Goal: Task Accomplishment & Management: Use online tool/utility

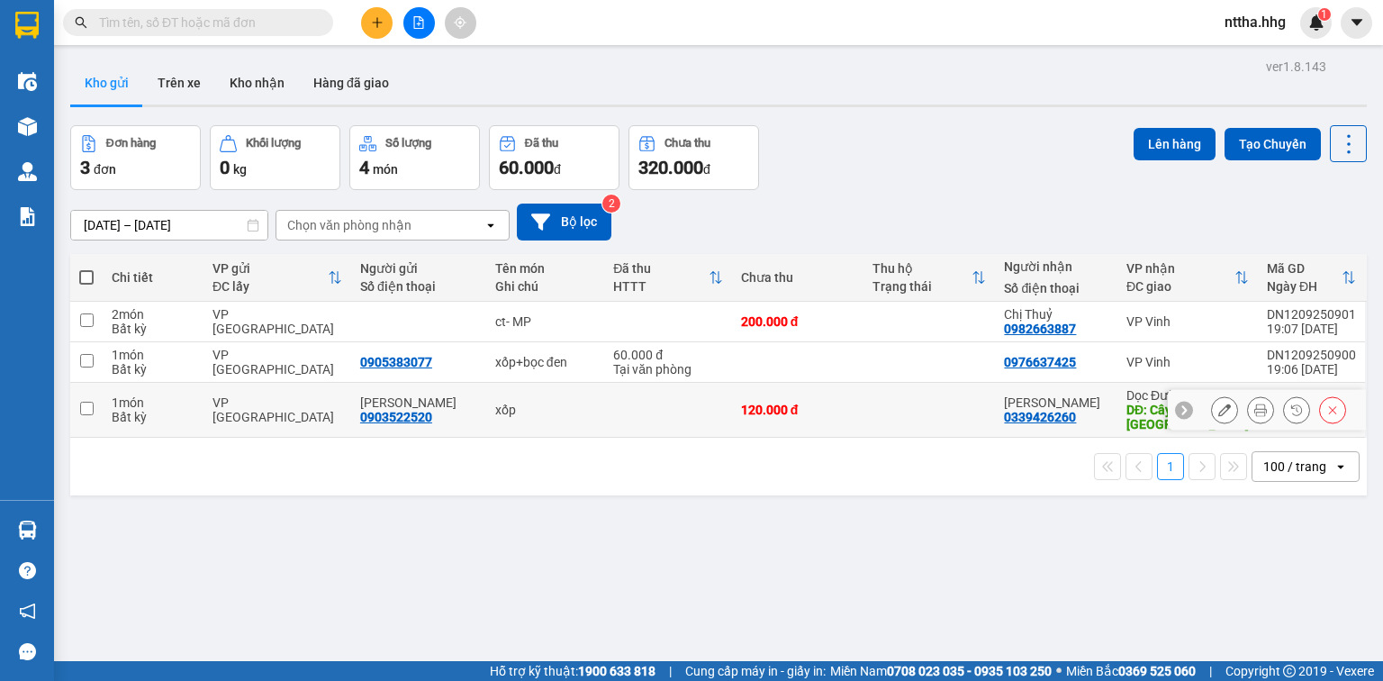
click at [245, 418] on td "VP Đà Nẵng" at bounding box center [278, 410] width 148 height 55
checkbox input "true"
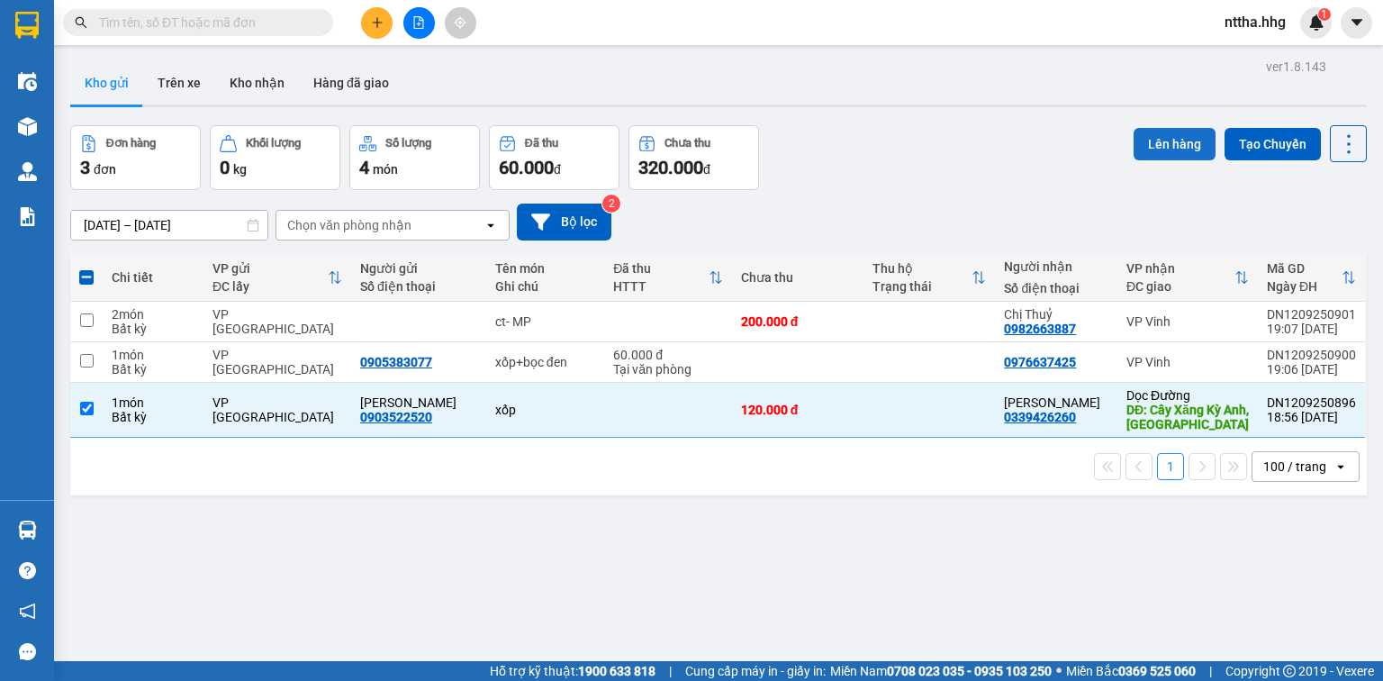
click at [1165, 138] on button "Lên hàng" at bounding box center [1175, 144] width 82 height 32
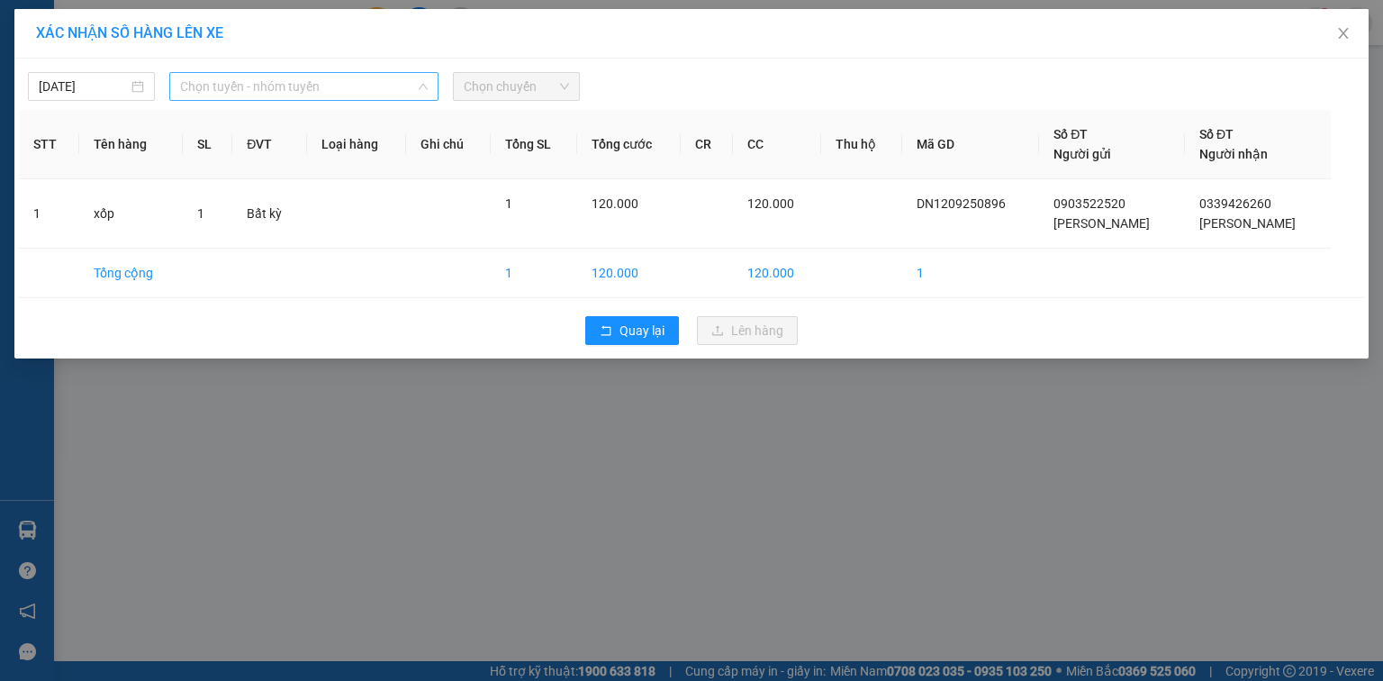
click at [376, 94] on span "Chọn tuyến - nhóm tuyến" at bounding box center [304, 86] width 248 height 27
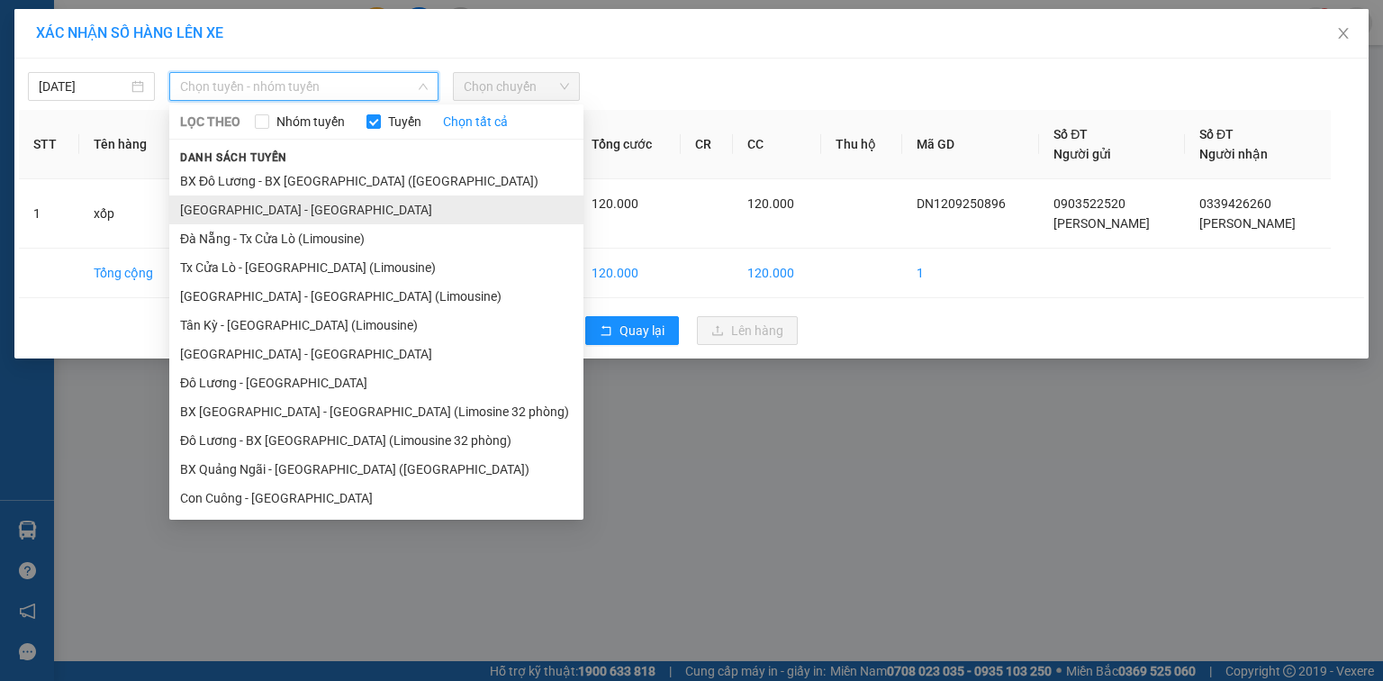
click at [261, 216] on li "Quảng Ngãi - Con Cuông" at bounding box center [376, 209] width 414 height 29
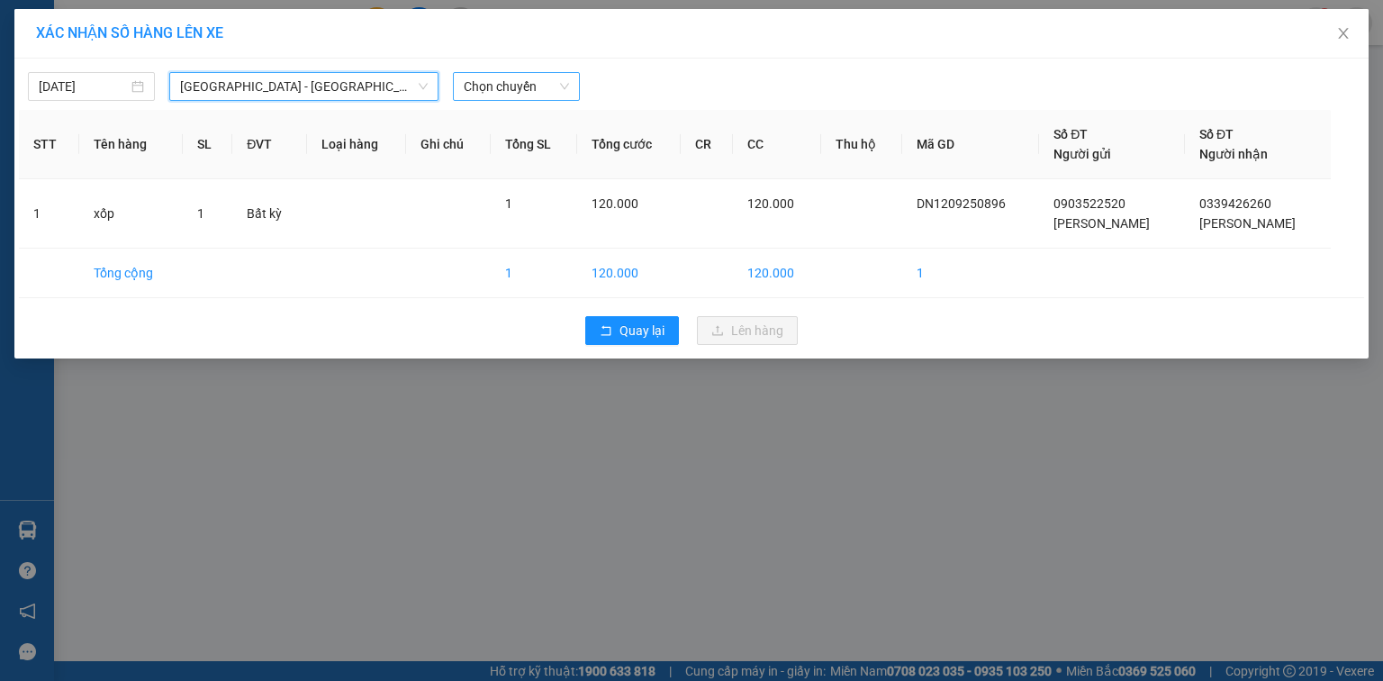
click at [510, 84] on span "Chọn chuyến" at bounding box center [516, 86] width 105 height 27
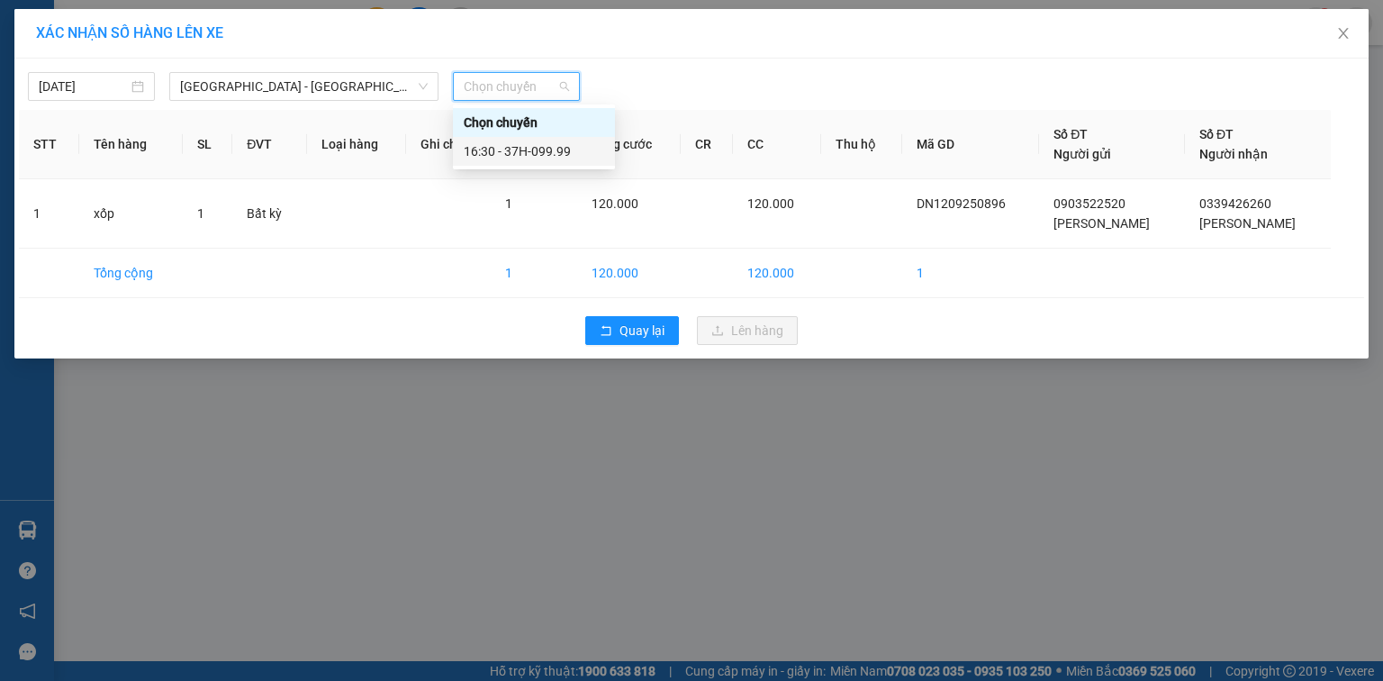
click at [519, 155] on div "16:30 - 37H-099.99" at bounding box center [534, 151] width 141 height 20
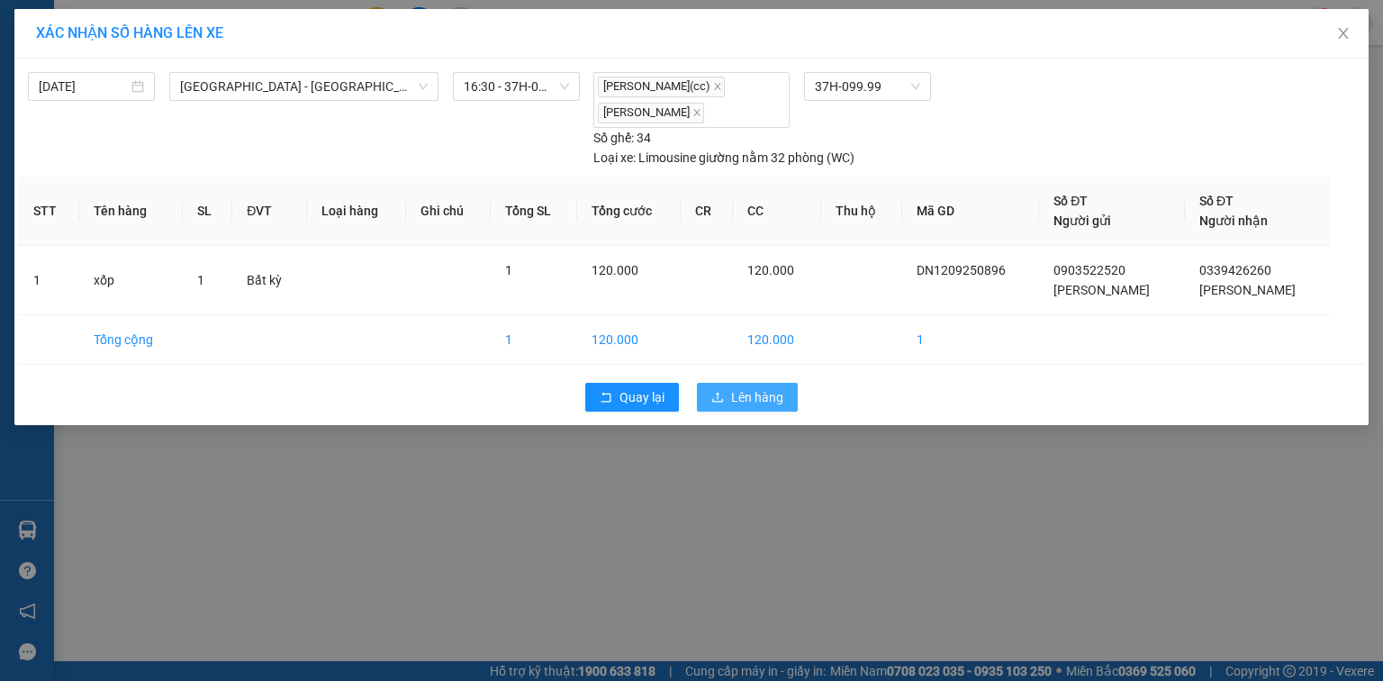
click at [731, 398] on span "Lên hàng" at bounding box center [757, 397] width 52 height 20
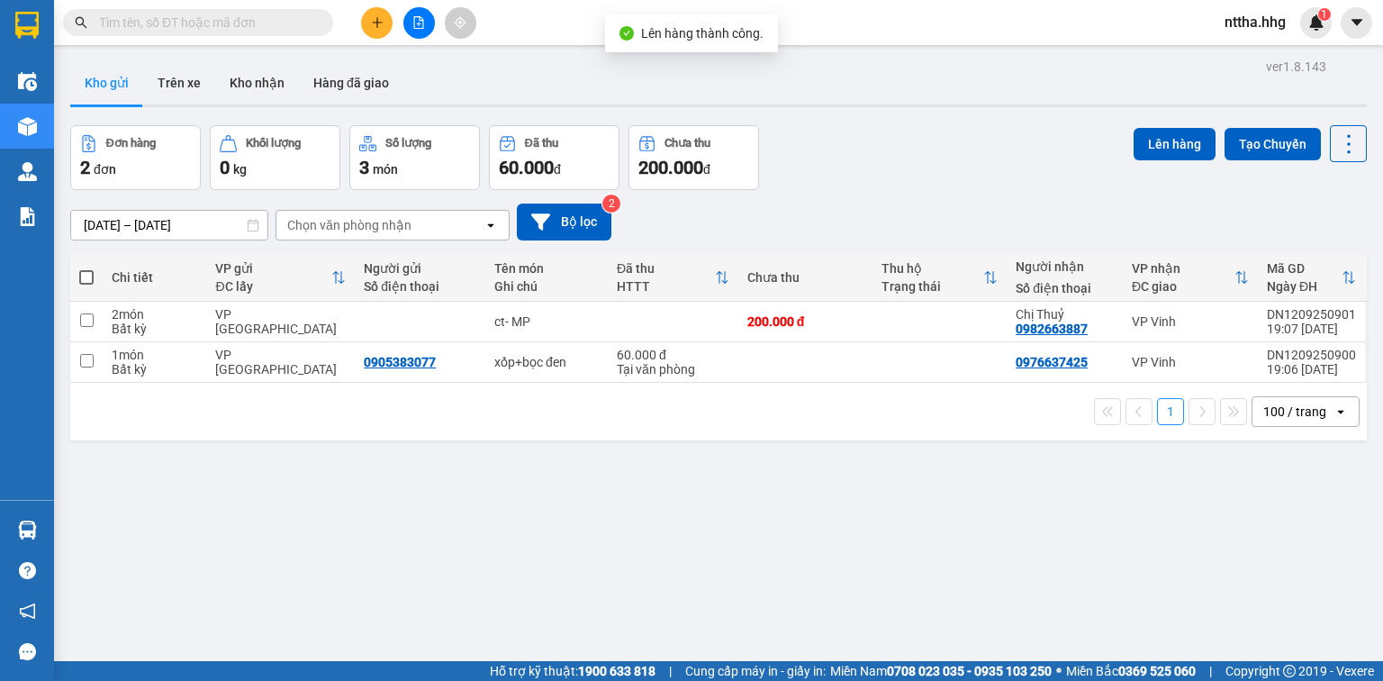
click at [87, 279] on span at bounding box center [86, 277] width 14 height 14
click at [86, 268] on input "checkbox" at bounding box center [86, 268] width 0 height 0
checkbox input "true"
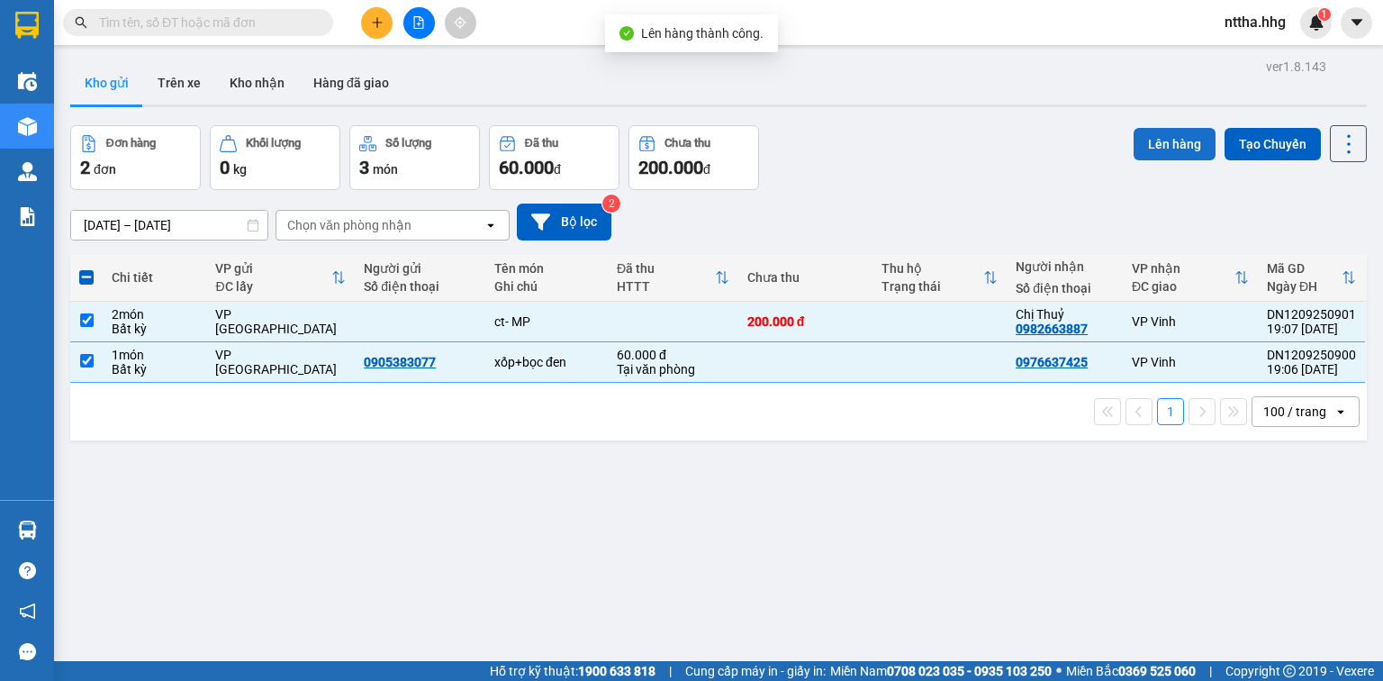
click at [1162, 136] on button "Lên hàng" at bounding box center [1175, 144] width 82 height 32
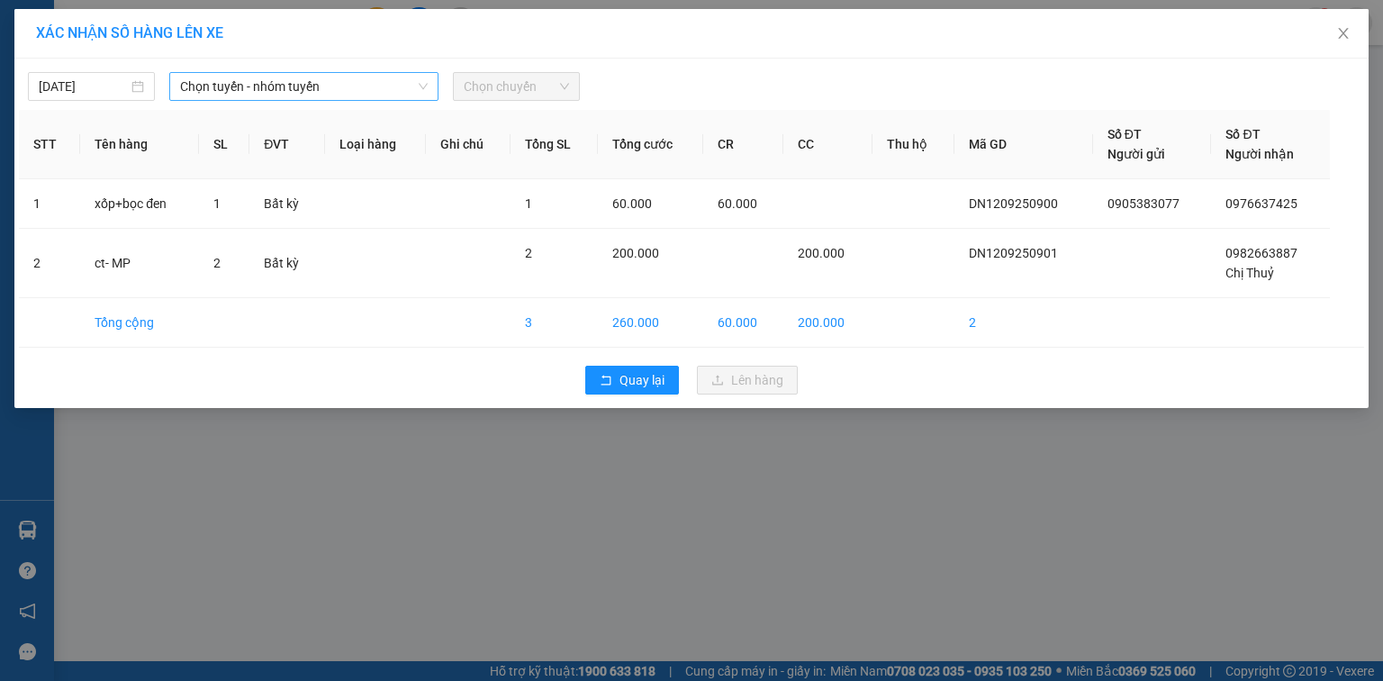
click at [306, 80] on span "Chọn tuyến - nhóm tuyến" at bounding box center [304, 86] width 248 height 27
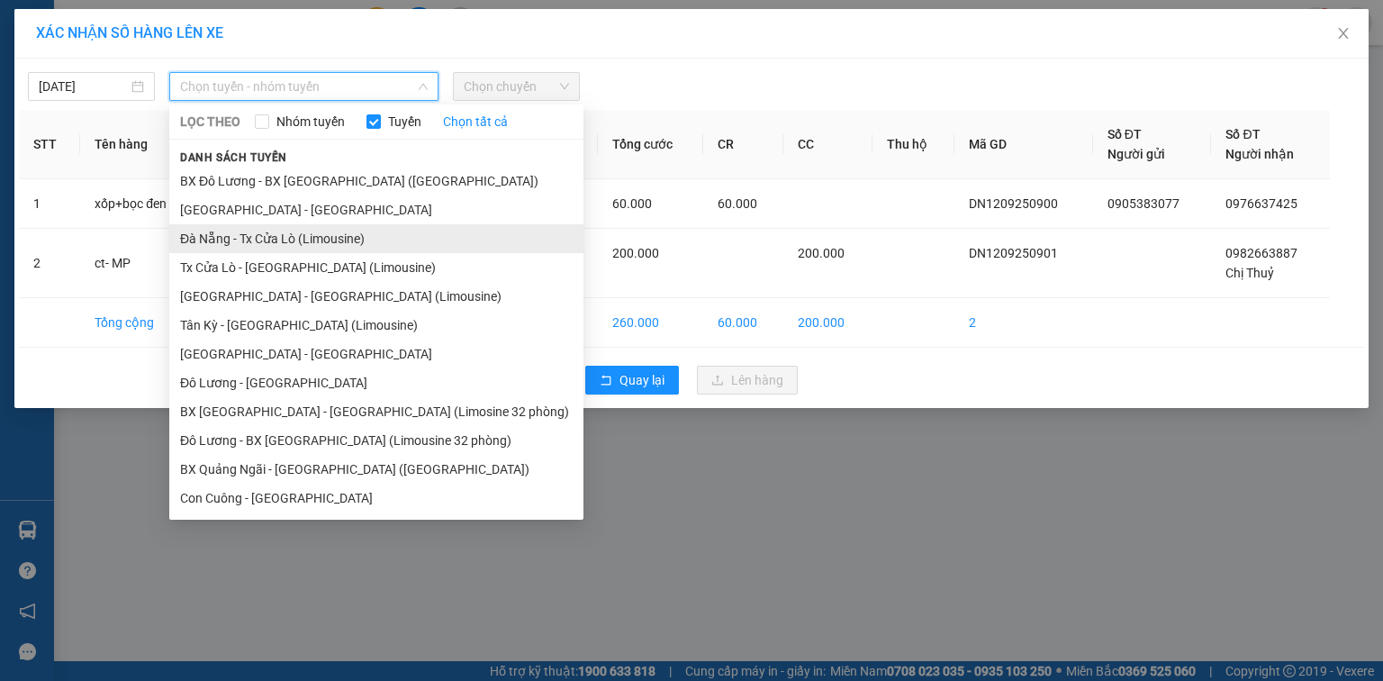
click at [406, 239] on li "Đà Nẵng - Tx Cửa Lò (Limousine)" at bounding box center [376, 238] width 414 height 29
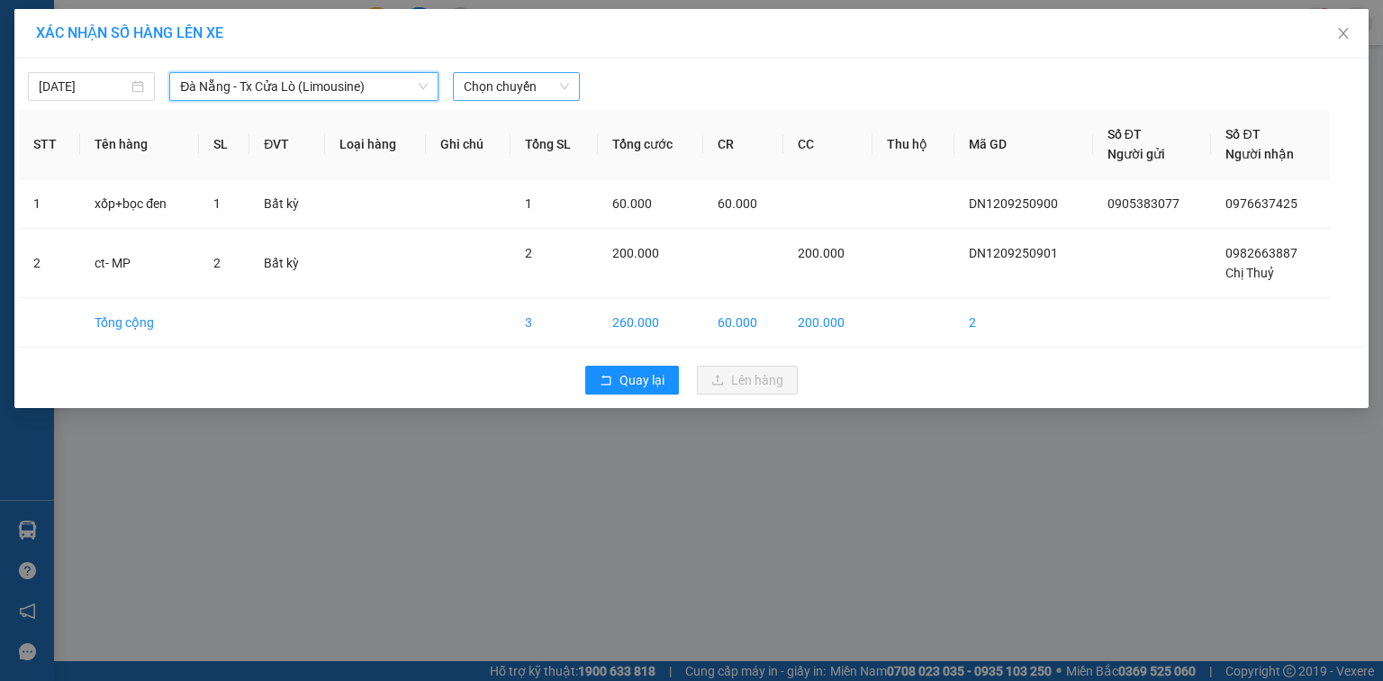
click at [491, 85] on span "Chọn chuyến" at bounding box center [516, 86] width 105 height 27
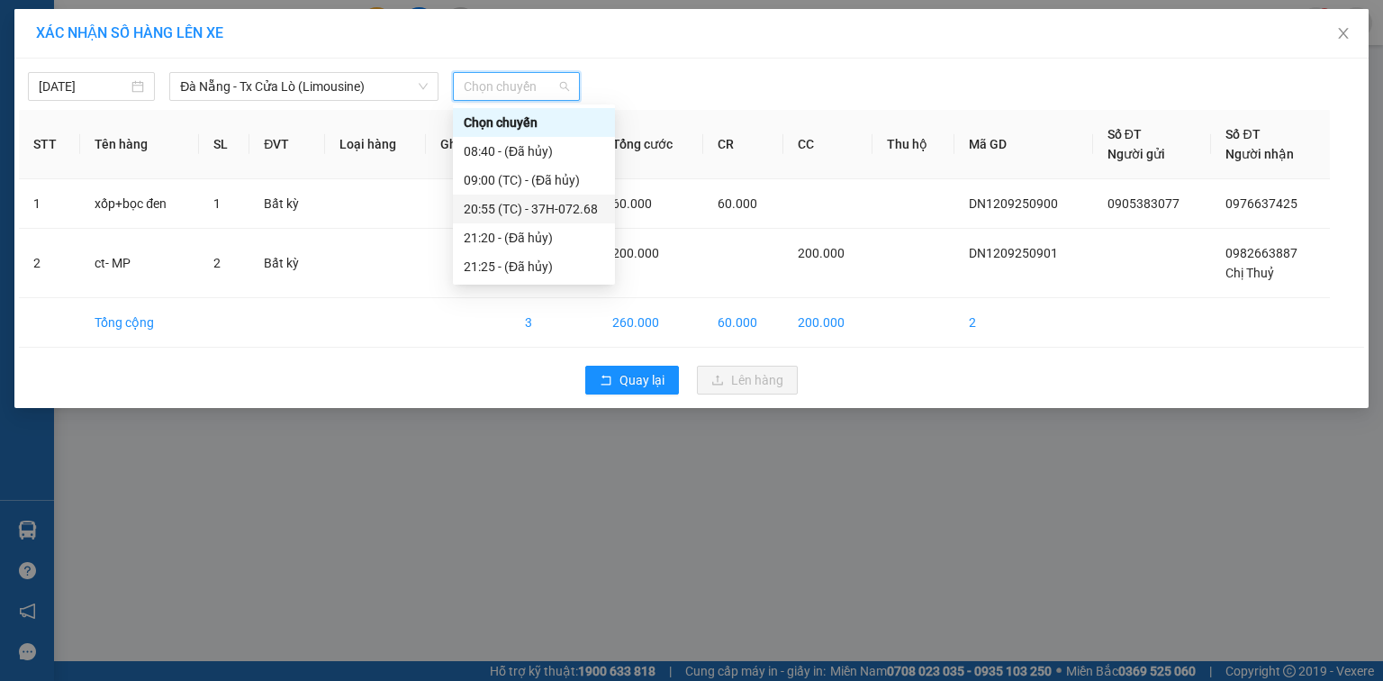
click at [501, 213] on div "20:55 (TC) - 37H-072.68" at bounding box center [534, 209] width 141 height 20
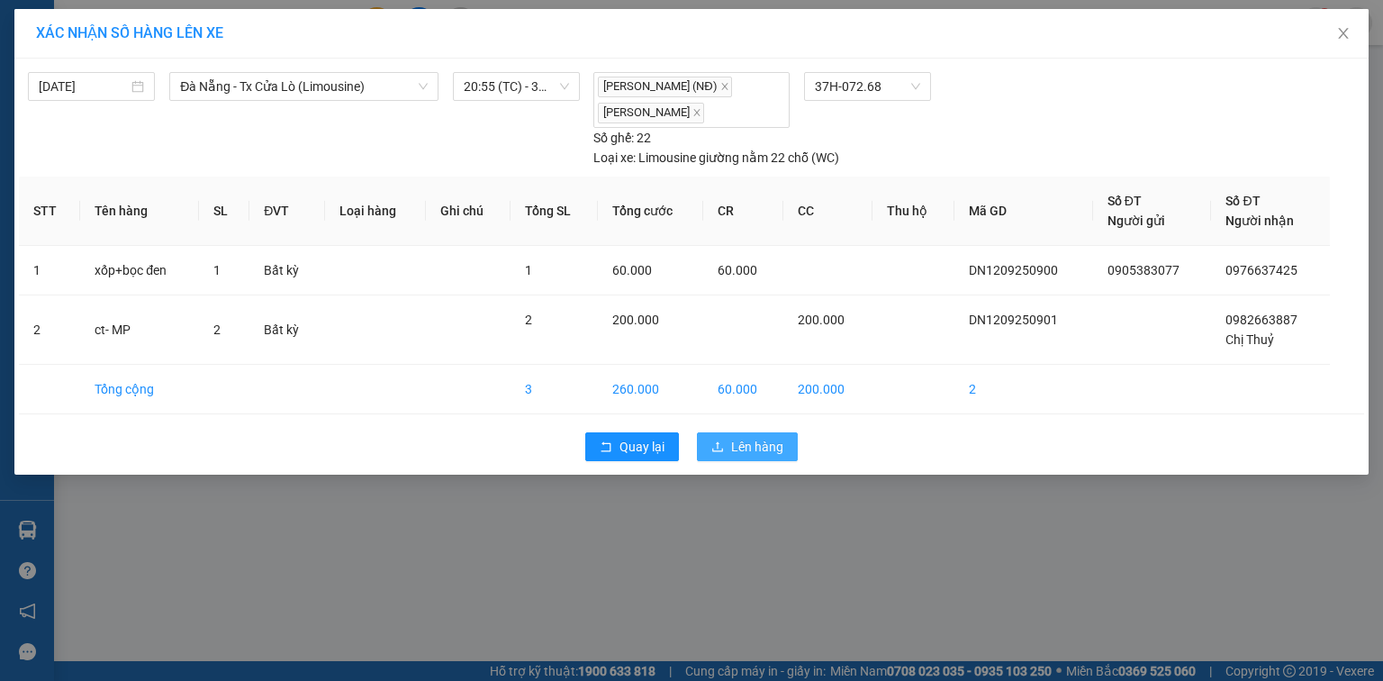
click at [727, 439] on button "Lên hàng" at bounding box center [747, 446] width 101 height 29
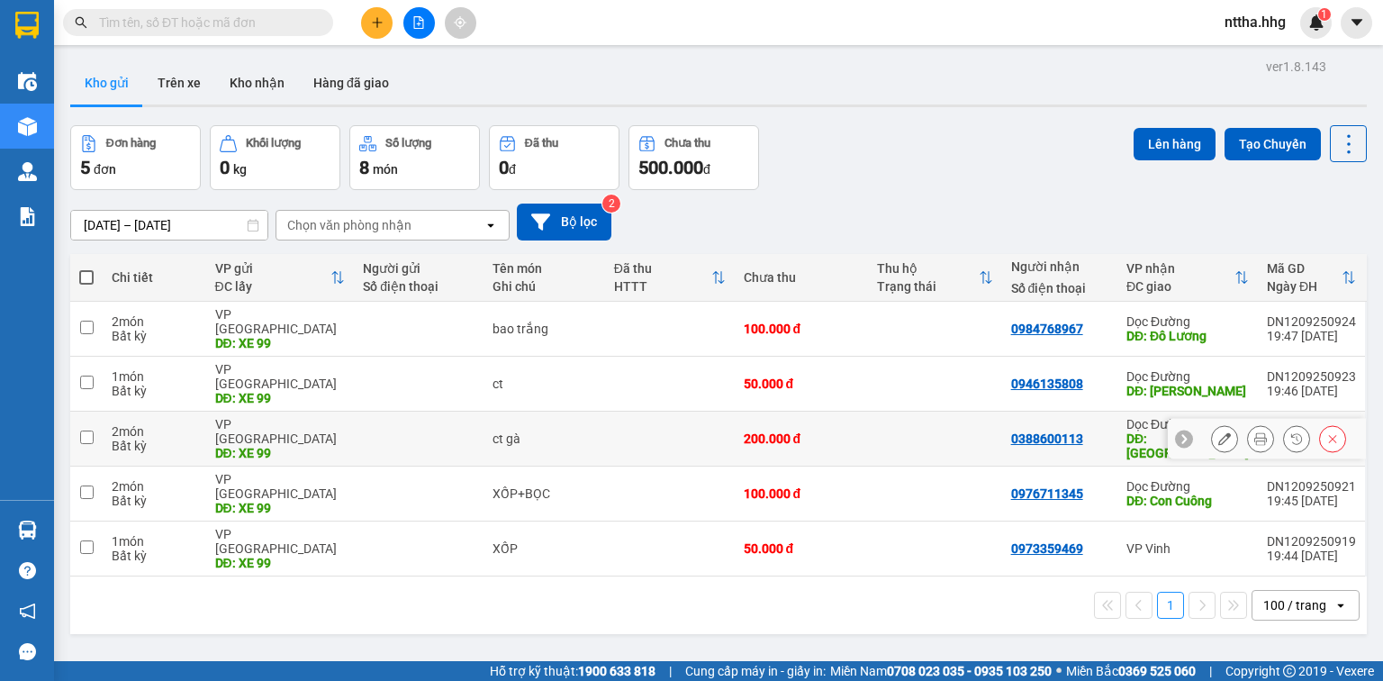
click at [594, 414] on td "ct gà" at bounding box center [545, 439] width 122 height 55
checkbox input "true"
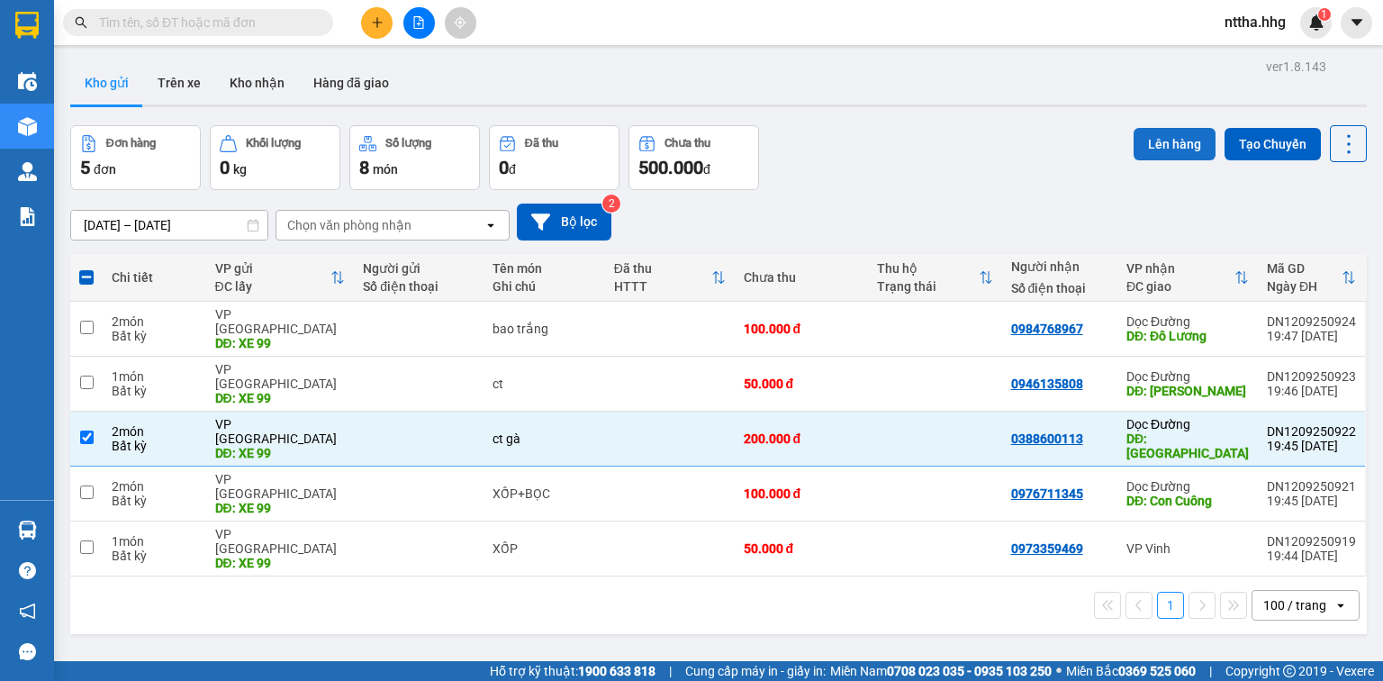
click at [1156, 156] on button "Lên hàng" at bounding box center [1175, 144] width 82 height 32
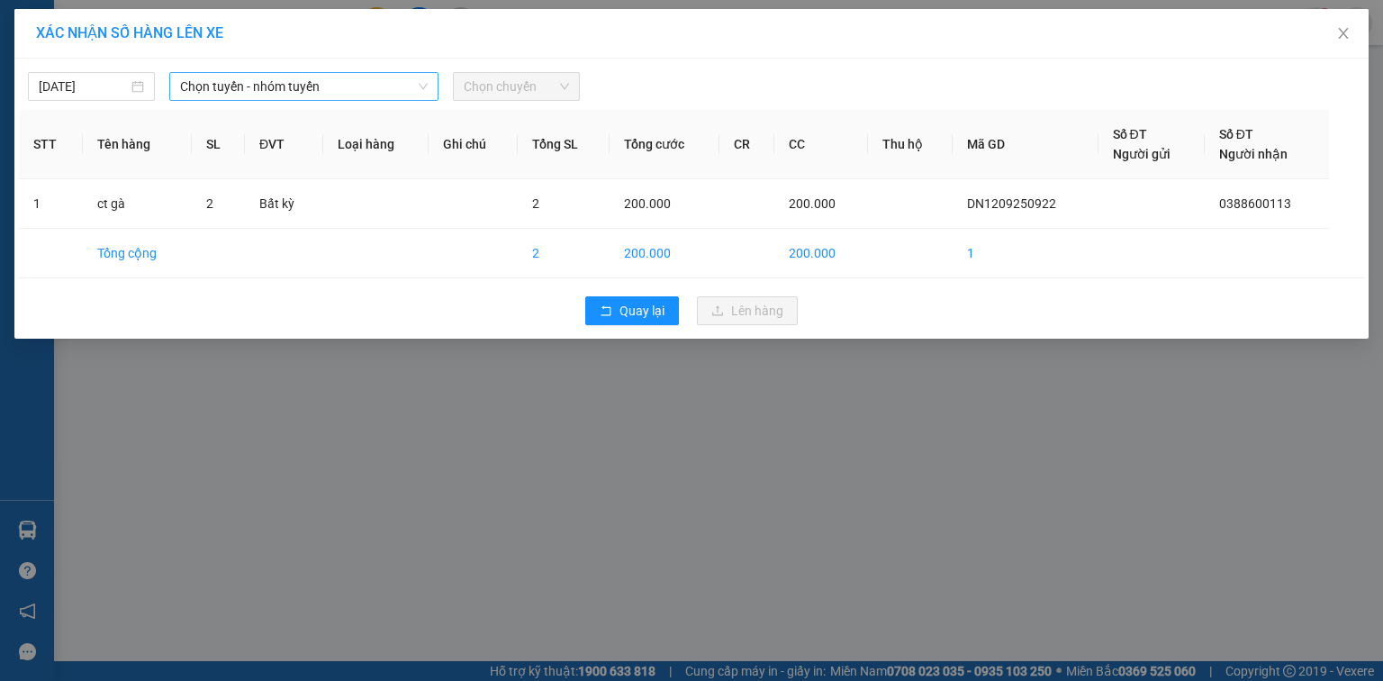
click at [414, 96] on span "Chọn tuyến - nhóm tuyến" at bounding box center [304, 86] width 248 height 27
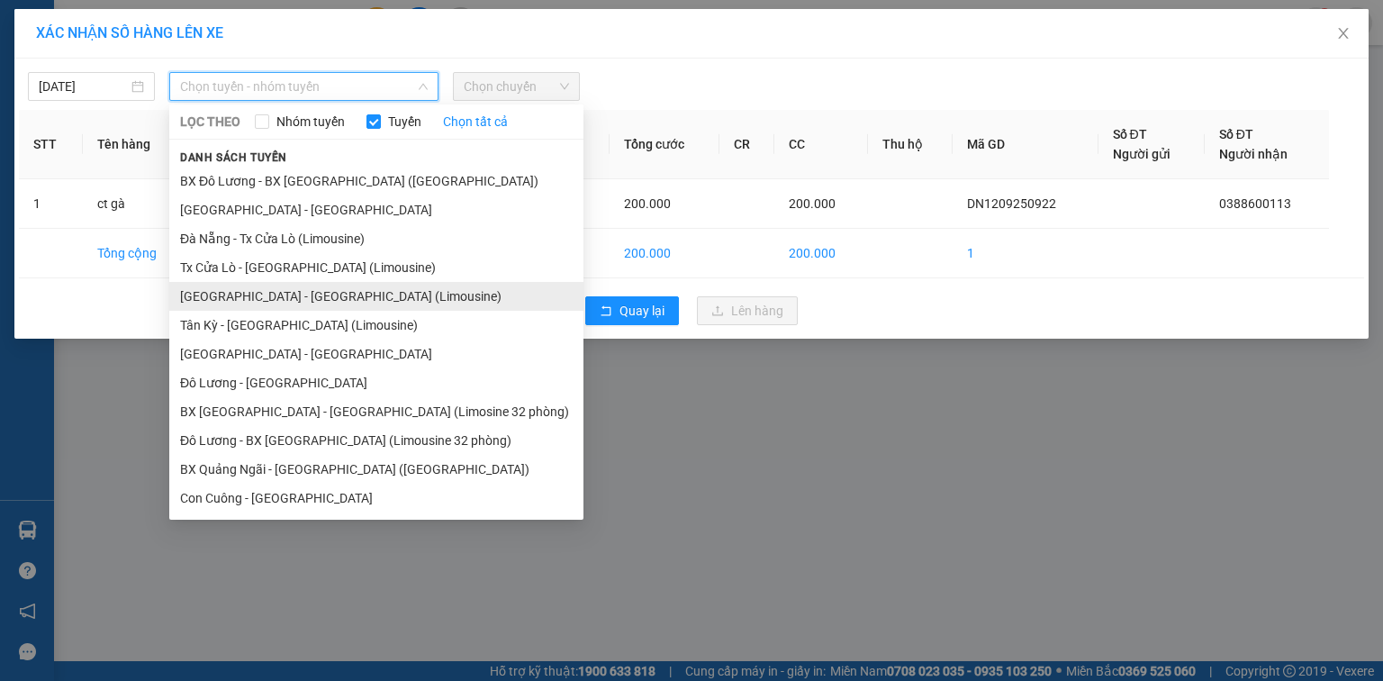
click at [272, 294] on li "Đà Nẵng - Tân Kỳ (Limousine)" at bounding box center [376, 296] width 414 height 29
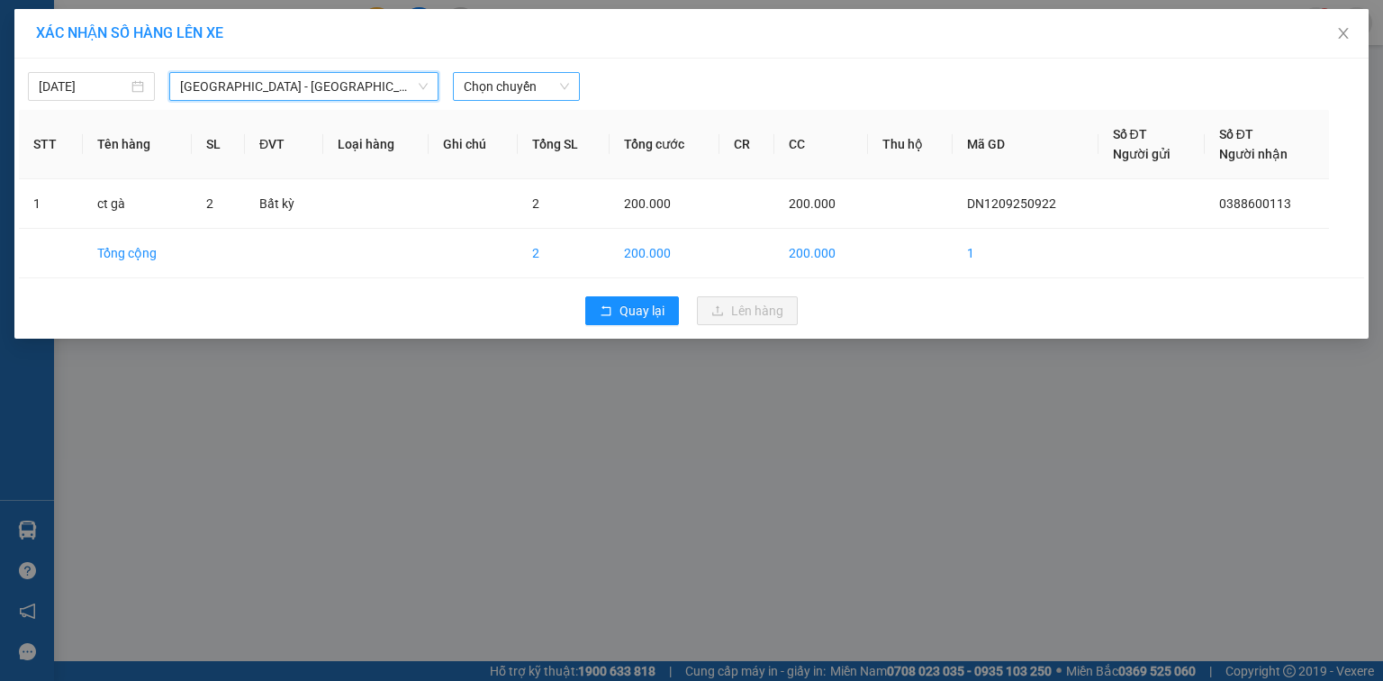
click at [511, 92] on span "Chọn chuyến" at bounding box center [516, 86] width 105 height 27
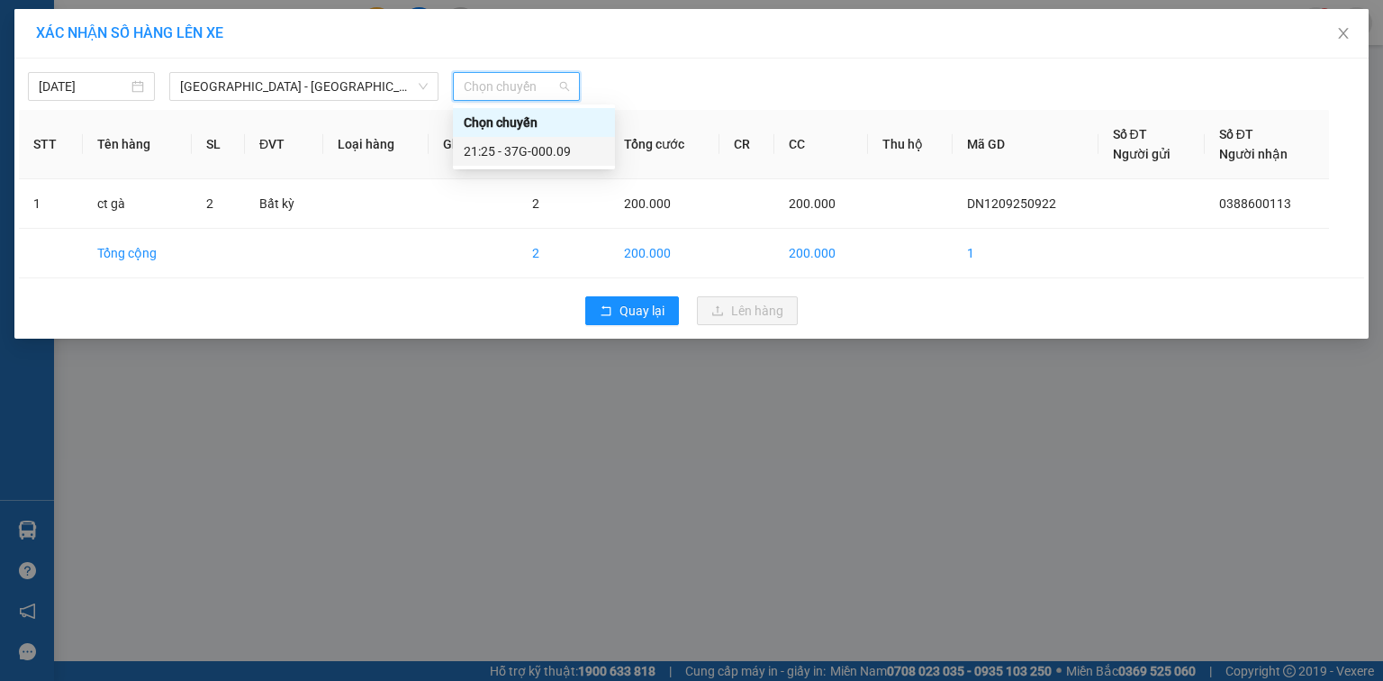
click at [510, 145] on div "21:25 - 37G-000.09" at bounding box center [534, 151] width 141 height 20
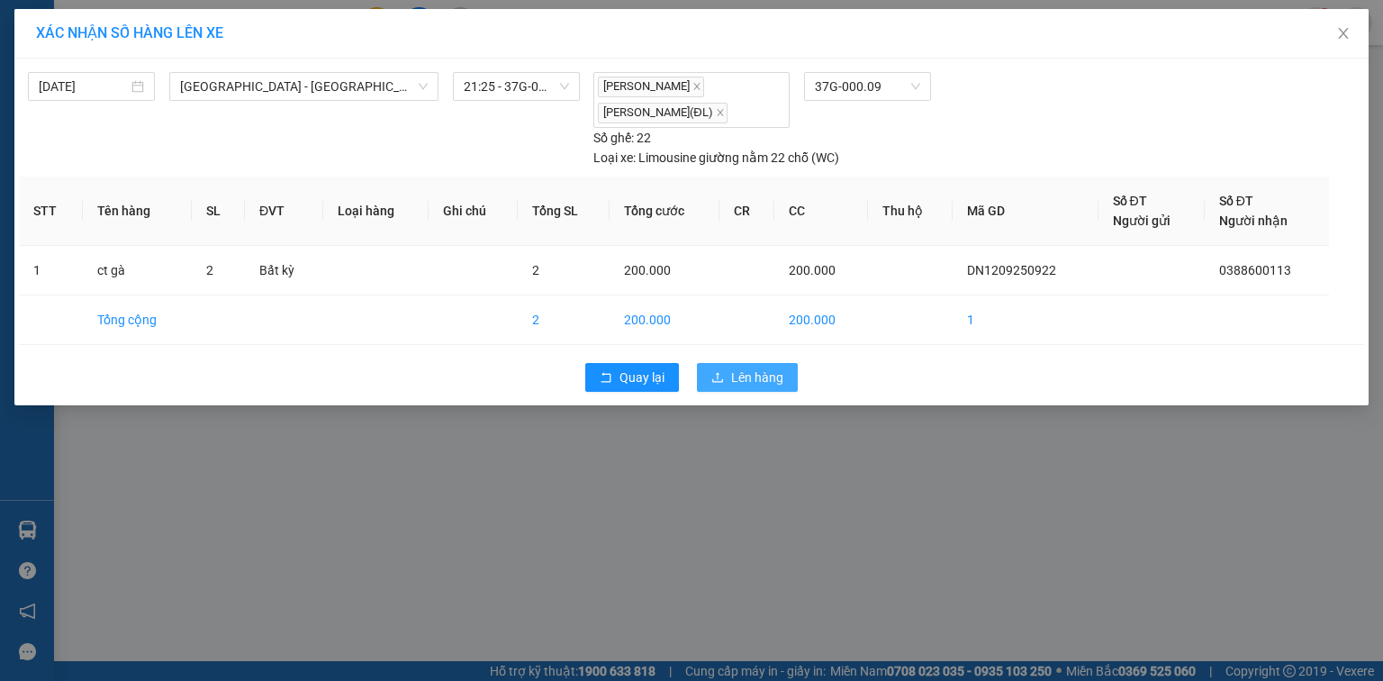
click at [760, 377] on span "Lên hàng" at bounding box center [757, 377] width 52 height 20
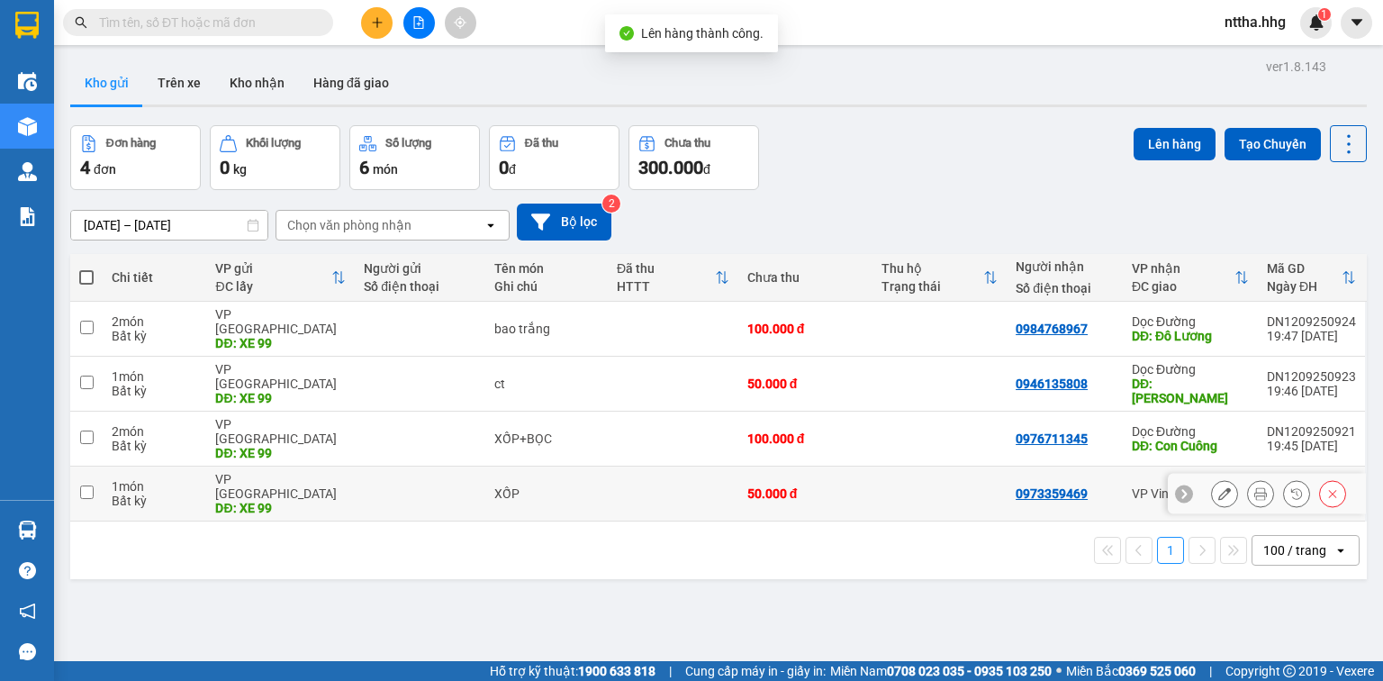
click at [174, 494] on div "Bất kỳ" at bounding box center [155, 501] width 86 height 14
checkbox input "true"
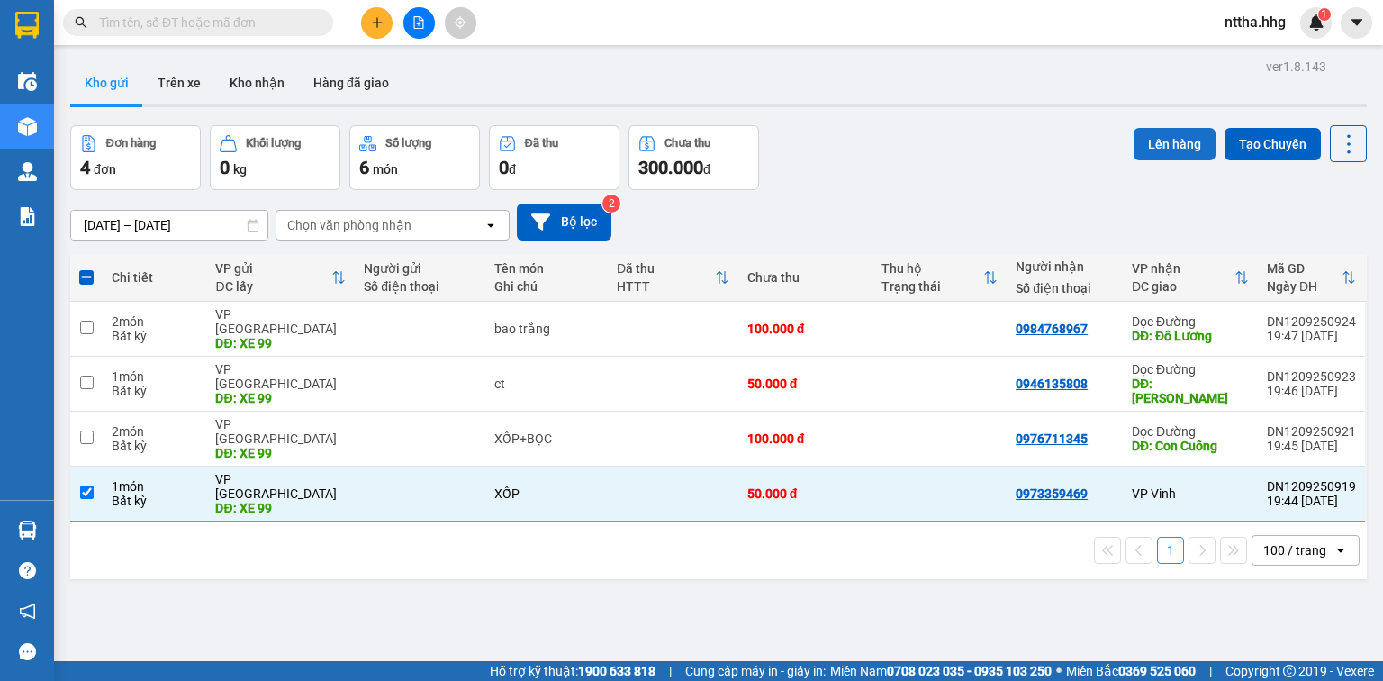
click at [1147, 150] on button "Lên hàng" at bounding box center [1175, 144] width 82 height 32
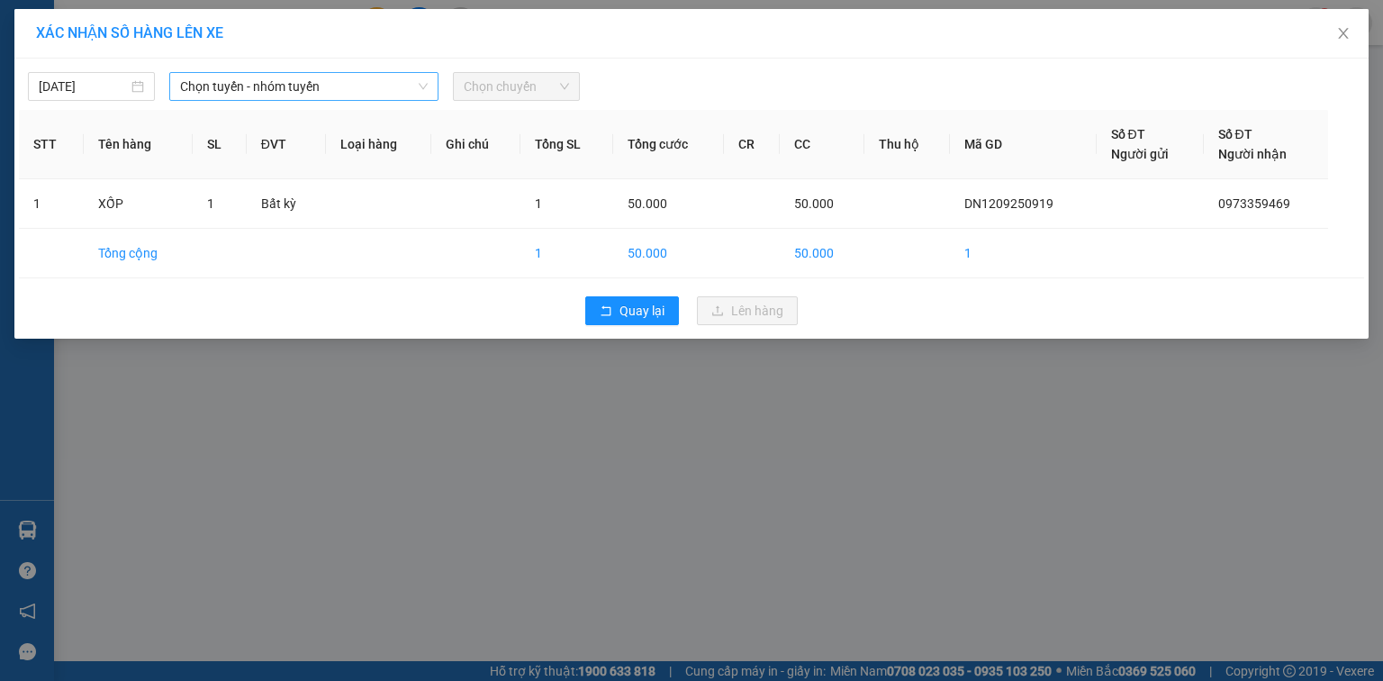
click at [389, 90] on span "Chọn tuyến - nhóm tuyến" at bounding box center [304, 86] width 248 height 27
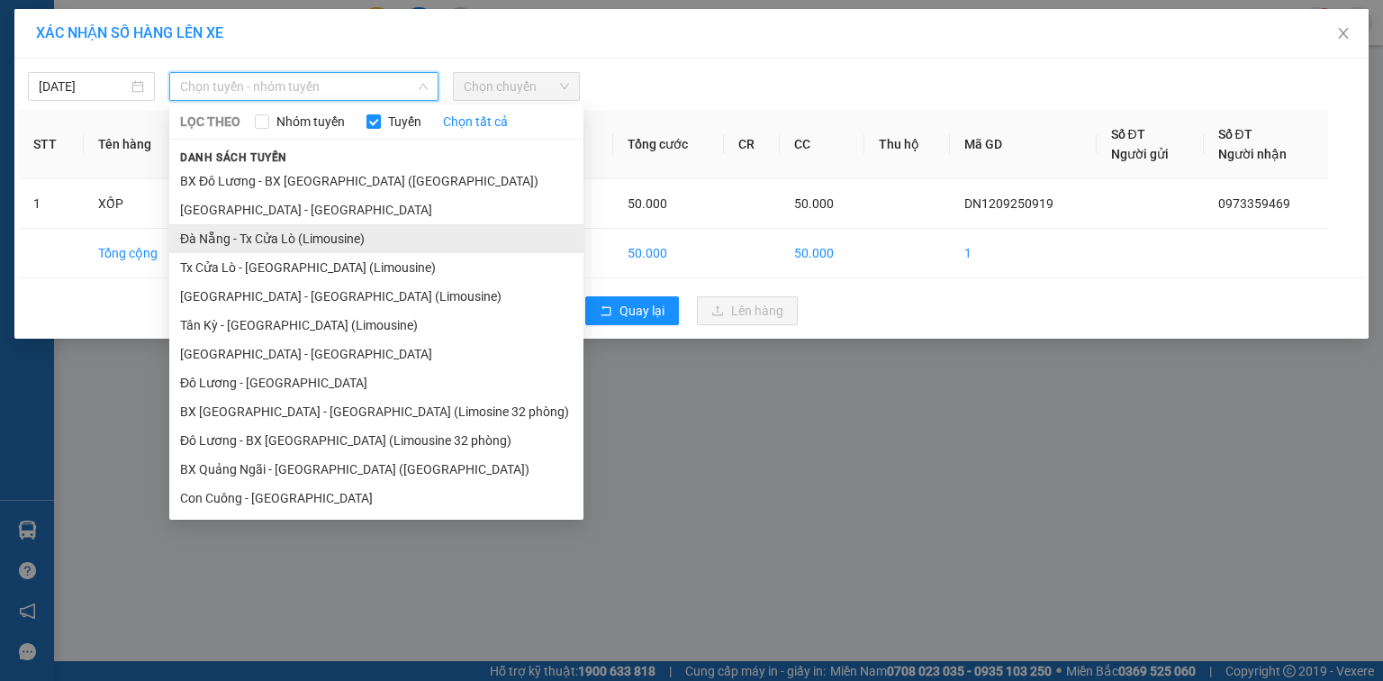
click at [292, 239] on li "Đà Nẵng - Tx Cửa Lò (Limousine)" at bounding box center [376, 238] width 414 height 29
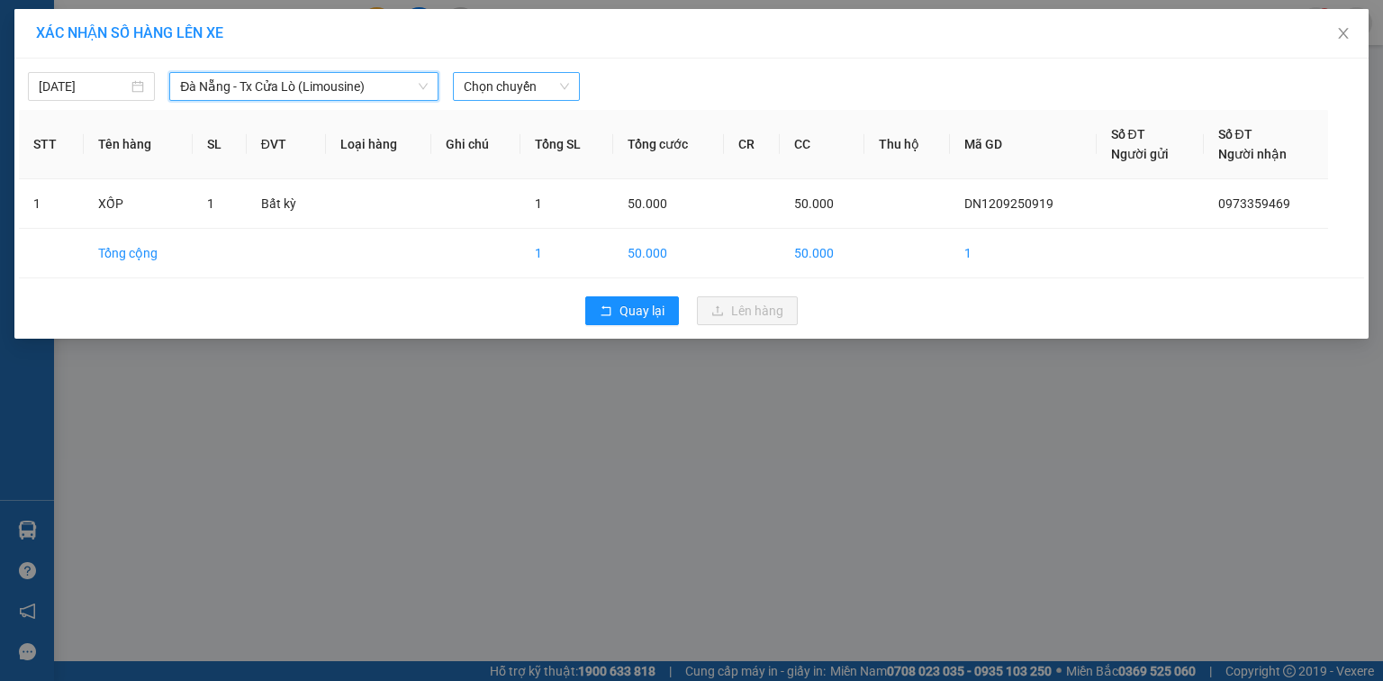
click at [495, 86] on span "Chọn chuyến" at bounding box center [516, 86] width 105 height 27
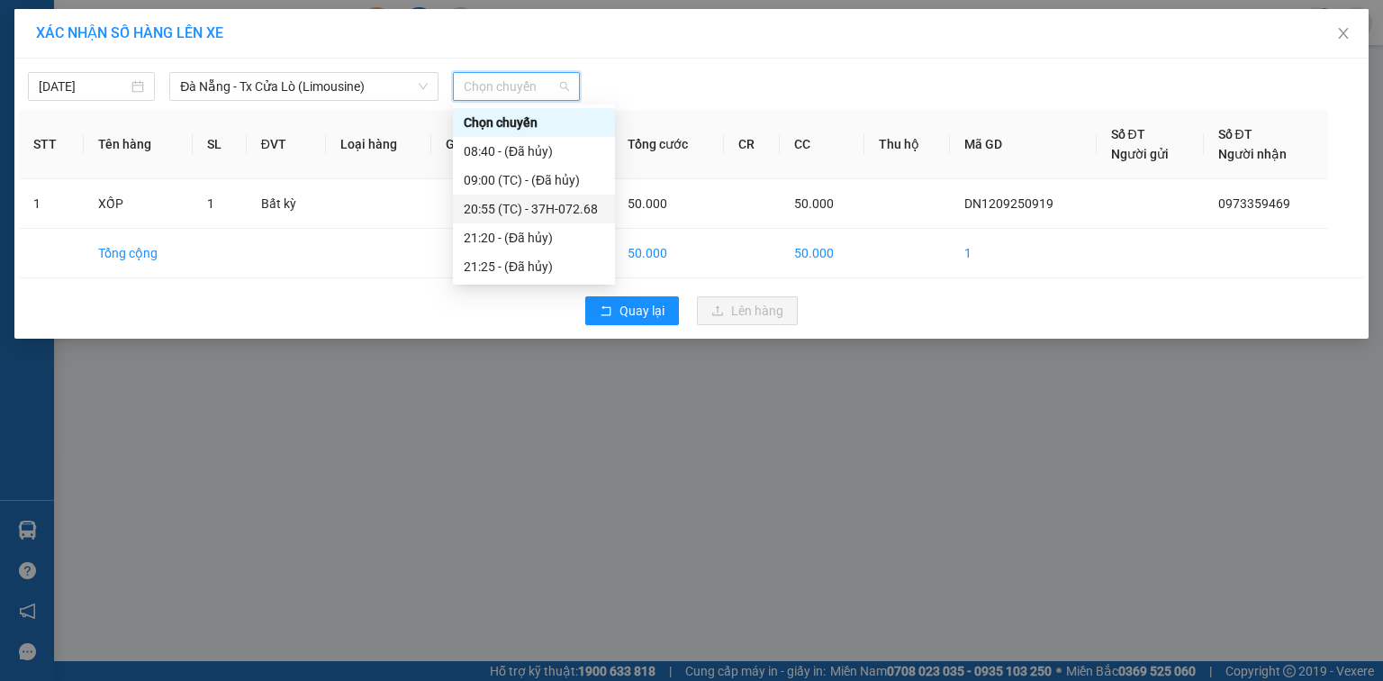
click at [531, 200] on div "20:55 (TC) - 37H-072.68" at bounding box center [534, 209] width 141 height 20
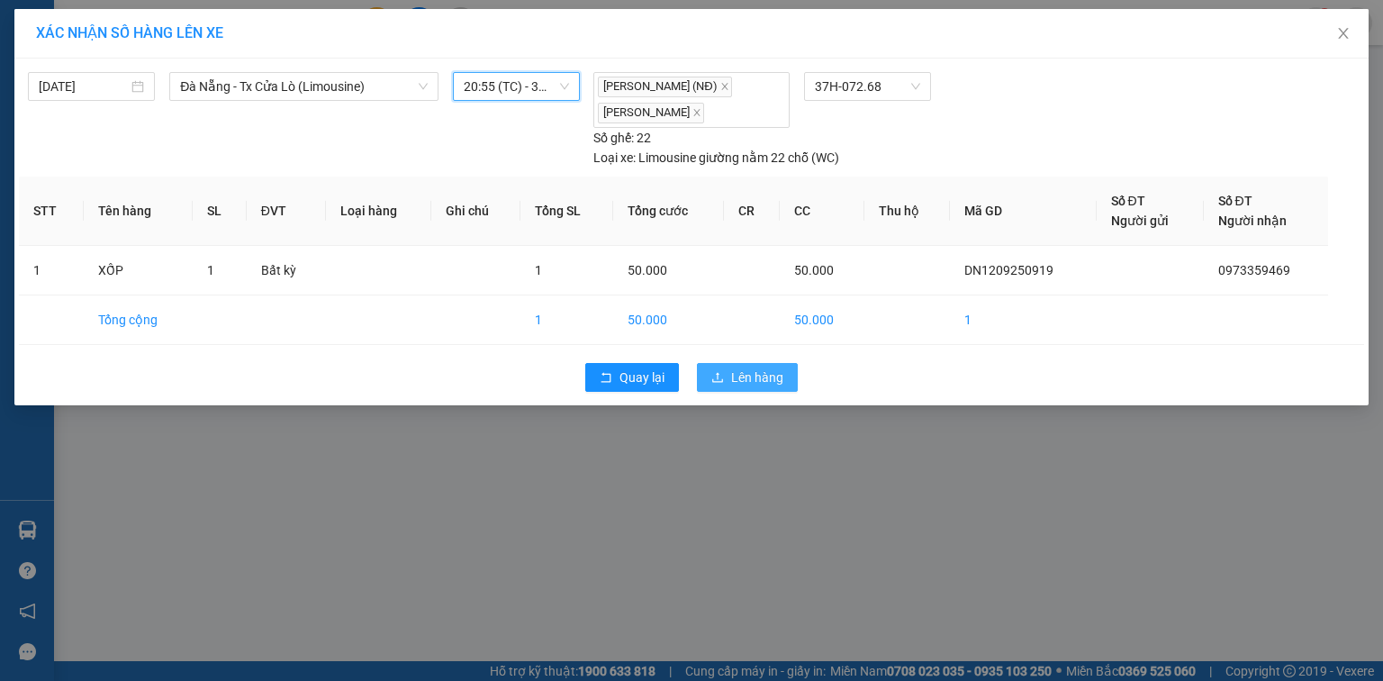
click at [750, 370] on span "Lên hàng" at bounding box center [757, 377] width 52 height 20
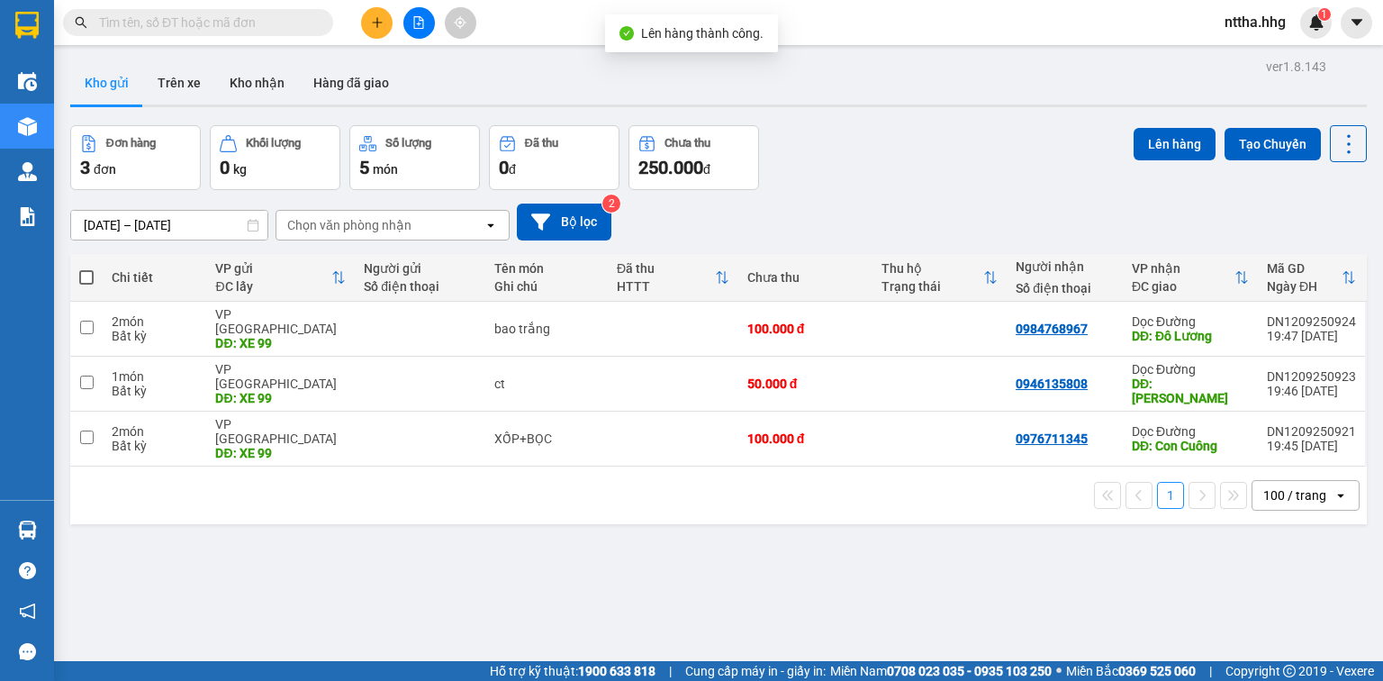
click at [86, 278] on span at bounding box center [86, 277] width 14 height 14
click at [86, 268] on input "checkbox" at bounding box center [86, 268] width 0 height 0
checkbox input "true"
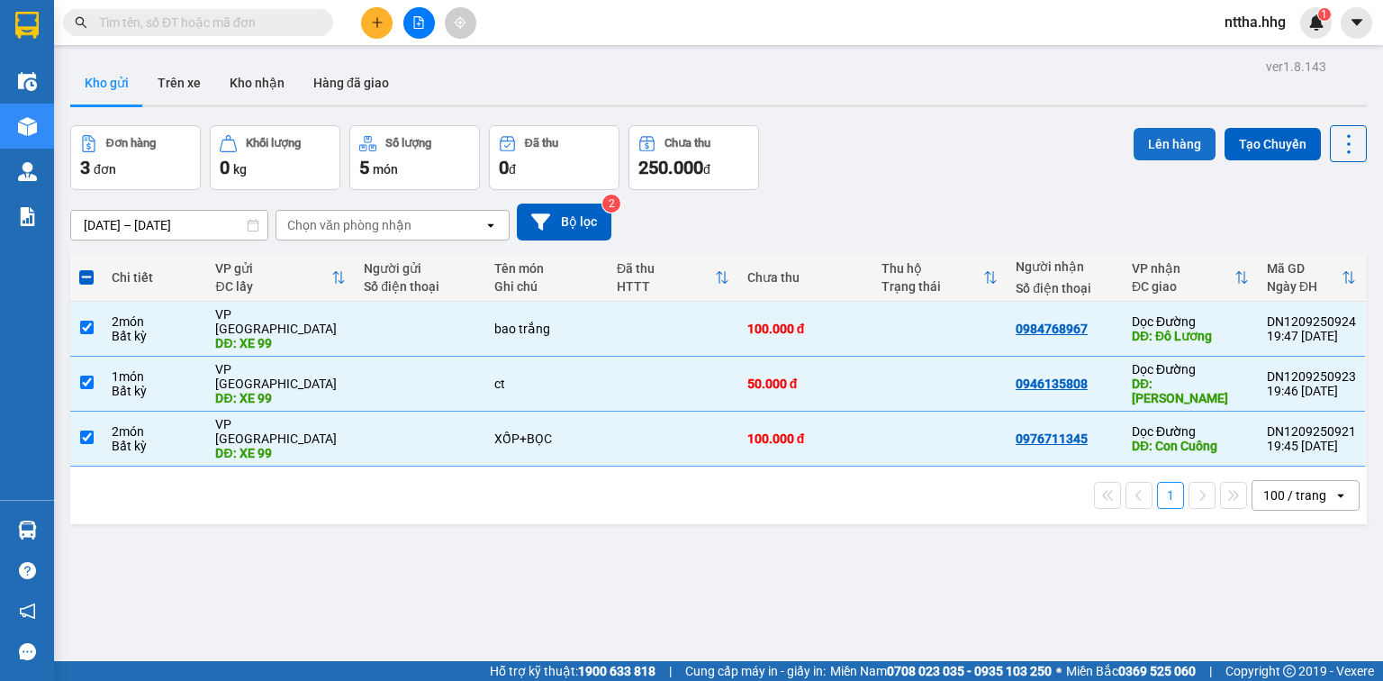
click at [1177, 148] on button "Lên hàng" at bounding box center [1175, 144] width 82 height 32
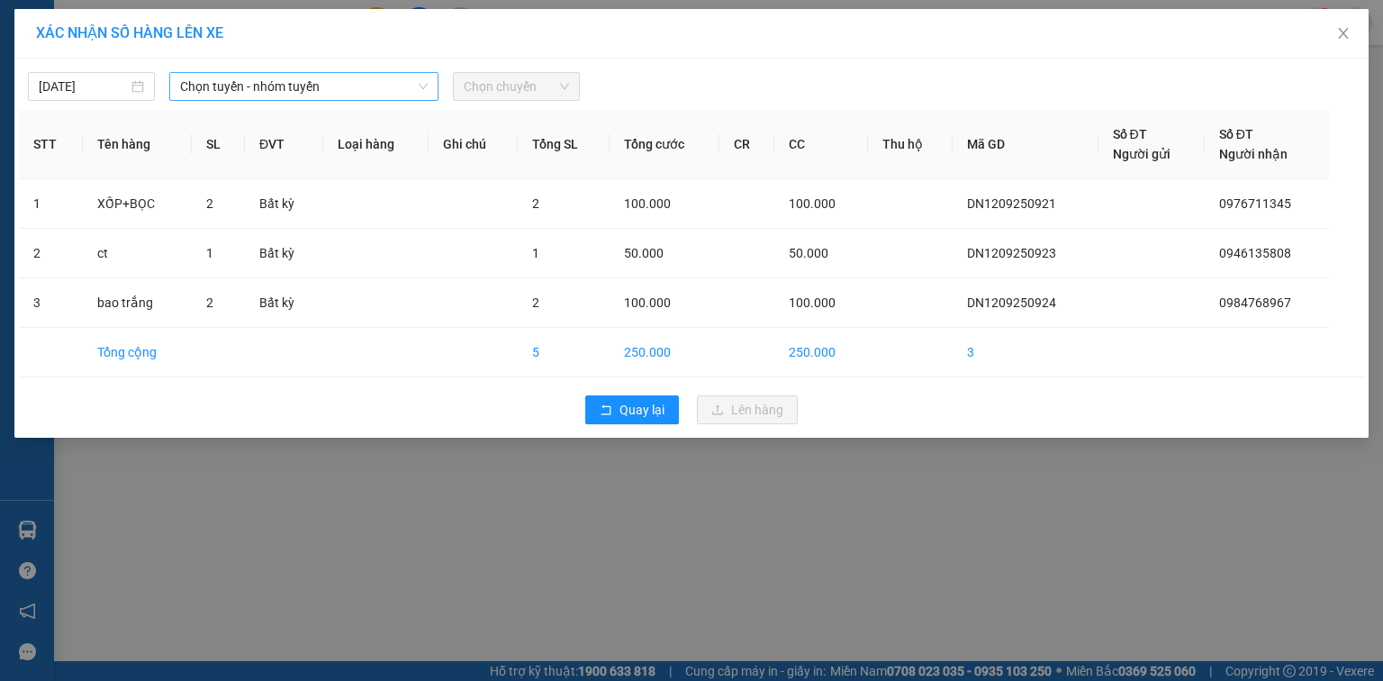
click at [419, 83] on icon "down" at bounding box center [423, 86] width 11 height 11
click at [393, 86] on span "Chọn tuyến - nhóm tuyến" at bounding box center [304, 86] width 248 height 27
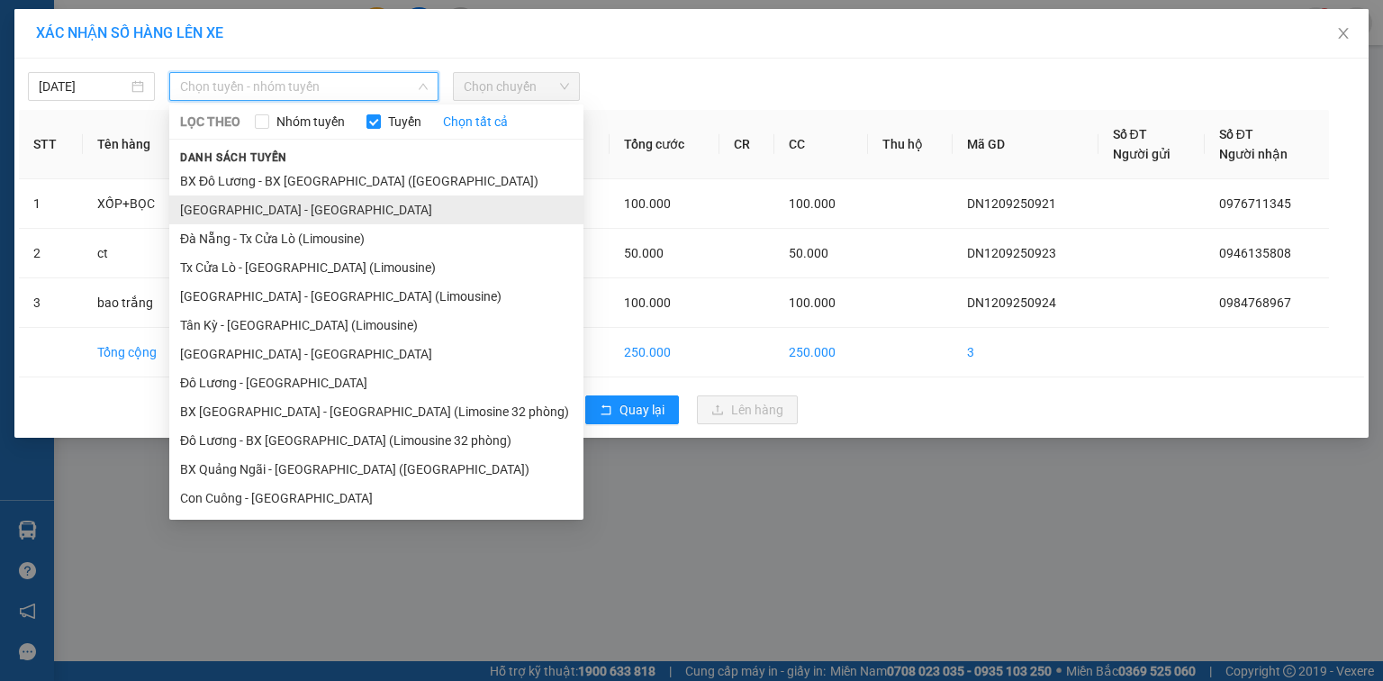
click at [303, 213] on li "Quảng Ngãi - Con Cuông" at bounding box center [376, 209] width 414 height 29
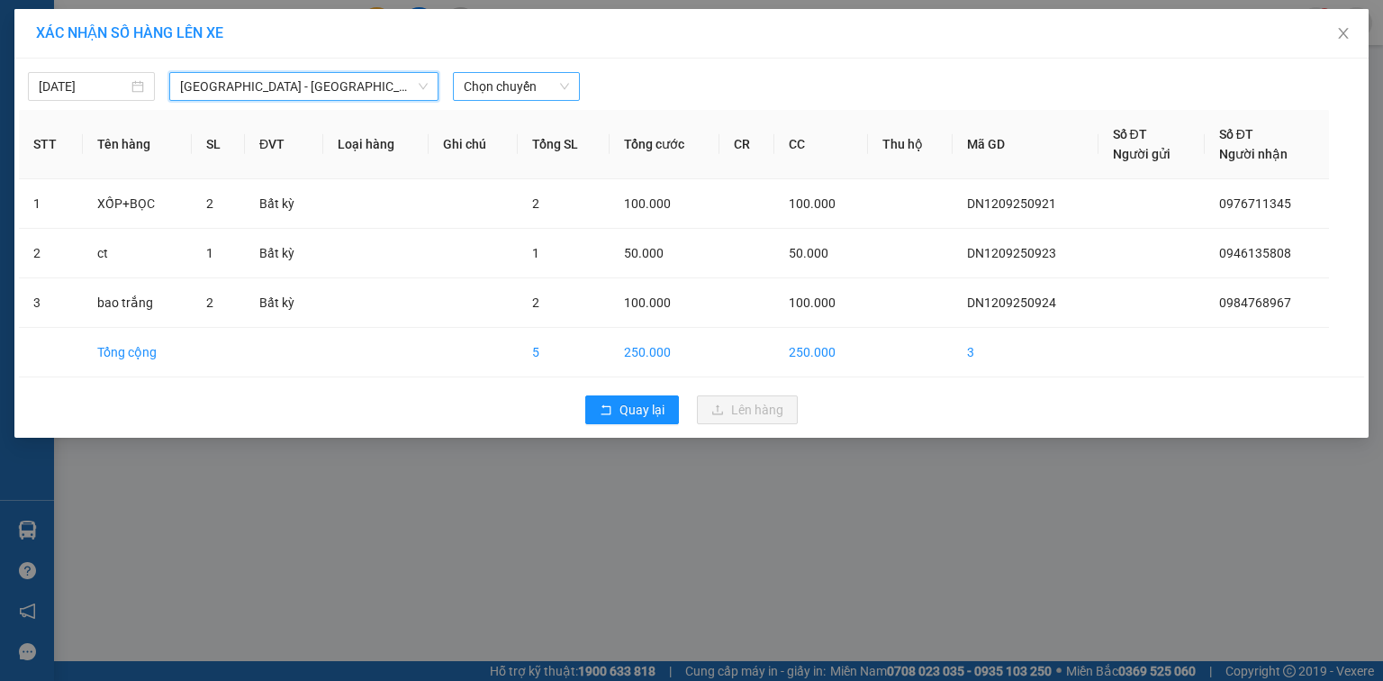
click at [521, 90] on span "Chọn chuyến" at bounding box center [516, 86] width 105 height 27
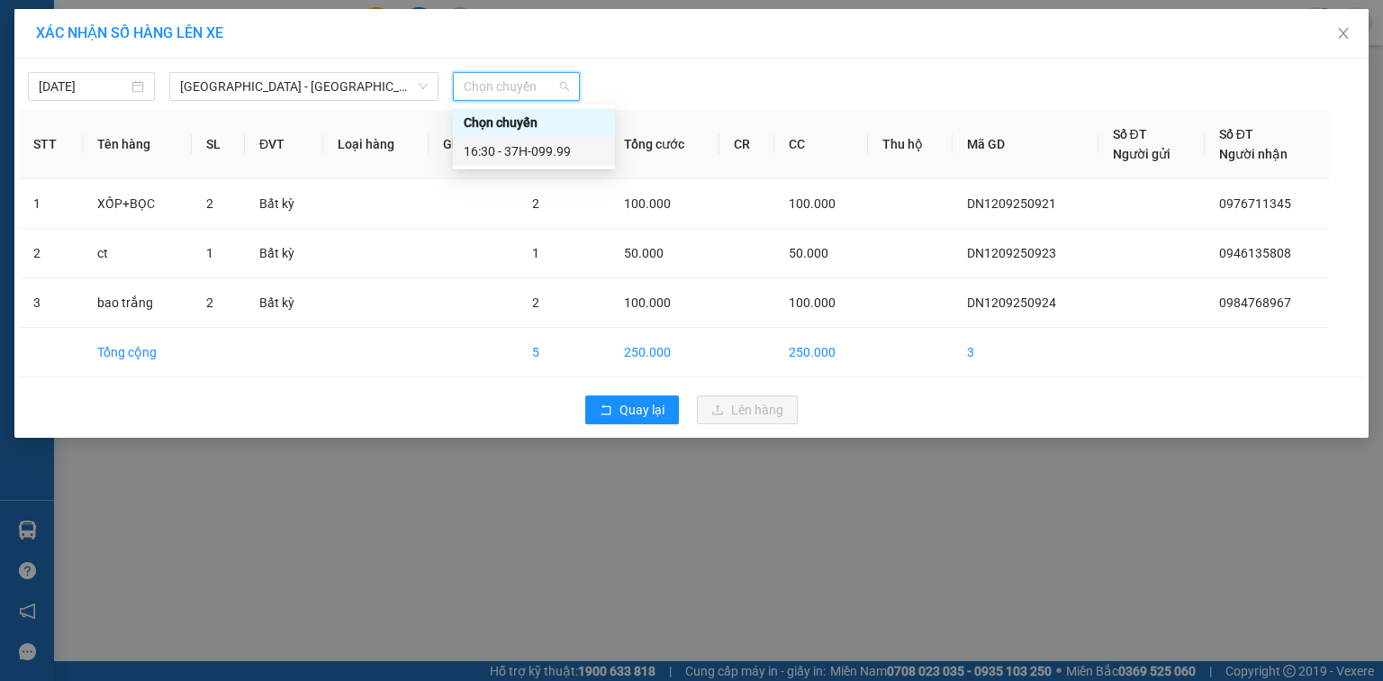
click at [531, 146] on div "16:30 - 37H-099.99" at bounding box center [534, 151] width 141 height 20
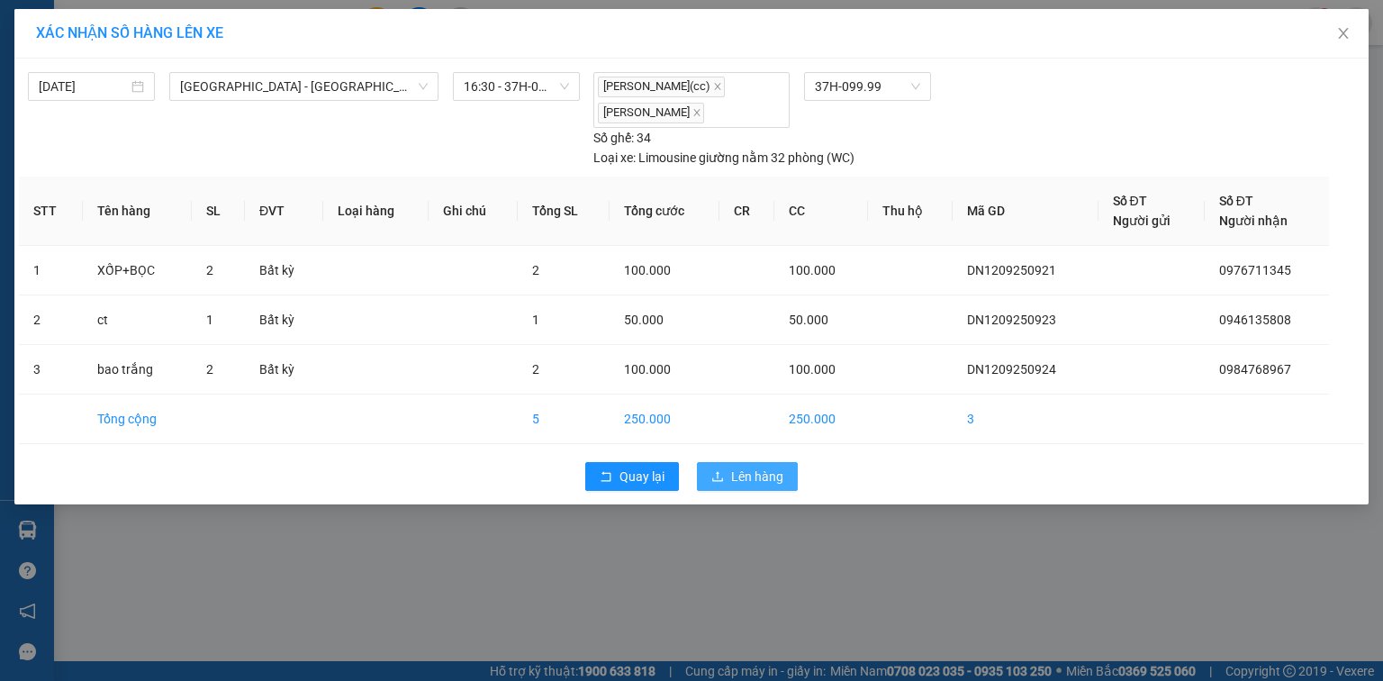
click at [741, 471] on span "Lên hàng" at bounding box center [757, 477] width 52 height 20
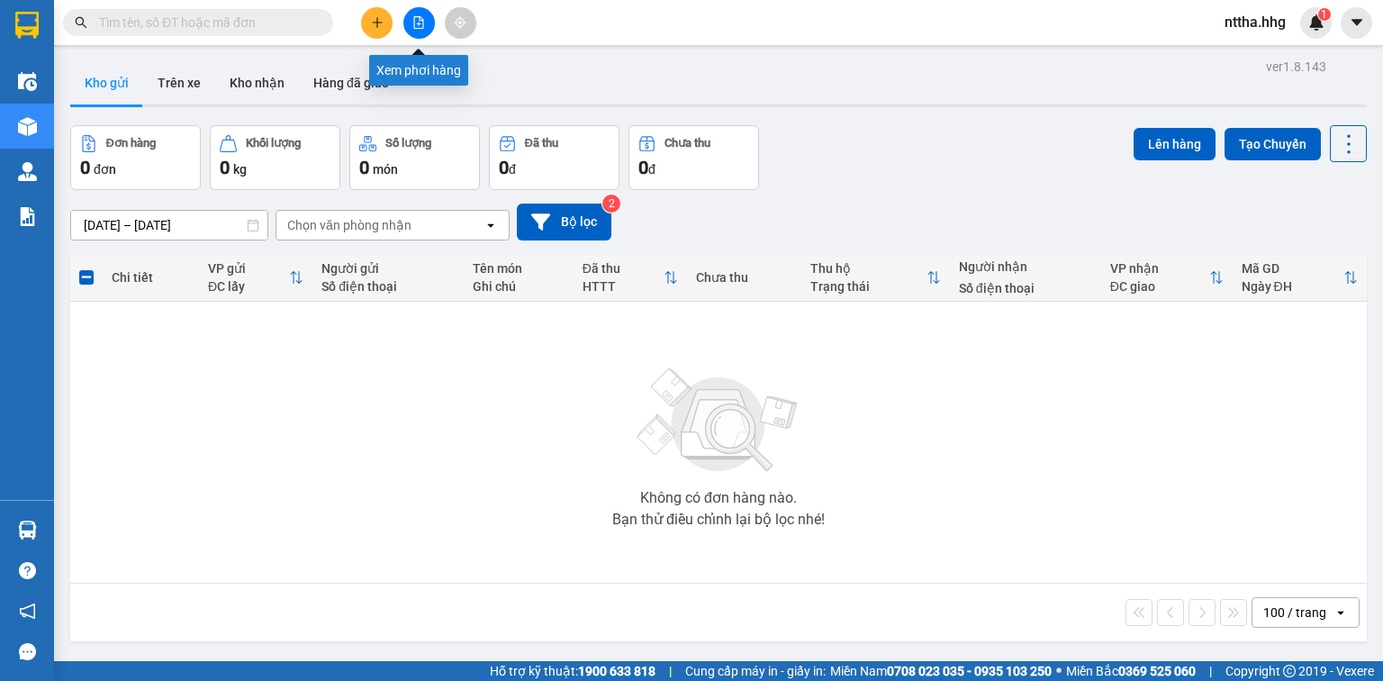
click at [413, 26] on icon "file-add" at bounding box center [419, 22] width 13 height 13
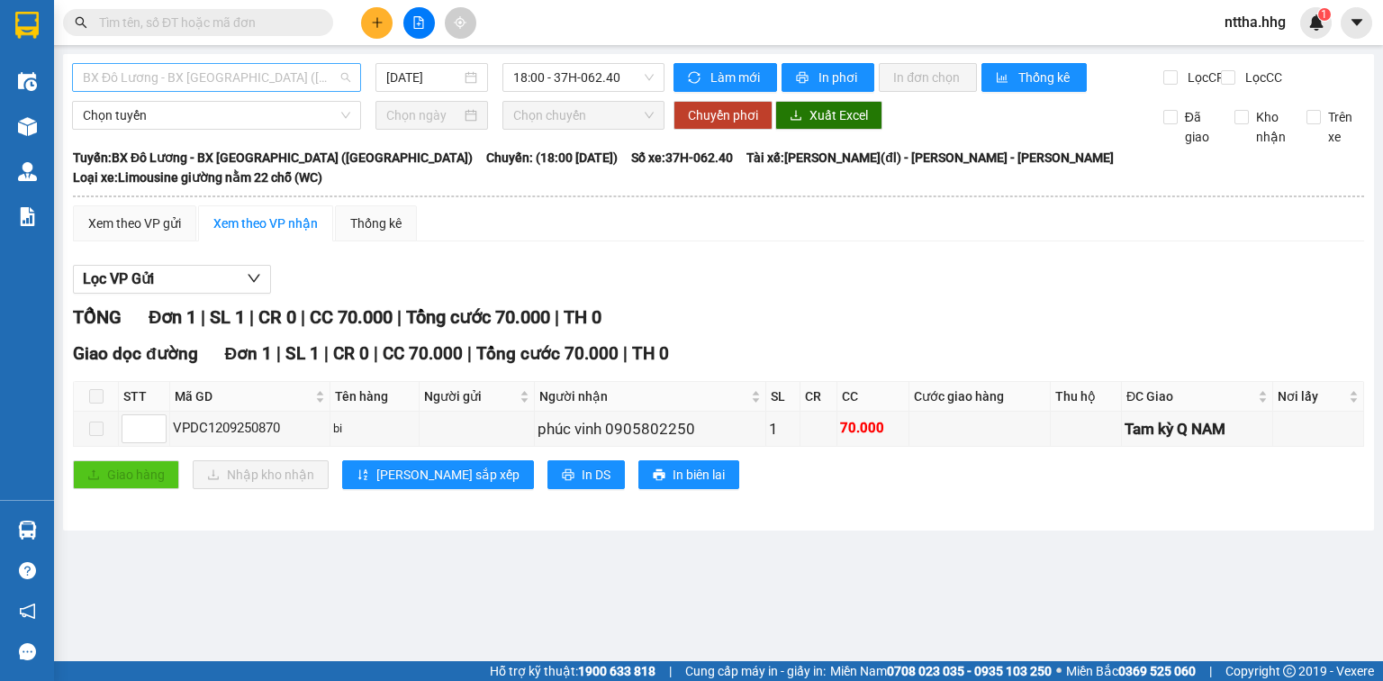
click at [321, 86] on span "BX Đô Lương - BX Quảng Ngãi (Limousine)" at bounding box center [217, 77] width 268 height 27
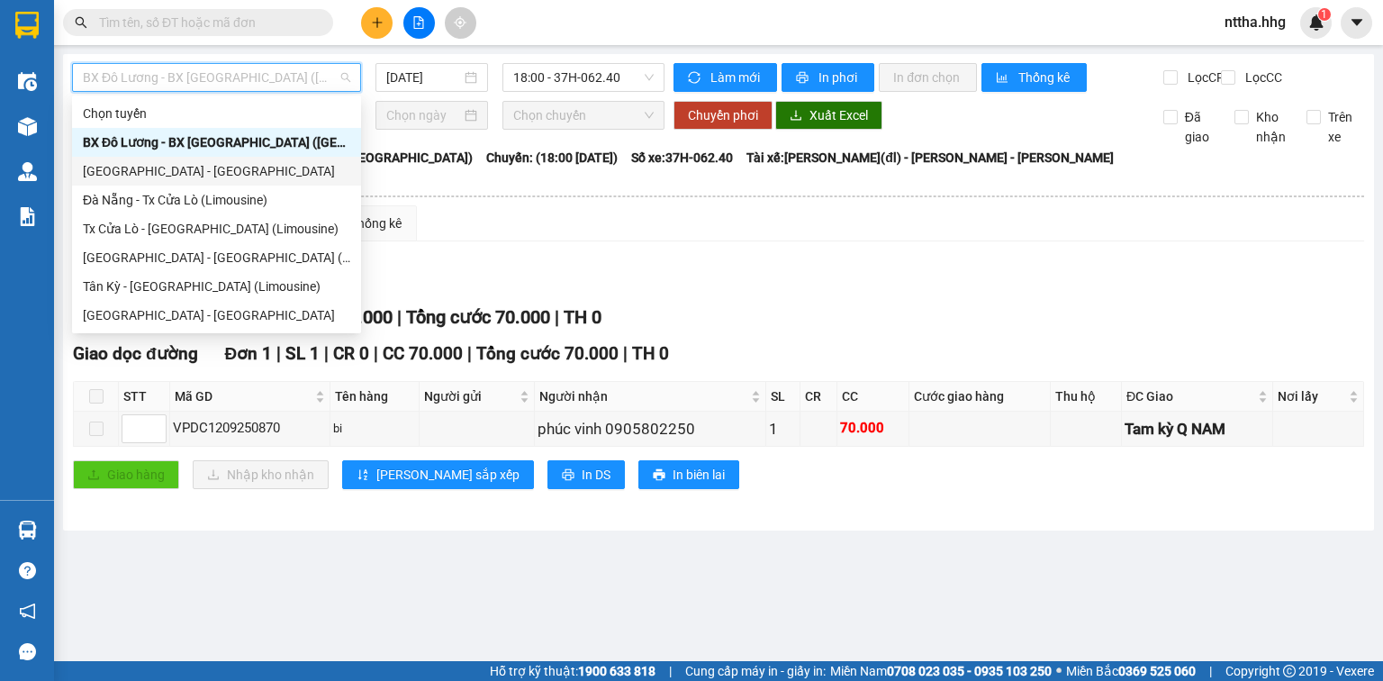
click at [193, 173] on div "Quảng Ngãi - Con Cuông" at bounding box center [217, 171] width 268 height 20
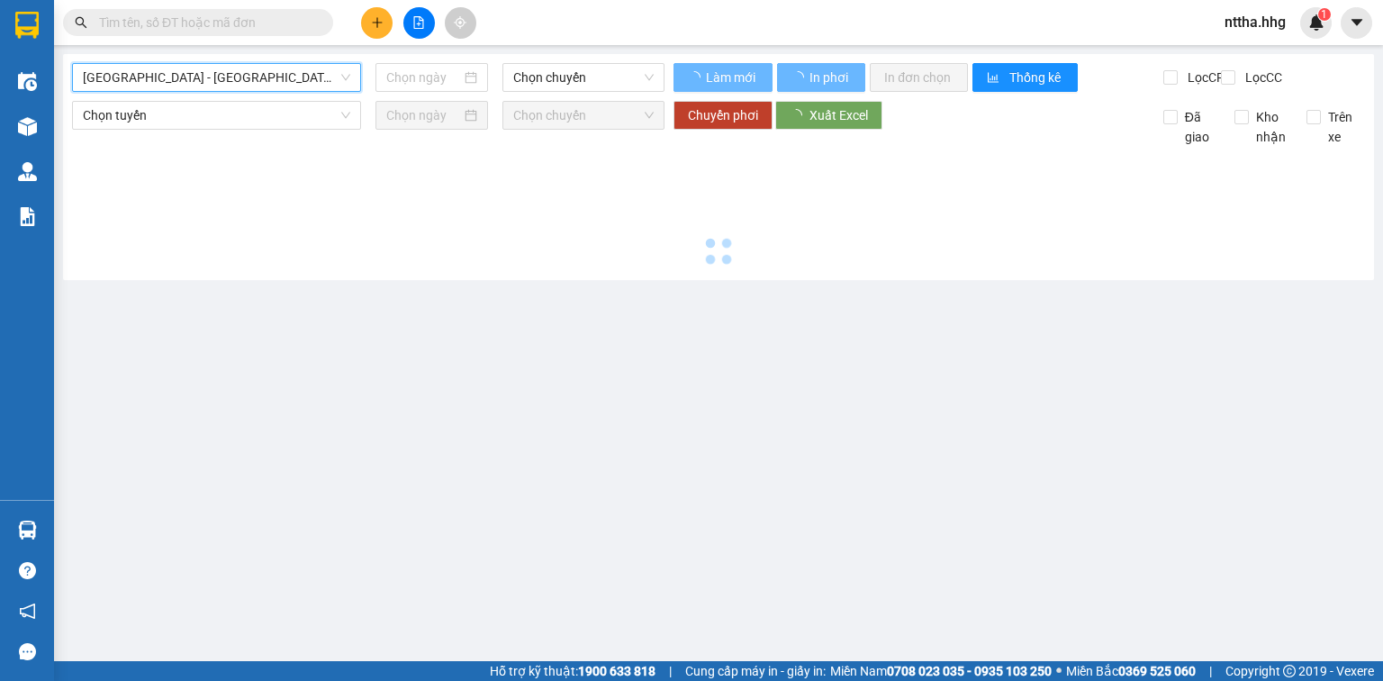
type input "12/09/2025"
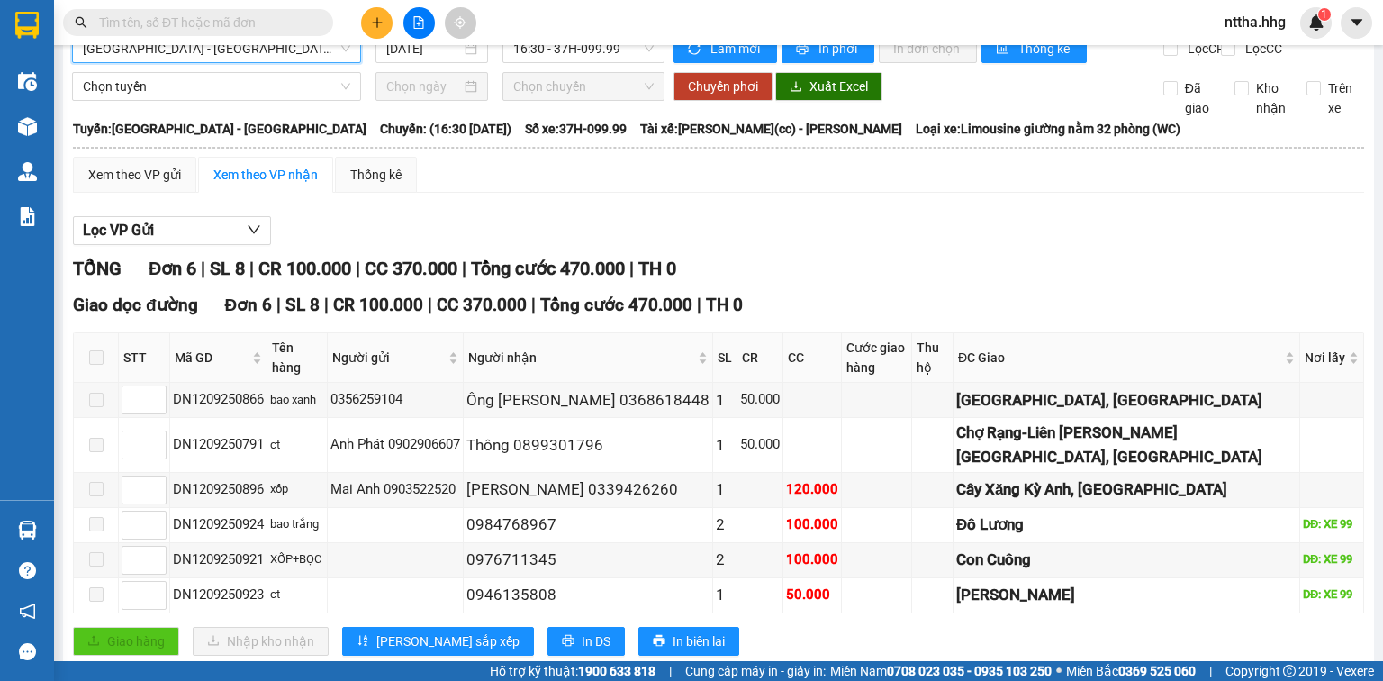
scroll to position [45, 0]
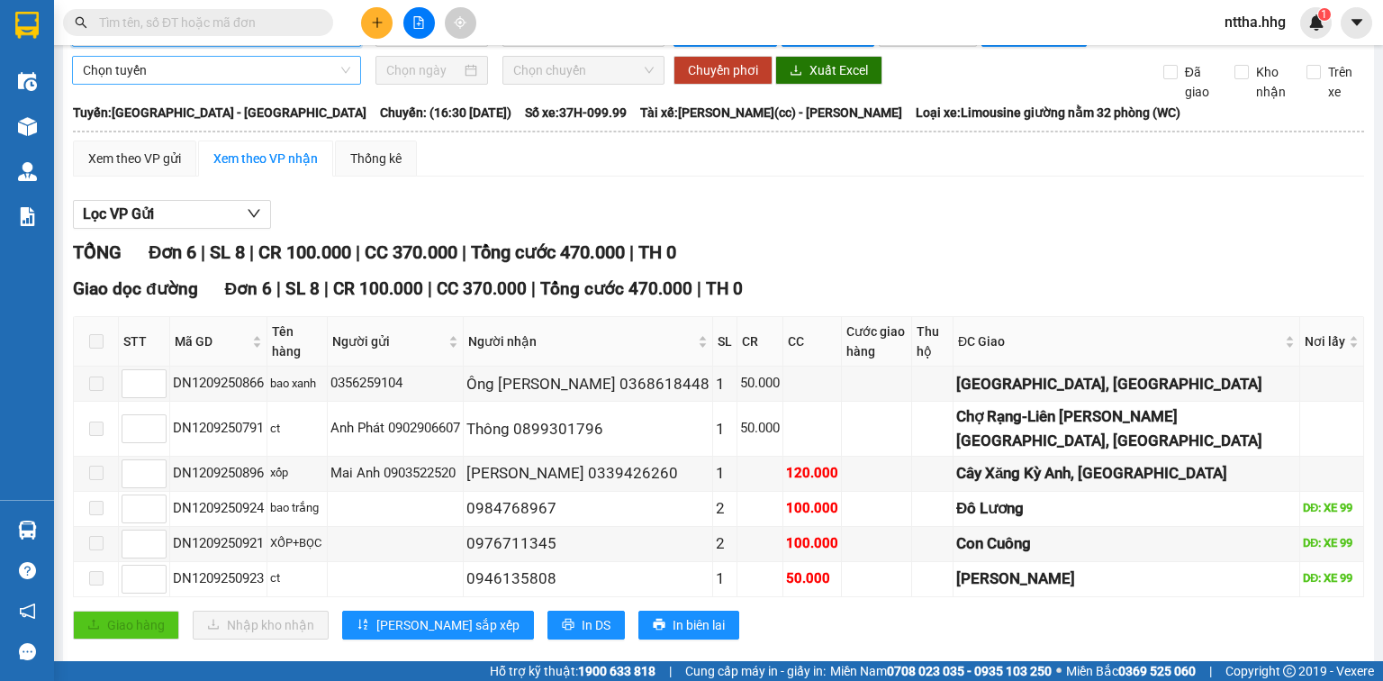
click at [232, 84] on span "Chọn tuyến" at bounding box center [217, 70] width 268 height 27
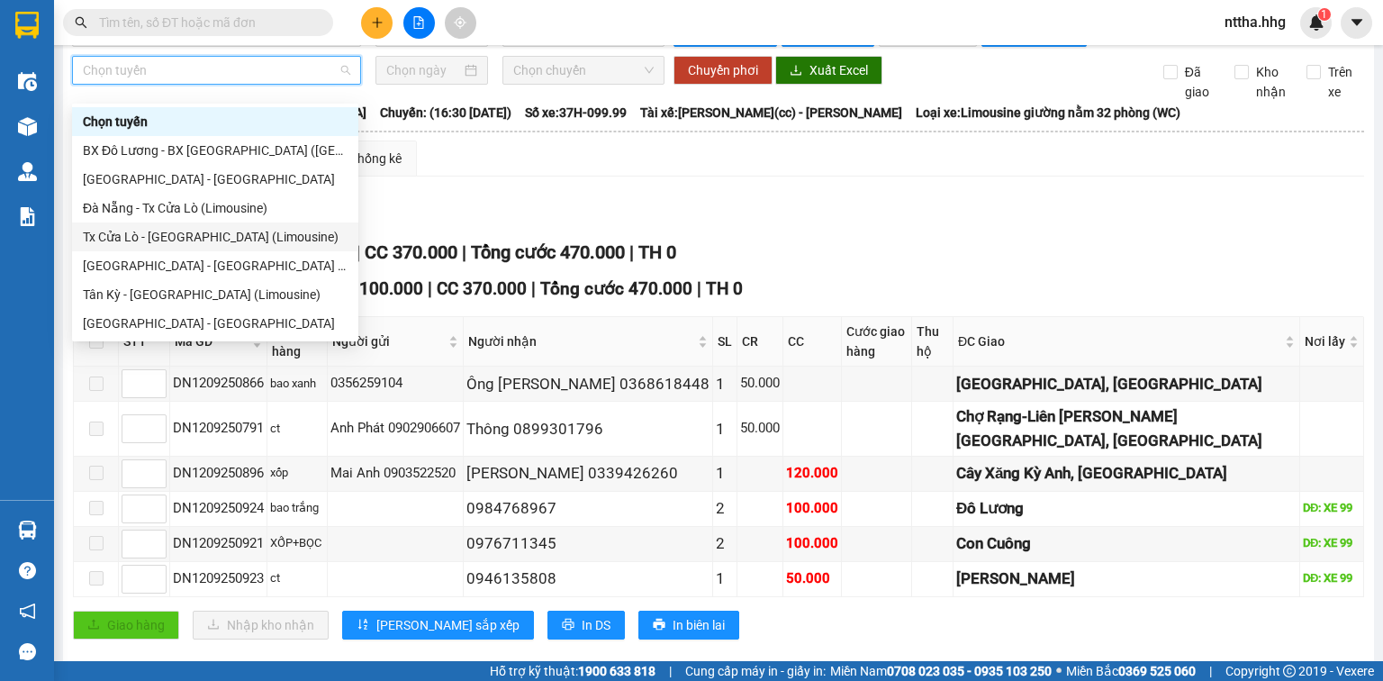
scroll to position [137, 0]
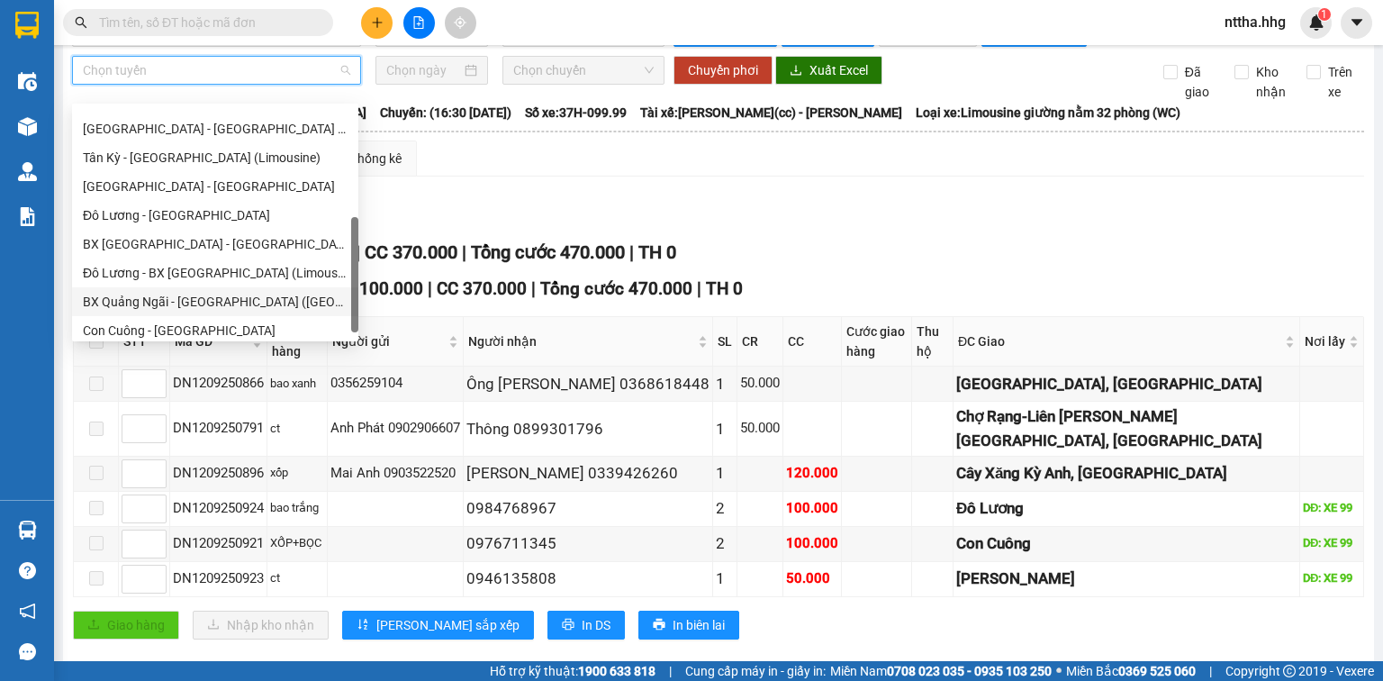
click at [227, 295] on div "BX Quảng Ngãi - BX Đô Lương (Limousine)" at bounding box center [215, 302] width 265 height 20
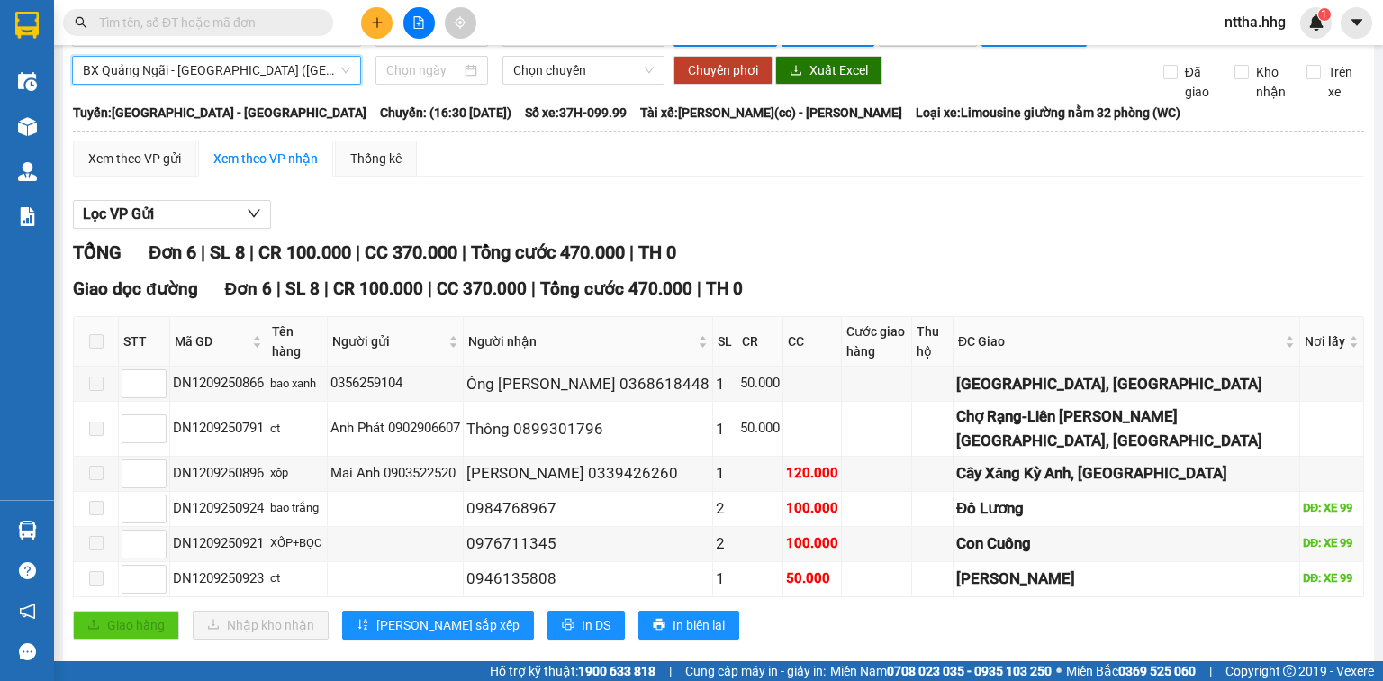
click at [263, 84] on span "BX Quảng Ngãi - BX Đô Lương (Limousine)" at bounding box center [217, 70] width 268 height 27
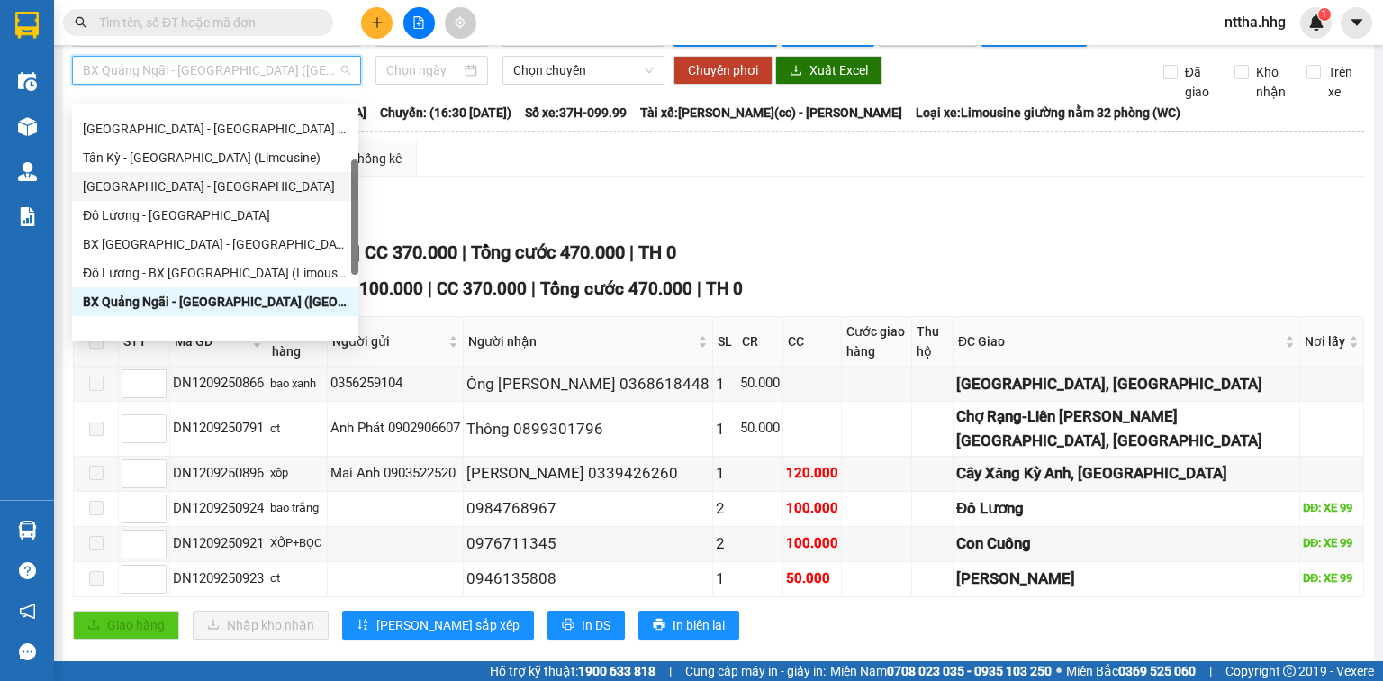
scroll to position [65, 0]
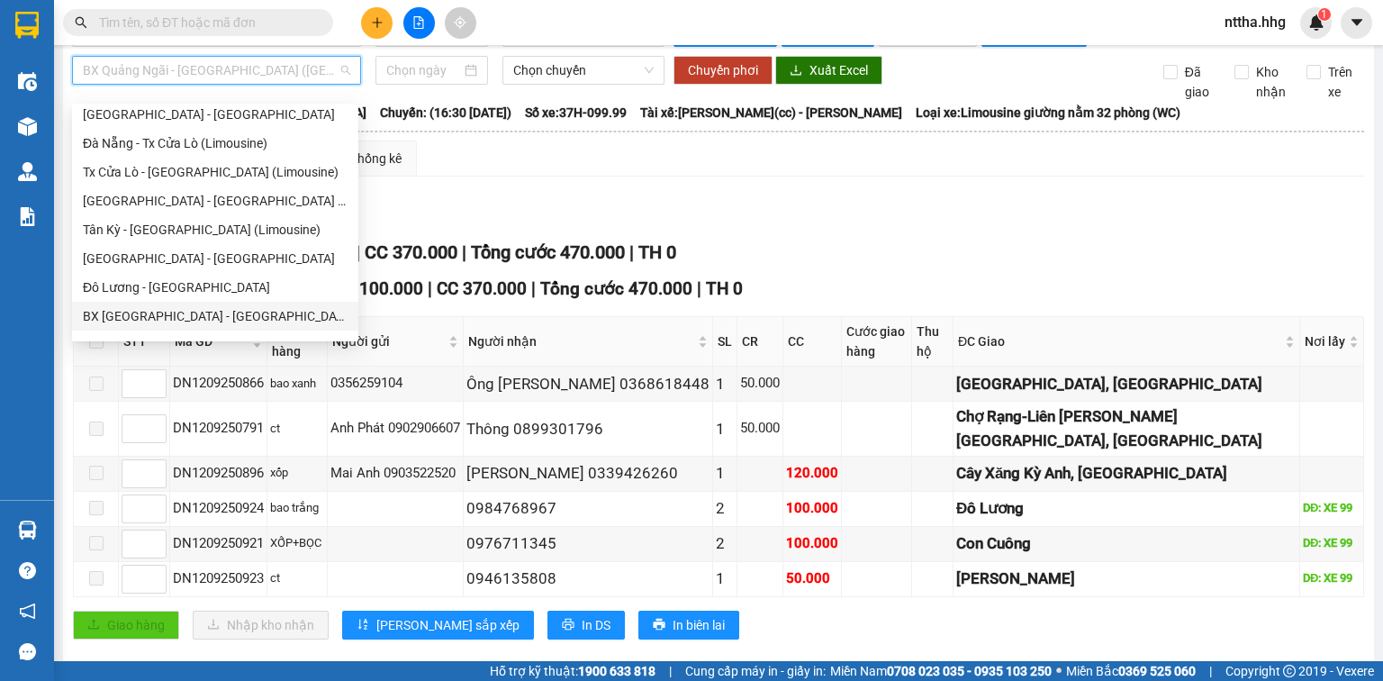
click at [190, 310] on div "BX Đà Nẵng - Đô Lương (Limosine 32 phòng)" at bounding box center [215, 316] width 265 height 20
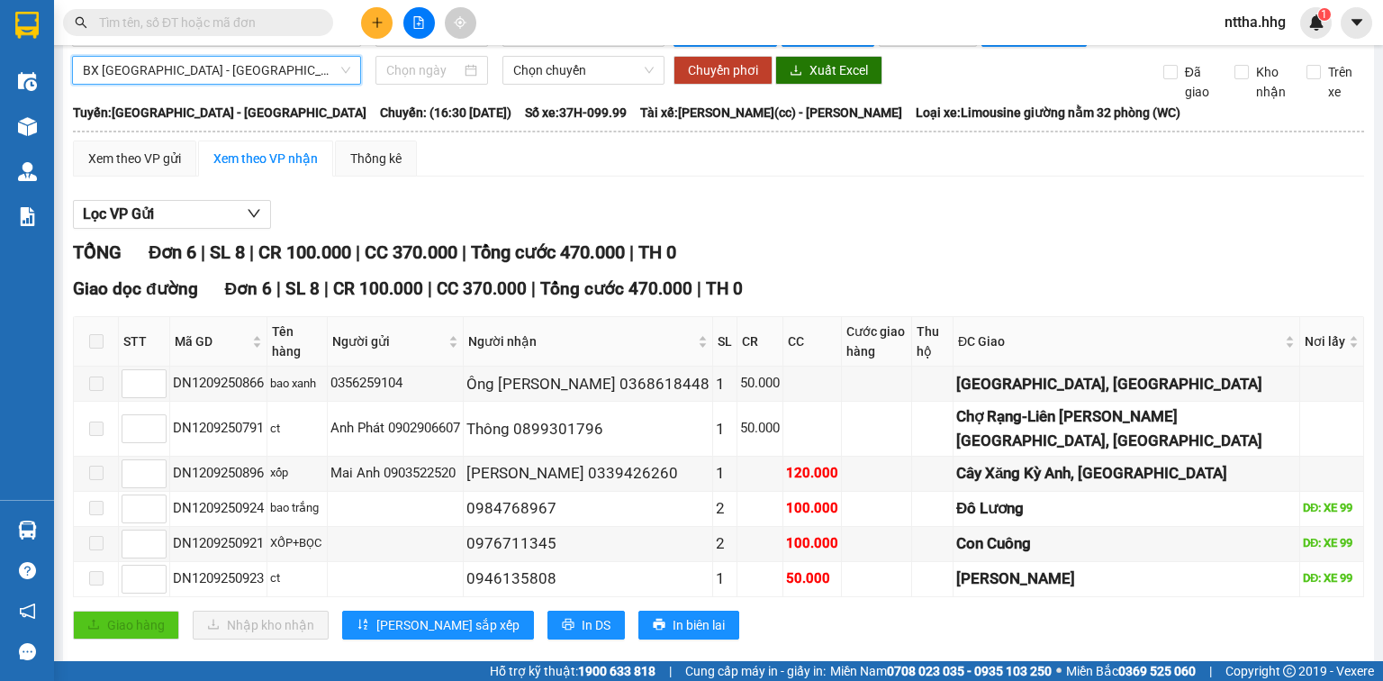
click at [243, 84] on span "BX Đà Nẵng - Đô Lương (Limosine 32 phòng)" at bounding box center [217, 70] width 268 height 27
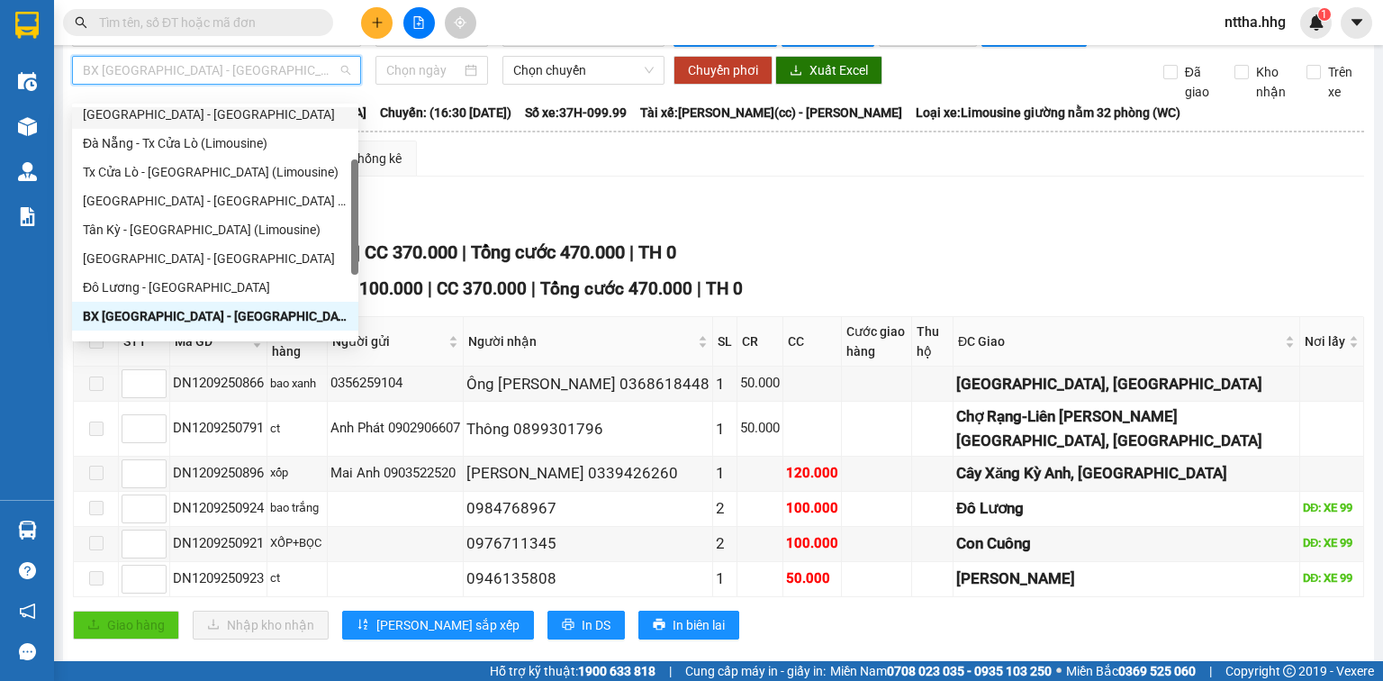
click at [206, 111] on div "Quảng Ngãi - Con Cuông" at bounding box center [215, 114] width 265 height 20
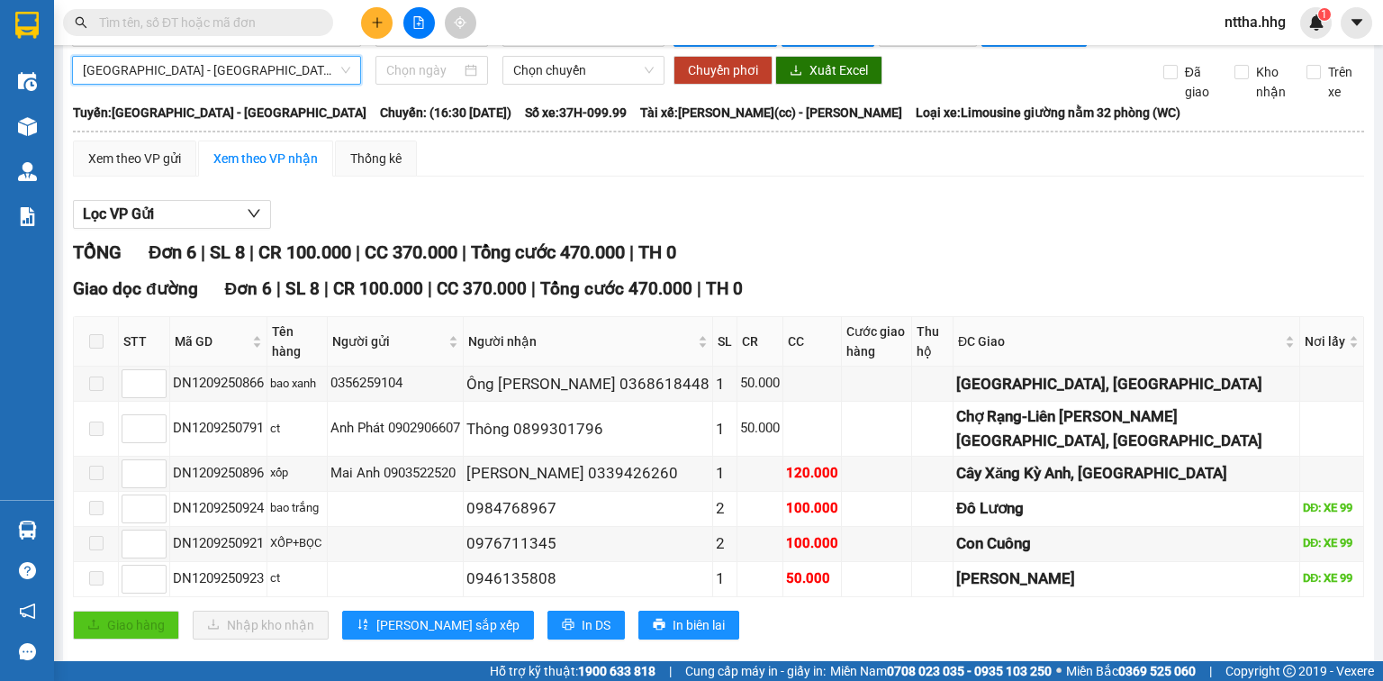
click at [287, 84] on span "Quảng Ngãi - Con Cuông" at bounding box center [217, 70] width 268 height 27
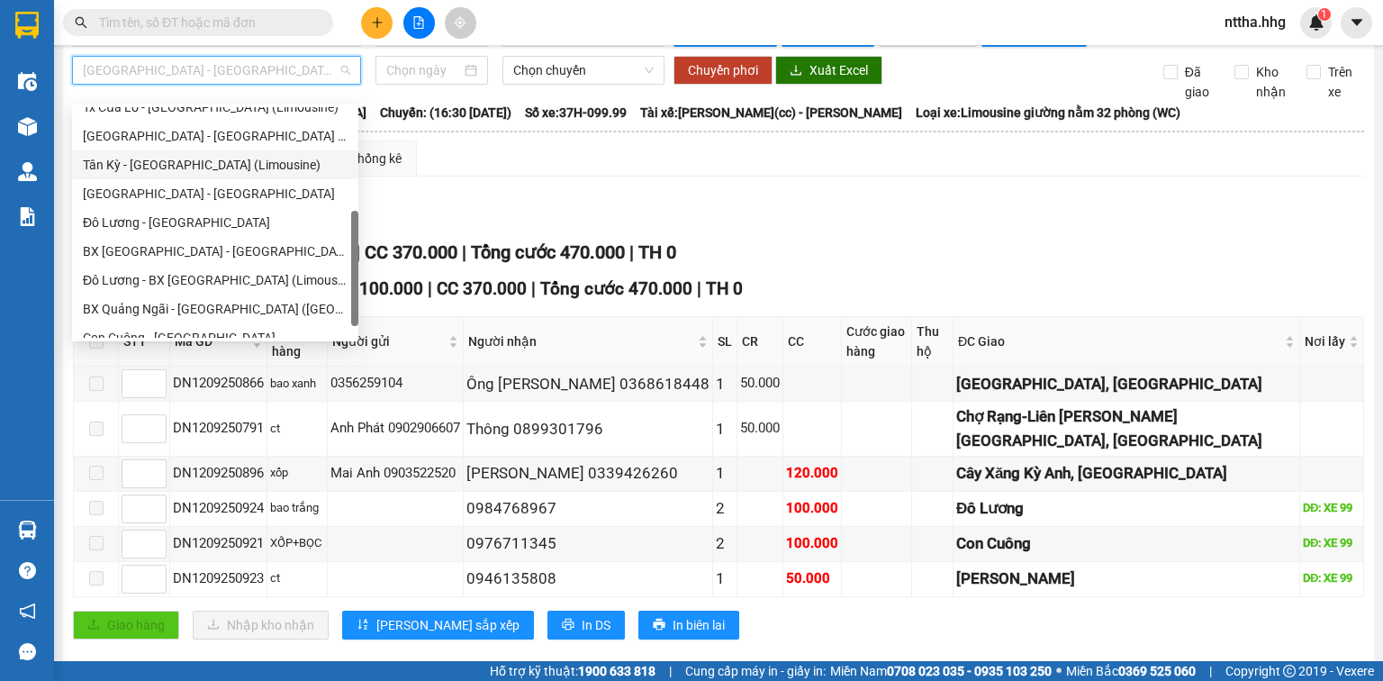
scroll to position [144, 0]
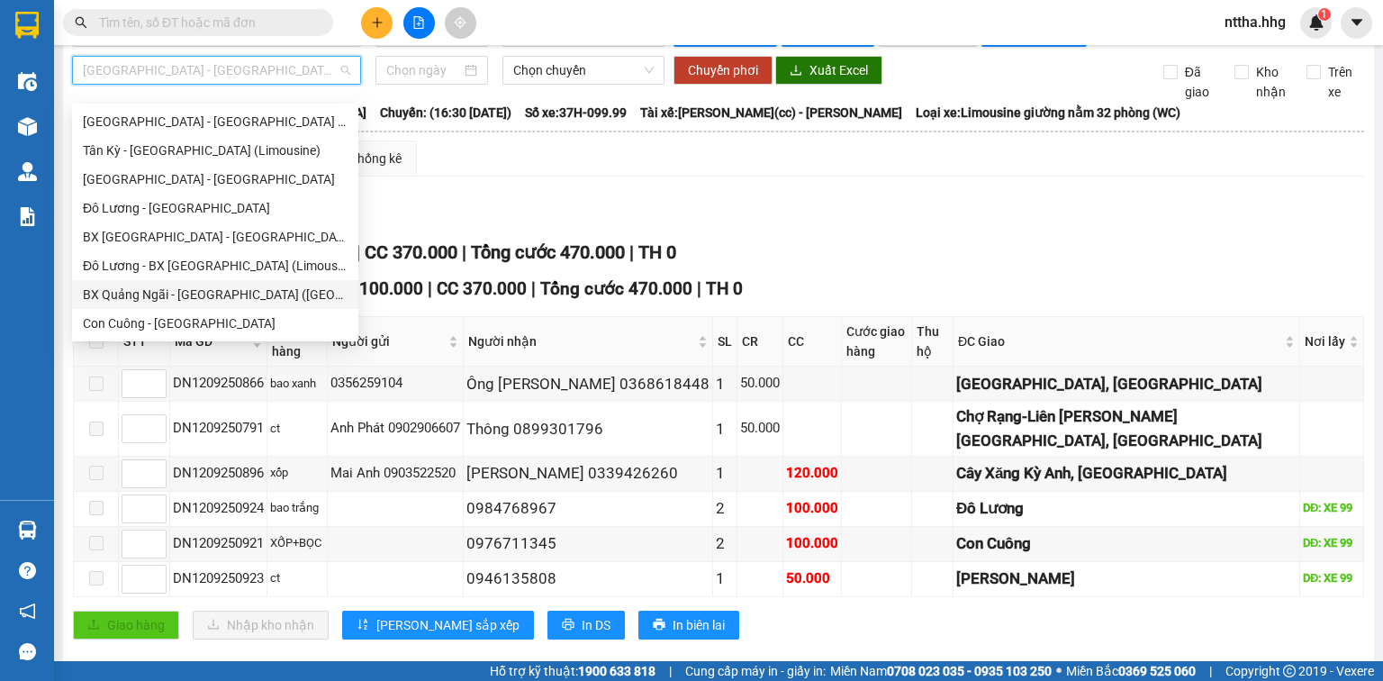
click at [177, 298] on div "BX Quảng Ngãi - BX Đô Lương (Limousine)" at bounding box center [215, 295] width 265 height 20
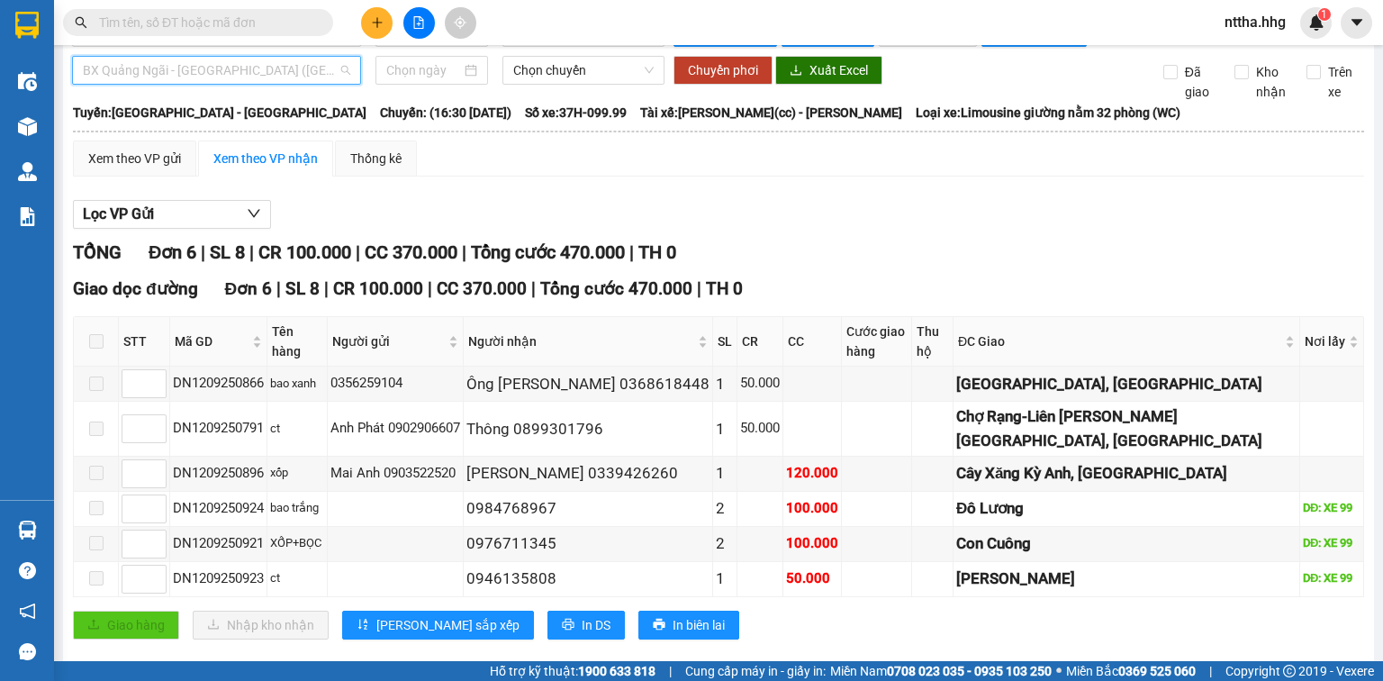
click at [244, 82] on span "BX Quảng Ngãi - BX Đô Lương (Limousine)" at bounding box center [217, 70] width 268 height 27
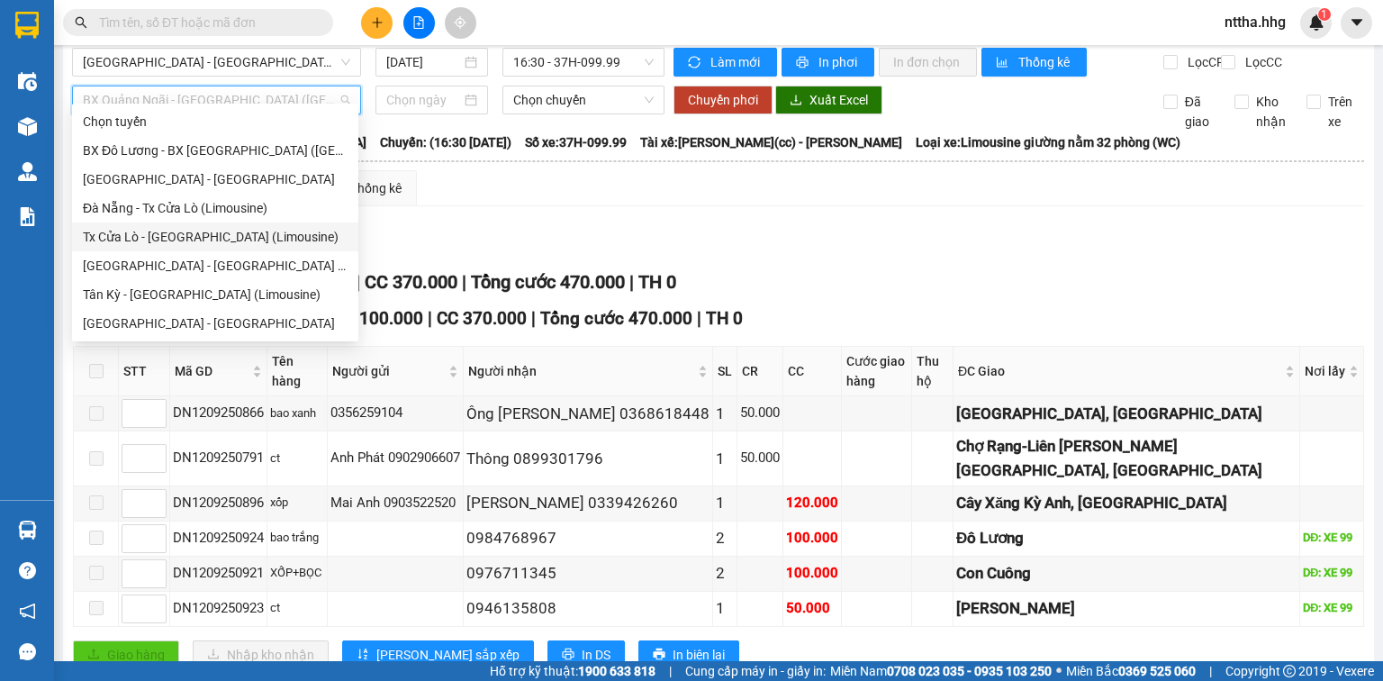
scroll to position [0, 0]
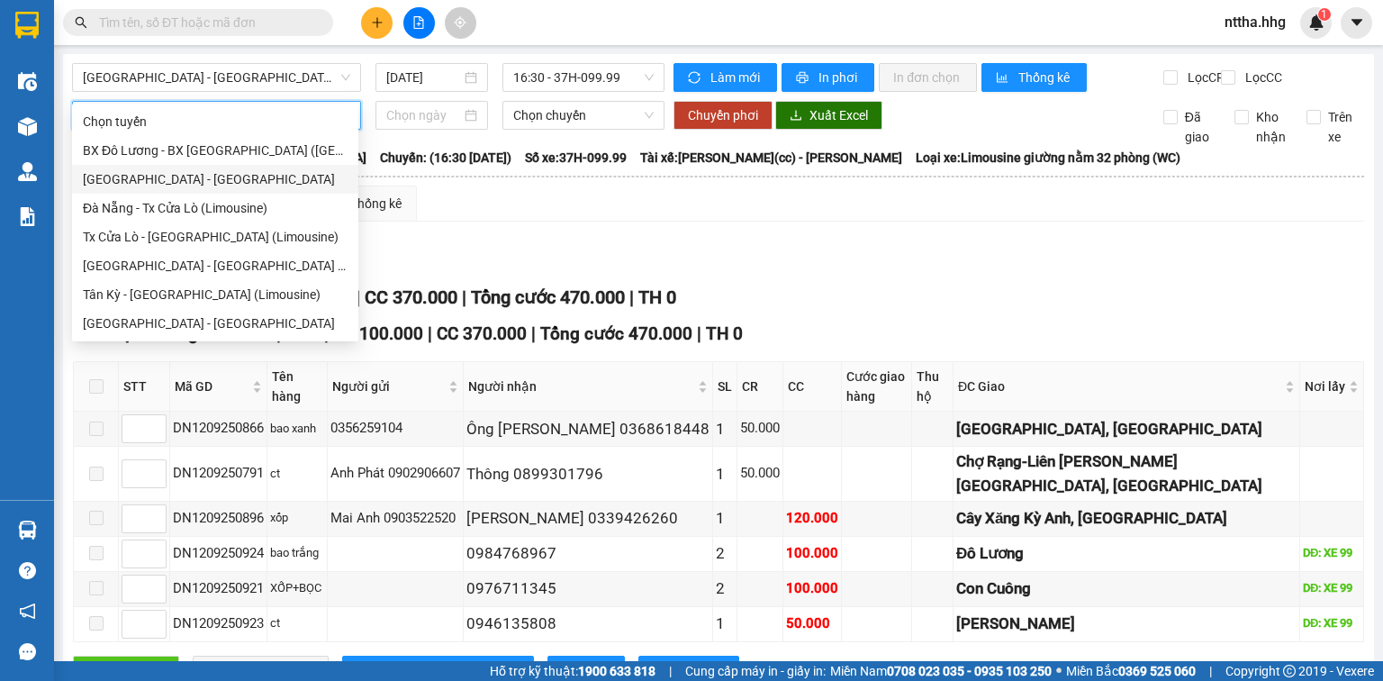
click at [221, 184] on div "Quảng Ngãi - Con Cuông" at bounding box center [215, 179] width 265 height 20
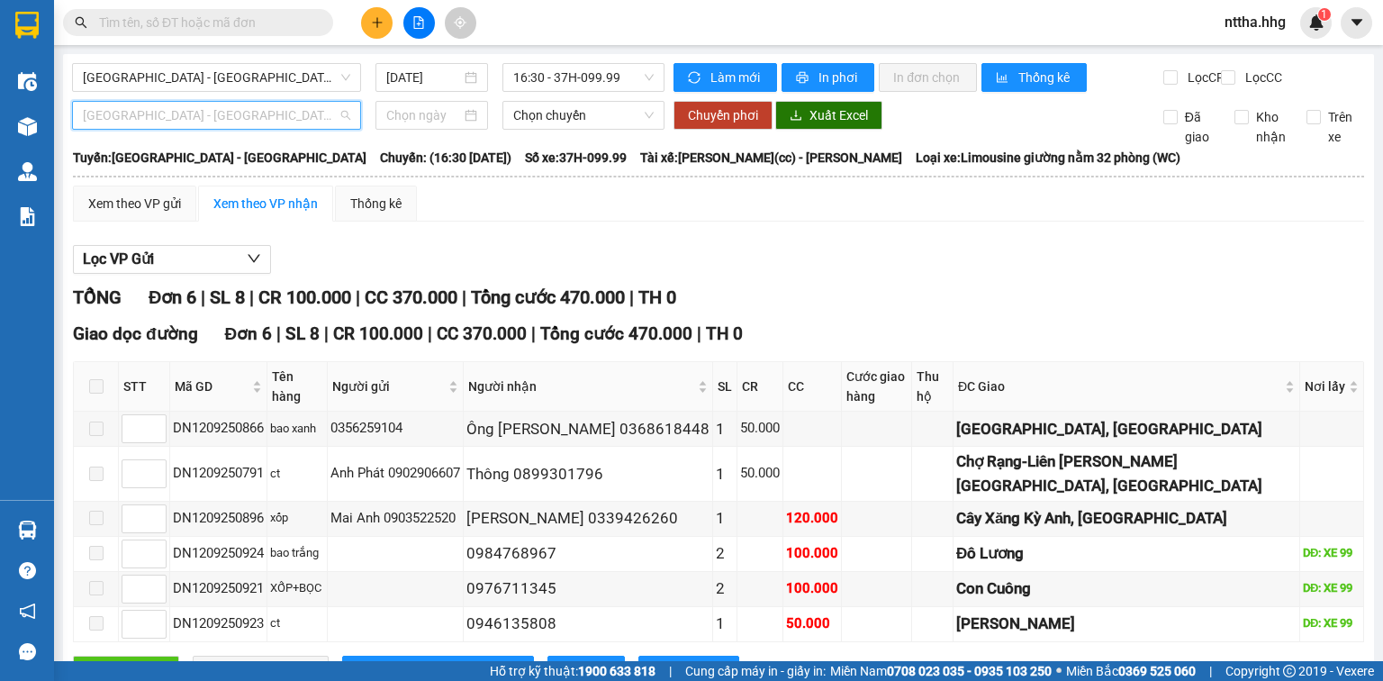
click at [242, 122] on span "Quảng Ngãi - Con Cuông" at bounding box center [217, 115] width 268 height 27
click at [854, 245] on div "Xem theo VP gửi Xem theo VP nhận Thống kê Lọc VP Gửi TỔNG Đơn 6 | SL 8 | CR 10…" at bounding box center [719, 447] width 1292 height 522
click at [329, 72] on span "Quảng Ngãi - Con Cuông" at bounding box center [217, 77] width 268 height 27
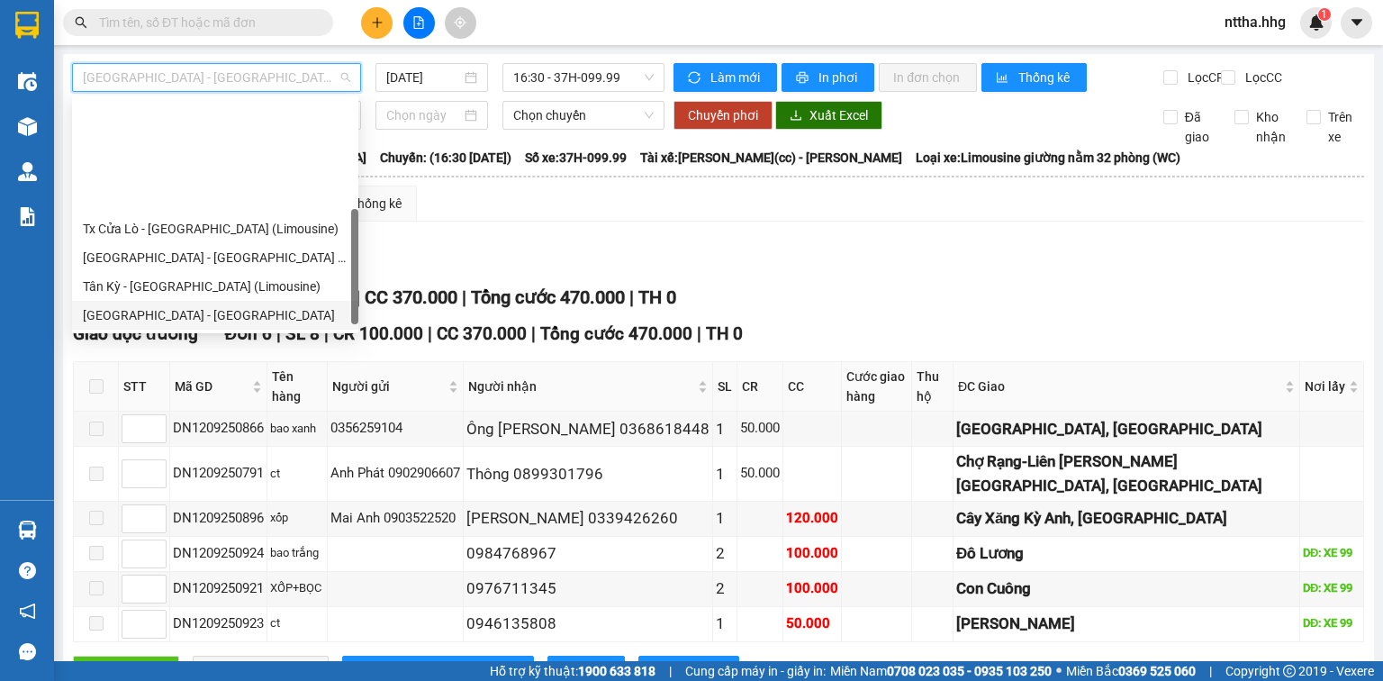
scroll to position [137, 0]
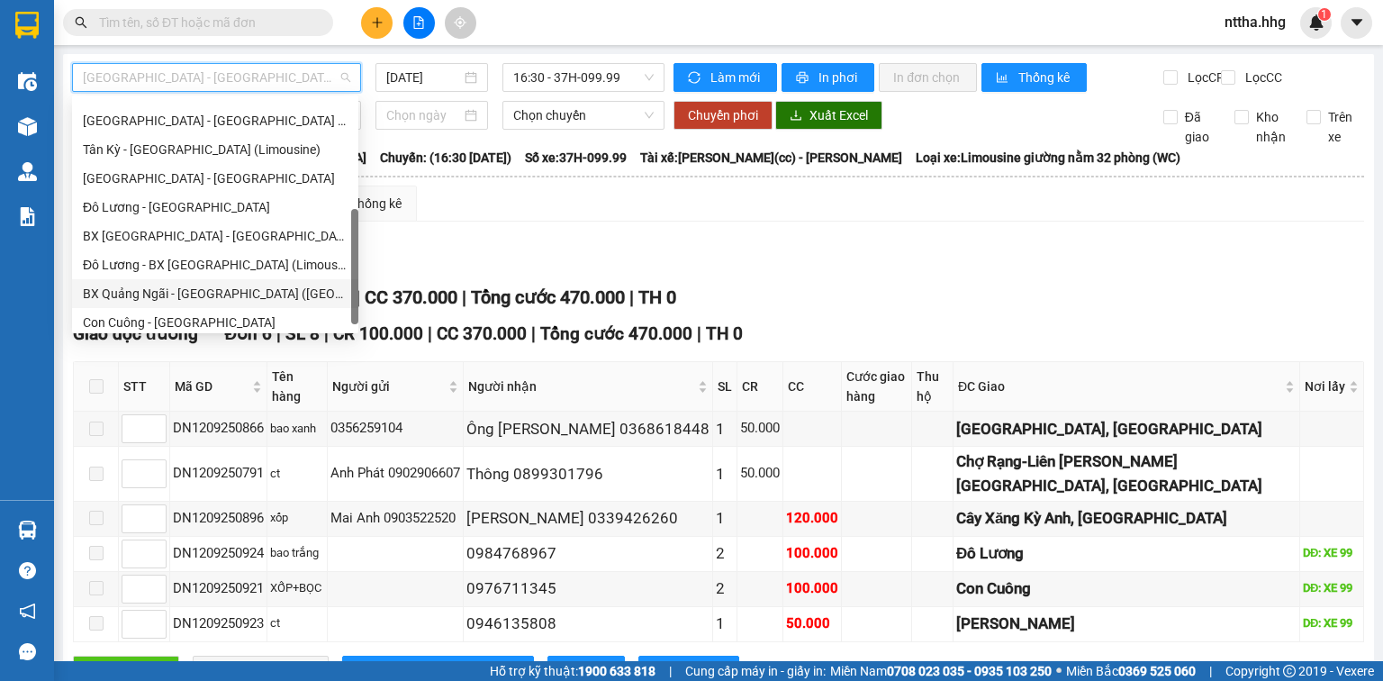
click at [213, 293] on div "BX Quảng Ngãi - BX Đô Lương (Limousine)" at bounding box center [215, 294] width 265 height 20
type input "12/09/2025"
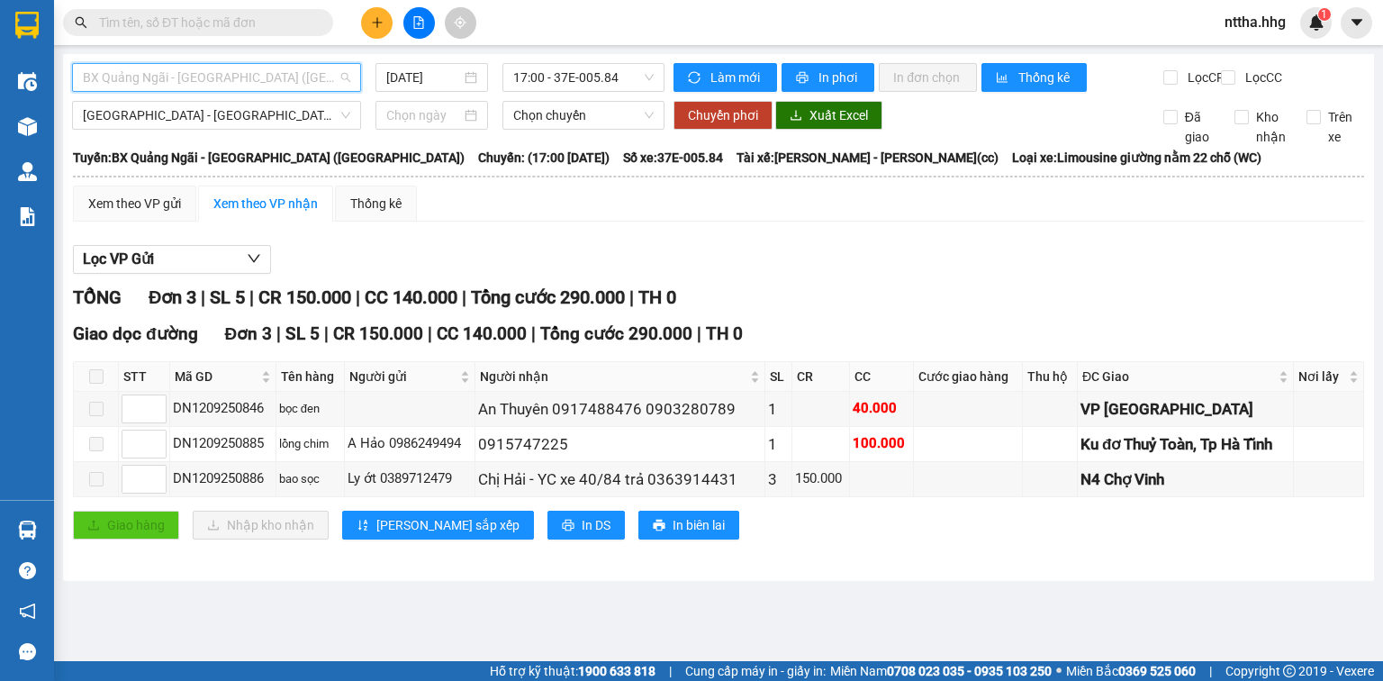
click at [291, 73] on span "BX Quảng Ngãi - BX Đô Lương (Limousine)" at bounding box center [217, 77] width 268 height 27
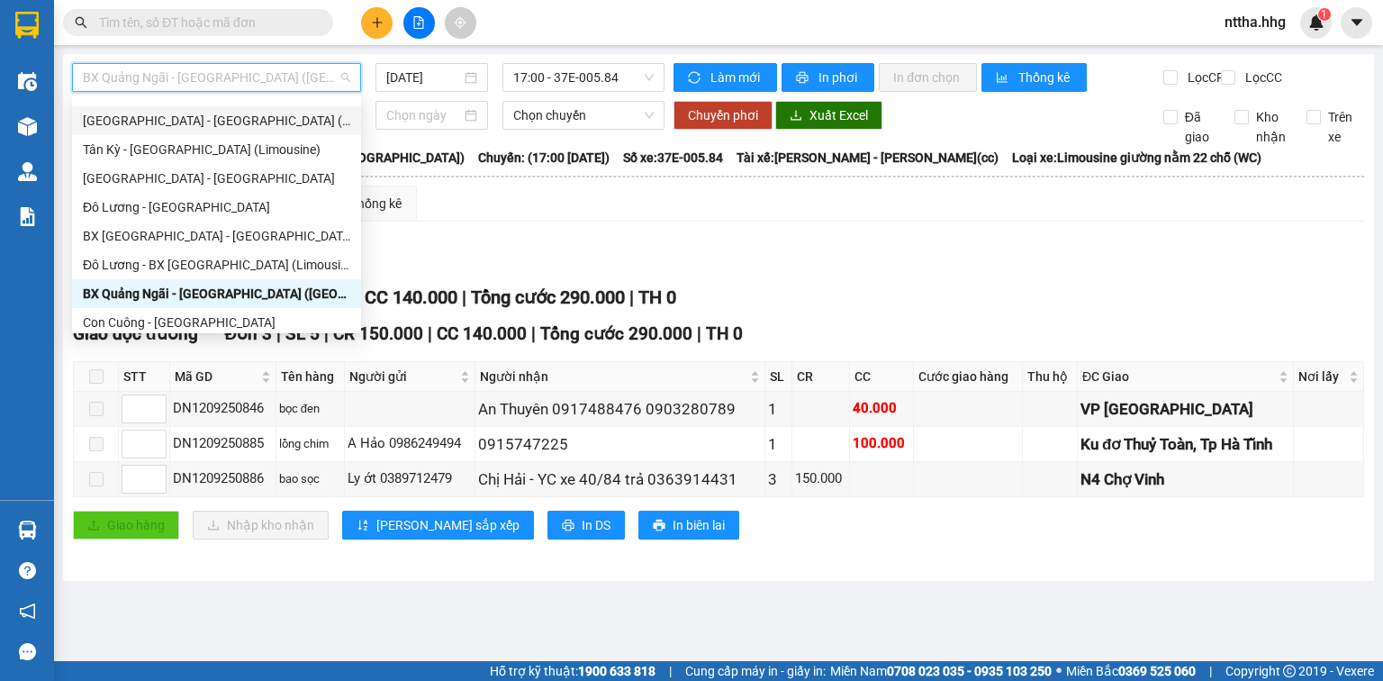
click at [205, 124] on div "Đà Nẵng - Tân Kỳ (Limousine)" at bounding box center [217, 121] width 268 height 20
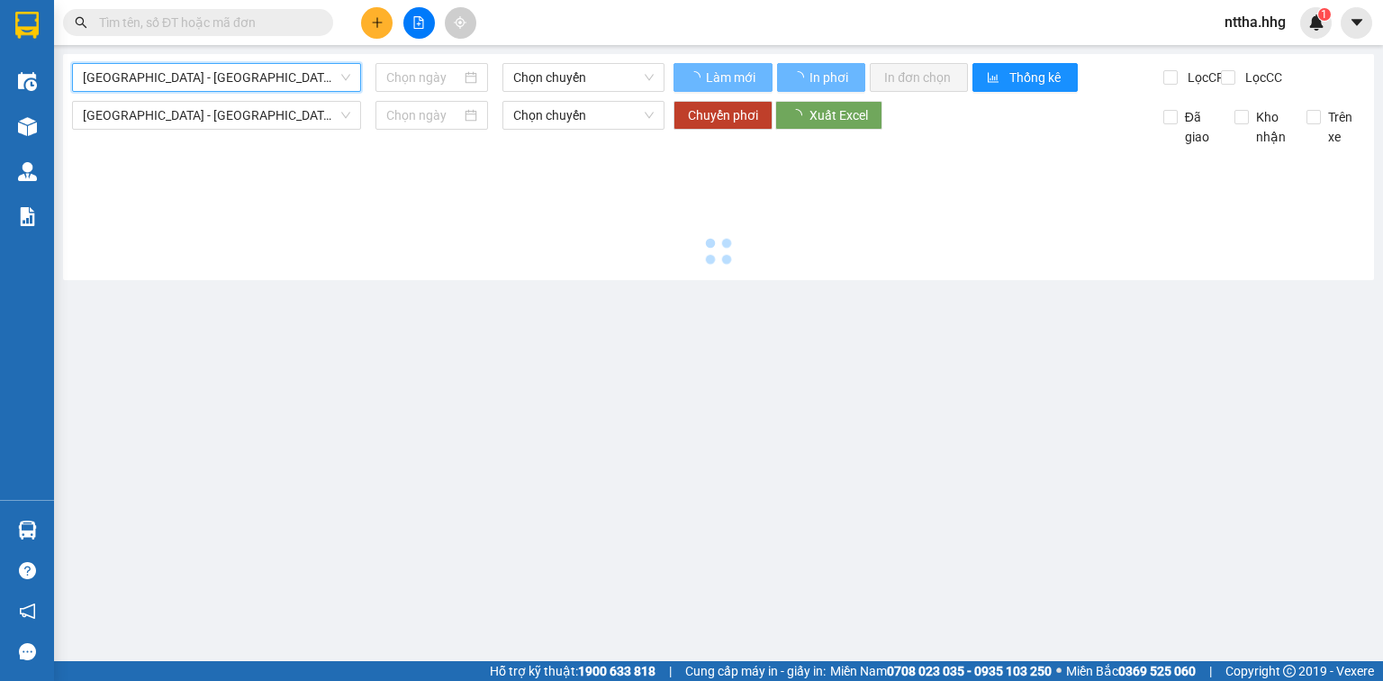
type input "12/09/2025"
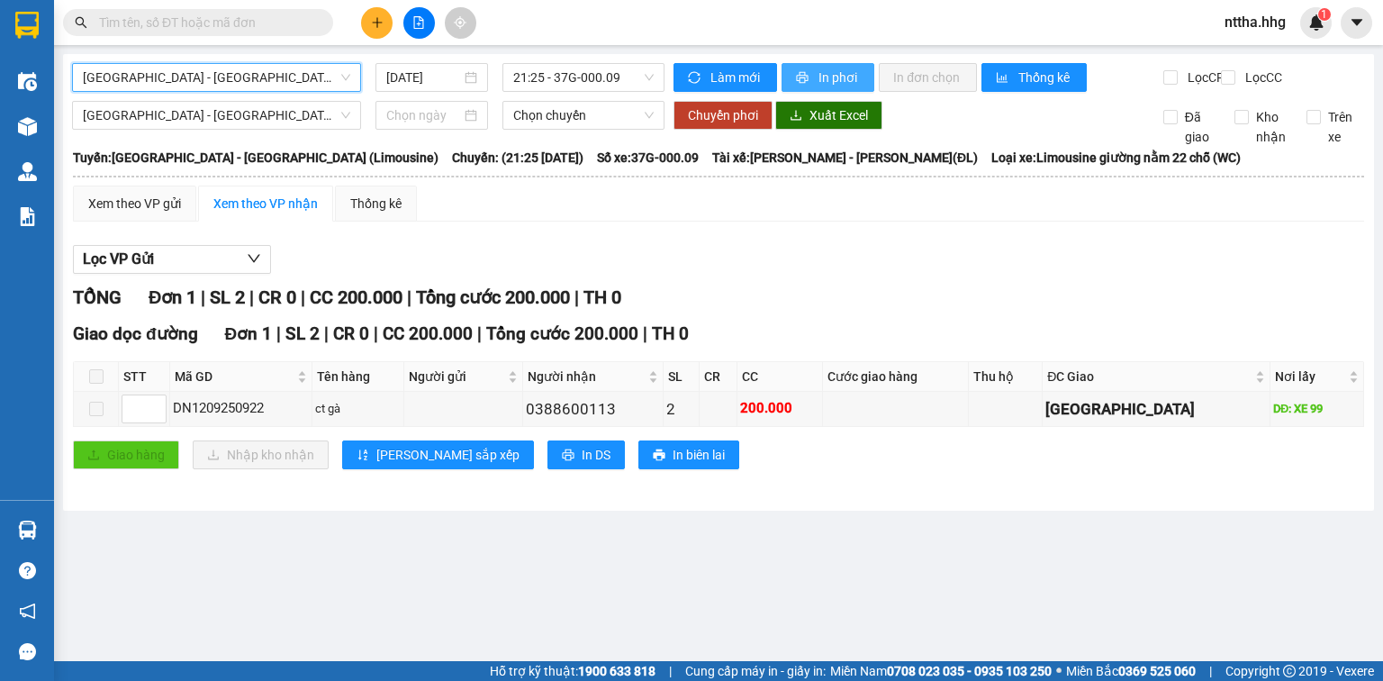
click at [831, 72] on span "In phơi" at bounding box center [839, 78] width 41 height 20
click at [340, 76] on span "Đà Nẵng - Tân Kỳ (Limousine)" at bounding box center [217, 77] width 268 height 27
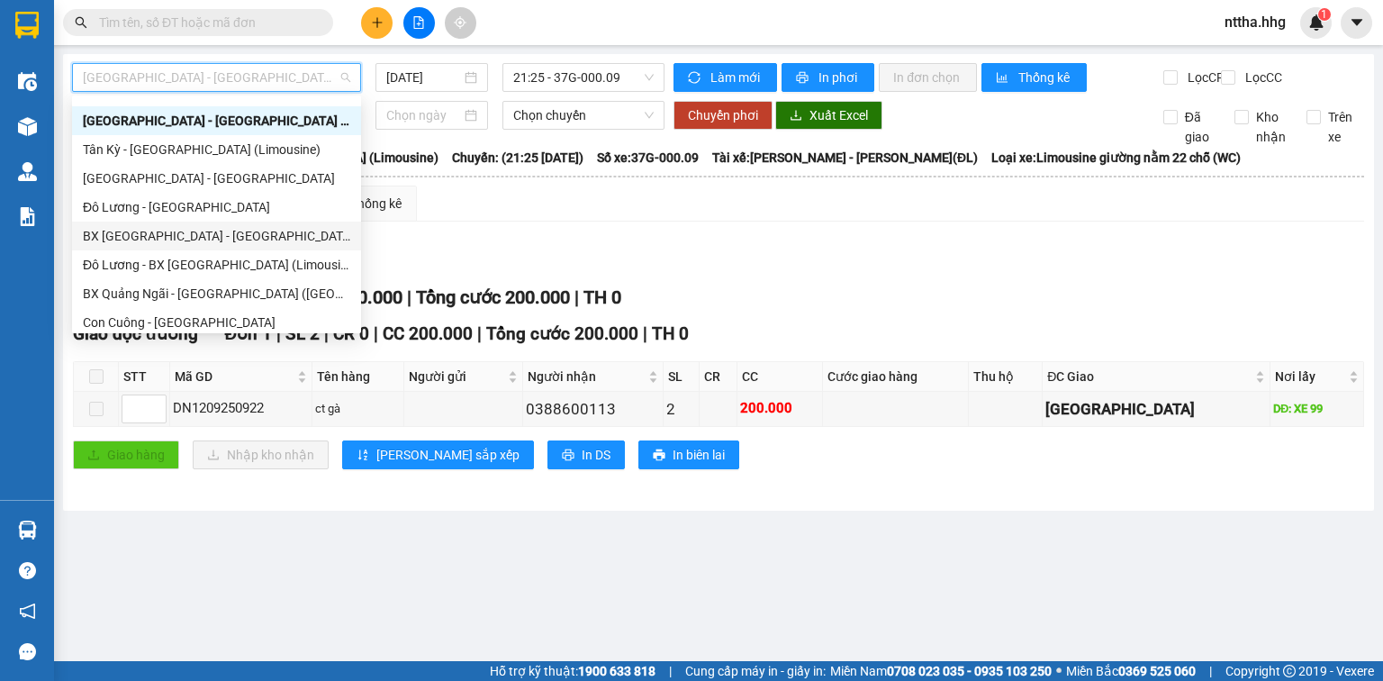
click at [156, 245] on div "BX Đà Nẵng - Đô Lương (Limosine 32 phòng)" at bounding box center [217, 236] width 268 height 20
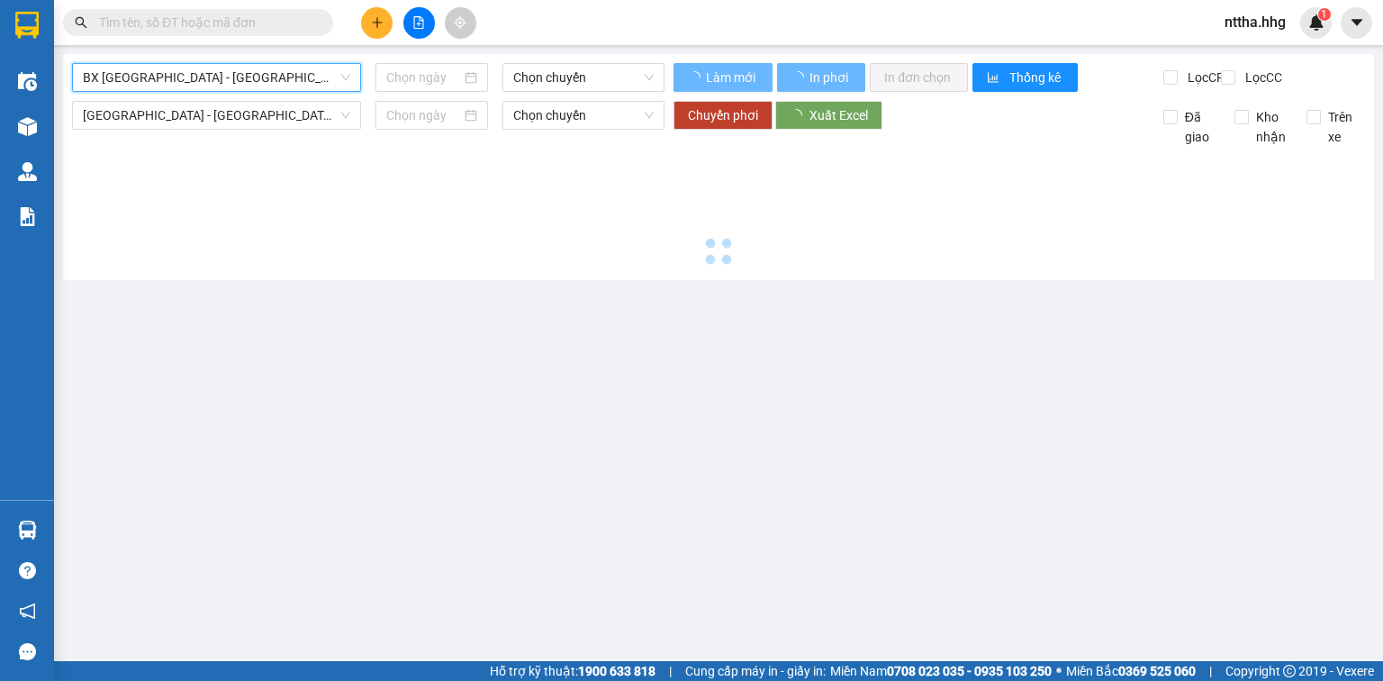
type input "12/09/2025"
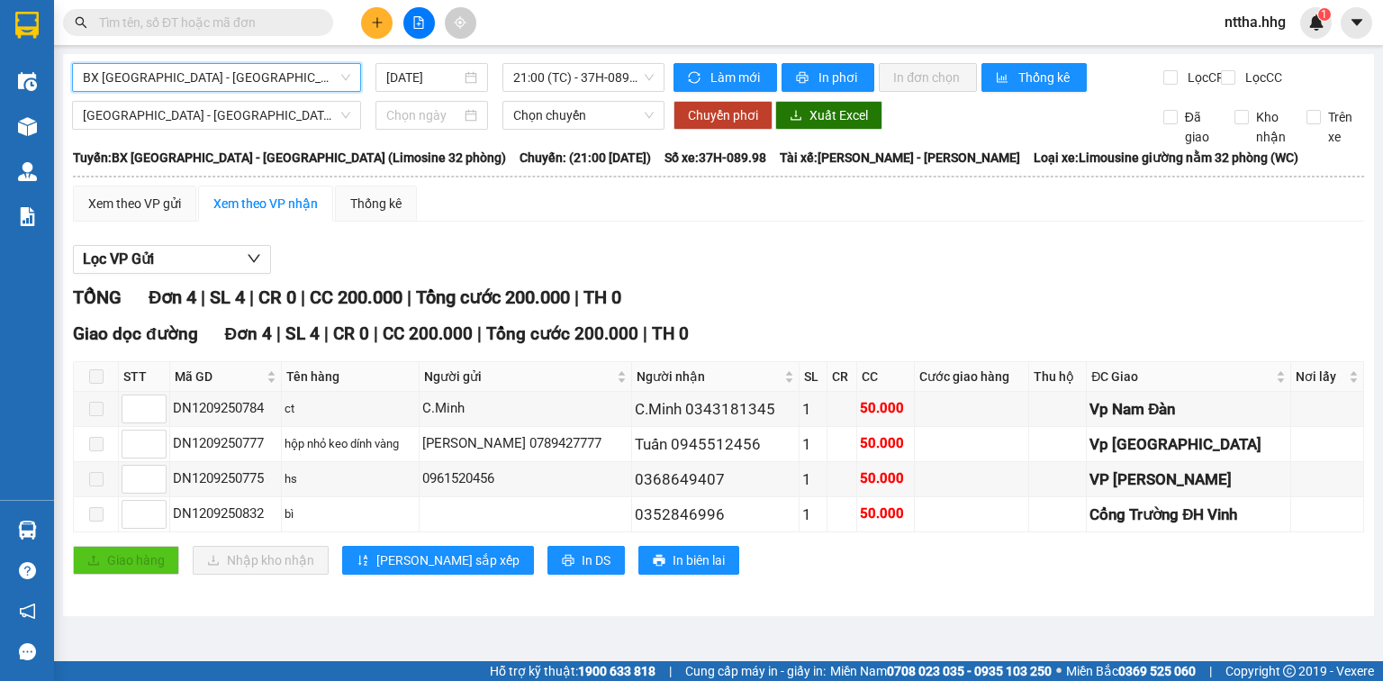
click at [277, 69] on span "BX Đà Nẵng - Đô Lương (Limosine 32 phòng)" at bounding box center [217, 77] width 268 height 27
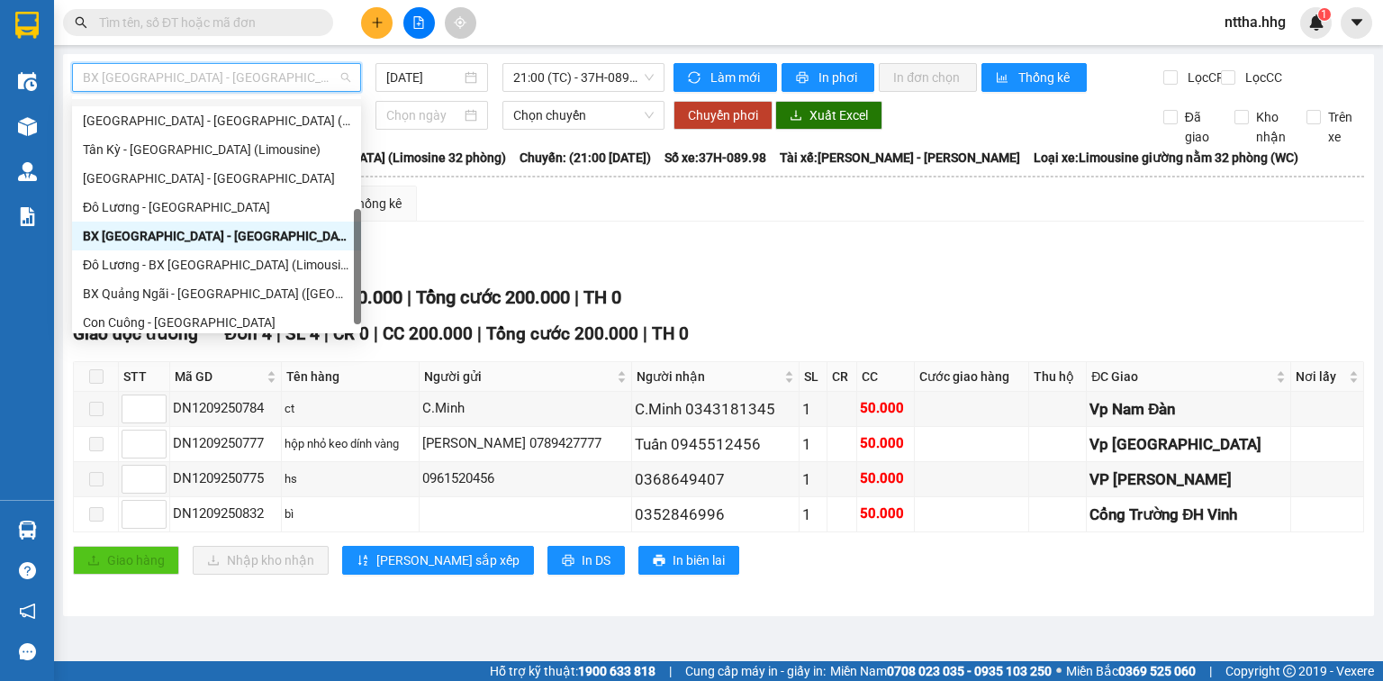
click at [561, 222] on div "Xem theo VP gửi Xem theo VP nhận Thống kê" at bounding box center [719, 204] width 1292 height 36
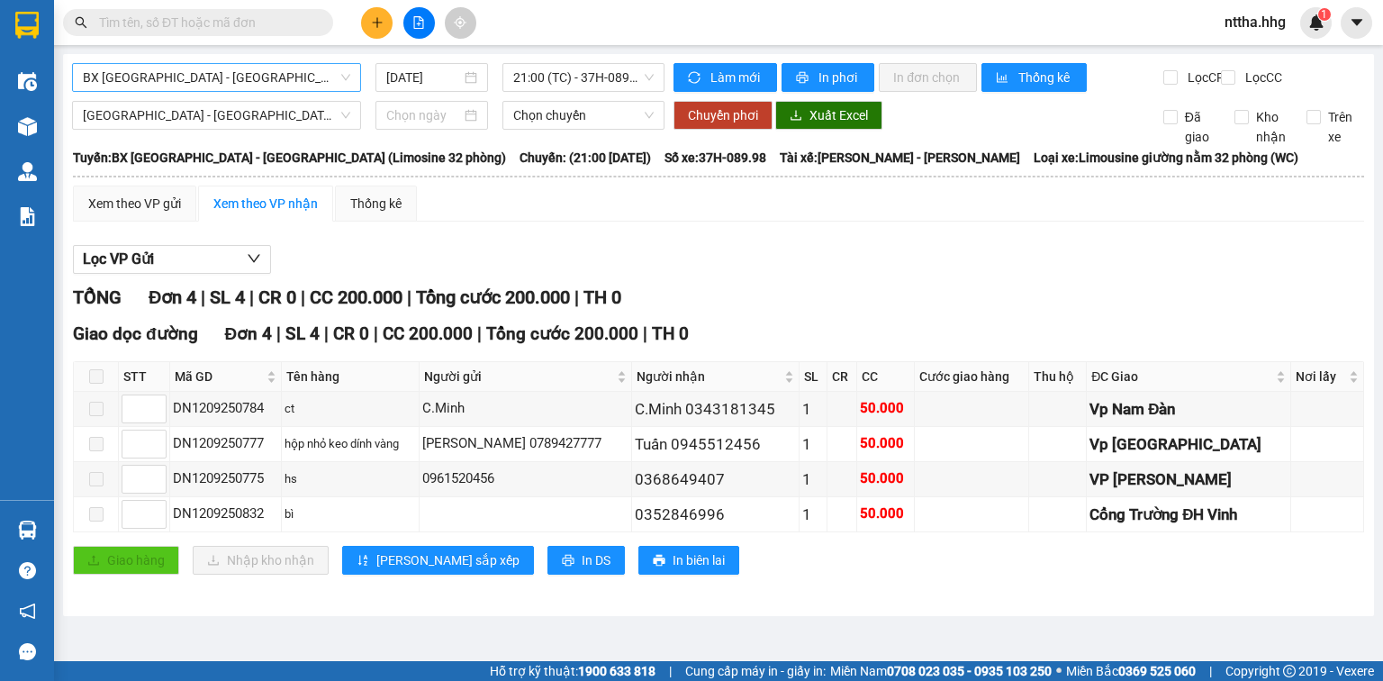
click at [258, 70] on span "BX Đà Nẵng - Đô Lương (Limosine 32 phòng)" at bounding box center [217, 77] width 268 height 27
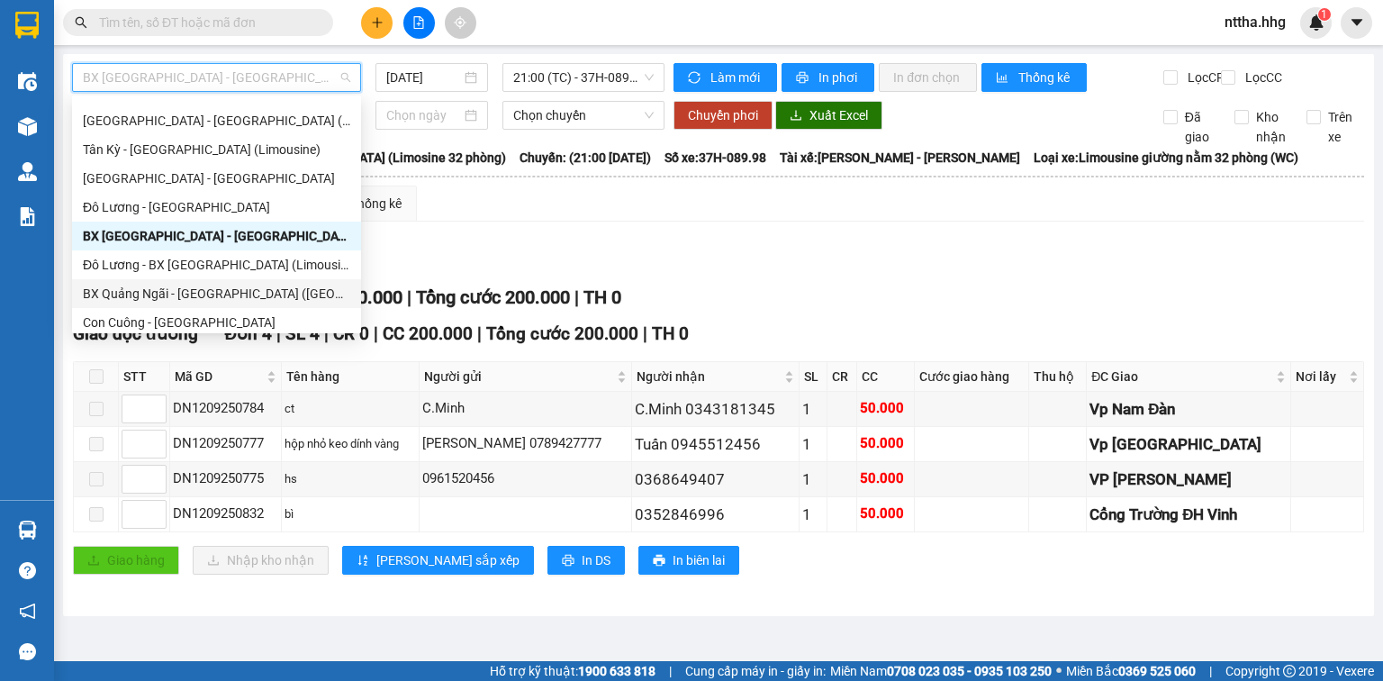
click at [188, 290] on div "BX Quảng Ngãi - BX Đô Lương (Limousine)" at bounding box center [217, 294] width 268 height 20
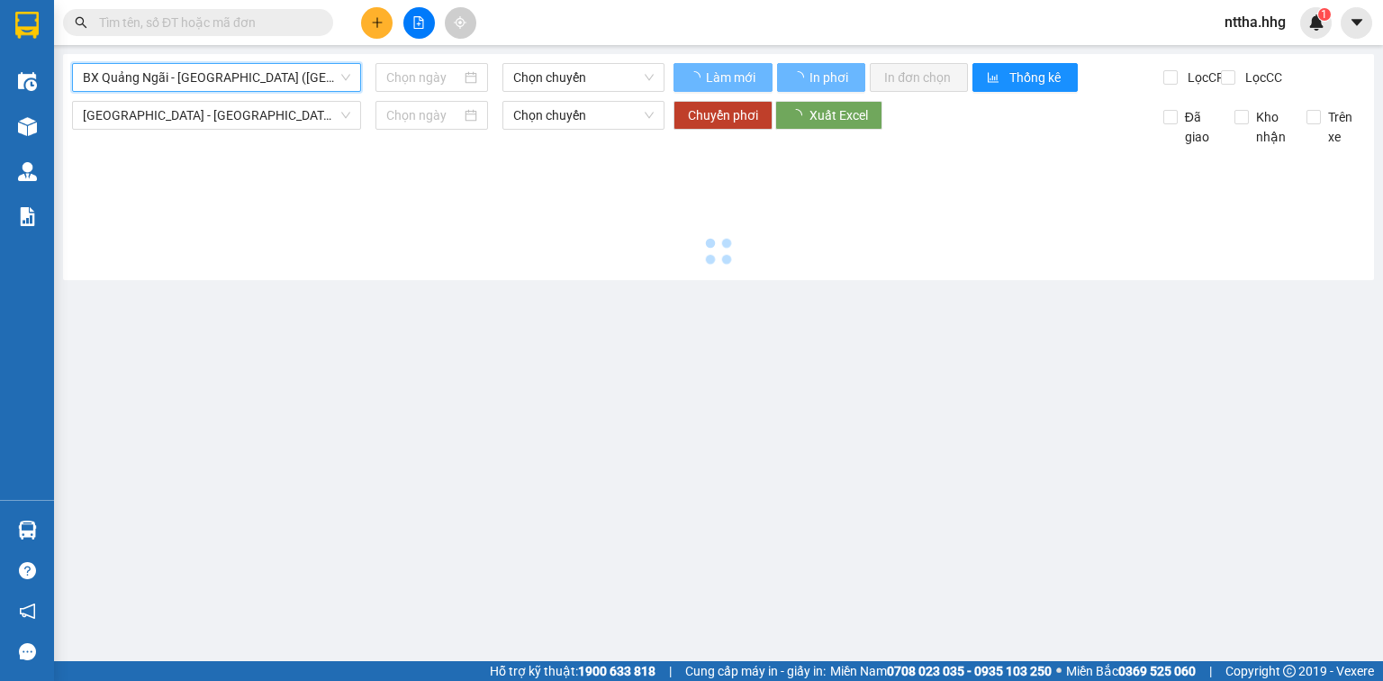
type input "12/09/2025"
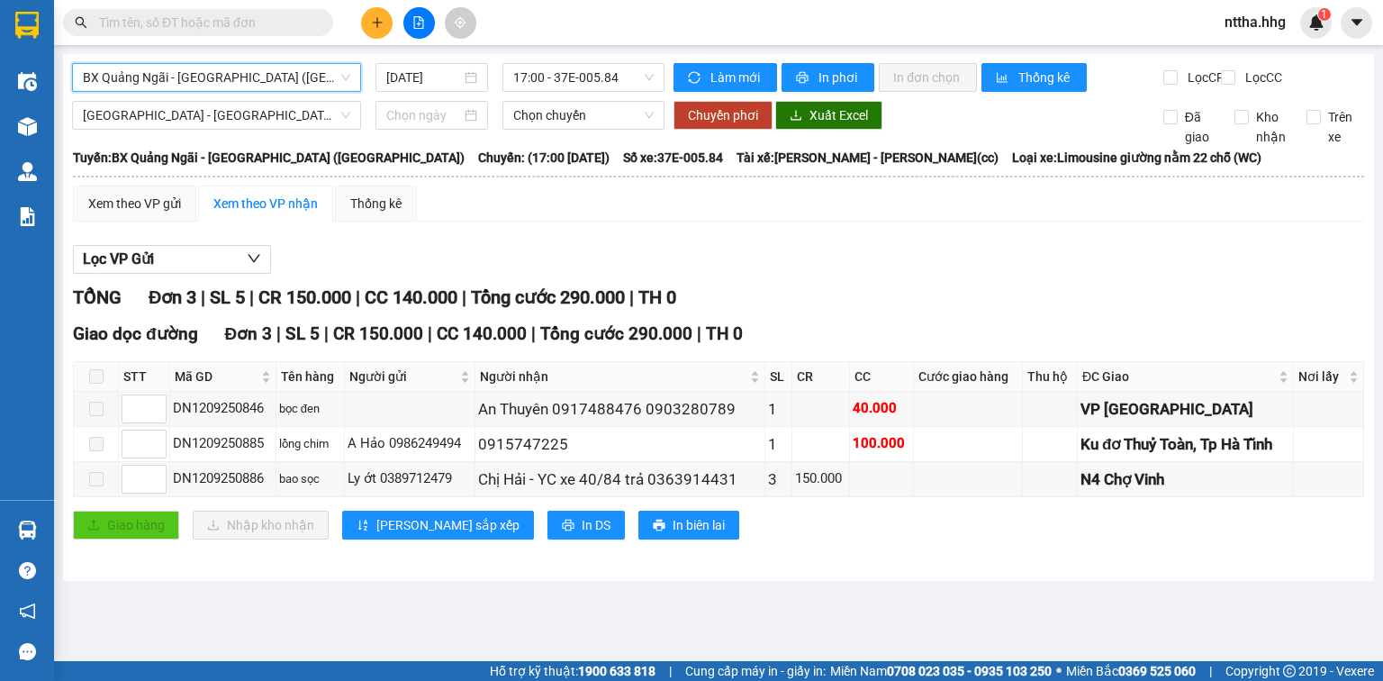
click at [229, 76] on span "BX Quảng Ngãi - BX Đô Lương (Limousine)" at bounding box center [217, 77] width 268 height 27
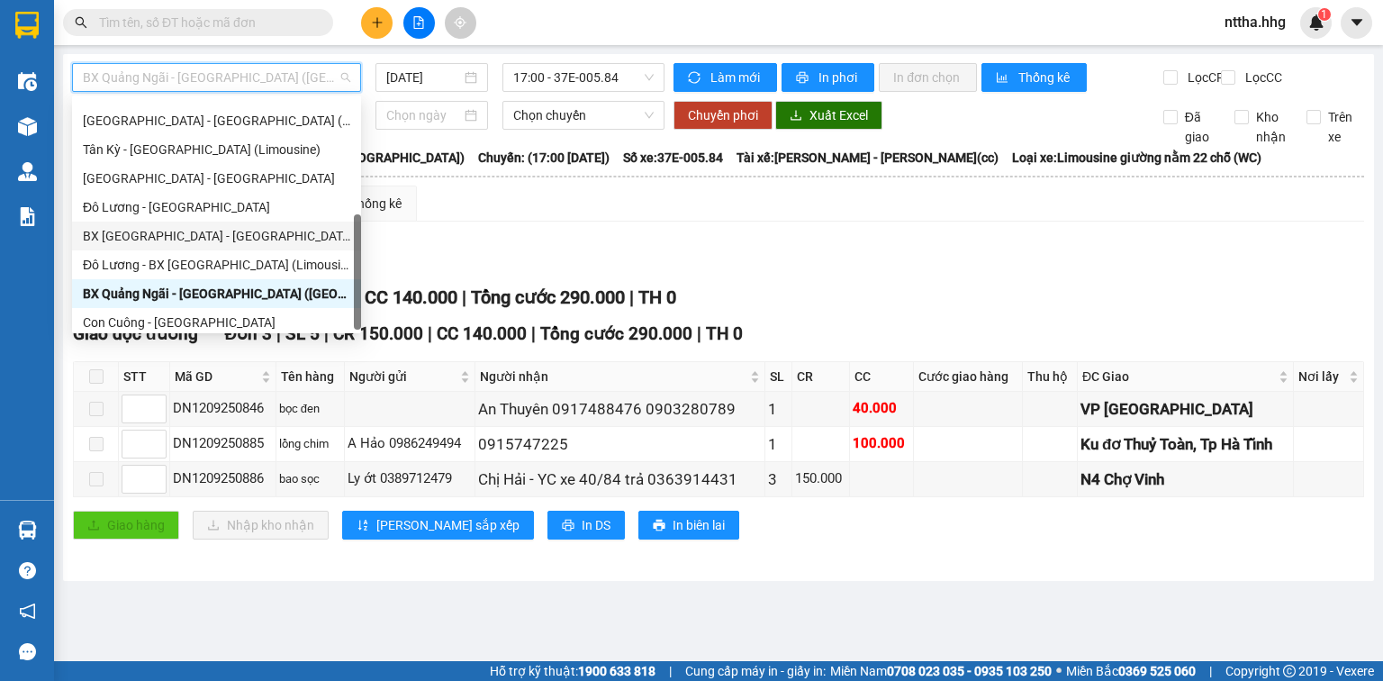
scroll to position [144, 0]
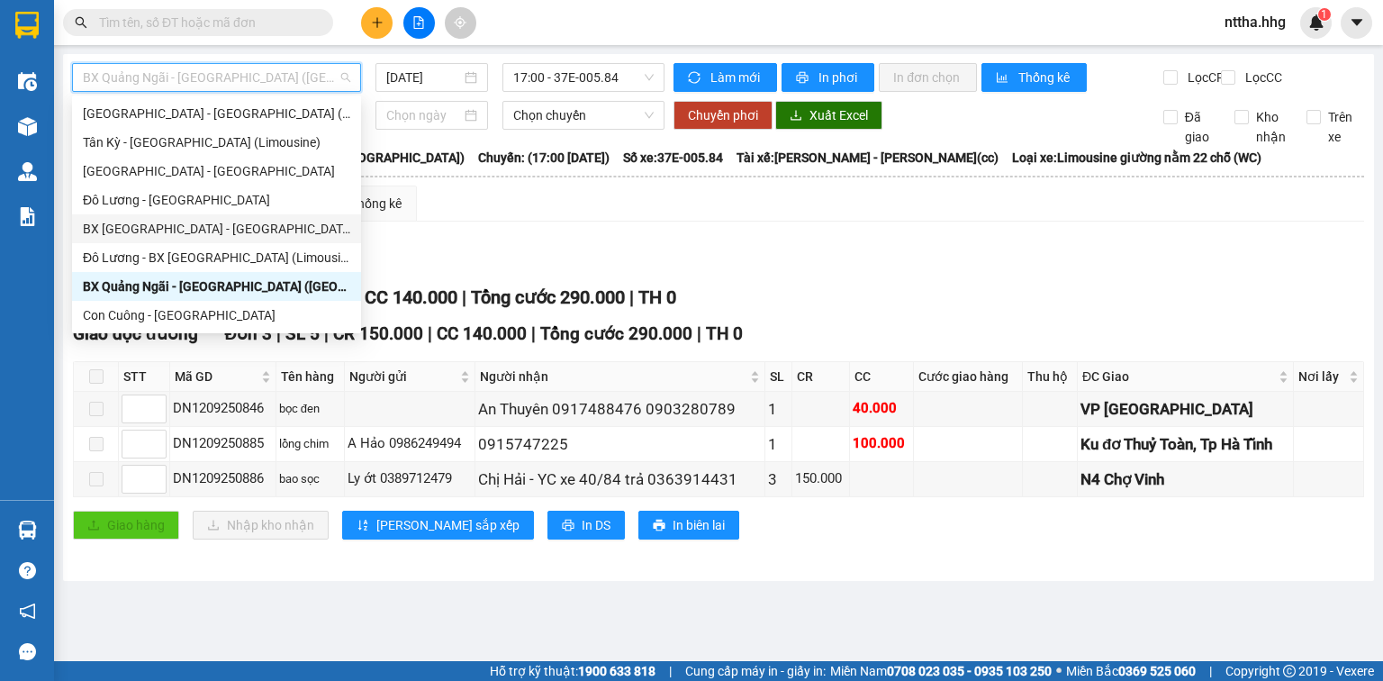
click at [226, 230] on div "BX Đà Nẵng - Đô Lương (Limosine 32 phòng)" at bounding box center [217, 229] width 268 height 20
type input "12/09/2025"
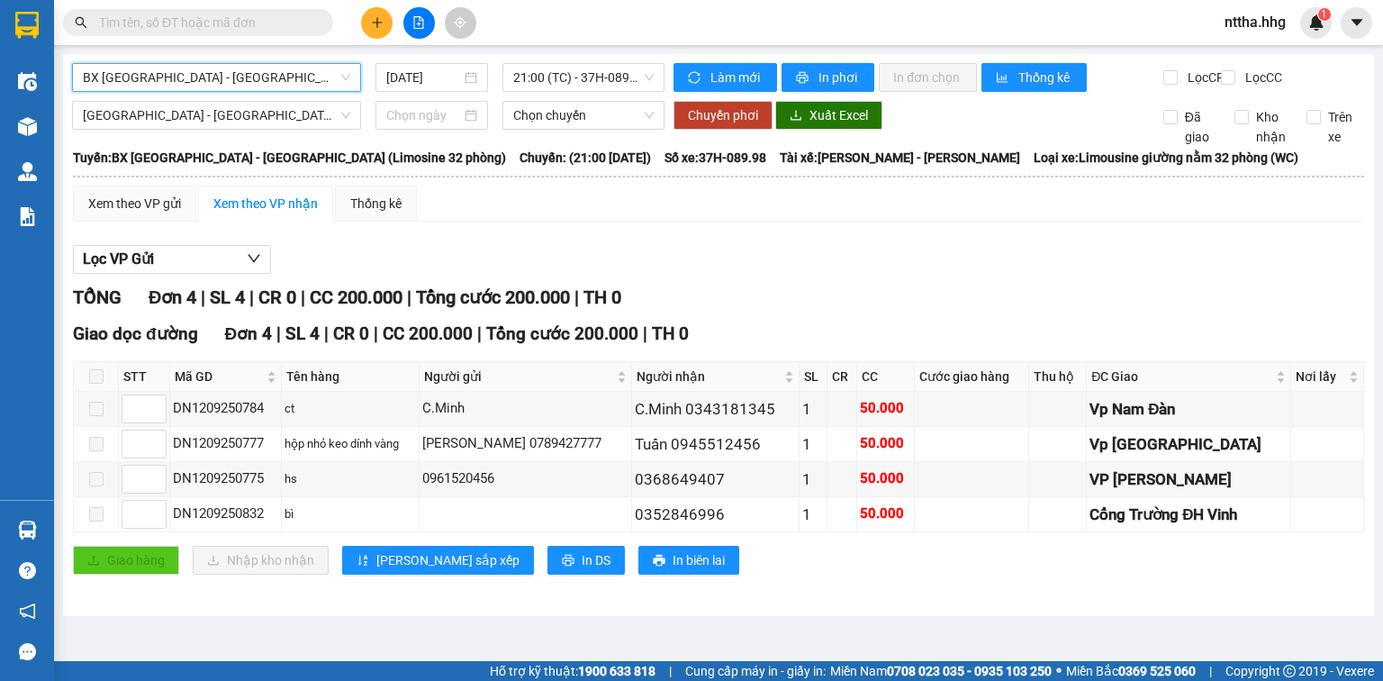
click at [310, 78] on span "BX Đà Nẵng - Đô Lương (Limosine 32 phòng)" at bounding box center [217, 77] width 268 height 27
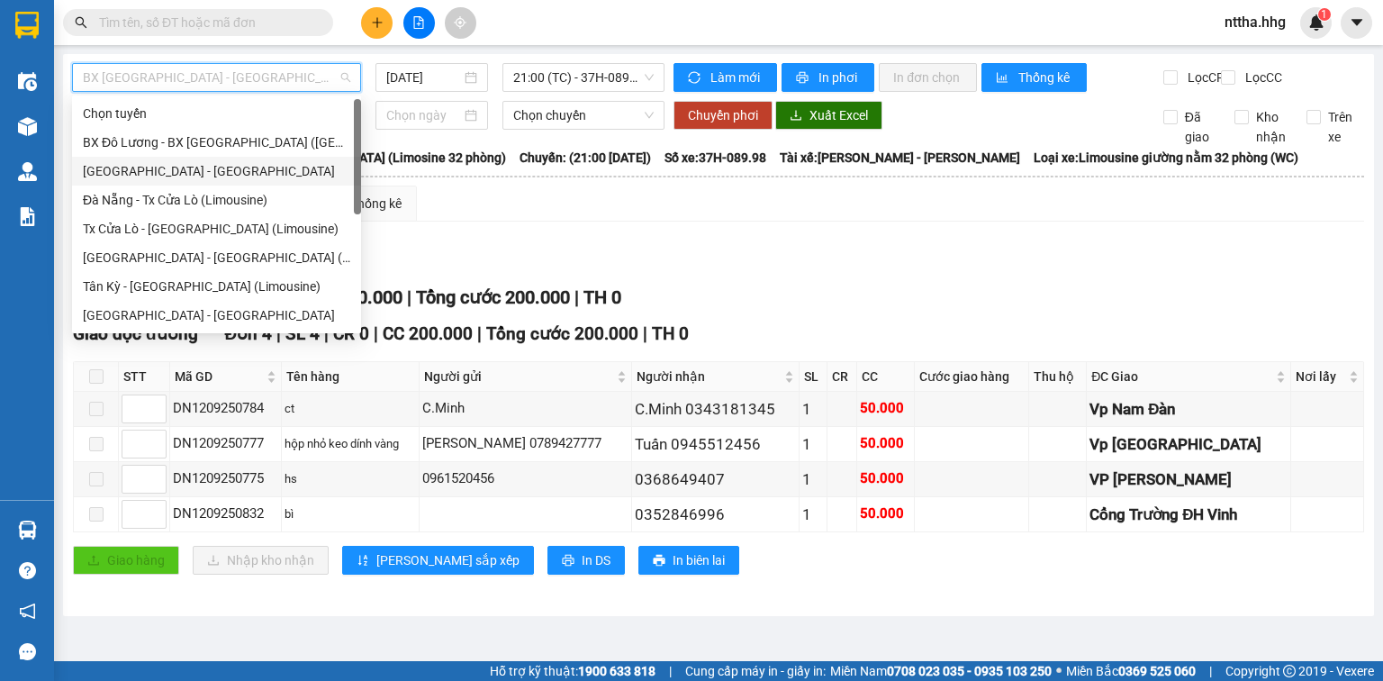
click at [237, 169] on div "Quảng Ngãi - Con Cuông" at bounding box center [217, 171] width 268 height 20
type input "12/09/2025"
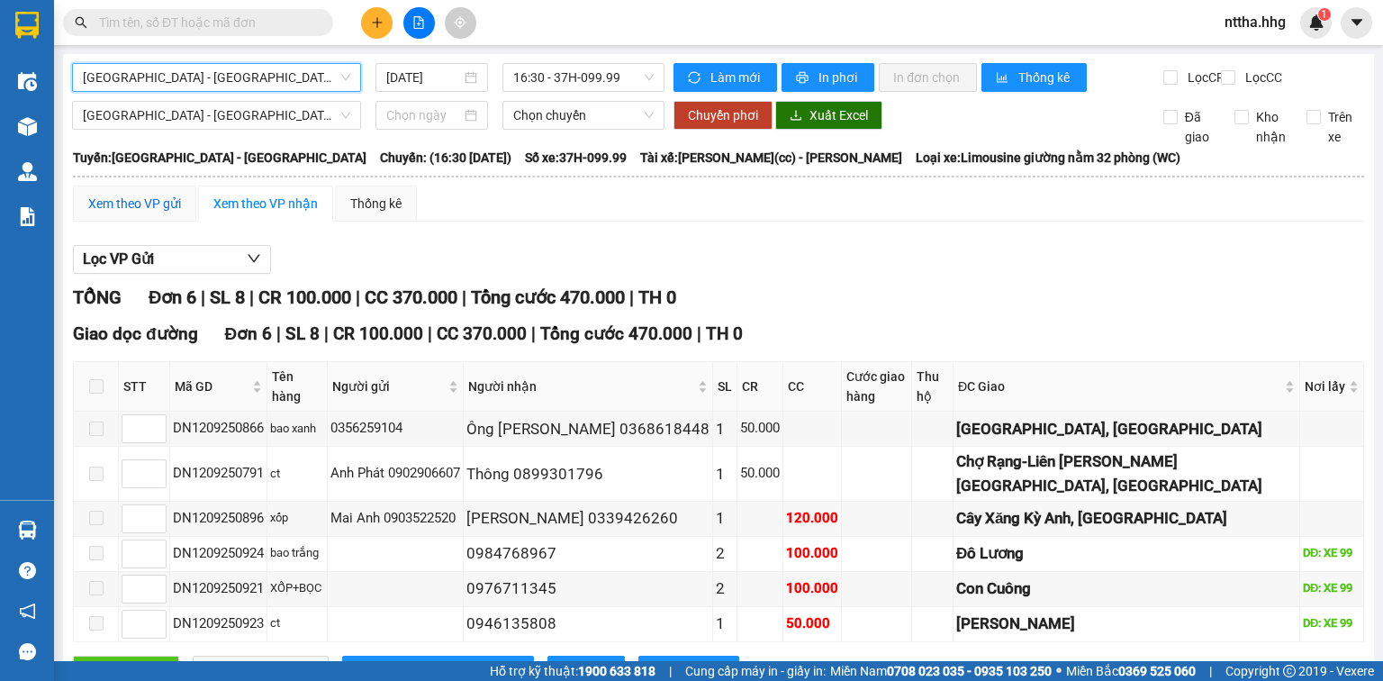
click at [115, 213] on div "Xem theo VP gửi" at bounding box center [134, 204] width 93 height 20
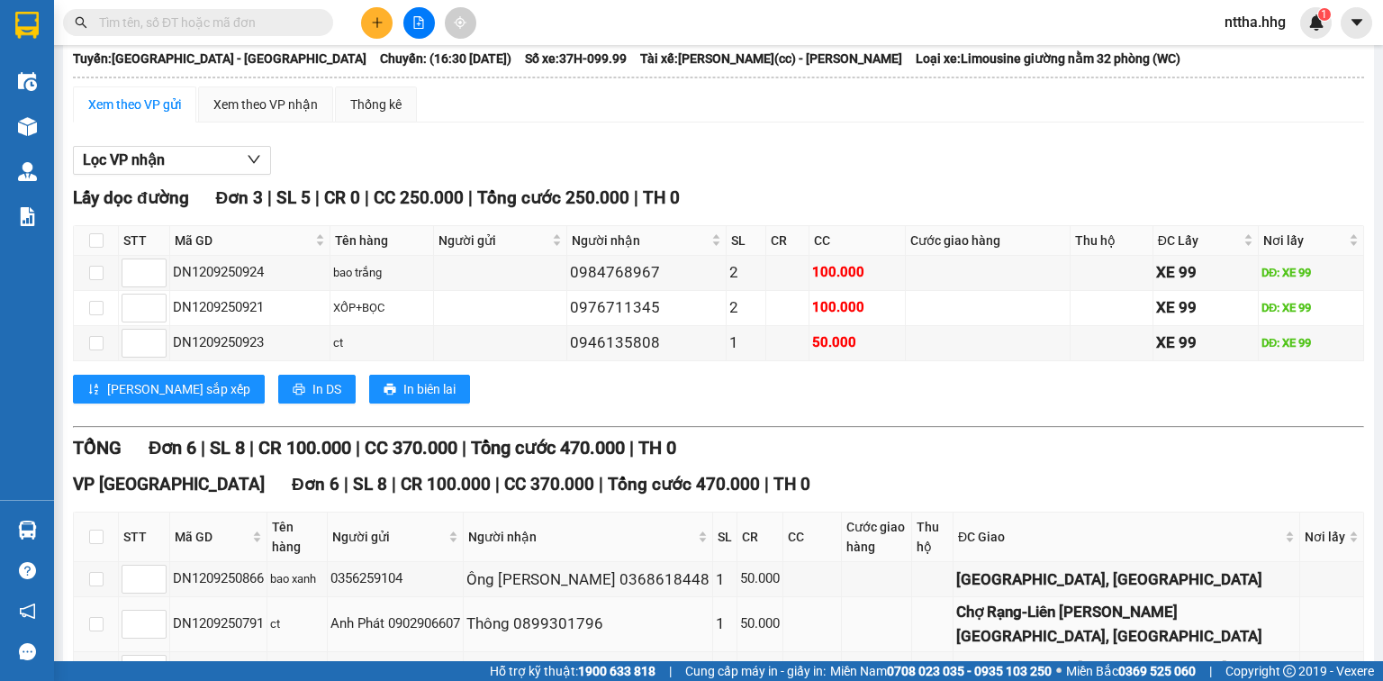
scroll to position [288, 0]
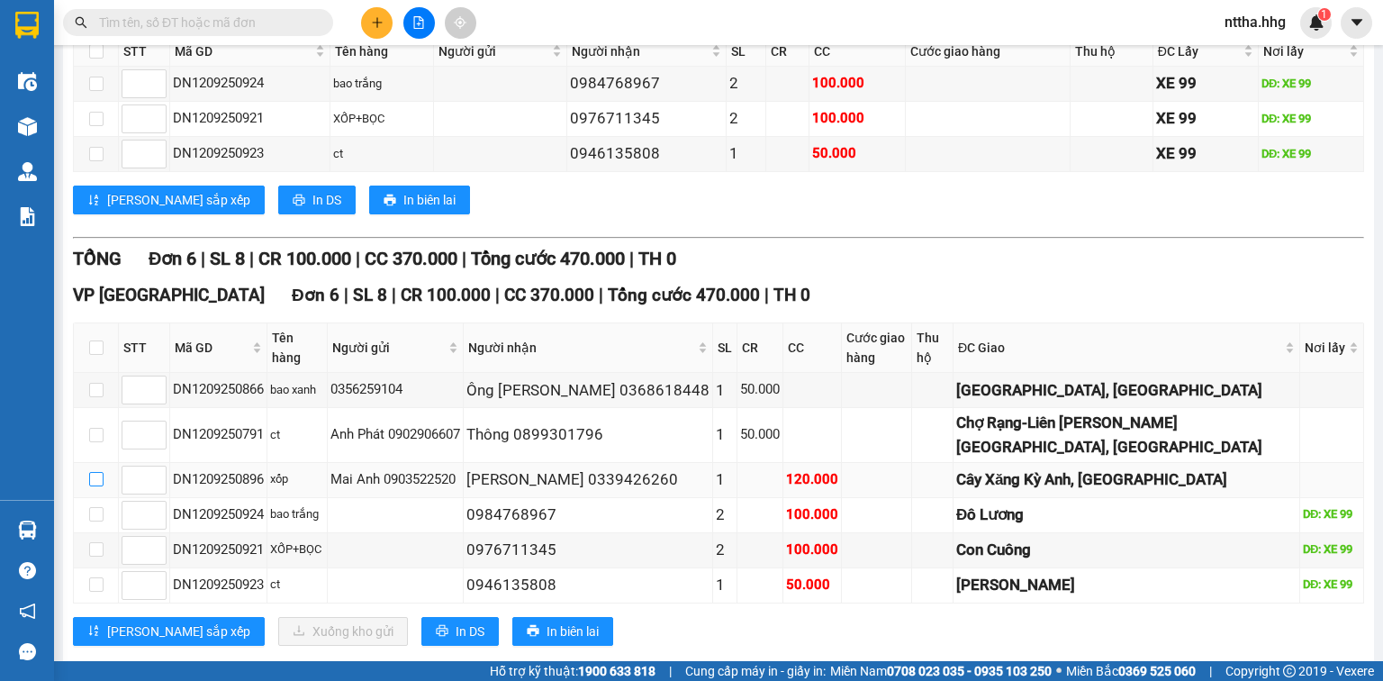
click at [99, 472] on input "checkbox" at bounding box center [96, 479] width 14 height 14
checkbox input "true"
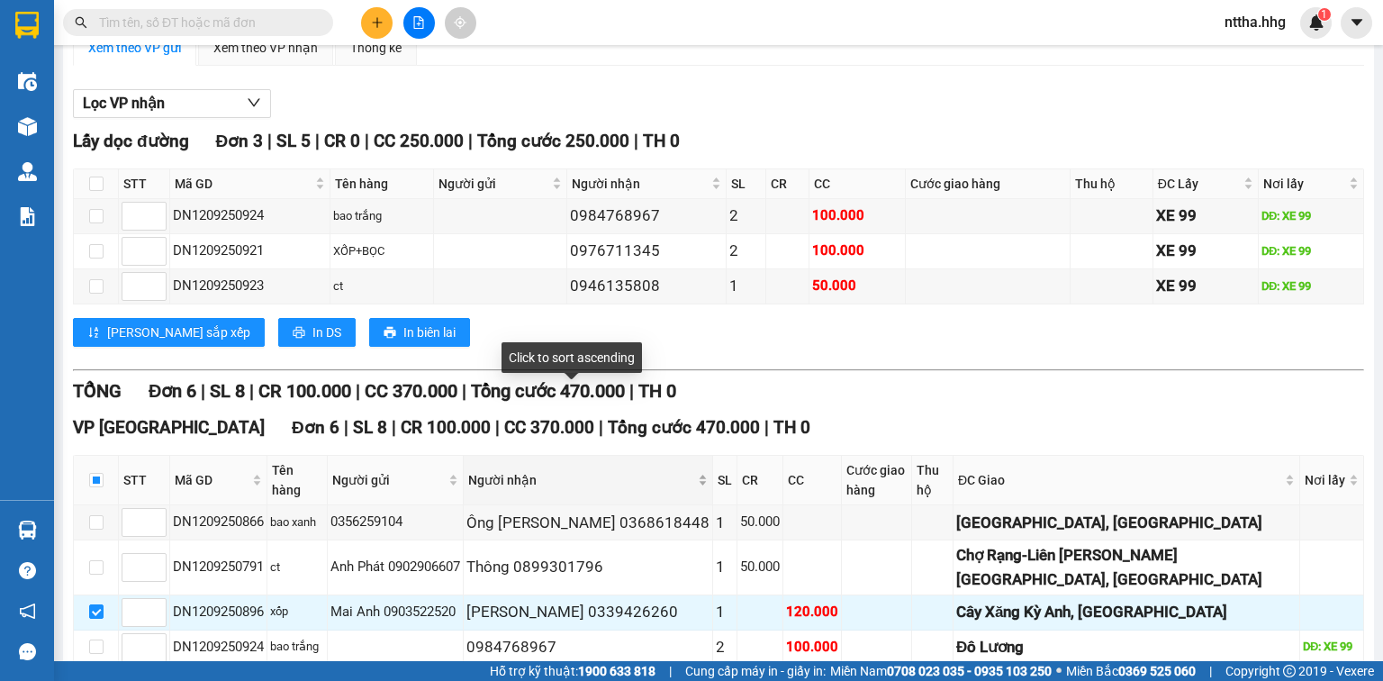
scroll to position [0, 0]
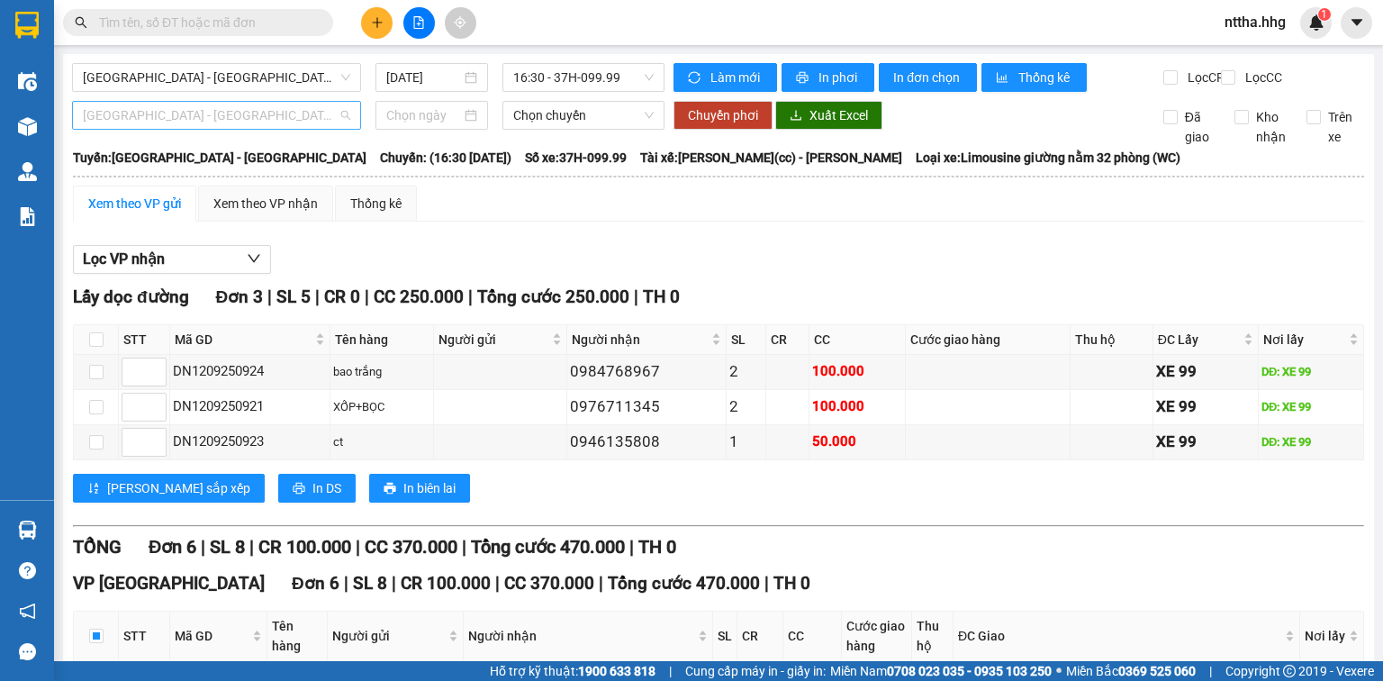
click at [311, 128] on span "Quảng Ngãi - Con Cuông" at bounding box center [217, 115] width 268 height 27
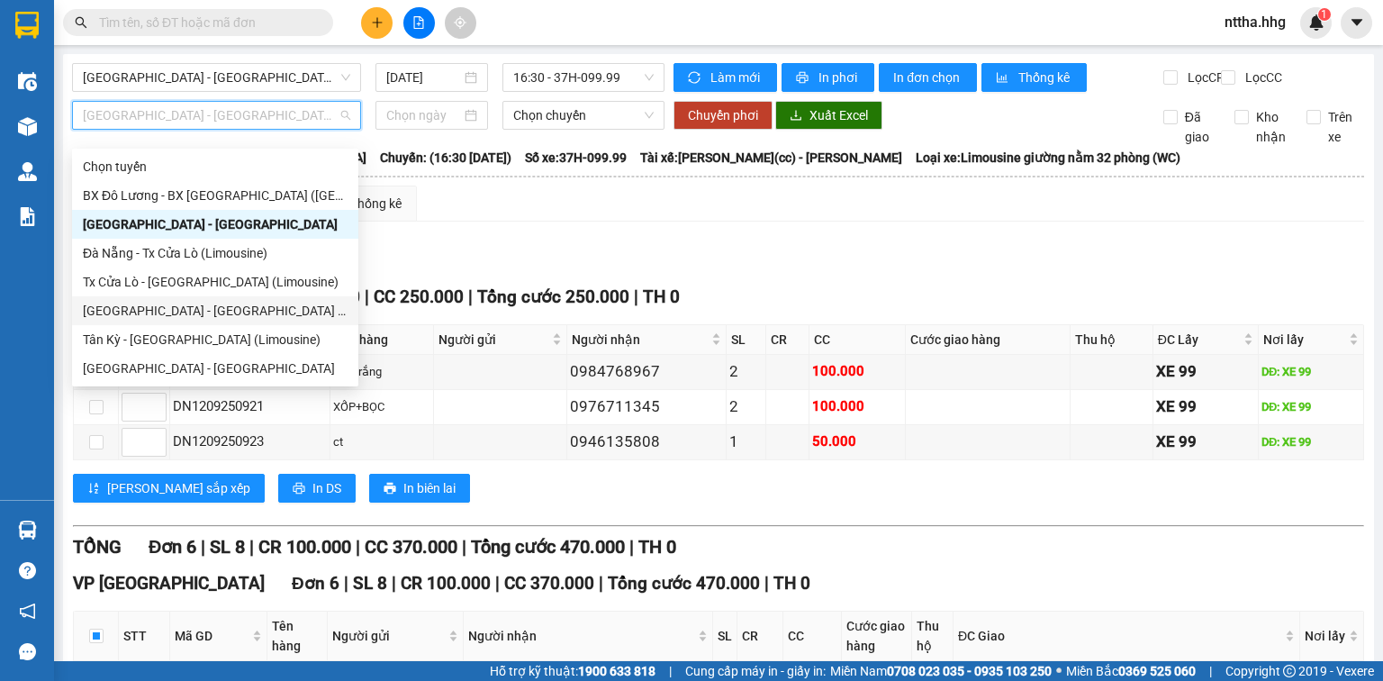
scroll to position [72, 0]
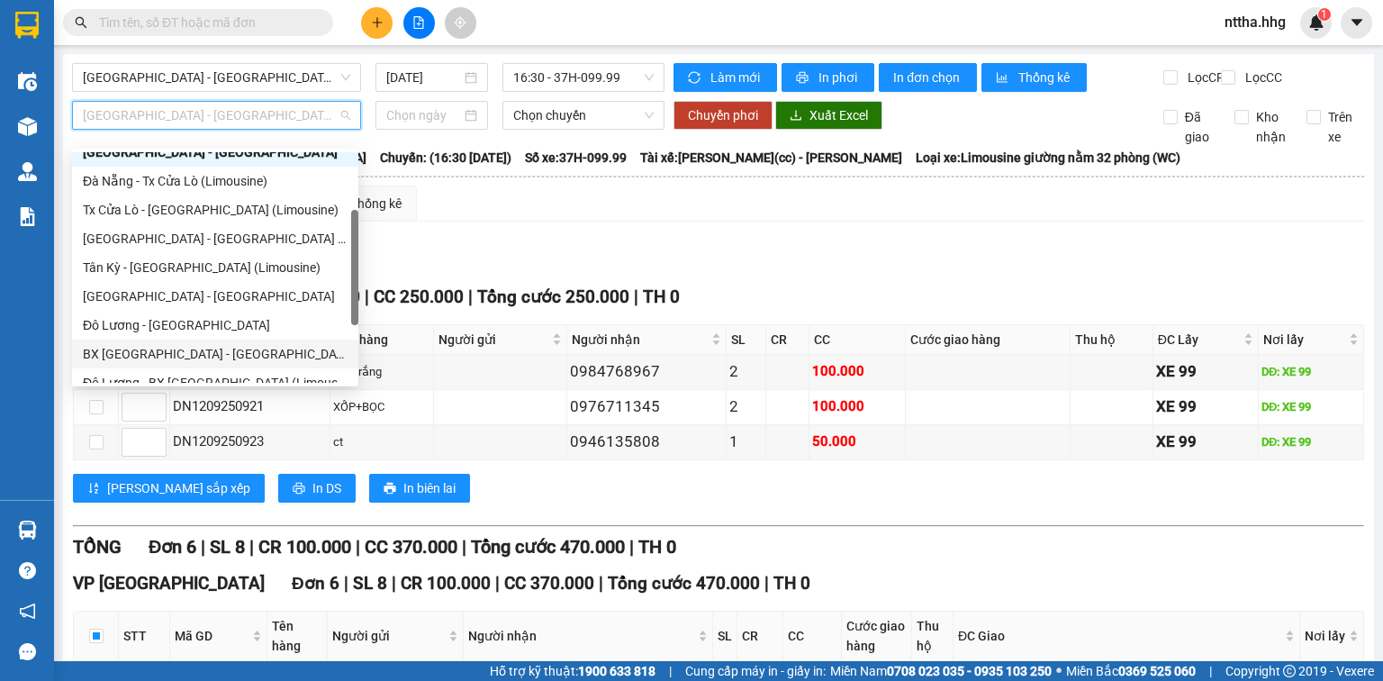
click at [207, 353] on div "BX Đà Nẵng - Đô Lương (Limosine 32 phòng)" at bounding box center [215, 354] width 265 height 20
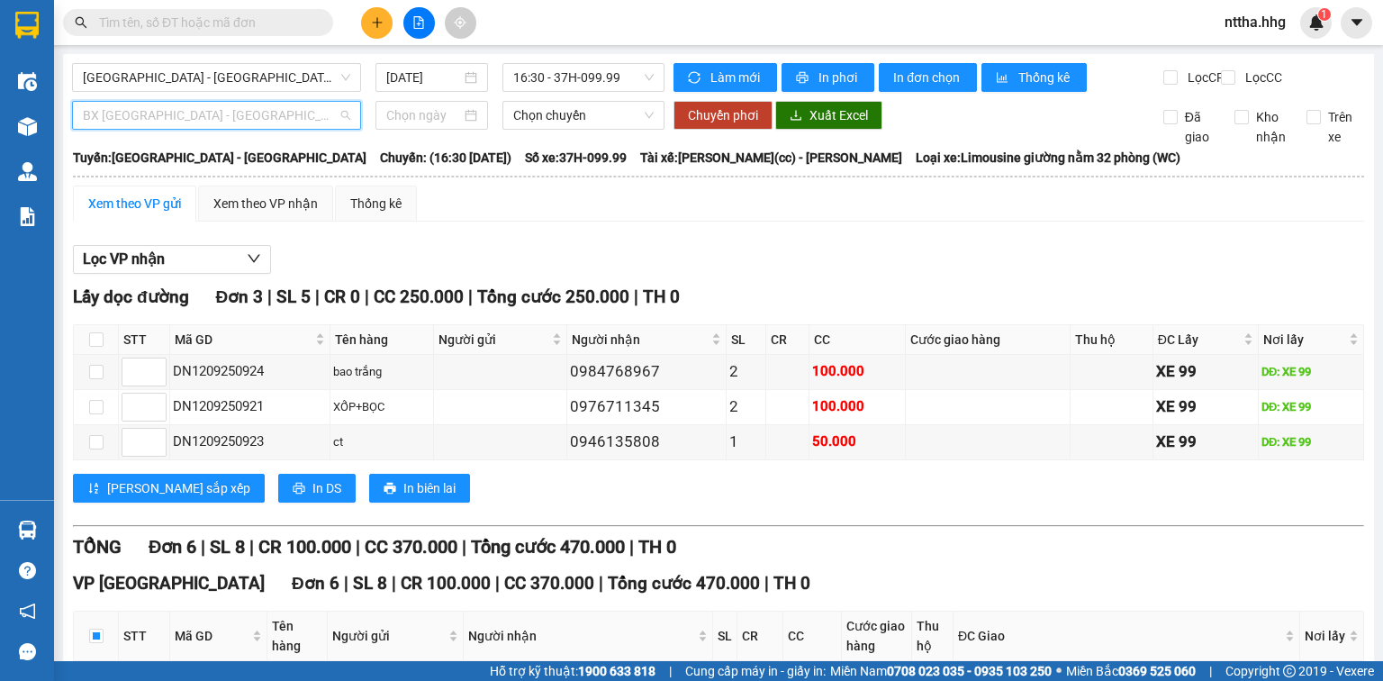
click at [300, 129] on span "BX Đà Nẵng - Đô Lương (Limosine 32 phòng)" at bounding box center [217, 115] width 268 height 27
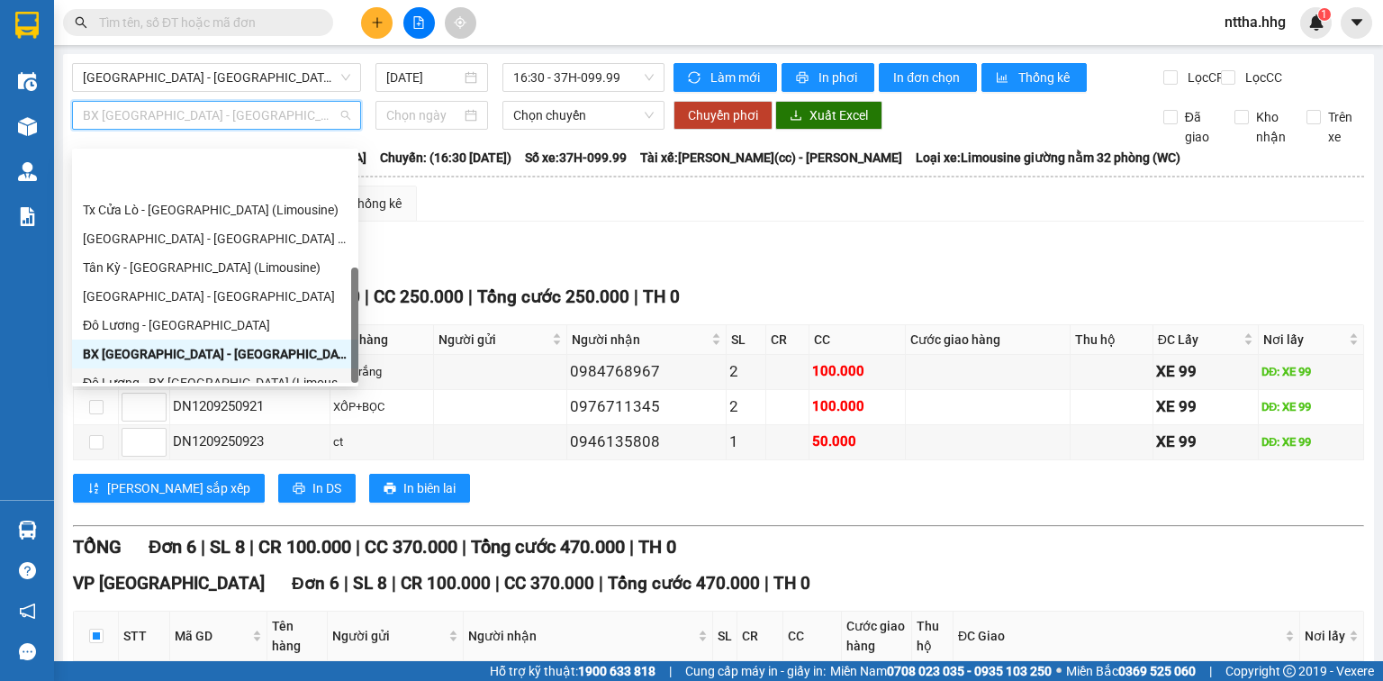
scroll to position [144, 0]
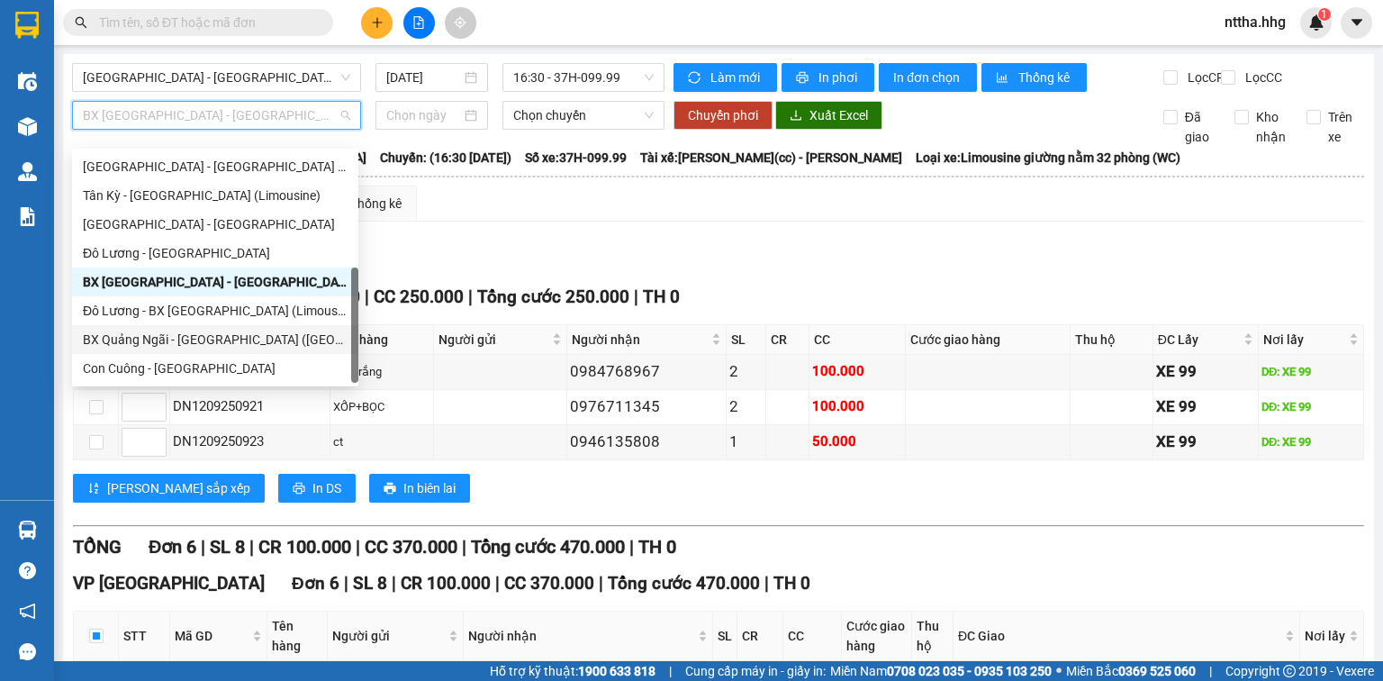
click at [232, 341] on div "BX Quảng Ngãi - BX Đô Lương (Limousine)" at bounding box center [215, 340] width 265 height 20
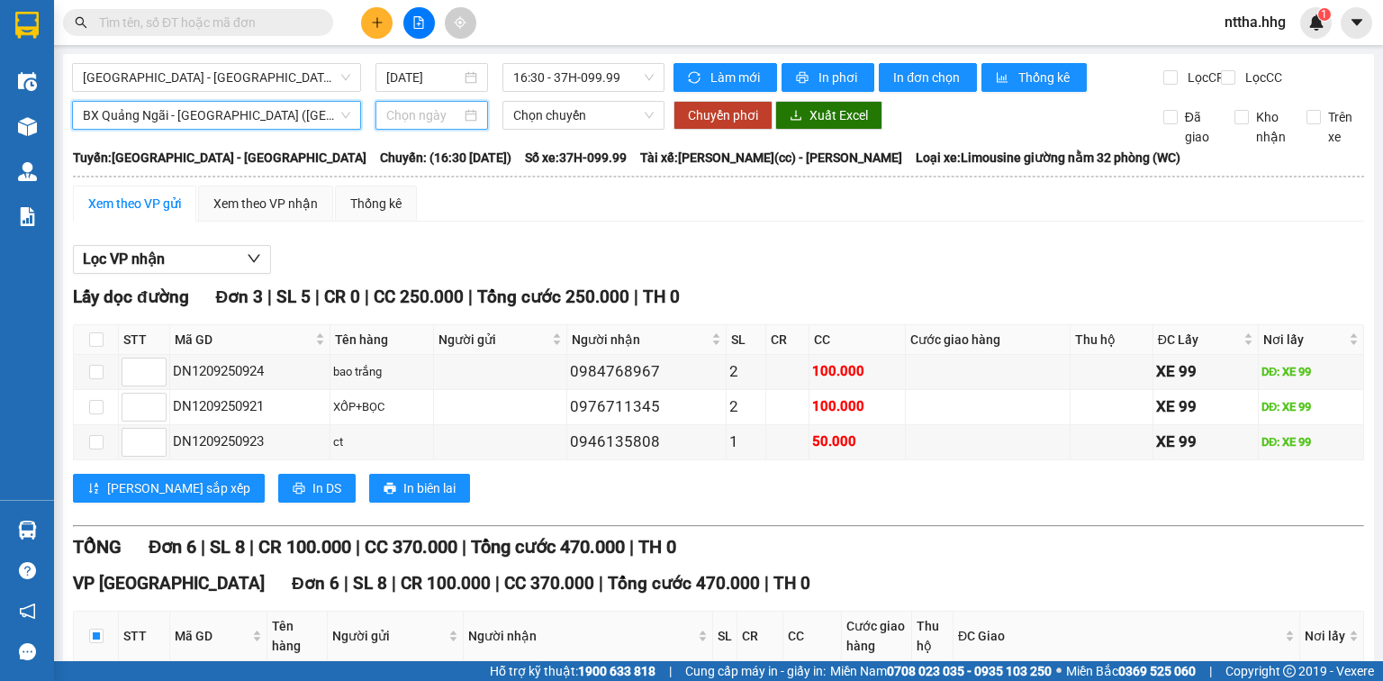
click at [421, 125] on input at bounding box center [423, 115] width 74 height 20
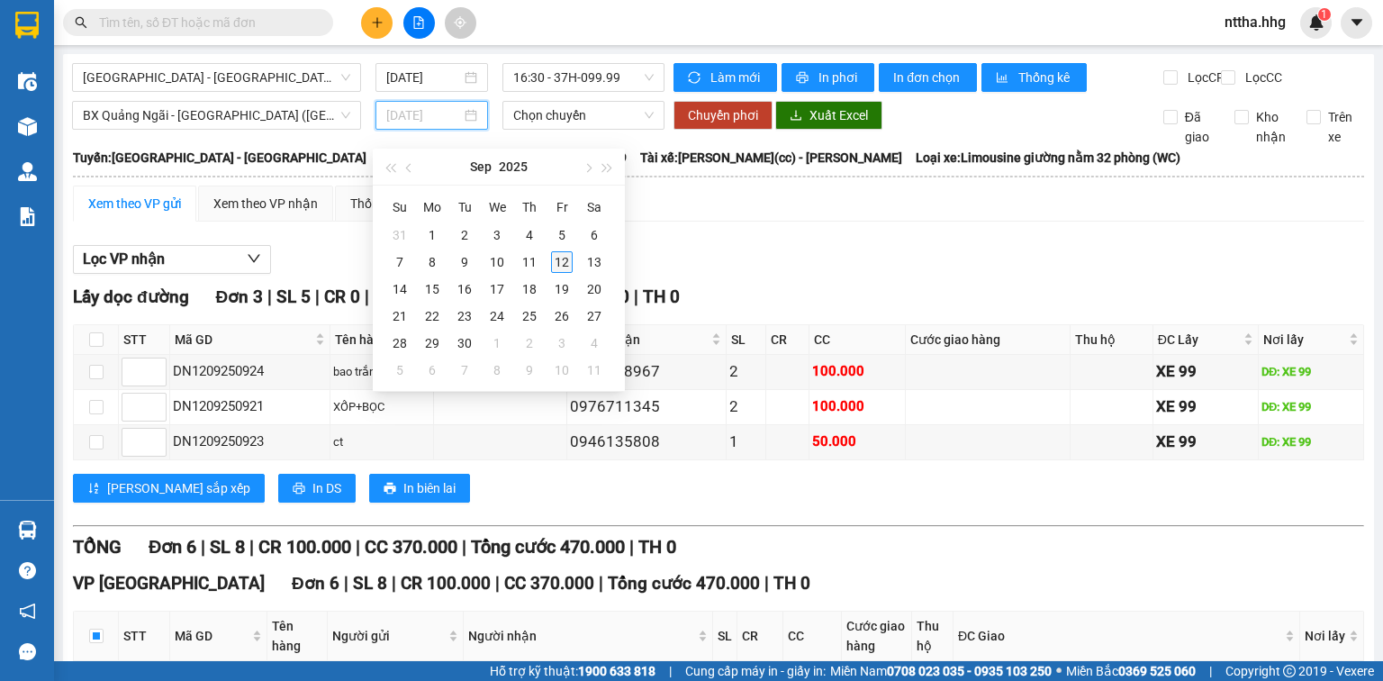
type input "12/09/2025"
click at [558, 261] on div "12" at bounding box center [562, 262] width 22 height 22
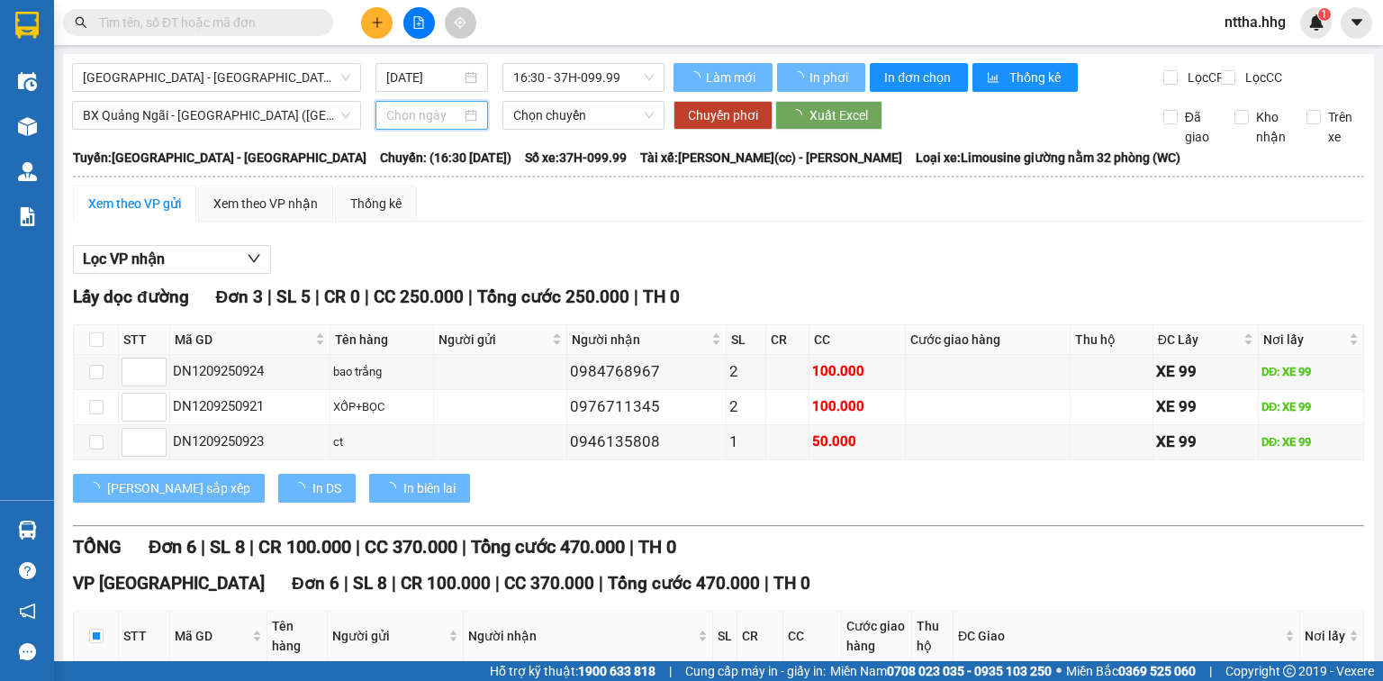
type input "12/09/2025"
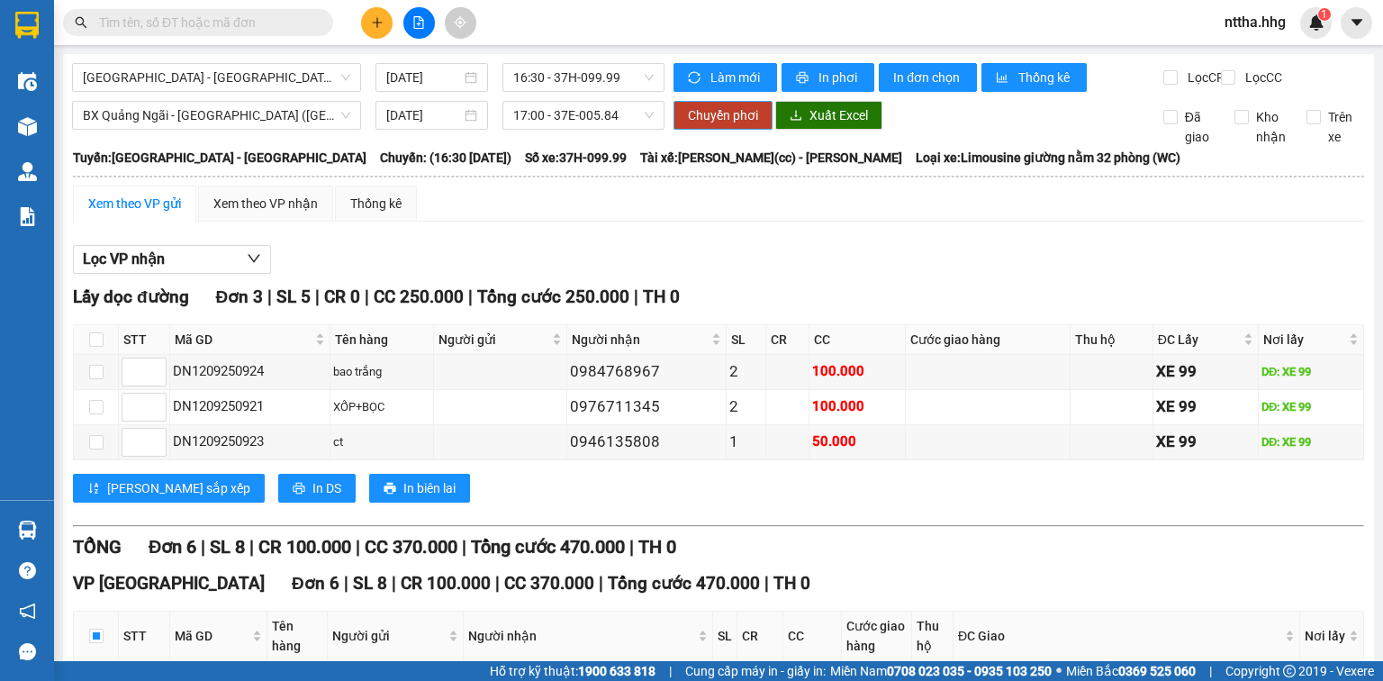
click at [727, 125] on span "Chuyển phơi" at bounding box center [723, 115] width 70 height 20
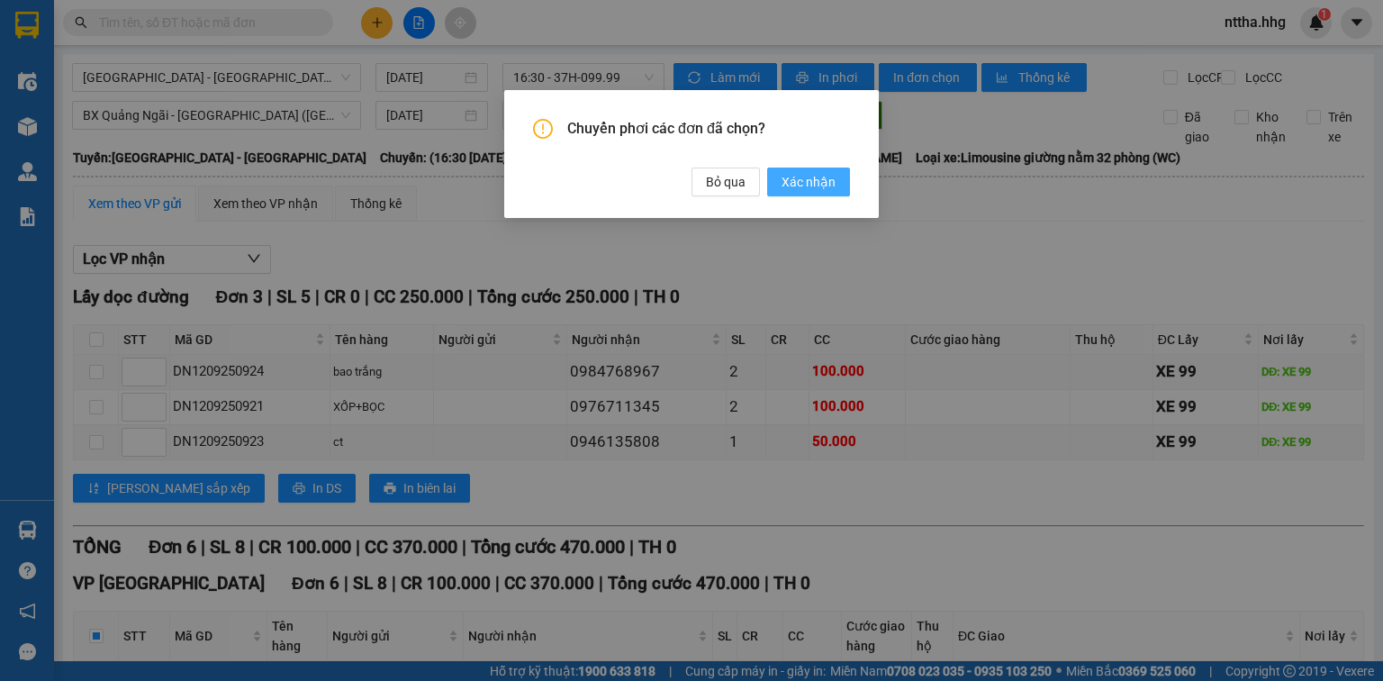
click at [821, 189] on span "Xác nhận" at bounding box center [809, 182] width 54 height 20
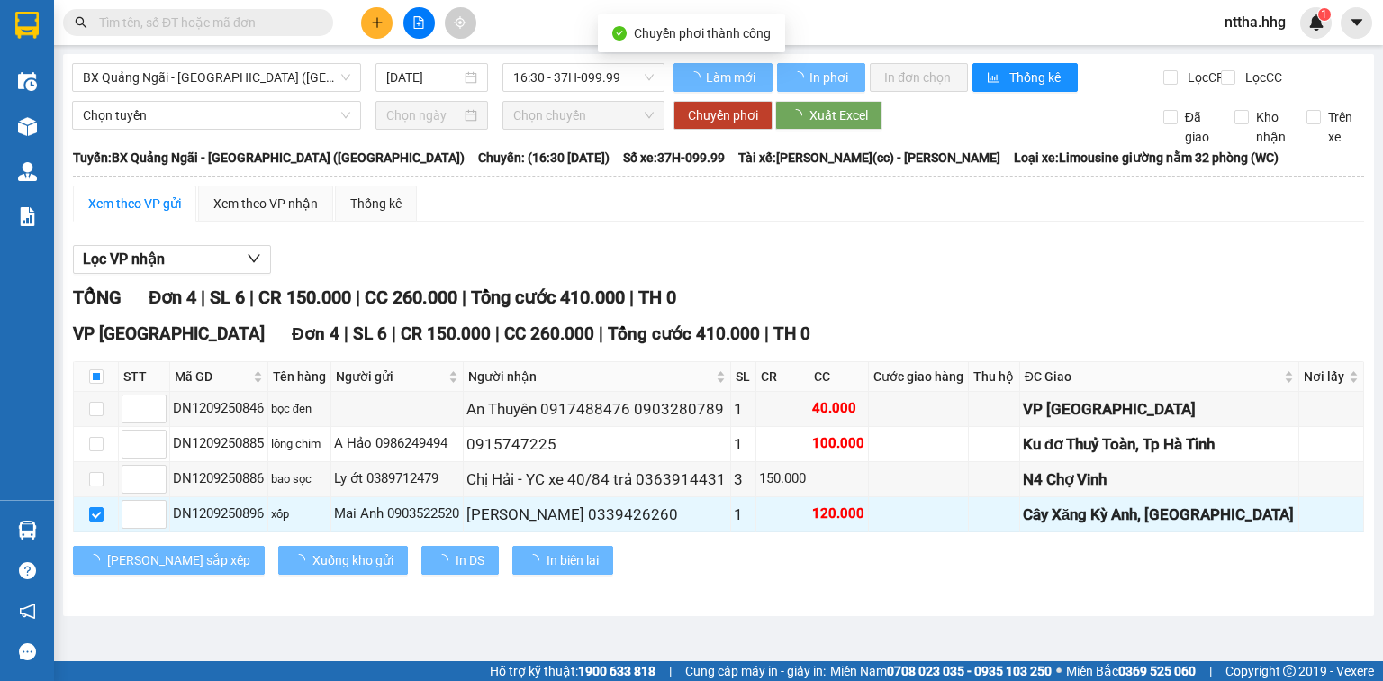
checkbox input "false"
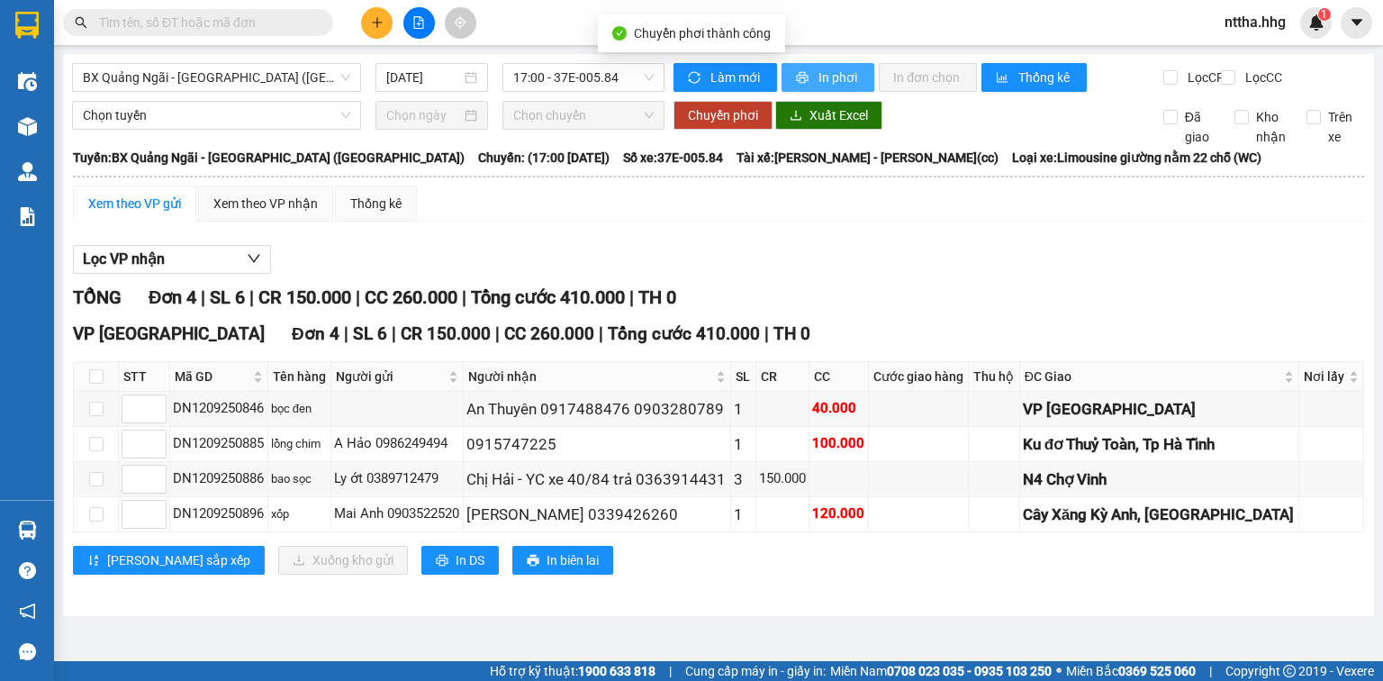
click at [838, 71] on span "In phơi" at bounding box center [839, 78] width 41 height 20
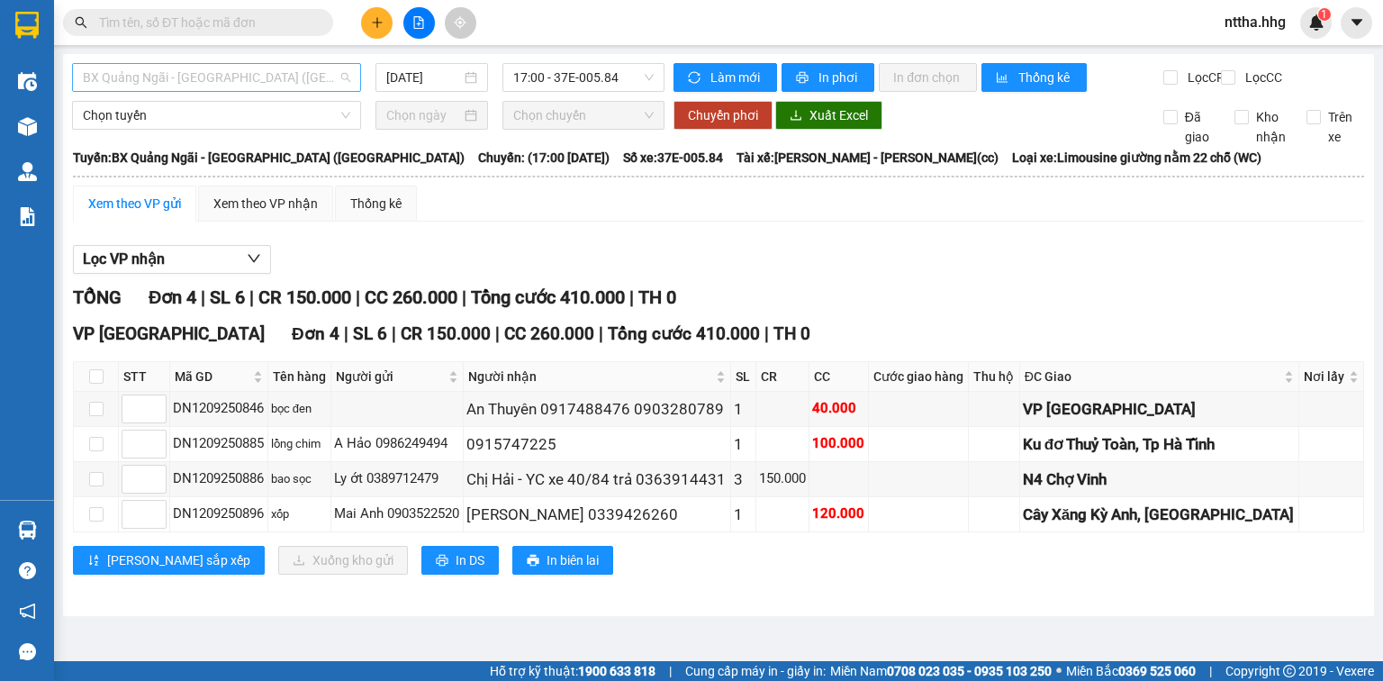
click at [311, 75] on span "BX Quảng Ngãi - BX Đô Lương (Limousine)" at bounding box center [217, 77] width 268 height 27
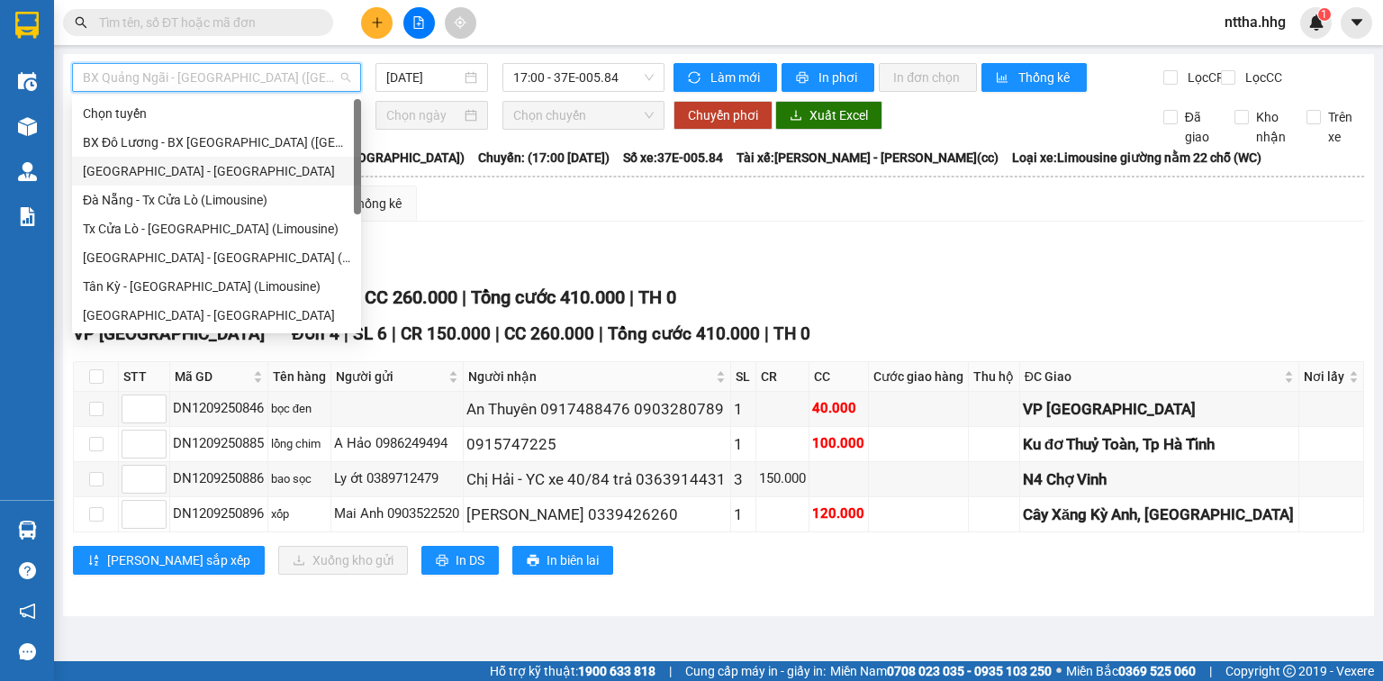
click at [205, 166] on div "Quảng Ngãi - Con Cuông" at bounding box center [217, 171] width 268 height 20
type input "12/09/2025"
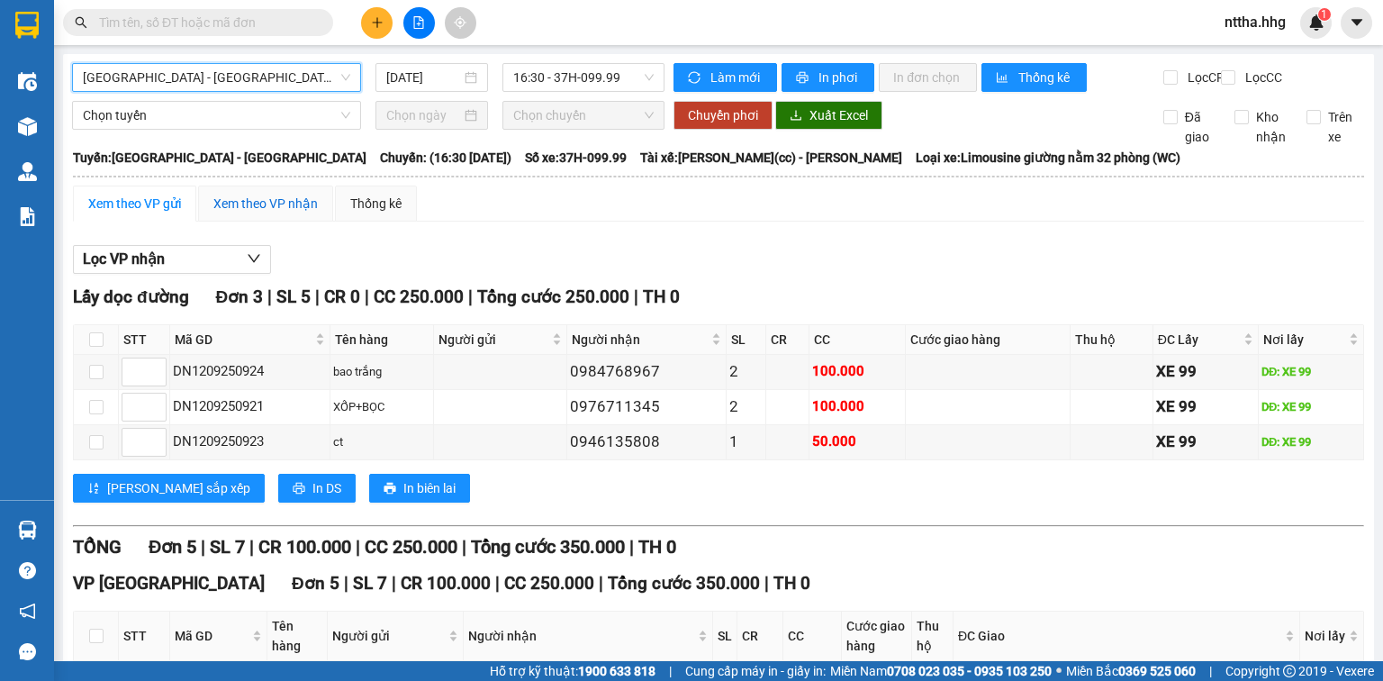
click at [286, 213] on div "Xem theo VP nhận" at bounding box center [265, 204] width 104 height 20
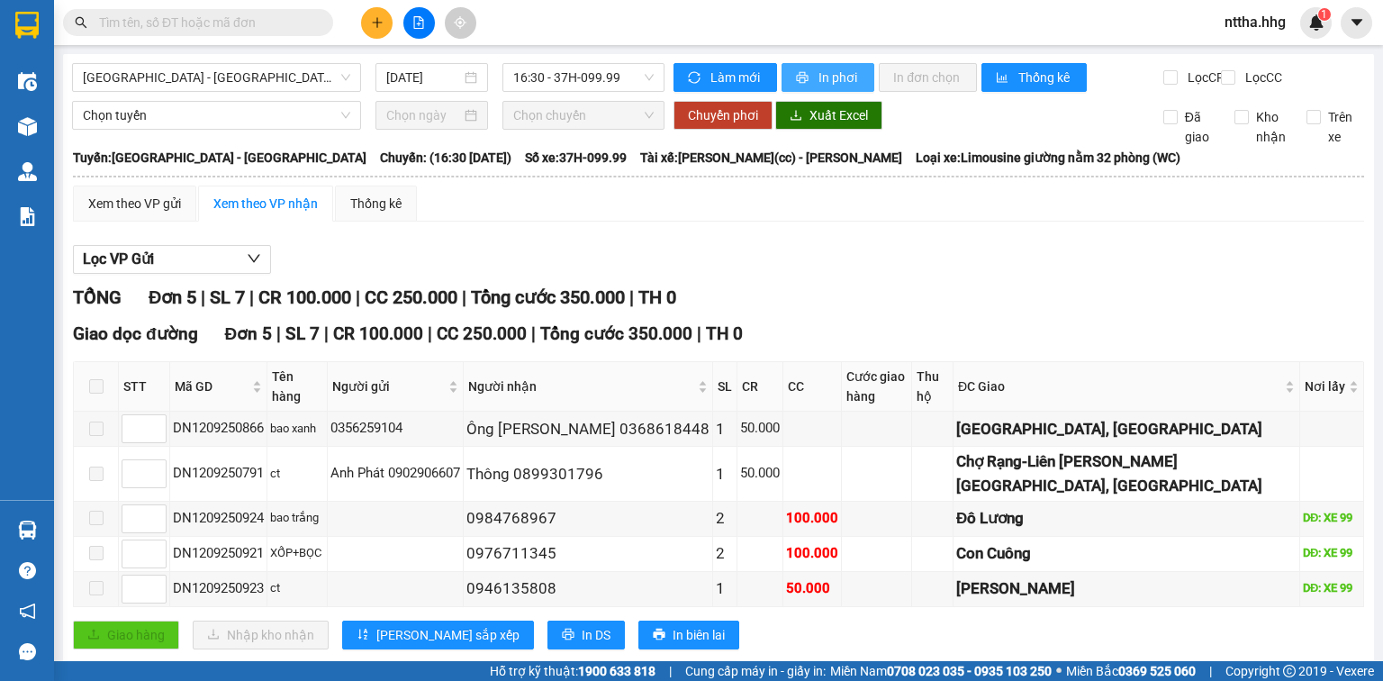
click at [801, 76] on icon "printer" at bounding box center [802, 77] width 13 height 13
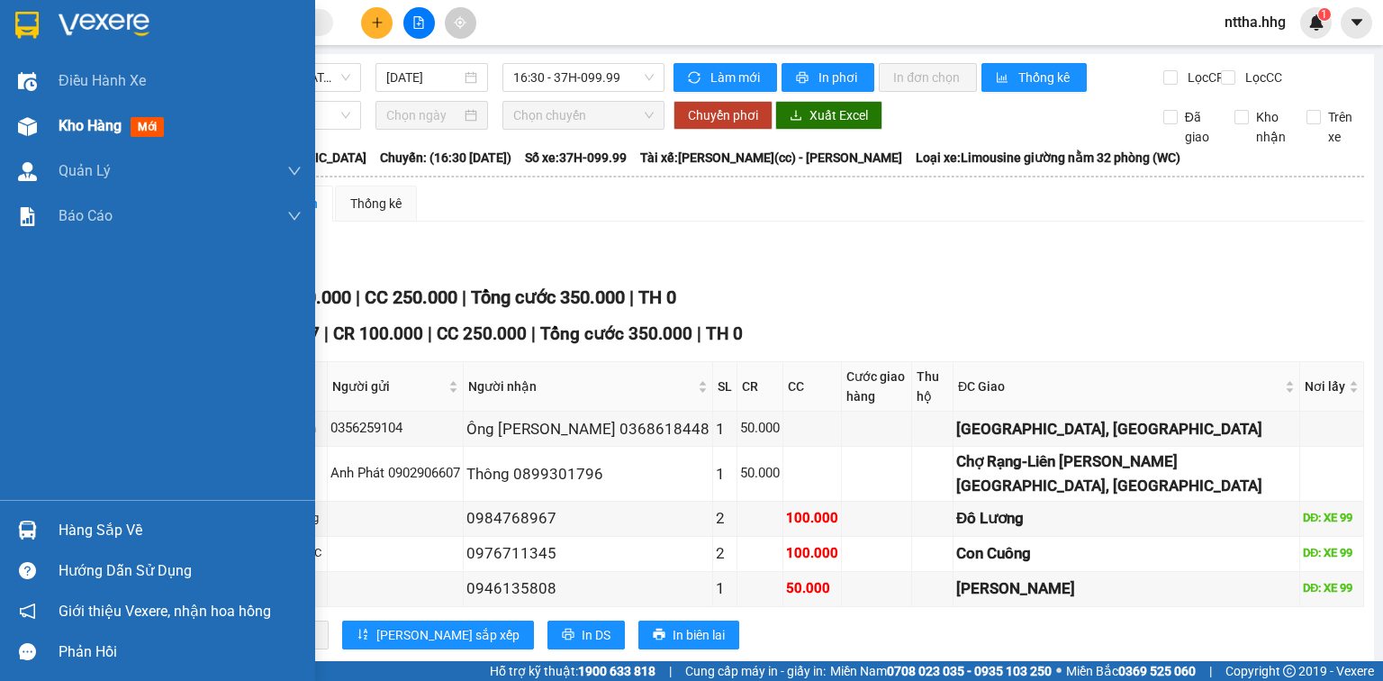
click at [29, 117] on img at bounding box center [27, 126] width 19 height 19
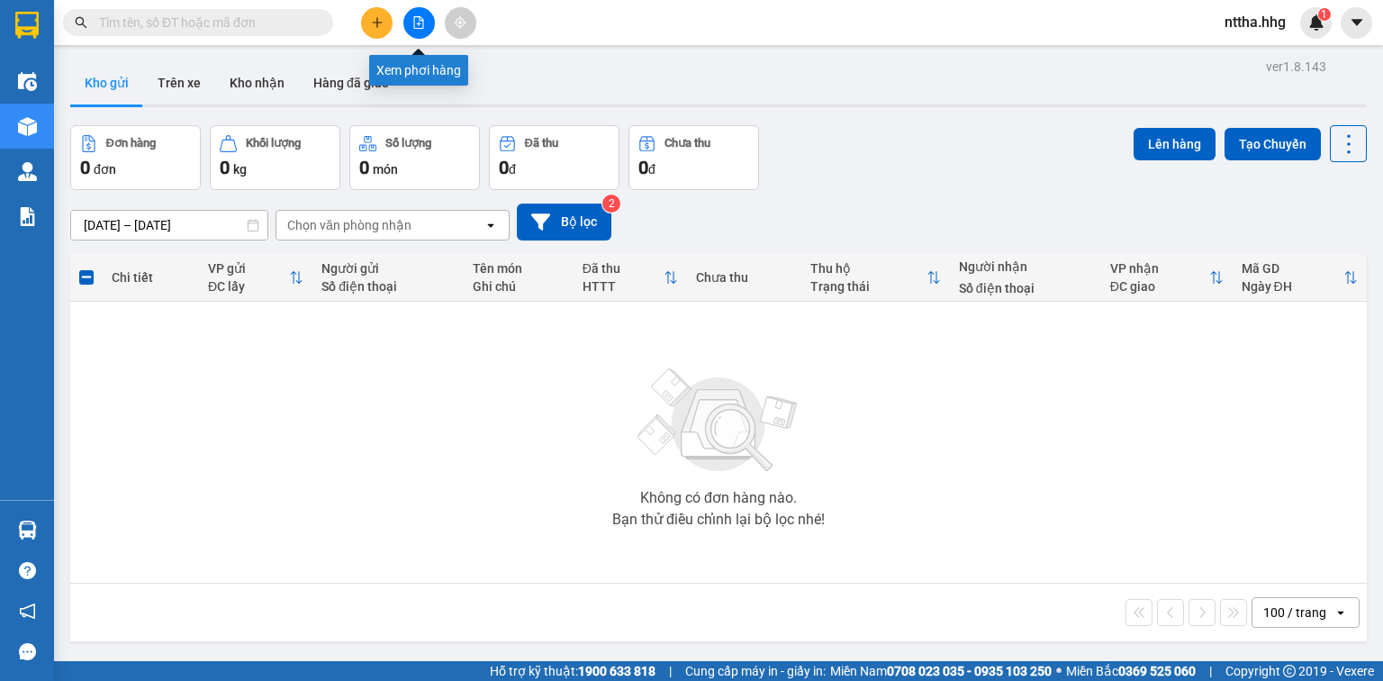
click at [414, 22] on icon "file-add" at bounding box center [419, 22] width 13 height 13
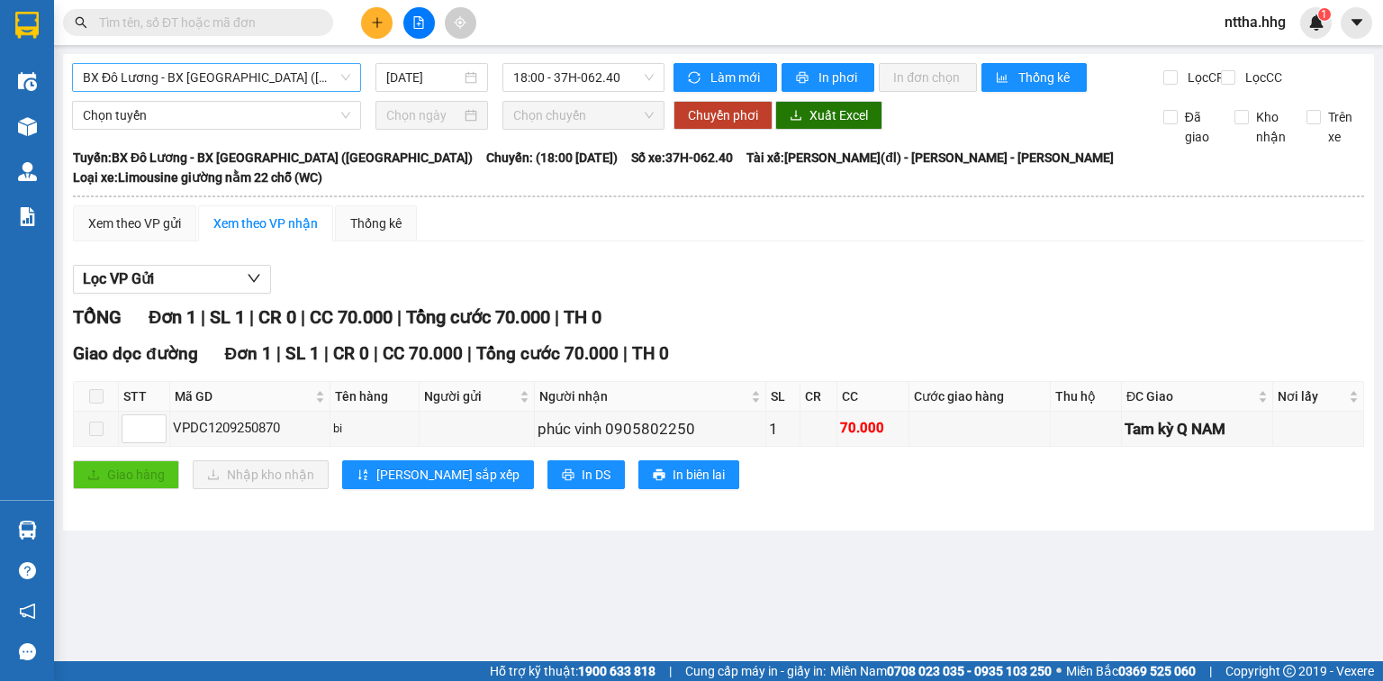
click at [268, 72] on span "BX Đô Lương - BX Quảng Ngãi (Limousine)" at bounding box center [217, 77] width 268 height 27
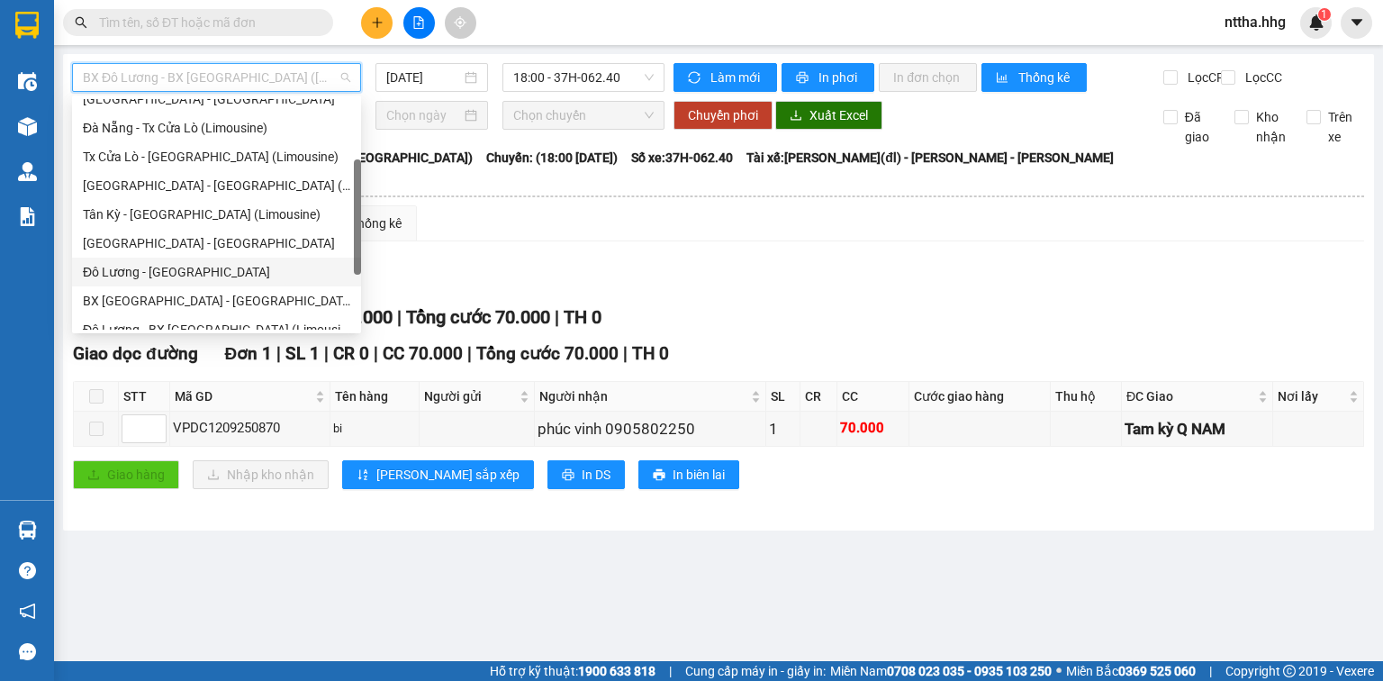
scroll to position [137, 0]
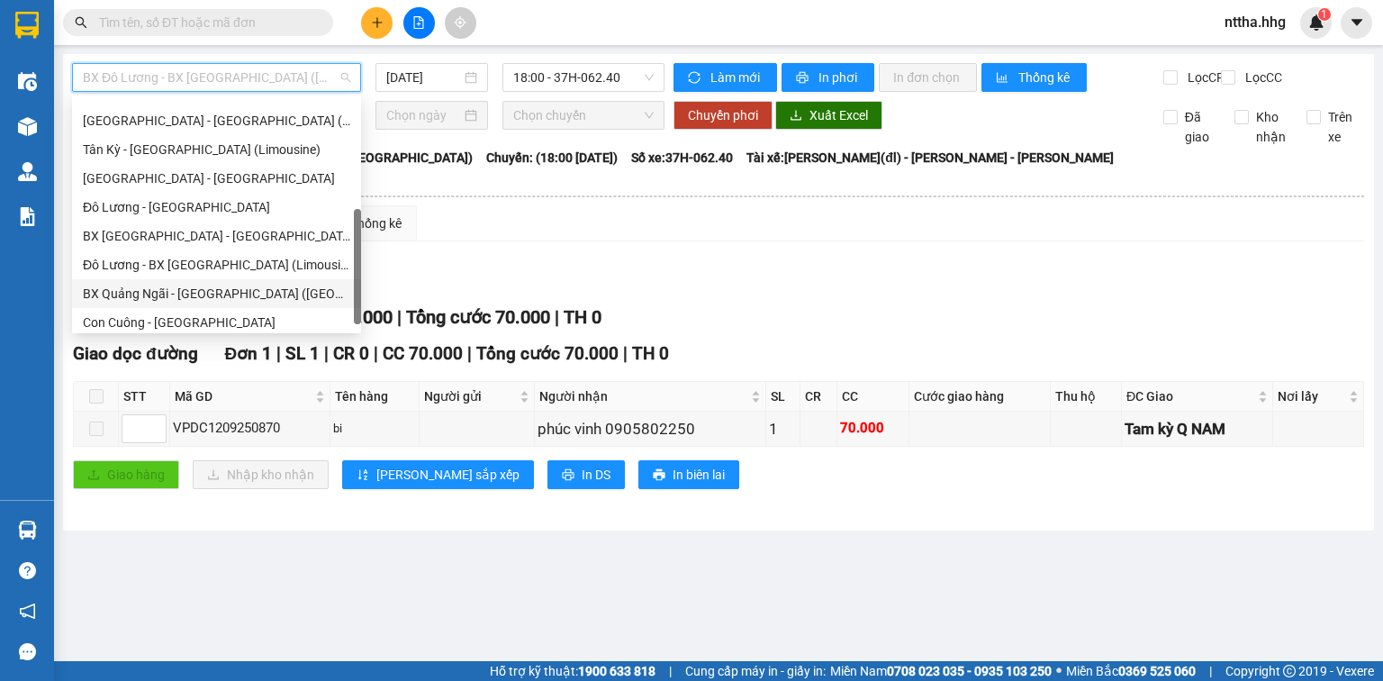
click at [628, 570] on main "BX Đô Lương - BX Quảng Ngãi (Limousine) 12/09/2025 18:00 - 37H-062.40 Làm mới I…" at bounding box center [691, 330] width 1383 height 661
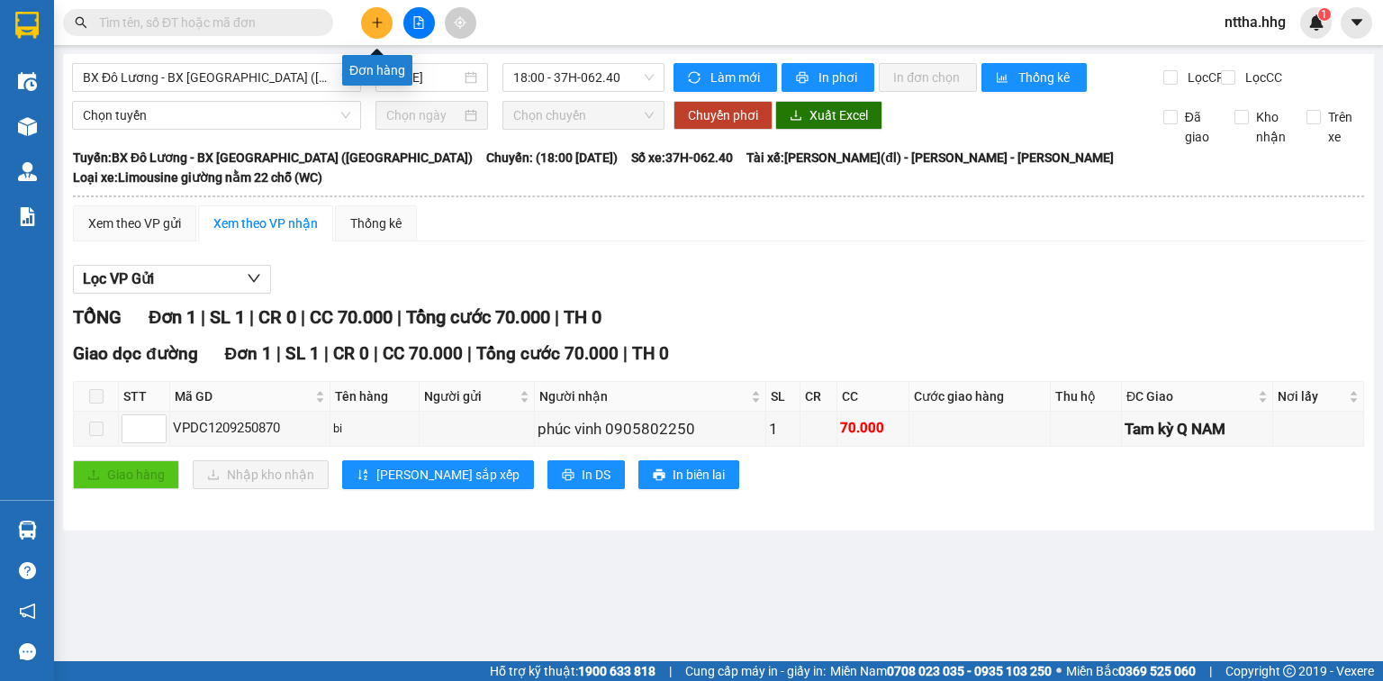
click at [377, 22] on icon "plus" at bounding box center [377, 22] width 10 height 1
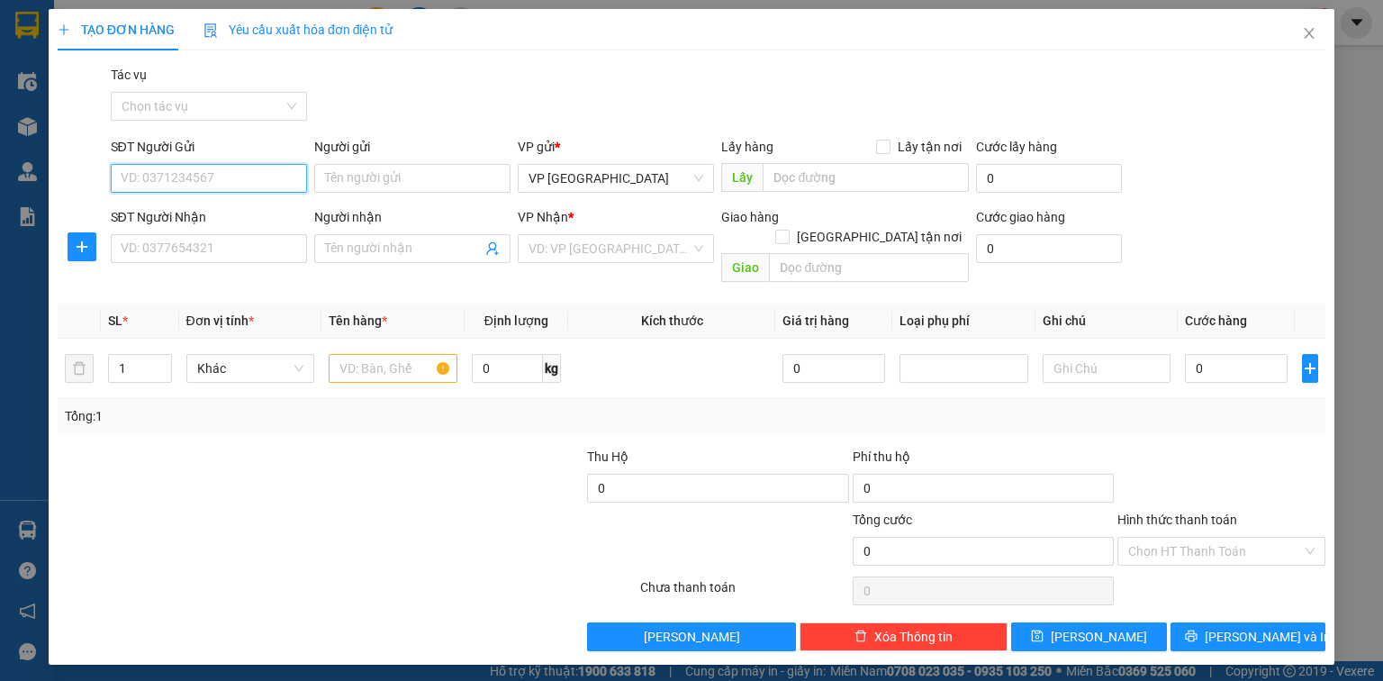
click at [182, 173] on input "SĐT Người Gửi" at bounding box center [209, 178] width 196 height 29
type input "0888942496"
click at [186, 253] on input "SĐT Người Nhận" at bounding box center [209, 248] width 196 height 29
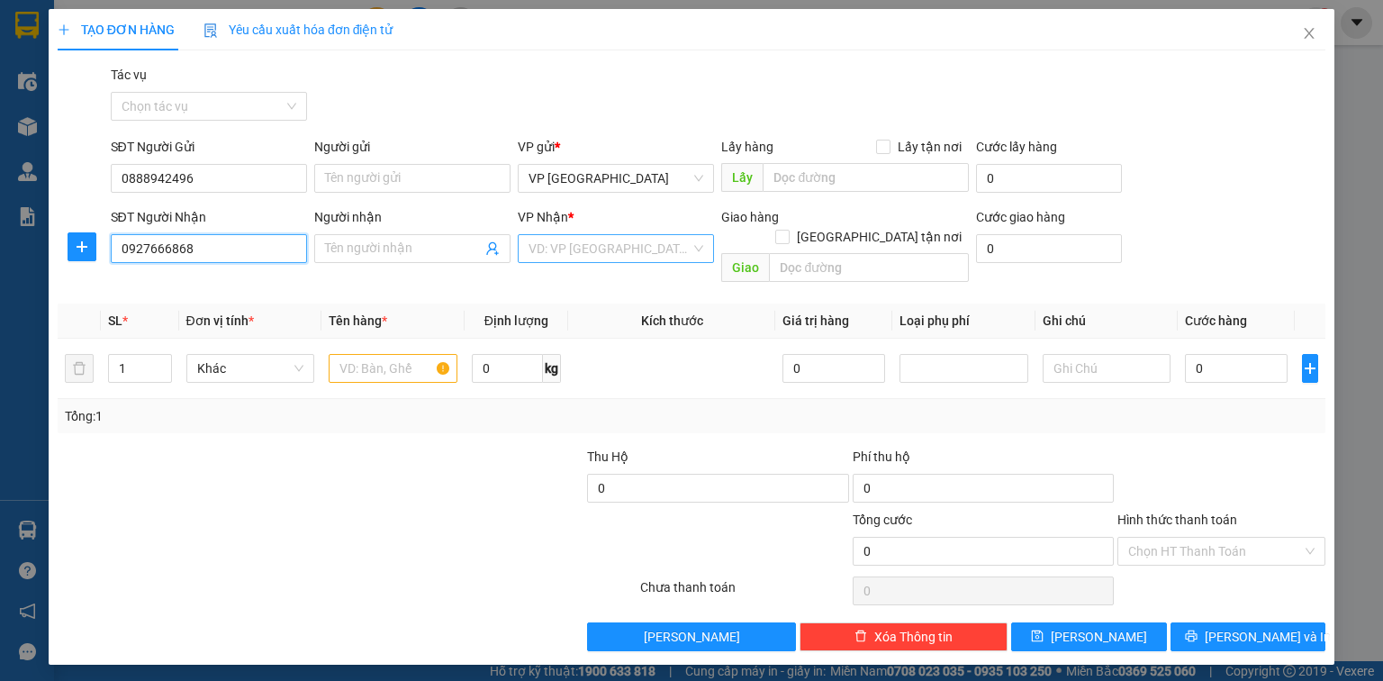
type input "0927666868"
click at [586, 255] on input "search" at bounding box center [610, 248] width 162 height 27
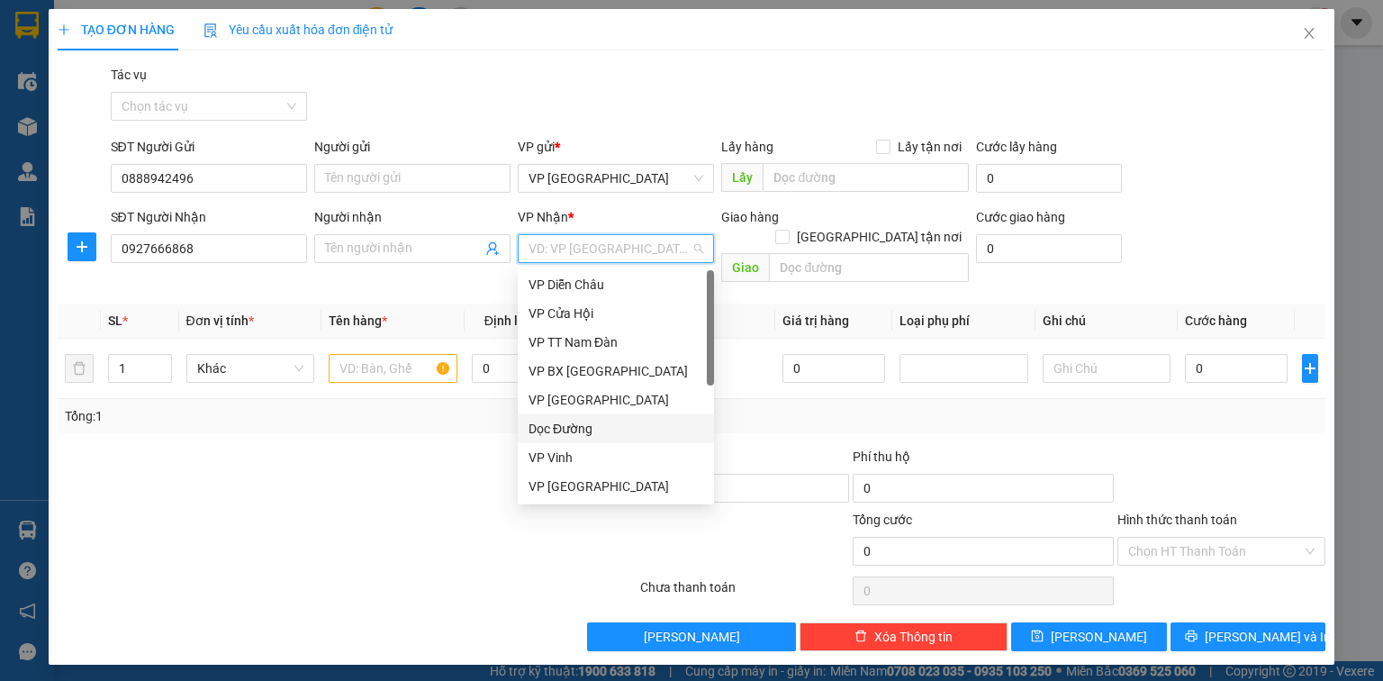
click at [568, 435] on div "Dọc Đường" at bounding box center [616, 429] width 175 height 20
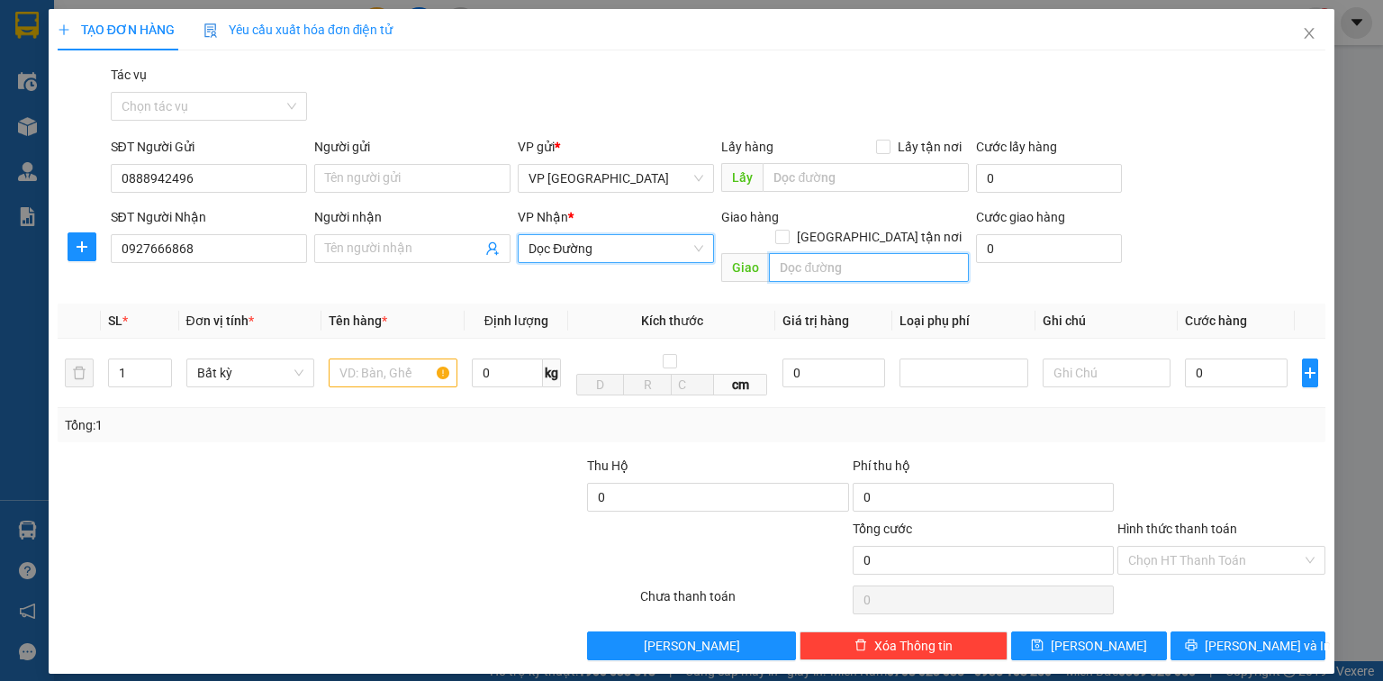
click at [830, 253] on input "text" at bounding box center [869, 267] width 200 height 29
type input "Vp Can Lộc"
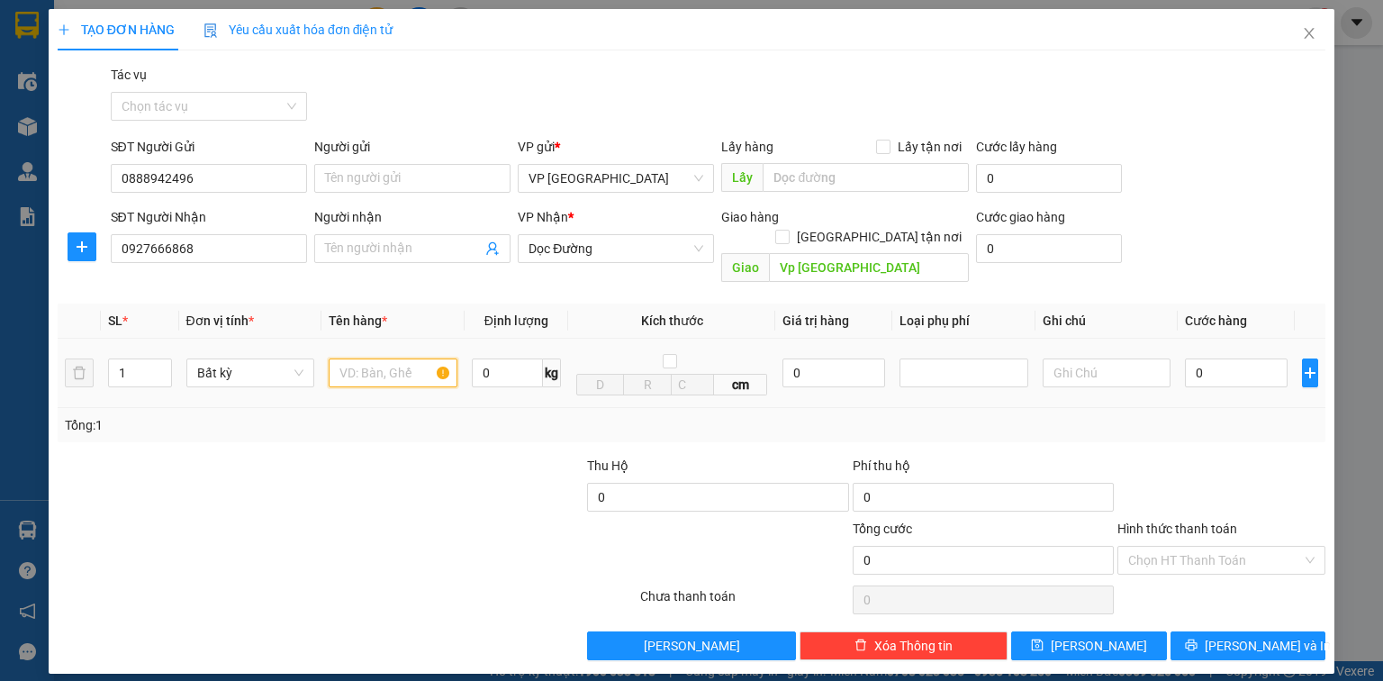
click at [388, 358] on input "text" at bounding box center [393, 372] width 129 height 29
type input "h"
type input "bọc trắng nhỏ"
click at [1226, 358] on input "0" at bounding box center [1236, 372] width 103 height 29
type input "5"
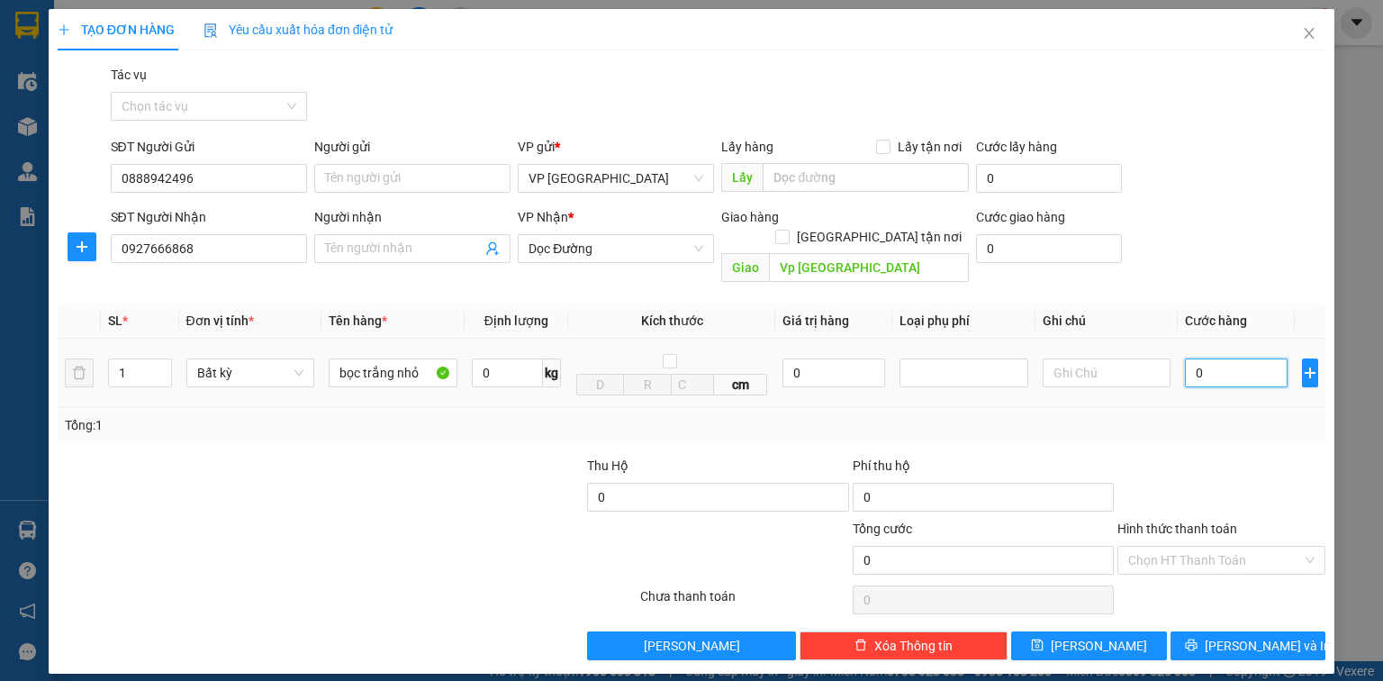
type input "5"
type input "50"
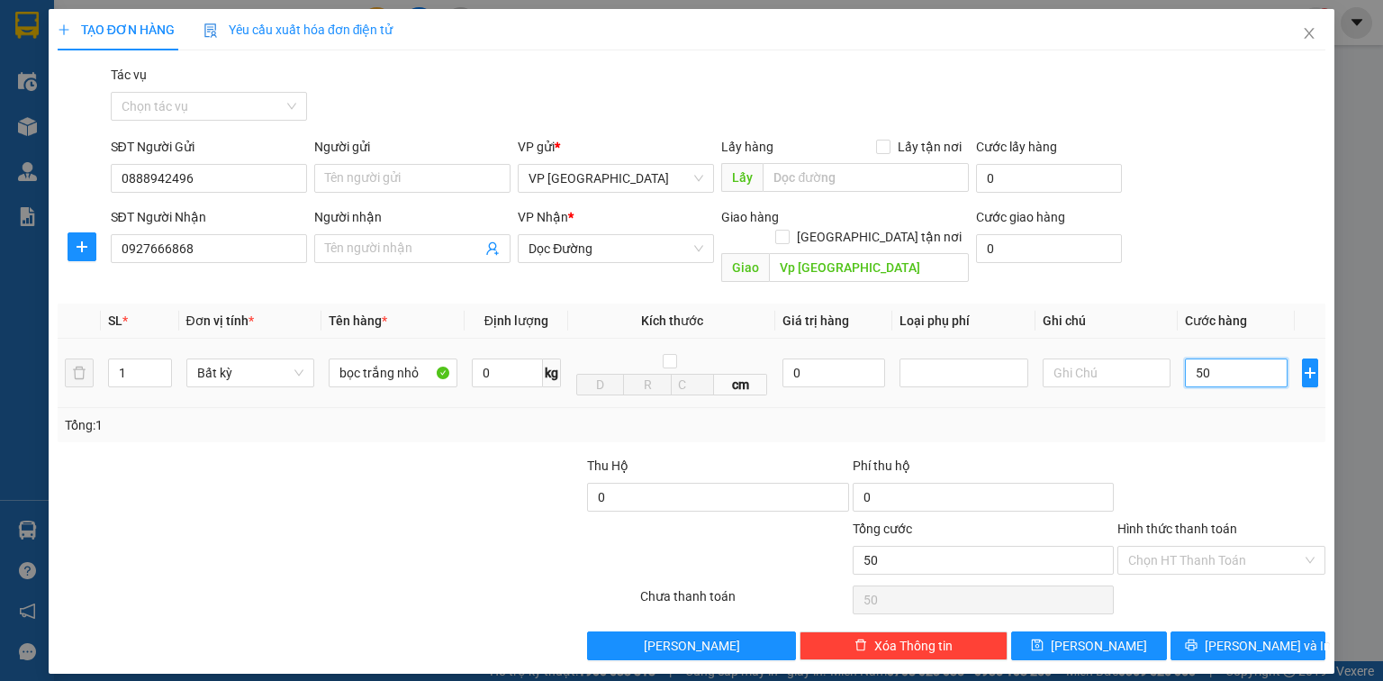
type input "500"
type input "5.000"
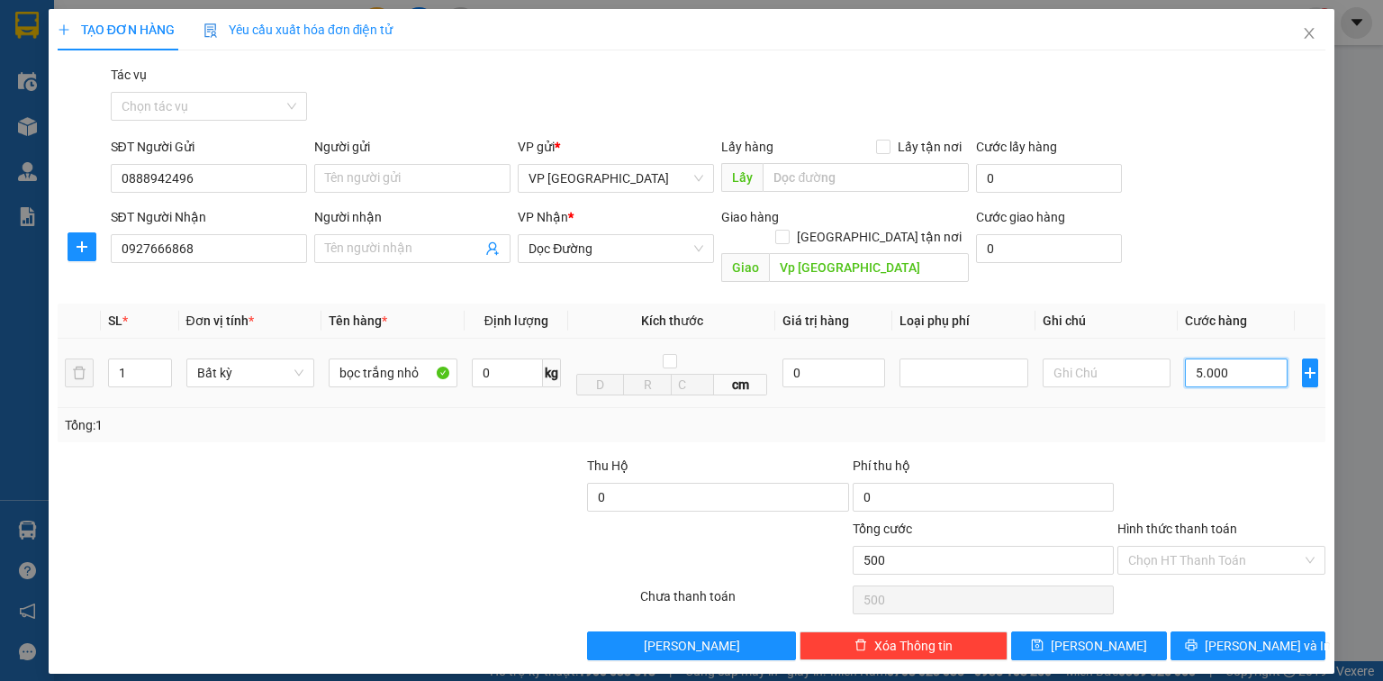
type input "5.000"
type input "50.000"
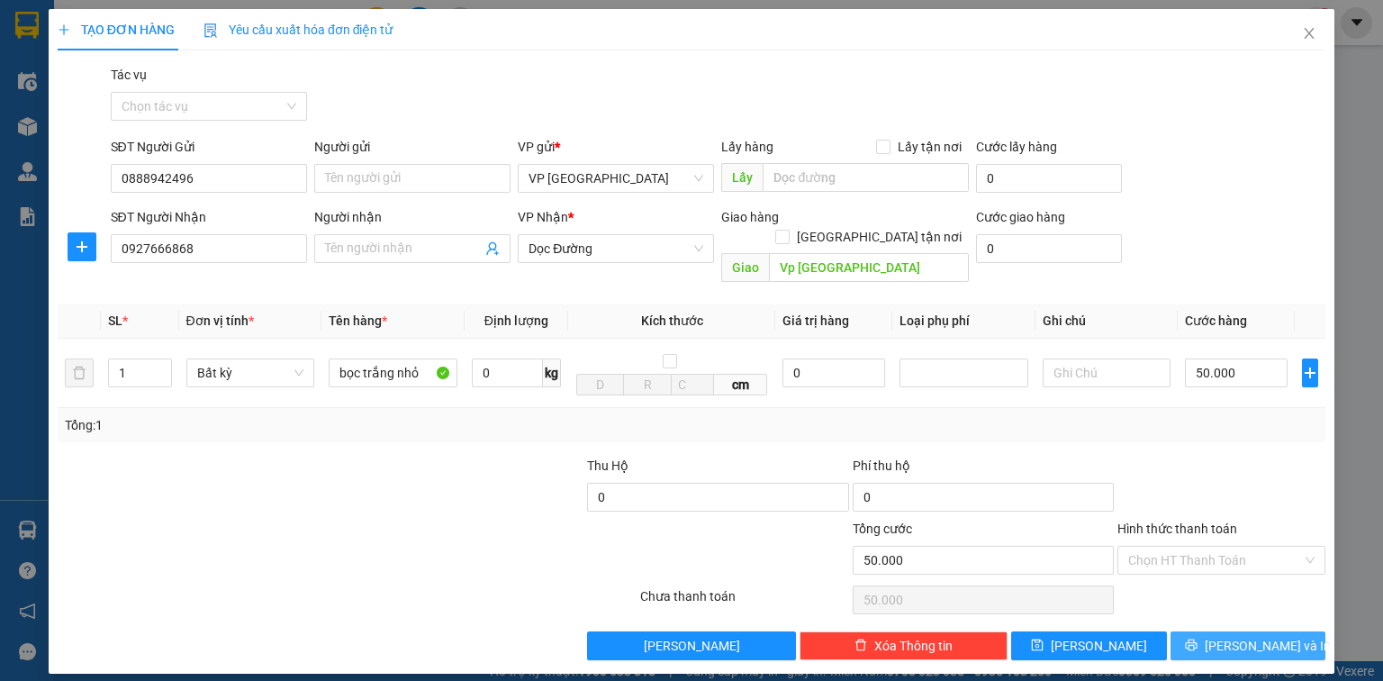
click at [1230, 631] on button "Lưu và In" at bounding box center [1249, 645] width 156 height 29
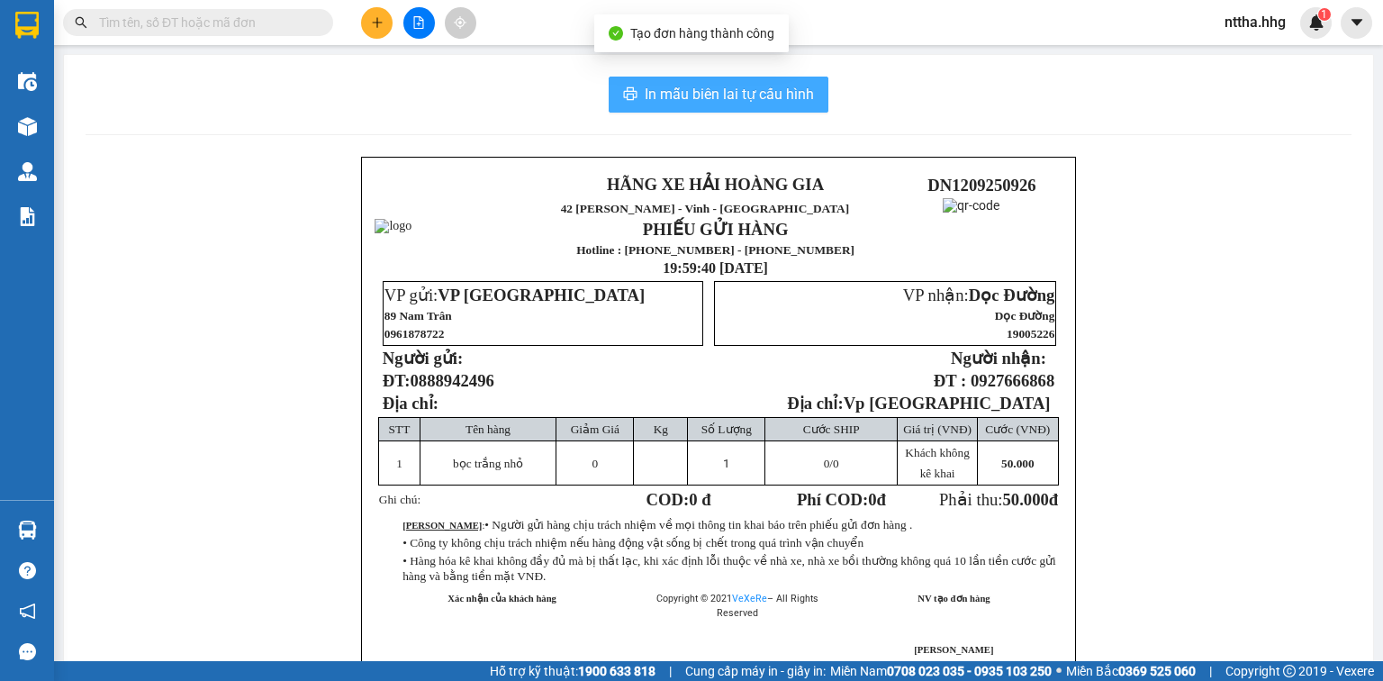
click at [775, 95] on span "In mẫu biên lai tự cấu hình" at bounding box center [729, 94] width 169 height 23
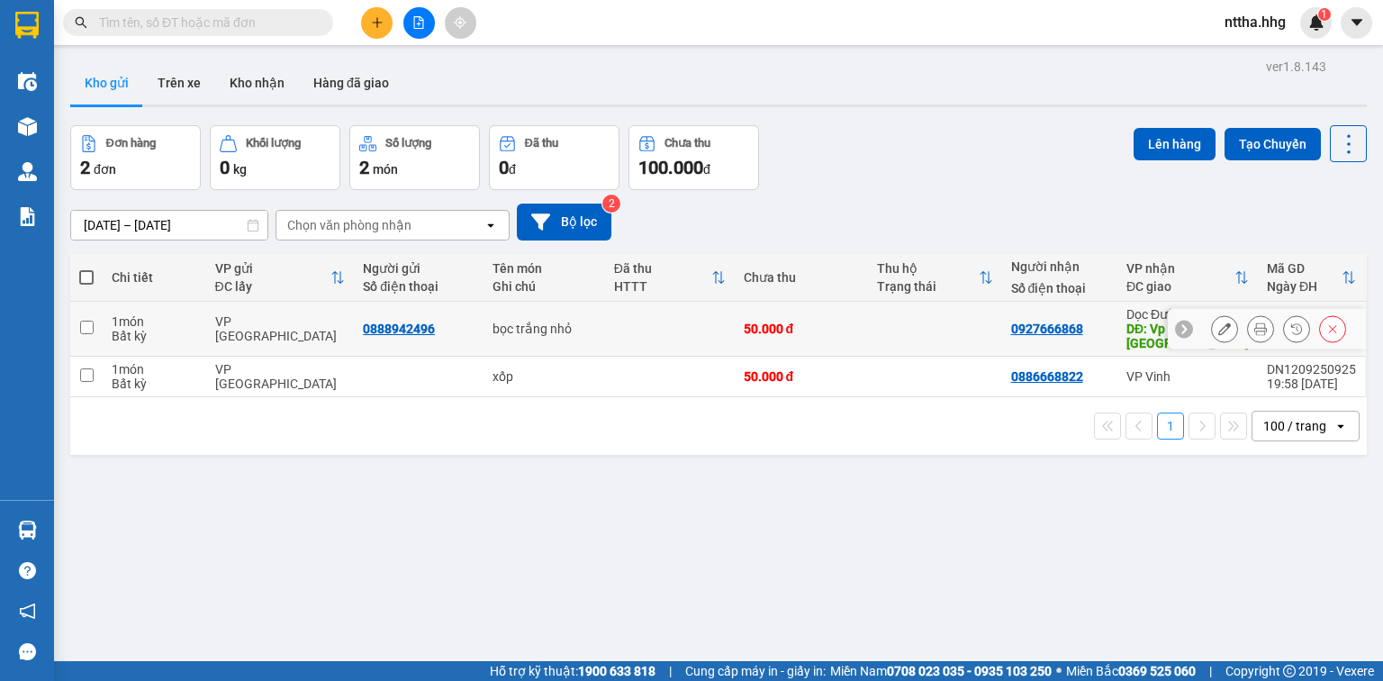
click at [238, 320] on div "VP Đà Nẵng" at bounding box center [280, 328] width 131 height 29
checkbox input "true"
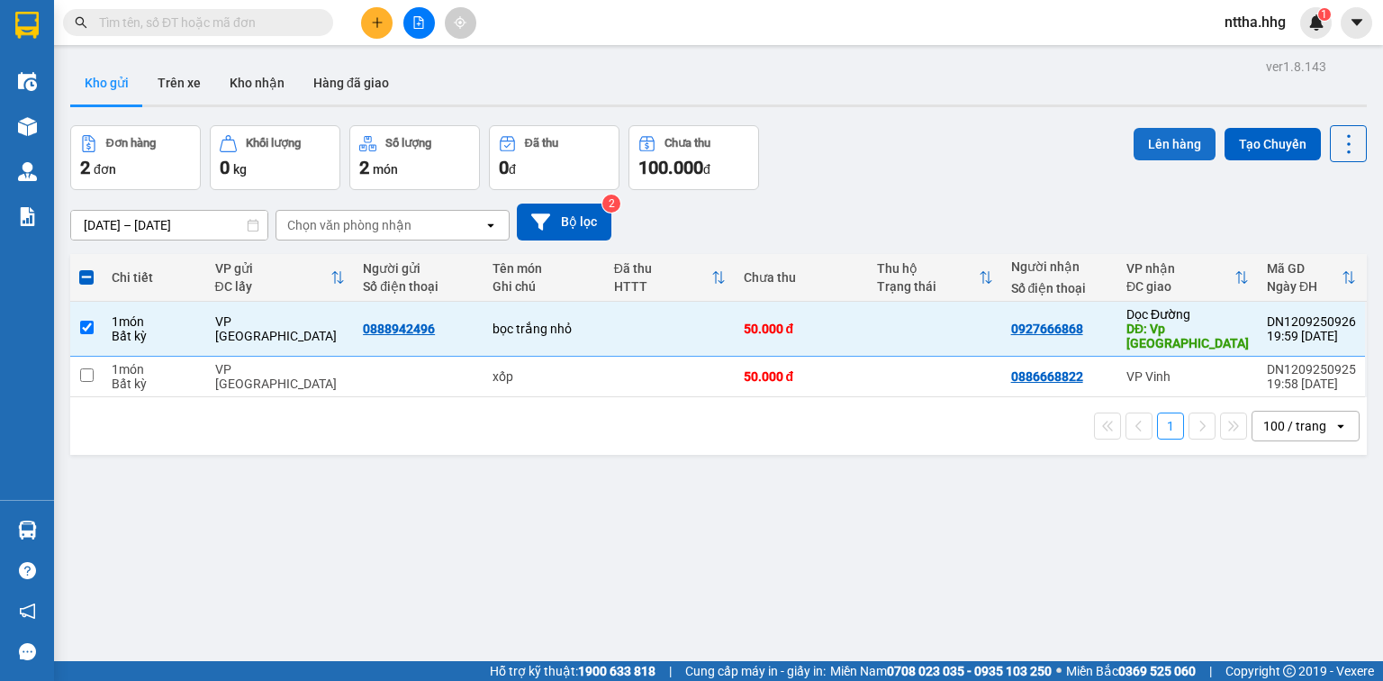
click at [1178, 140] on button "Lên hàng" at bounding box center [1175, 144] width 82 height 32
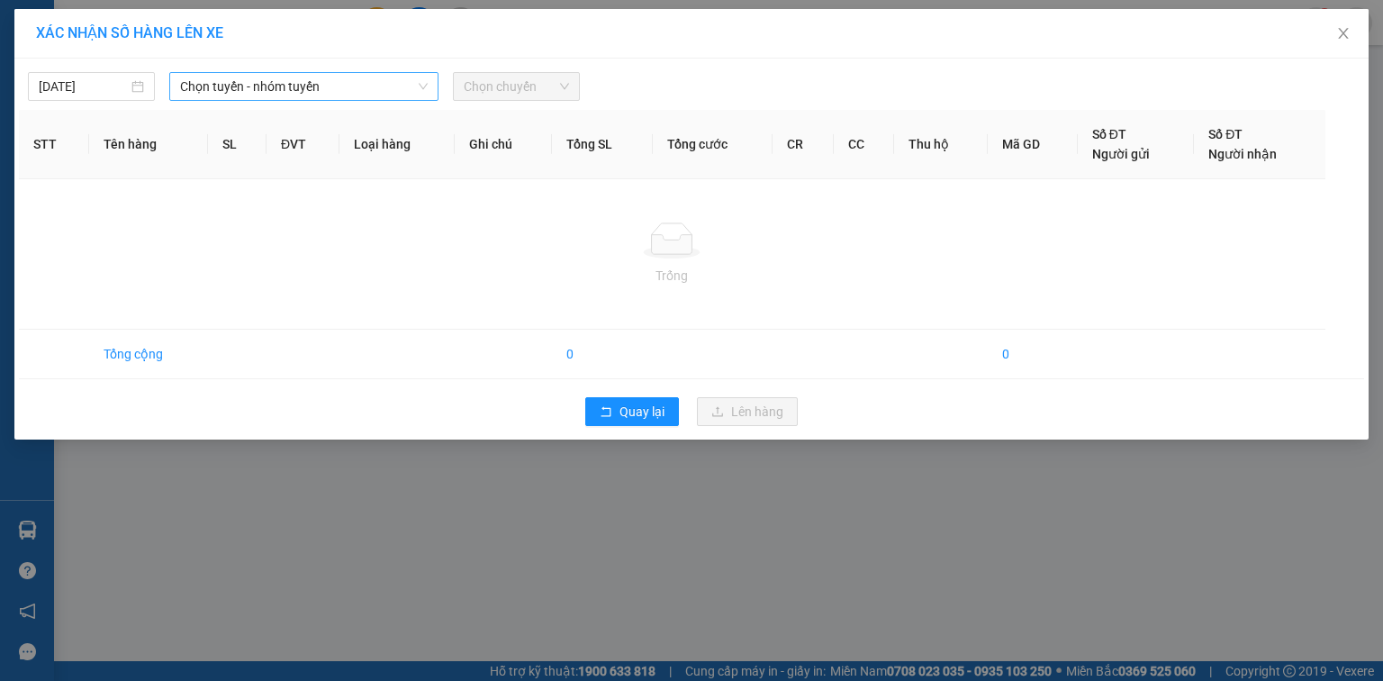
click at [312, 80] on span "Chọn tuyến - nhóm tuyến" at bounding box center [304, 86] width 248 height 27
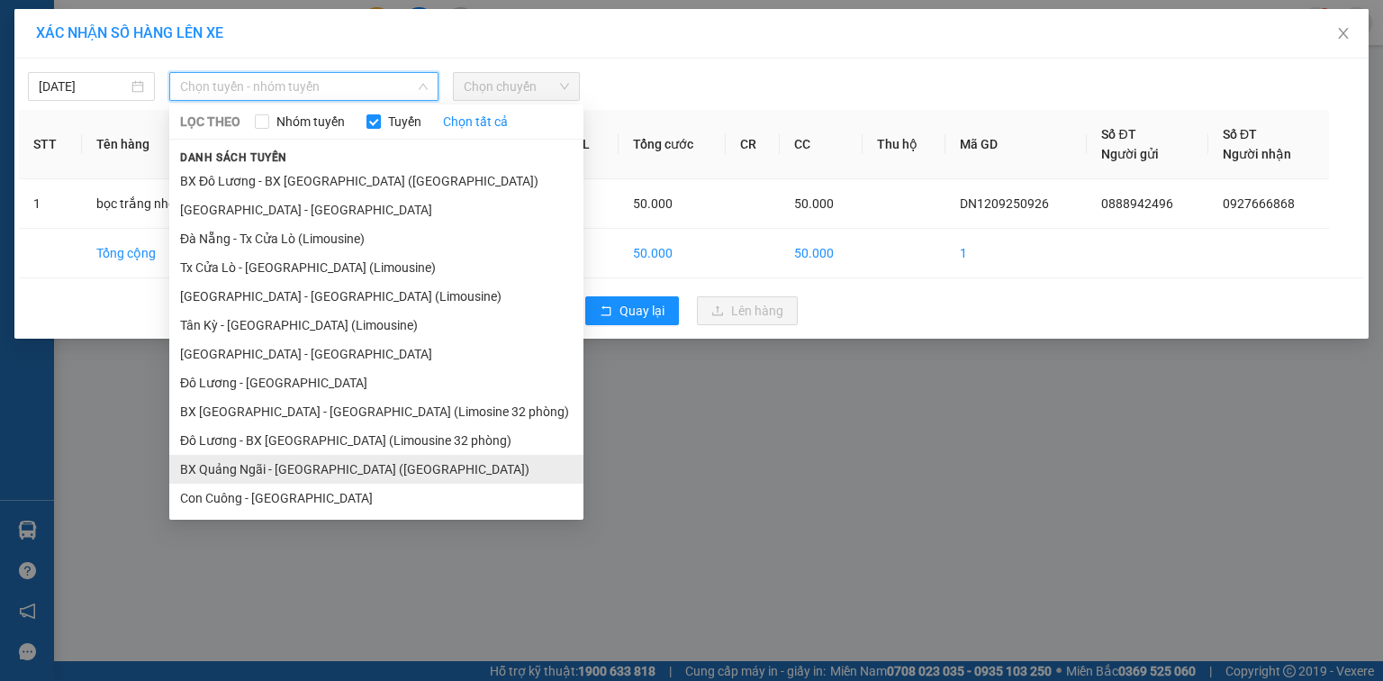
click at [320, 462] on li "BX Quảng Ngãi - BX Đô Lương (Limousine)" at bounding box center [376, 469] width 414 height 29
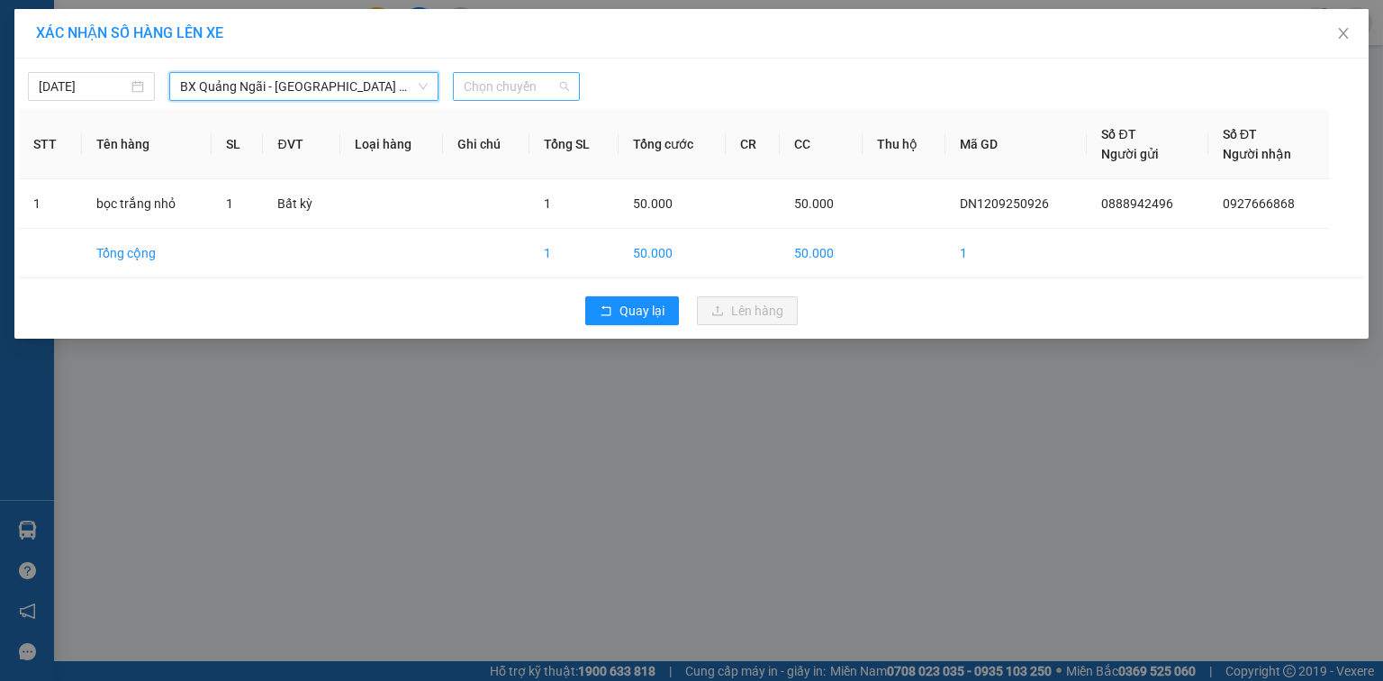
click at [497, 81] on span "Chọn chuyến" at bounding box center [516, 86] width 105 height 27
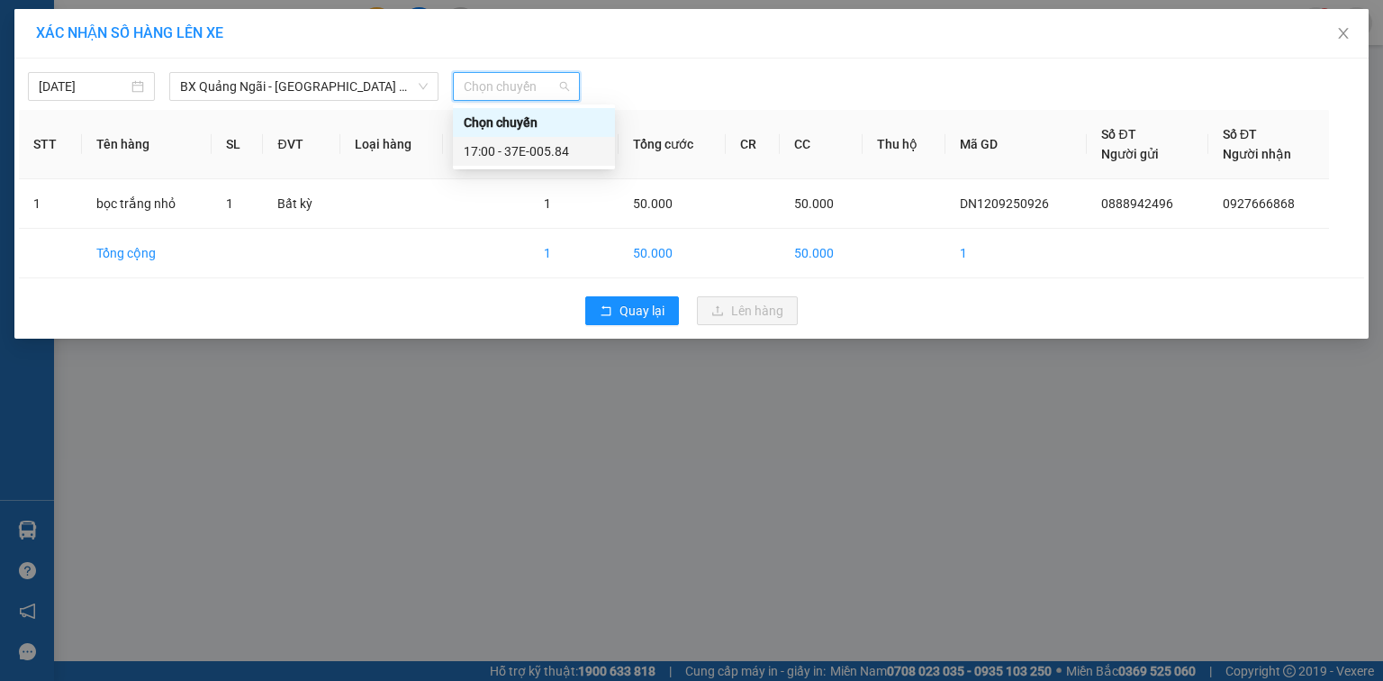
drag, startPoint x: 539, startPoint y: 155, endPoint x: 656, endPoint y: 231, distance: 139.4
click at [540, 156] on div "17:00 - 37E-005.84" at bounding box center [534, 151] width 141 height 20
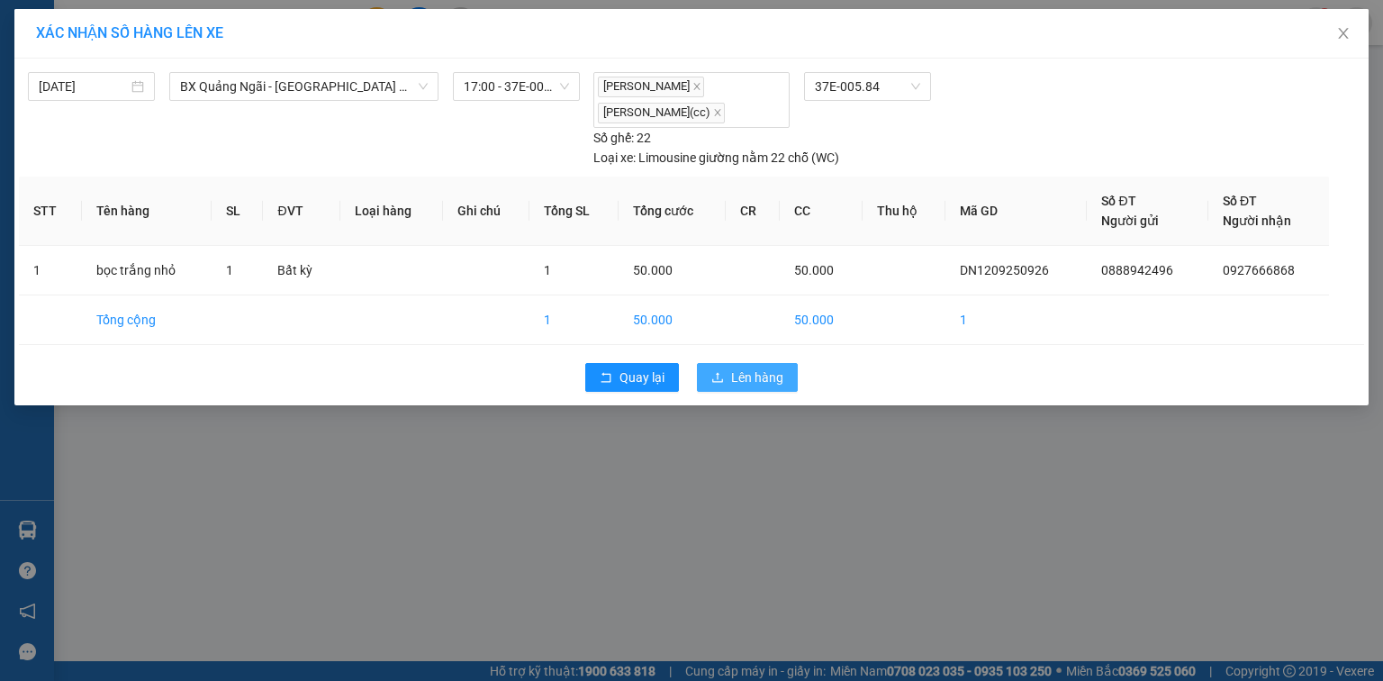
click at [753, 375] on span "Lên hàng" at bounding box center [757, 377] width 52 height 20
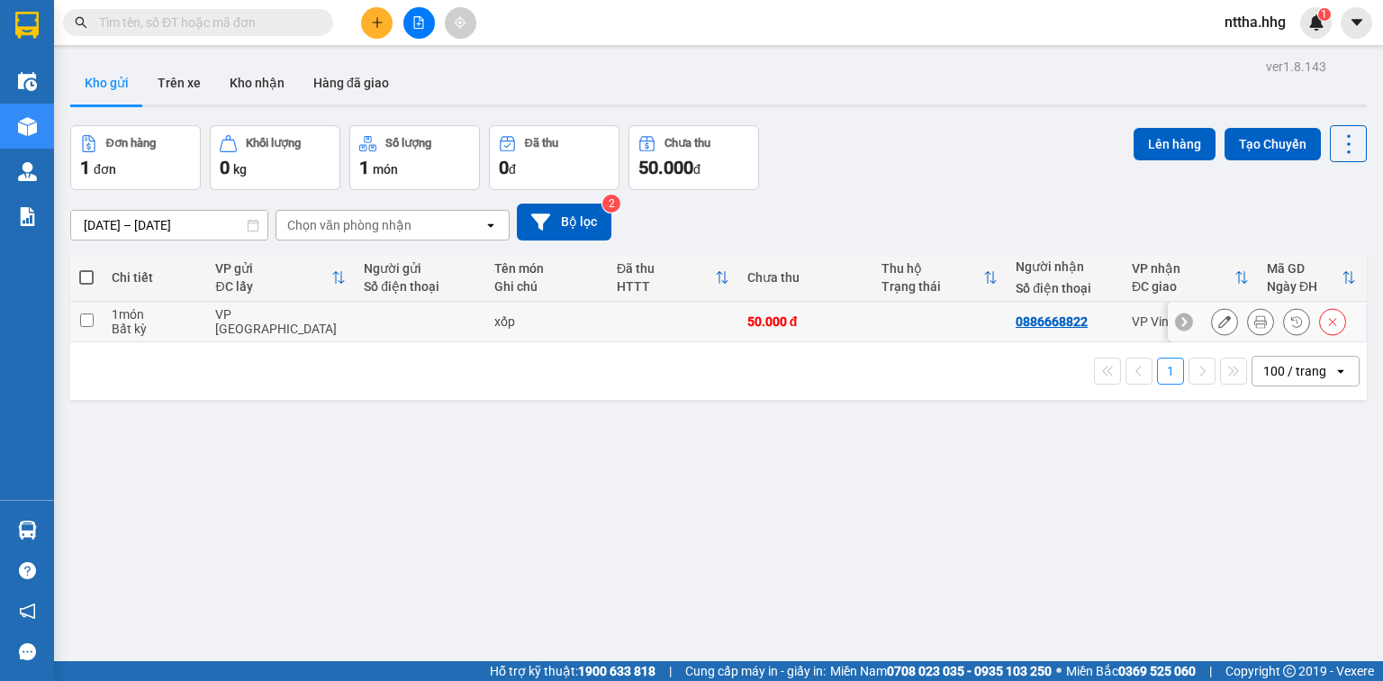
click at [467, 311] on td at bounding box center [420, 322] width 131 height 41
checkbox input "true"
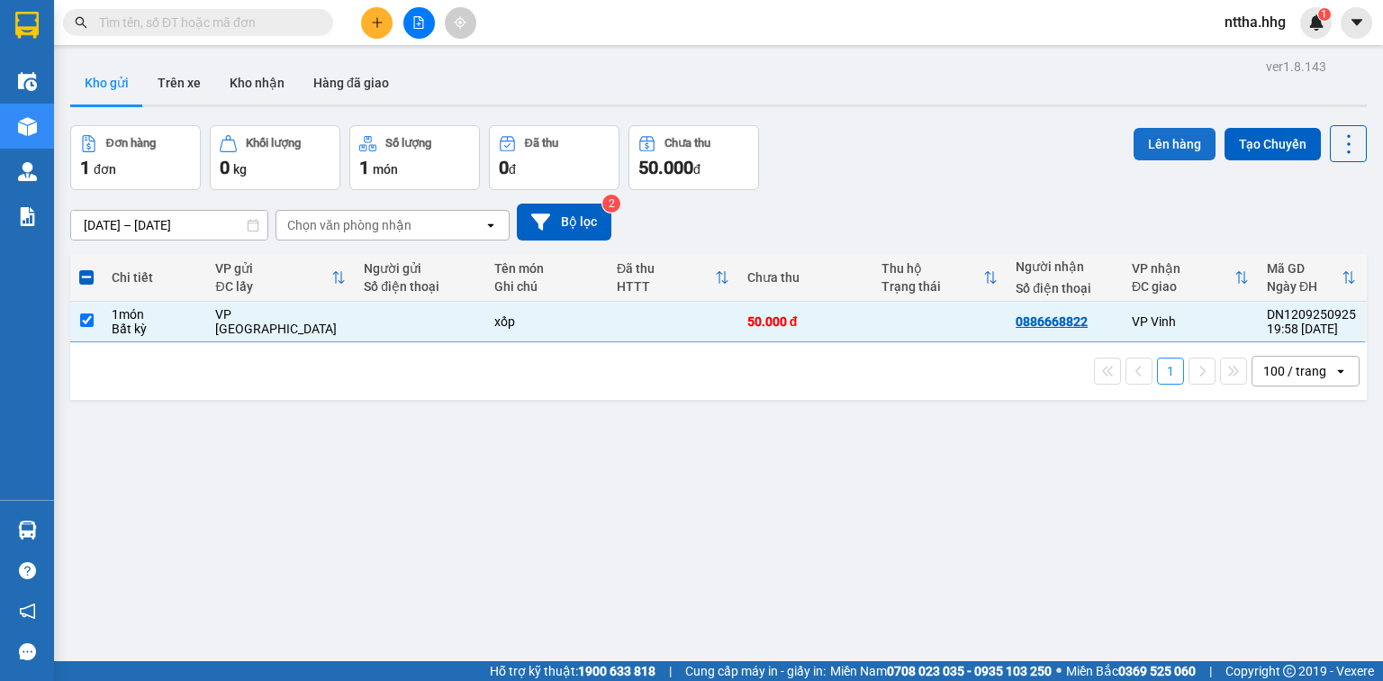
click at [1152, 134] on button "Lên hàng" at bounding box center [1175, 144] width 82 height 32
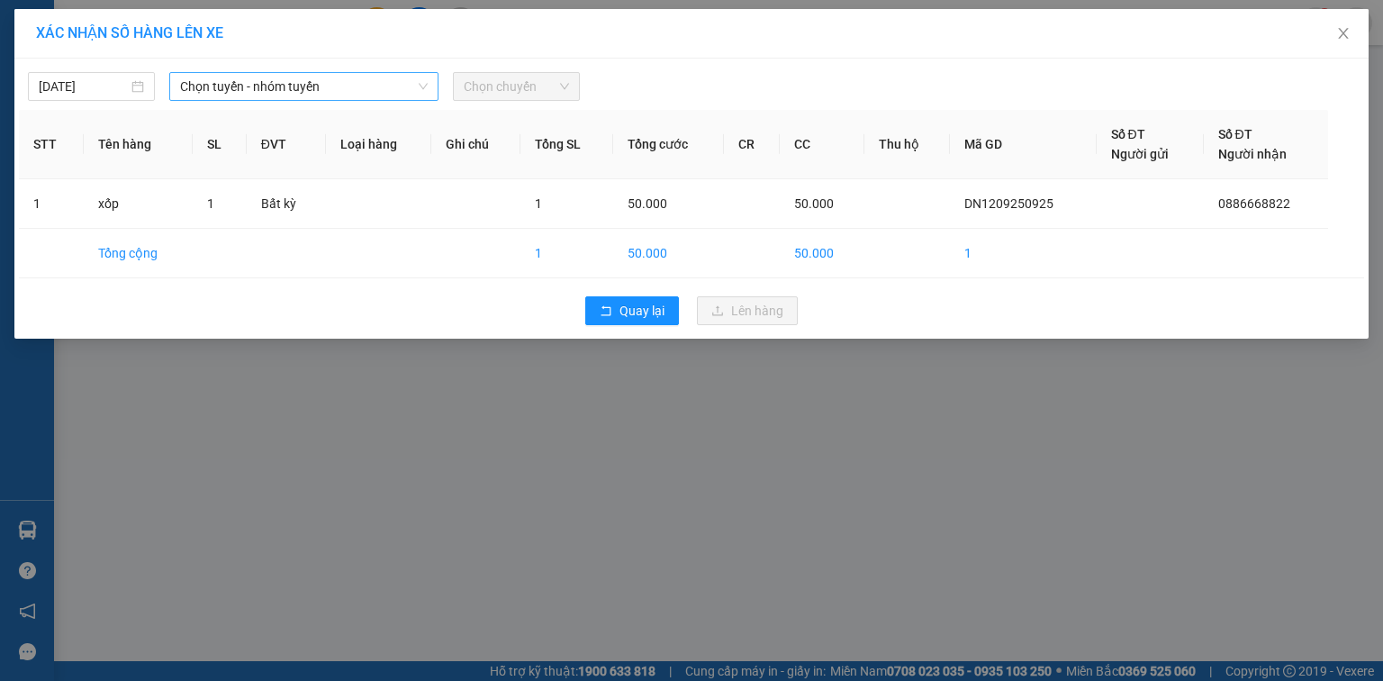
click at [385, 83] on span "Chọn tuyến - nhóm tuyến" at bounding box center [304, 86] width 248 height 27
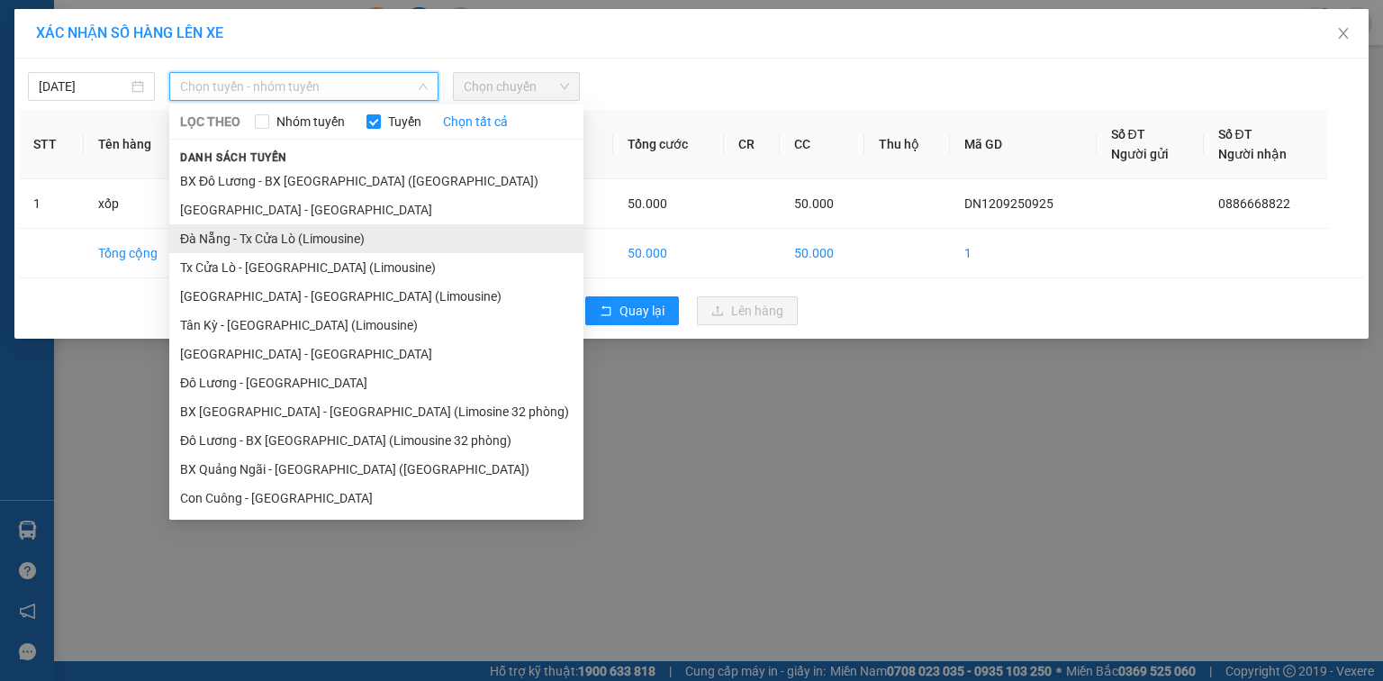
click at [318, 231] on li "Đà Nẵng - Tx Cửa Lò (Limousine)" at bounding box center [376, 238] width 414 height 29
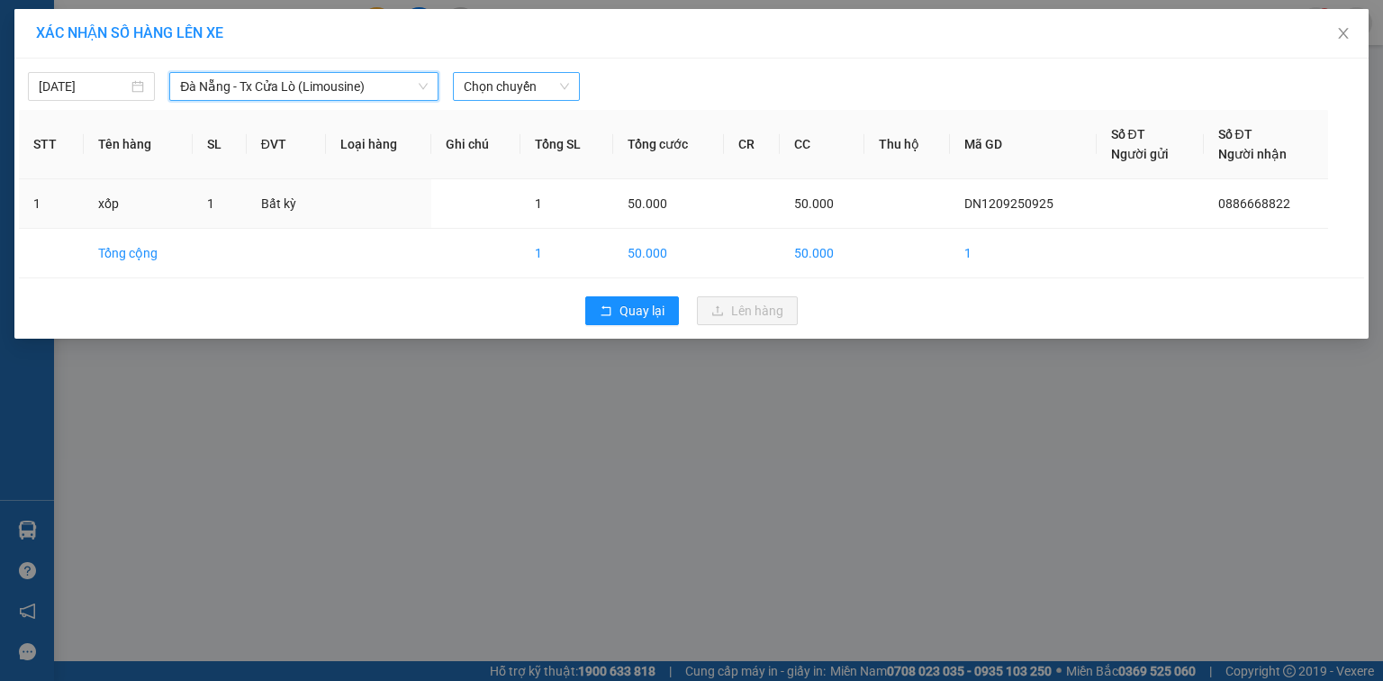
click at [535, 82] on span "Chọn chuyến" at bounding box center [516, 86] width 105 height 27
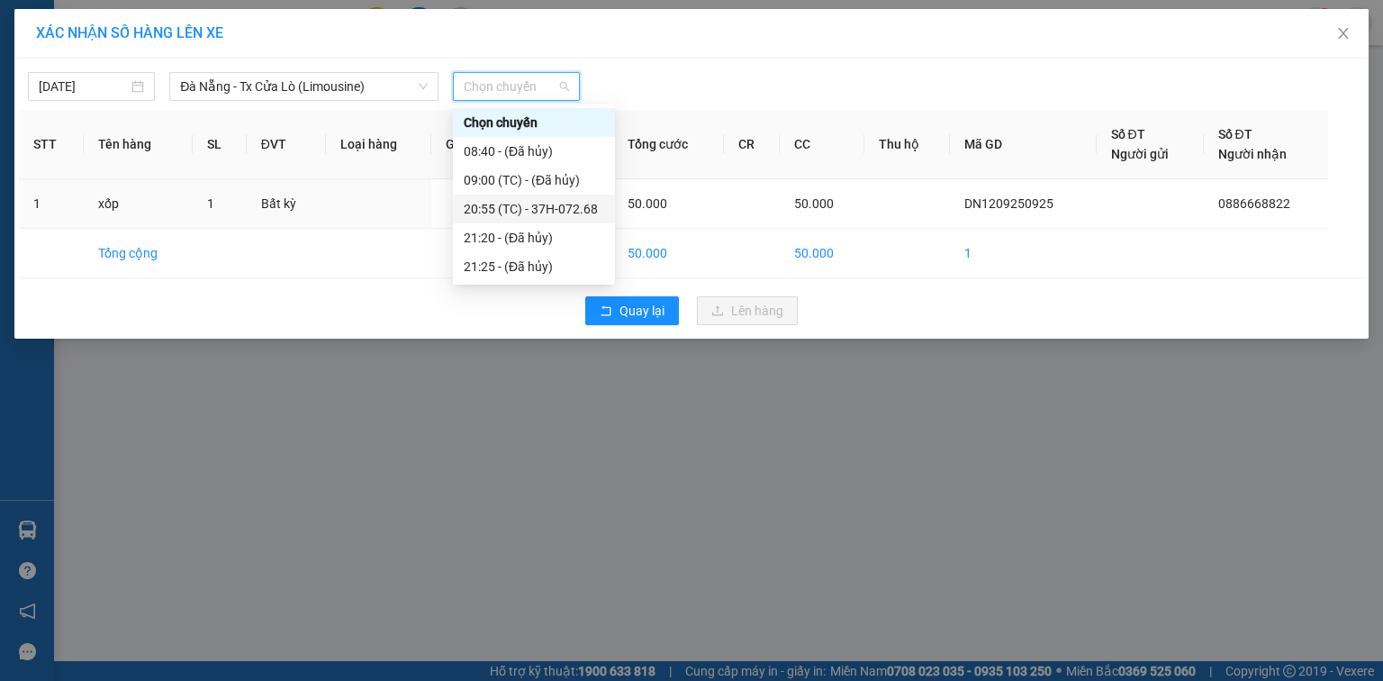
click at [546, 204] on div "20:55 (TC) - 37H-072.68" at bounding box center [534, 209] width 141 height 20
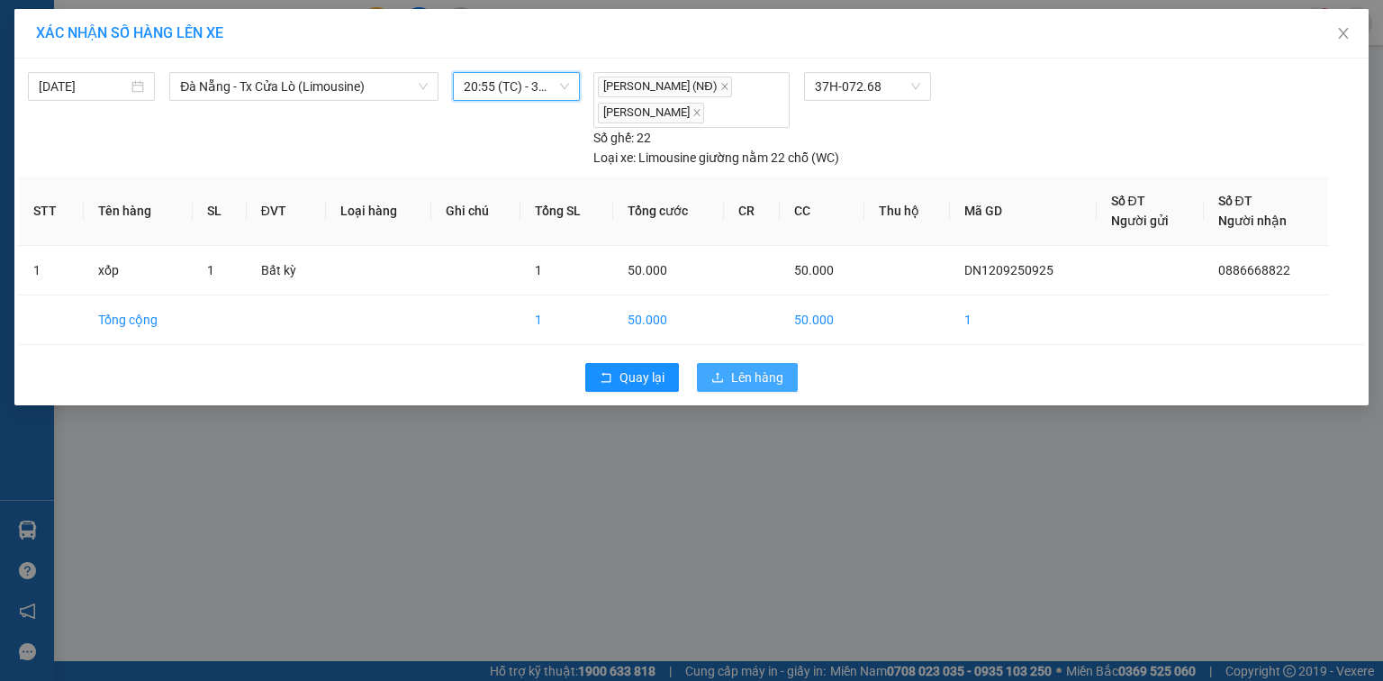
click at [730, 371] on button "Lên hàng" at bounding box center [747, 377] width 101 height 29
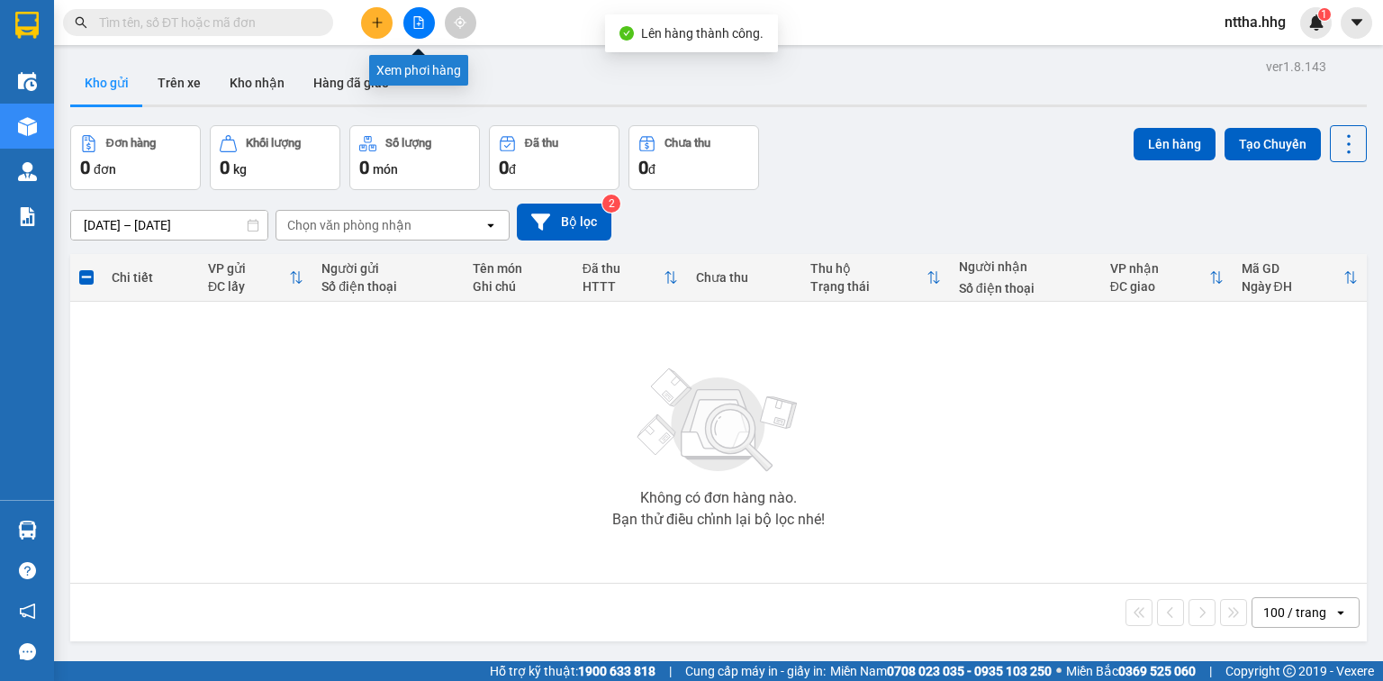
click at [418, 32] on button at bounding box center [420, 23] width 32 height 32
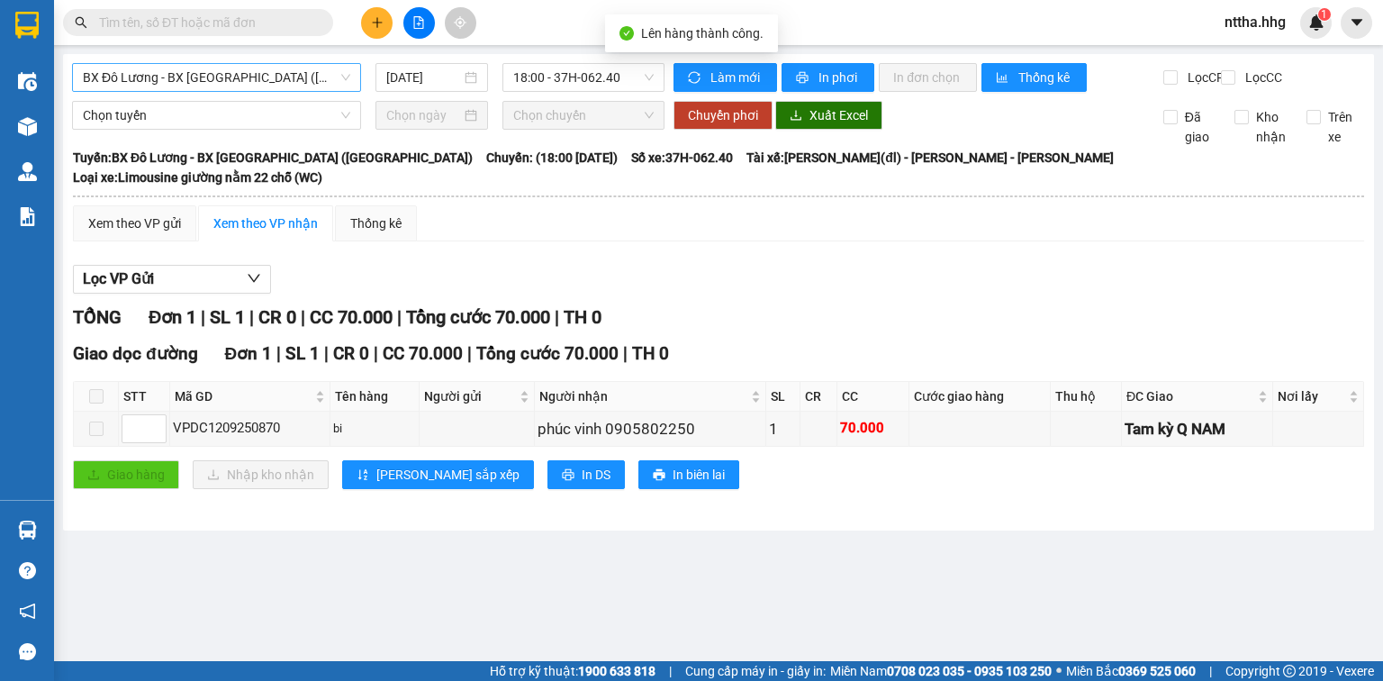
click at [304, 81] on span "BX Đô Lương - BX Quảng Ngãi (Limousine)" at bounding box center [217, 77] width 268 height 27
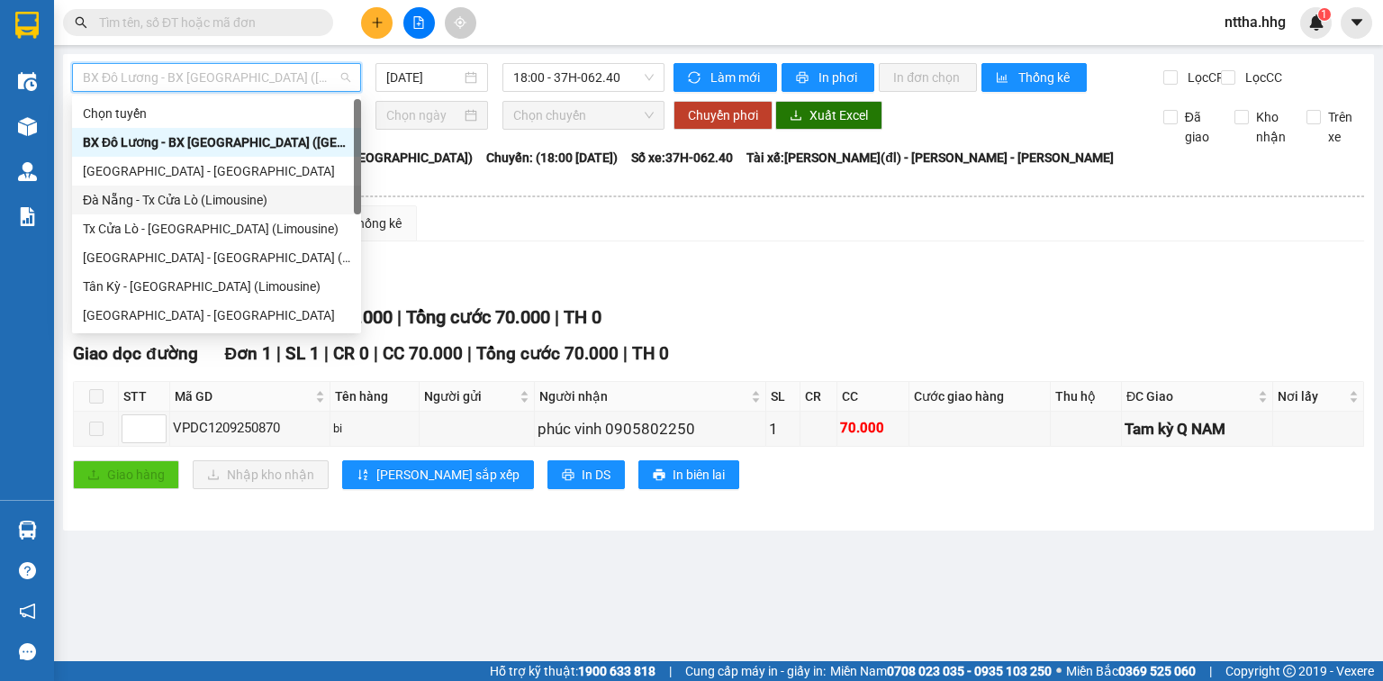
click at [240, 203] on div "Đà Nẵng - Tx Cửa Lò (Limousine)" at bounding box center [217, 200] width 268 height 20
type input "12/09/2025"
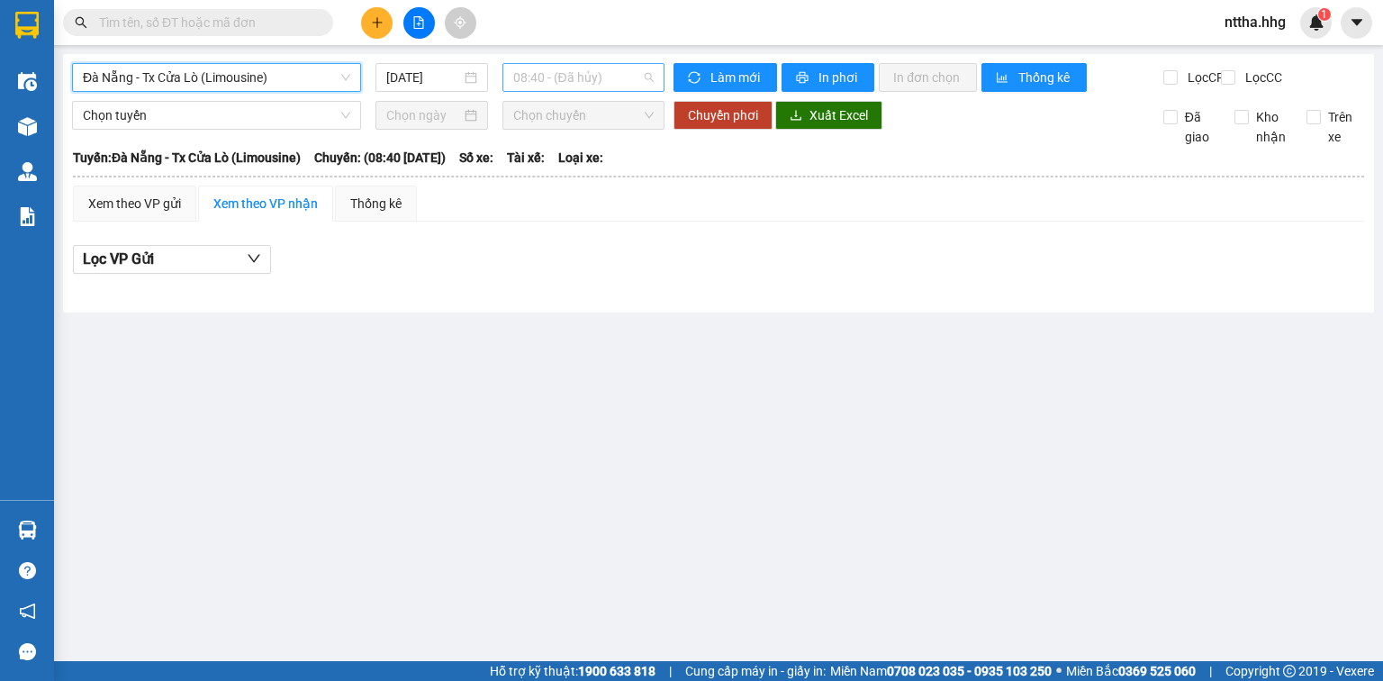
click at [594, 74] on span "08:40 - (Đã hủy)" at bounding box center [583, 77] width 141 height 27
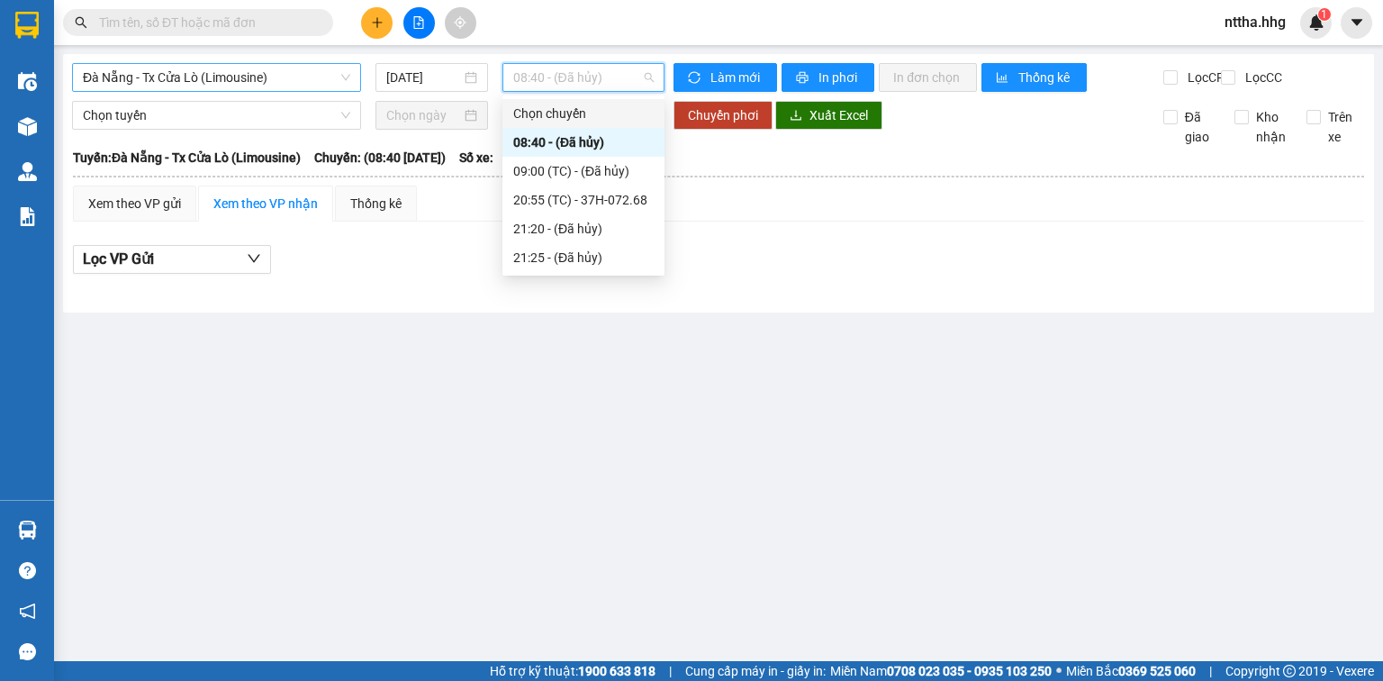
click at [299, 68] on span "Đà Nẵng - Tx Cửa Lò (Limousine)" at bounding box center [217, 77] width 268 height 27
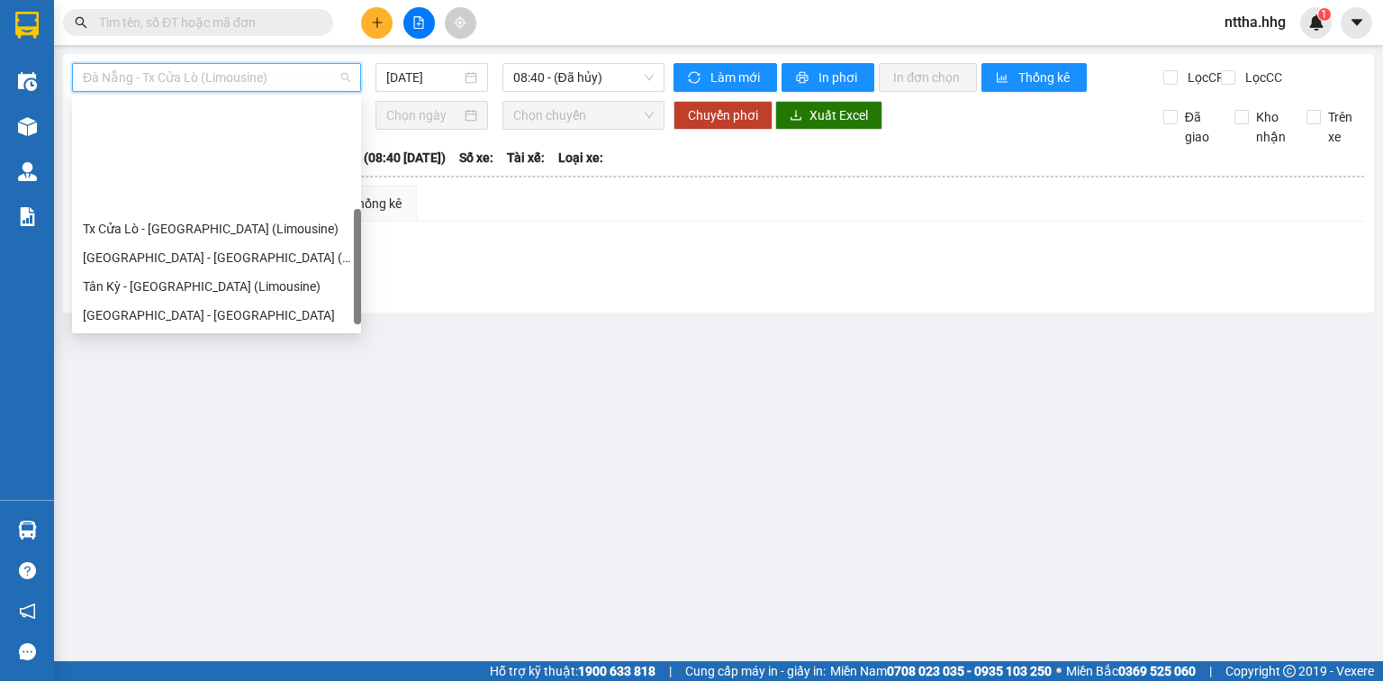
scroll to position [144, 0]
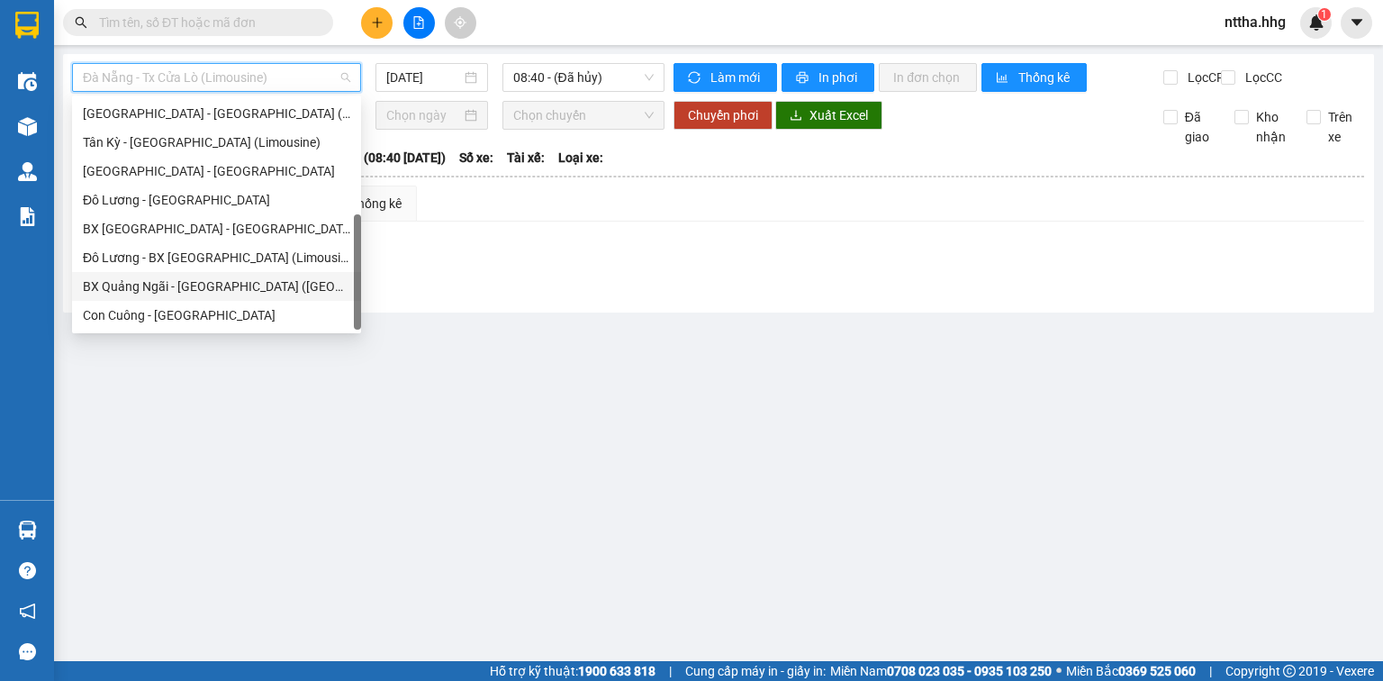
click at [230, 286] on div "BX Quảng Ngãi - BX Đô Lương (Limousine)" at bounding box center [217, 287] width 268 height 20
type input "12/09/2025"
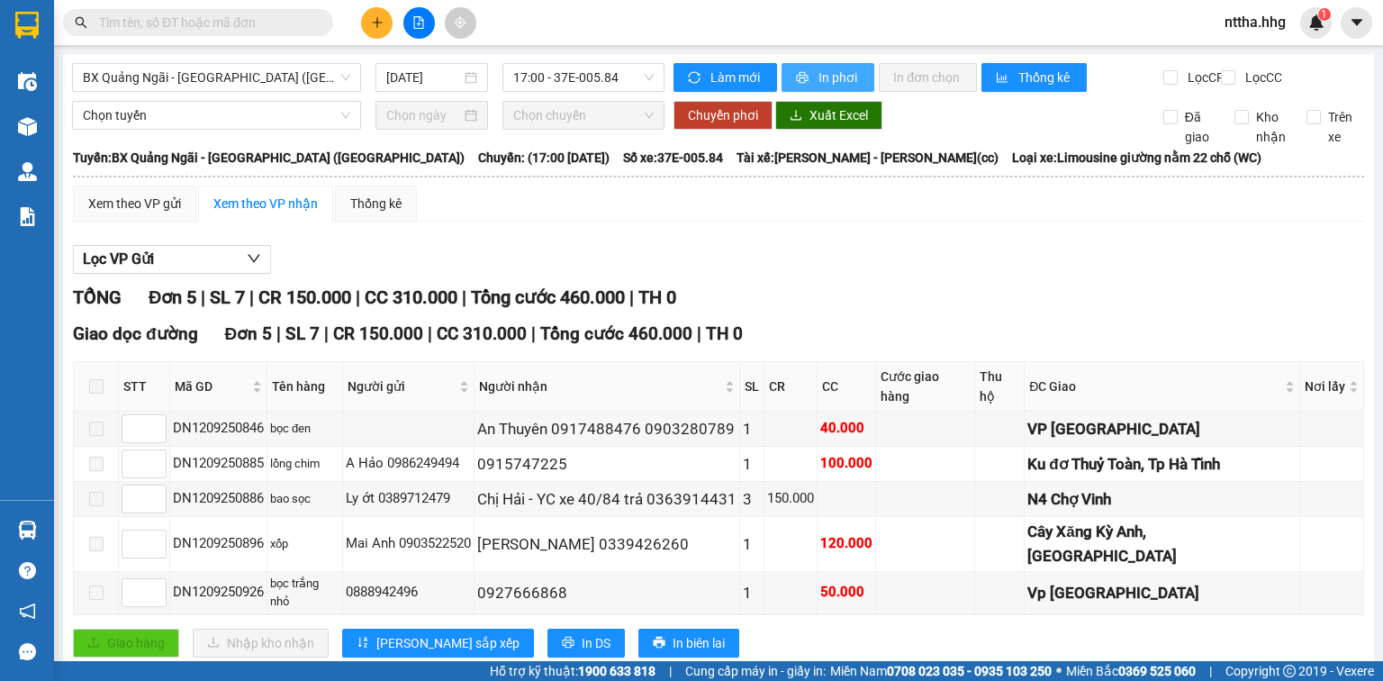
click at [796, 73] on icon "printer" at bounding box center [802, 77] width 13 height 13
click at [228, 72] on span "BX Quảng Ngãi - BX Đô Lương (Limousine)" at bounding box center [217, 77] width 268 height 27
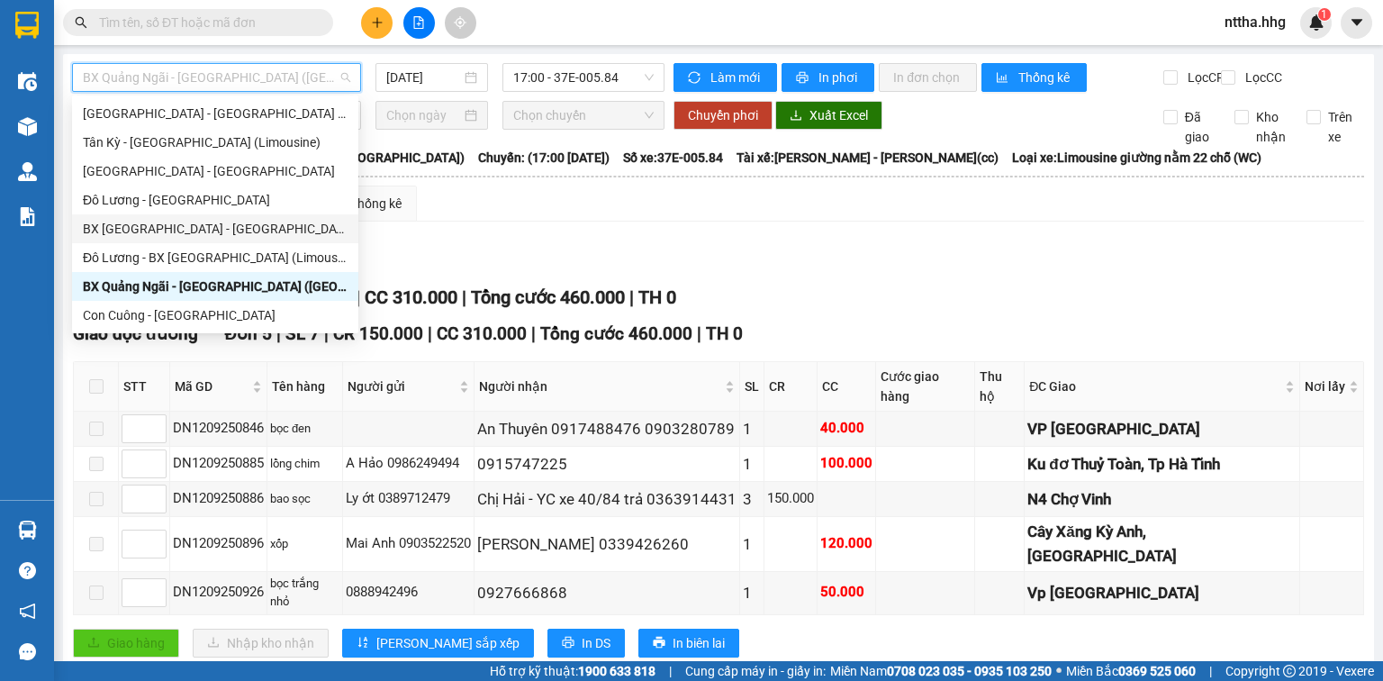
click at [251, 229] on div "BX Đà Nẵng - Đô Lương (Limosine 32 phòng)" at bounding box center [215, 229] width 265 height 20
type input "12/09/2025"
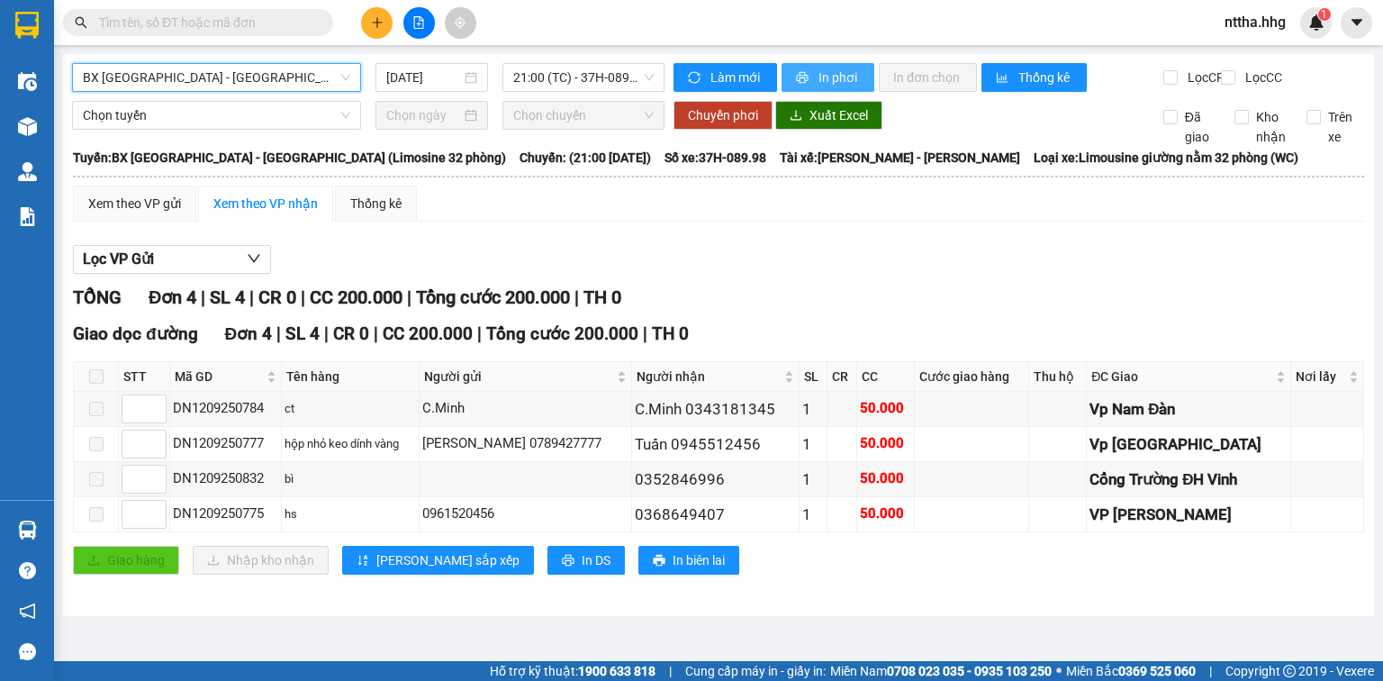
click at [819, 68] on span "In phơi" at bounding box center [839, 78] width 41 height 20
click at [321, 76] on span "BX Đà Nẵng - Đô Lương (Limosine 32 phòng)" at bounding box center [217, 77] width 268 height 27
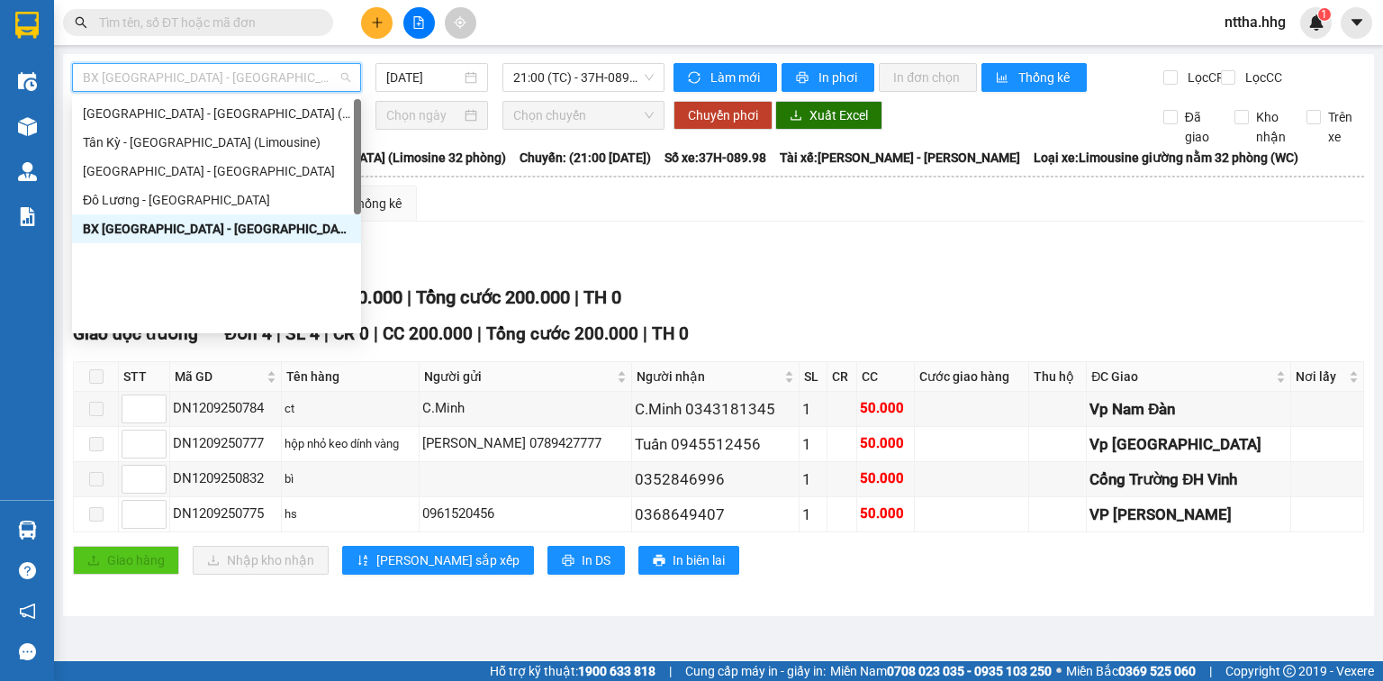
click at [191, 66] on div "Đà Nẵng - Tx Cửa Lò (Limousine)" at bounding box center [217, 56] width 268 height 20
type input "12/09/2025"
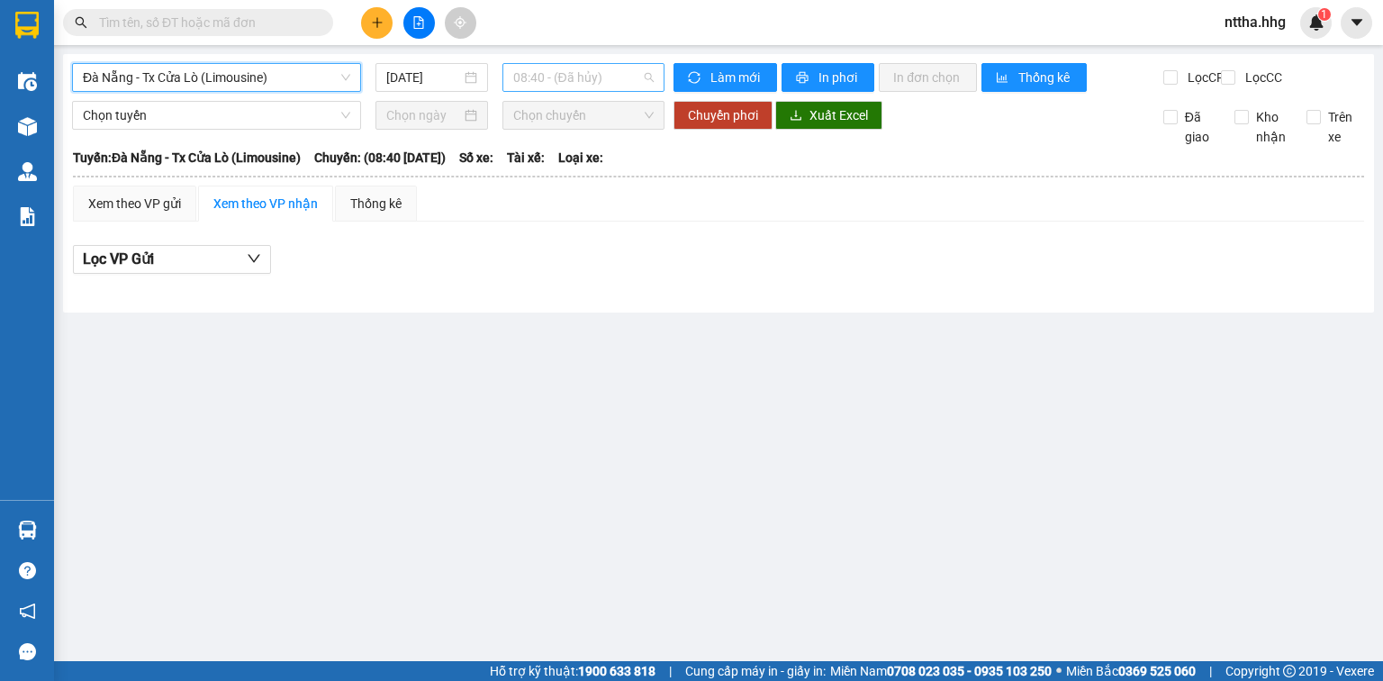
click at [583, 79] on span "08:40 - (Đã hủy)" at bounding box center [583, 77] width 141 height 27
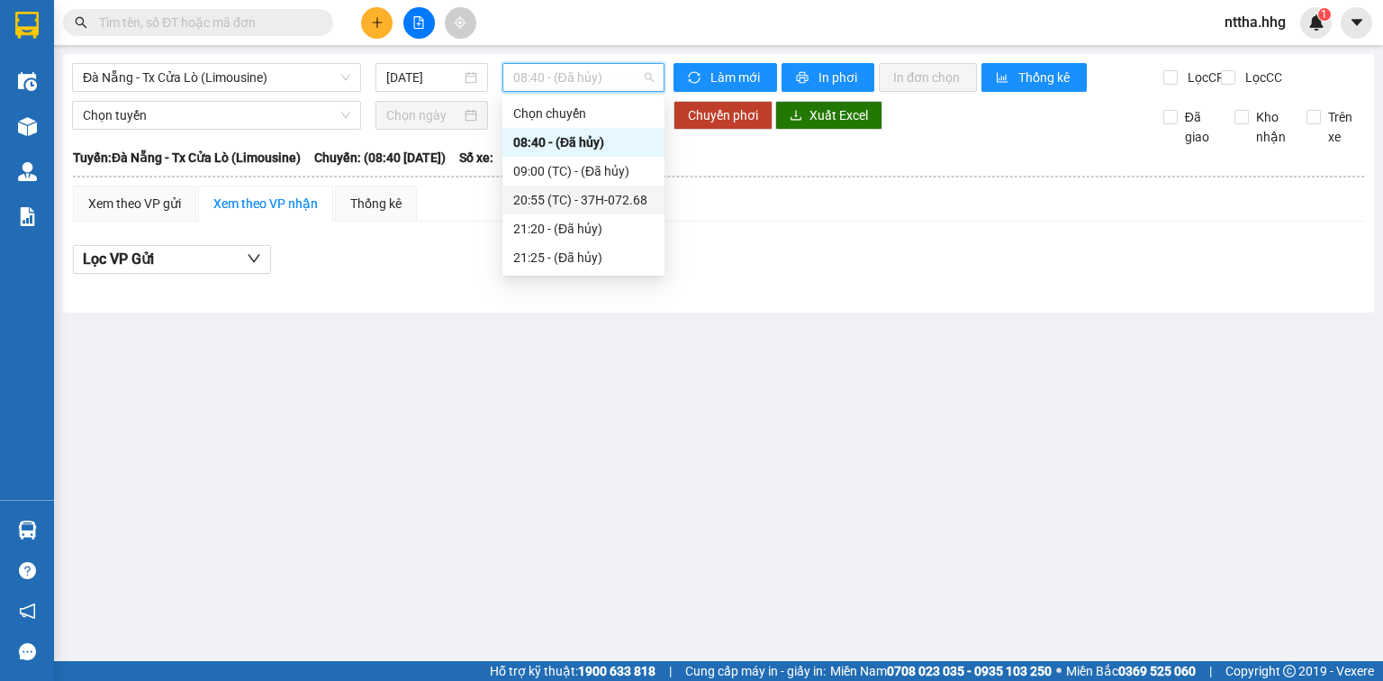
click at [586, 202] on div "20:55 (TC) - 37H-072.68" at bounding box center [583, 200] width 141 height 20
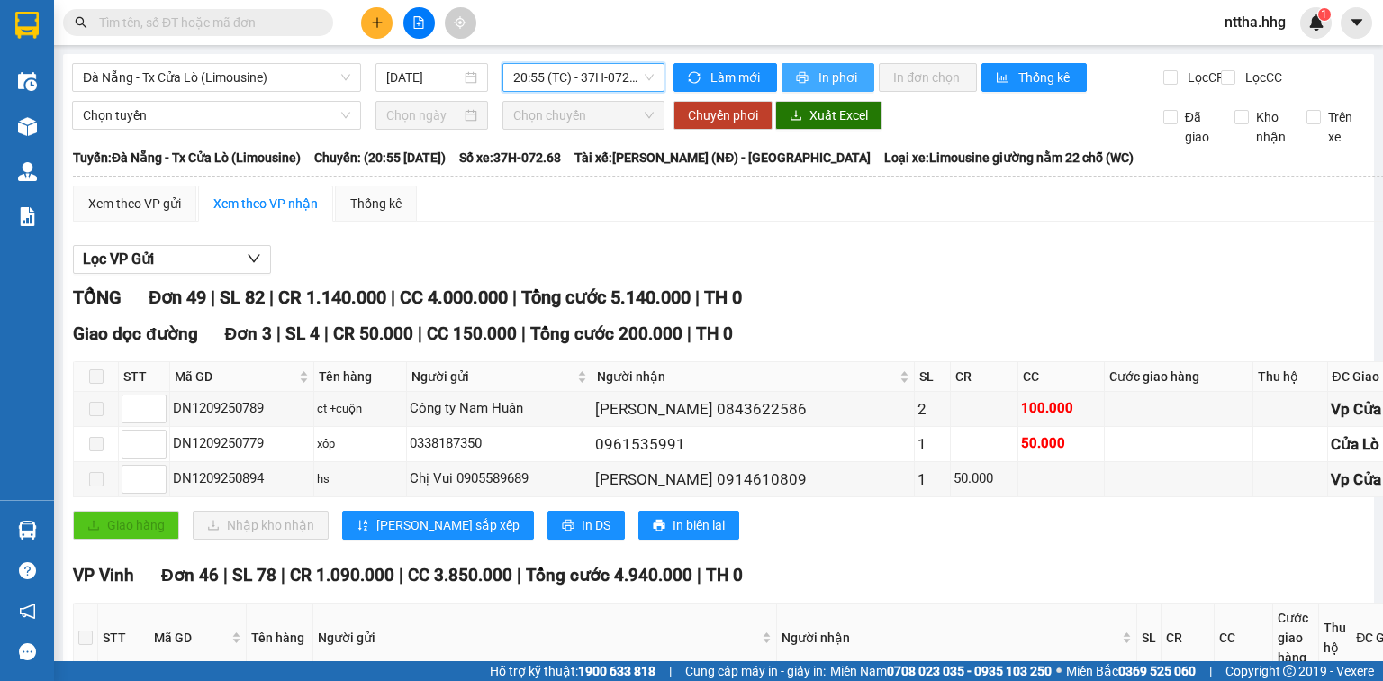
click at [830, 81] on span "In phơi" at bounding box center [839, 78] width 41 height 20
click at [582, 534] on span "In DS" at bounding box center [596, 525] width 29 height 20
click at [1066, 553] on div "Giao dọc đường Đơn 3 | SL 4 | CR 50.000 | CC 150.000 | Tổng cước 200.000 | TH 0…" at bounding box center [810, 437] width 1474 height 232
click at [269, 81] on span "Đà Nẵng - Tx Cửa Lò (Limousine)" at bounding box center [217, 77] width 268 height 27
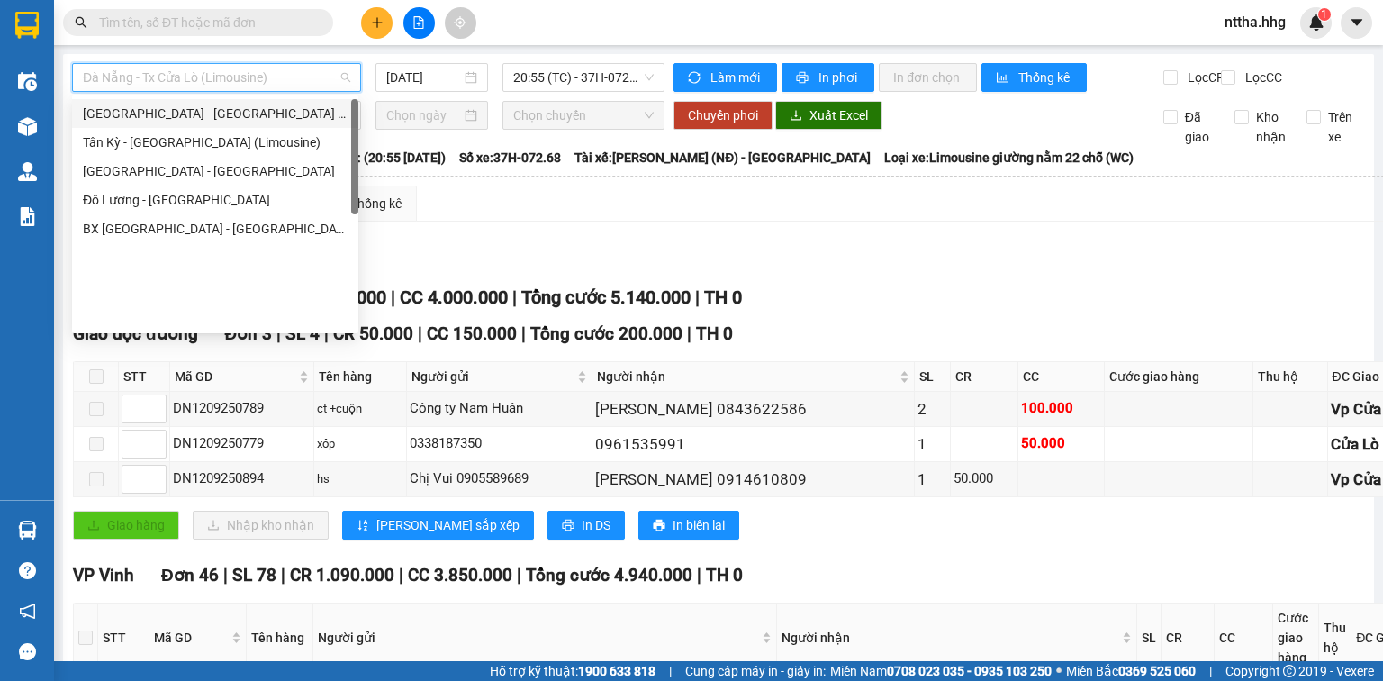
click at [191, 123] on div "Đà Nẵng - Tân Kỳ (Limousine)" at bounding box center [215, 114] width 265 height 20
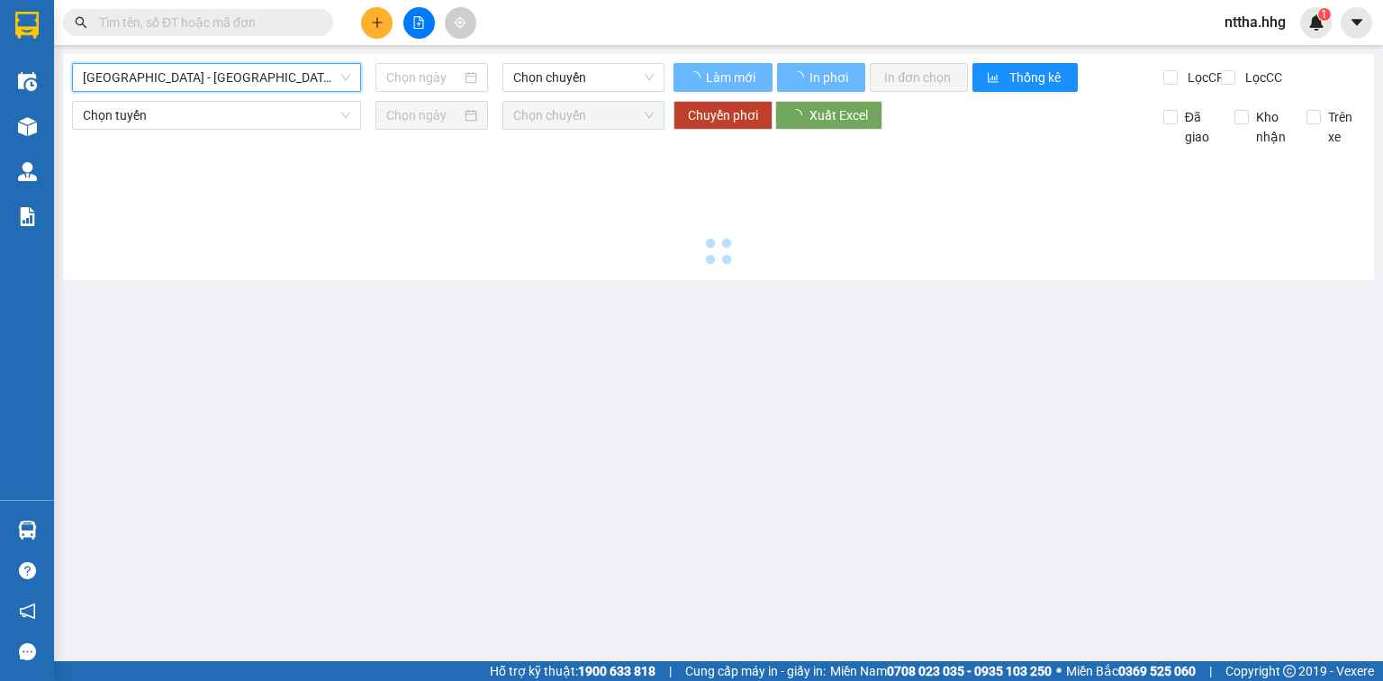
type input "12/09/2025"
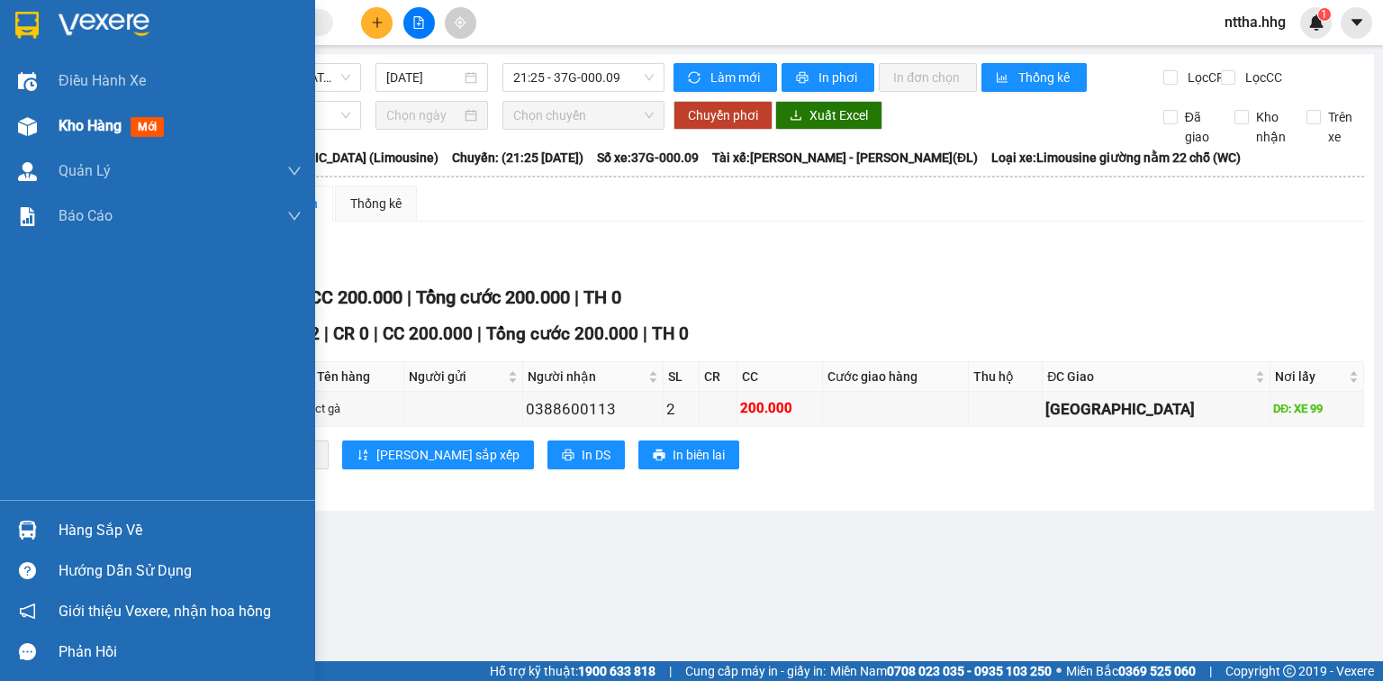
click at [46, 115] on div "Kho hàng mới" at bounding box center [157, 126] width 315 height 45
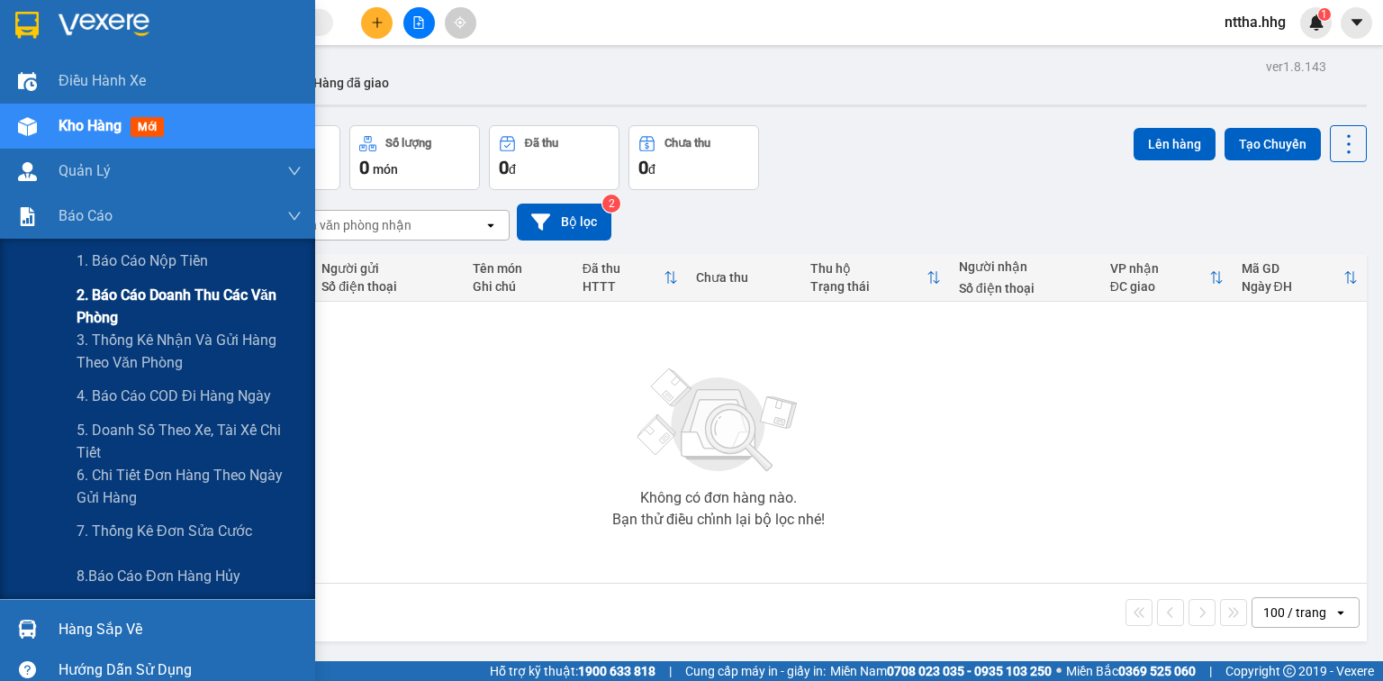
click at [120, 317] on span "2. Báo cáo doanh thu các văn phòng" at bounding box center [189, 306] width 225 height 45
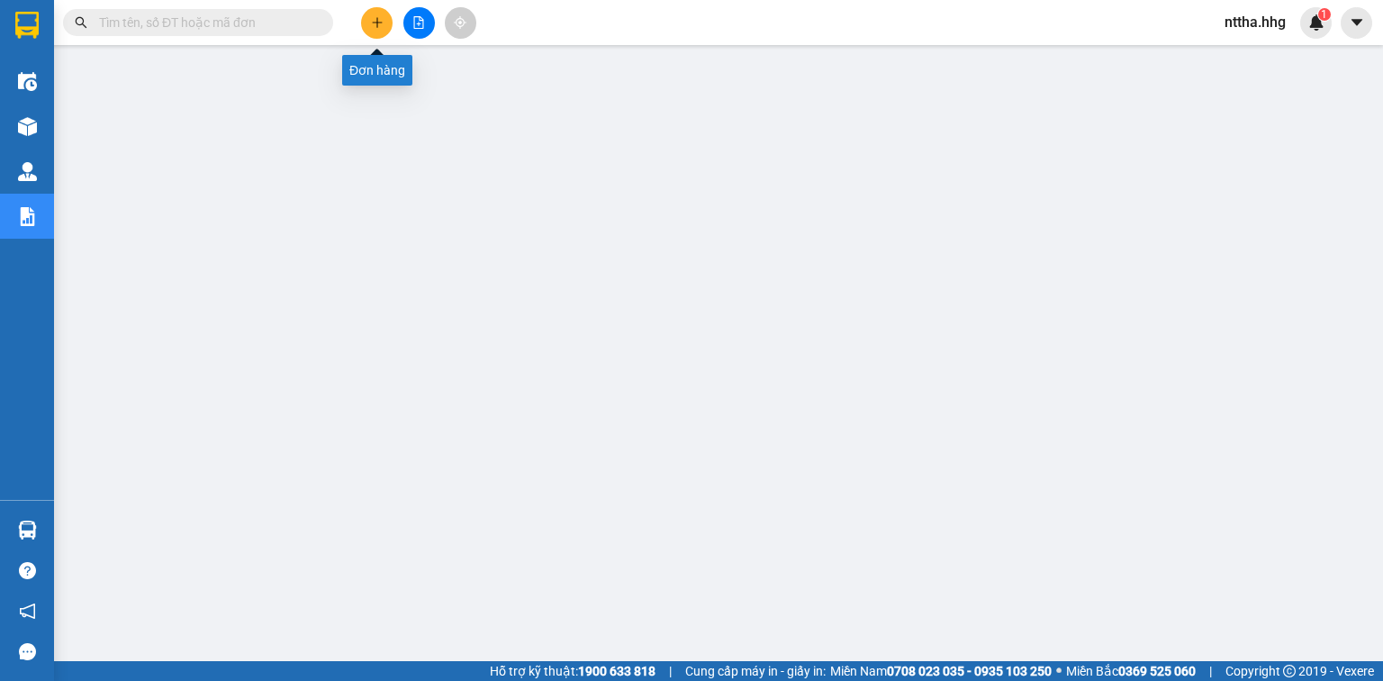
click at [383, 23] on icon "plus" at bounding box center [377, 22] width 13 height 13
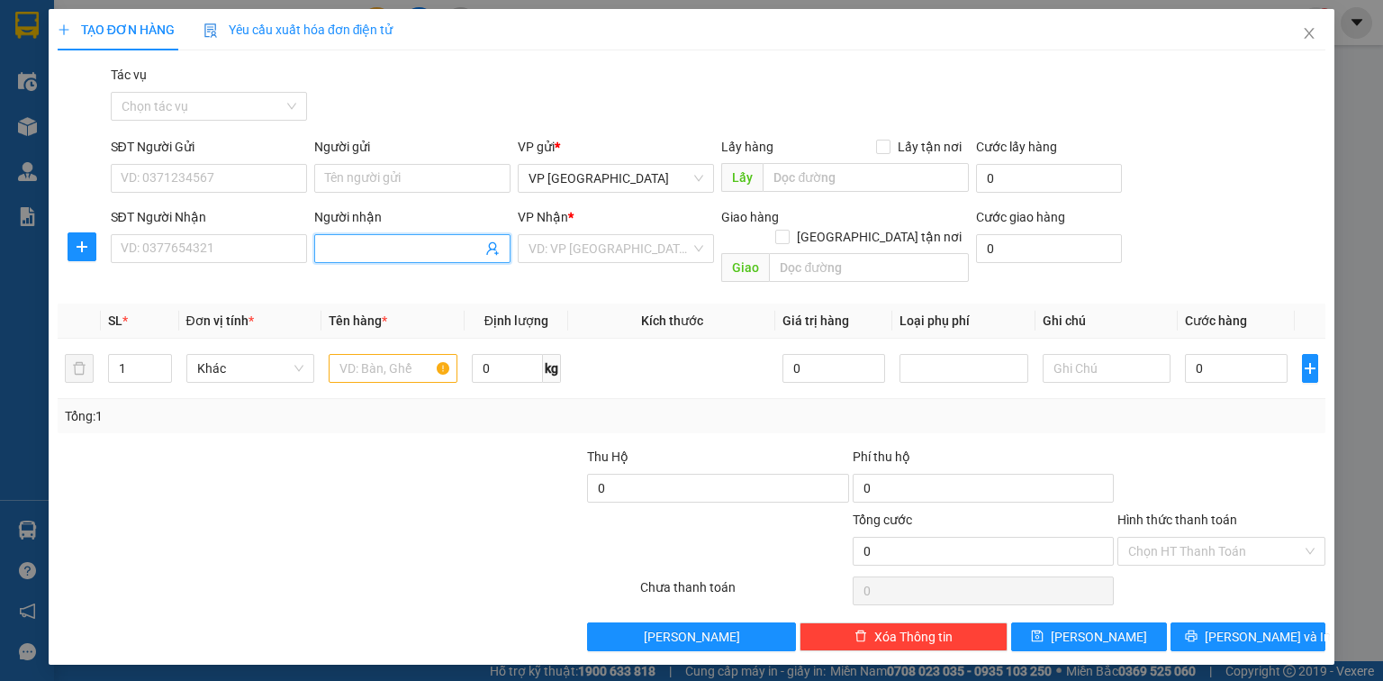
click at [346, 244] on input "Người nhận" at bounding box center [403, 249] width 157 height 20
type input "Dì Nguyệt"
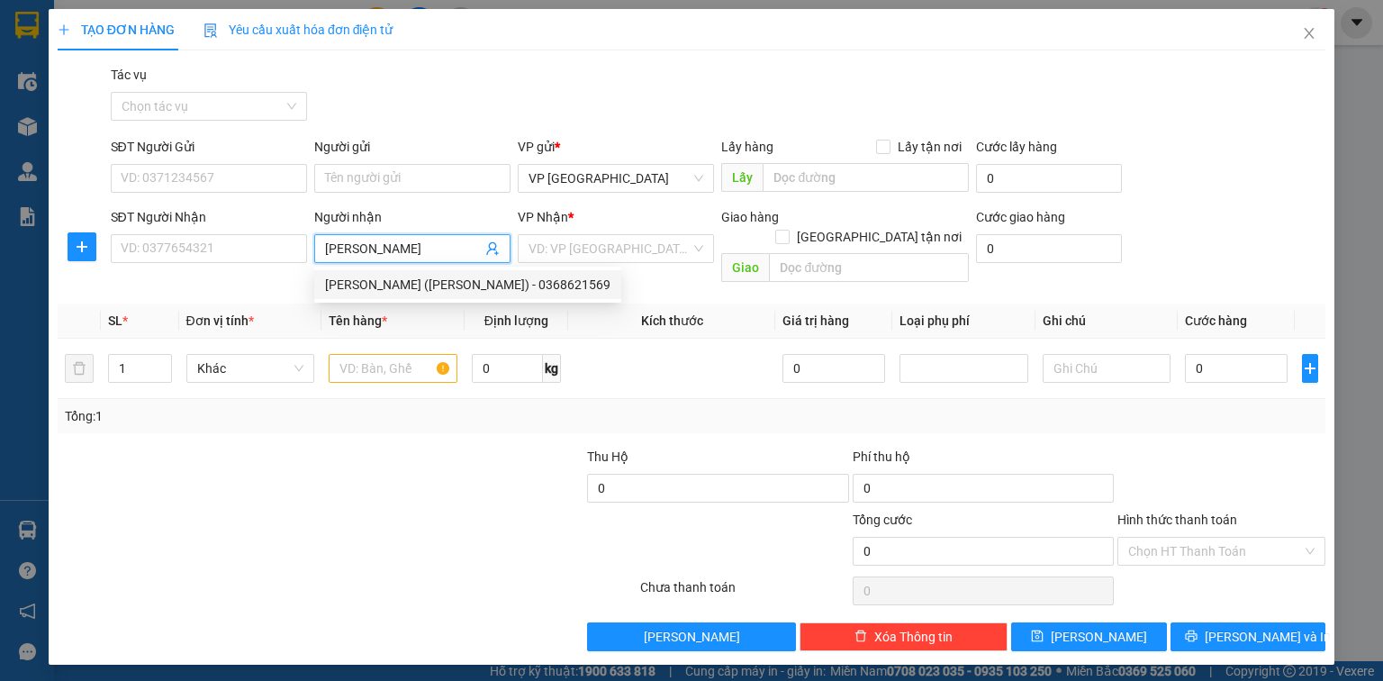
click at [364, 278] on div "Dì Nguyệt (Thành Na) - 0368621569" at bounding box center [468, 285] width 286 height 20
type input "0368621569"
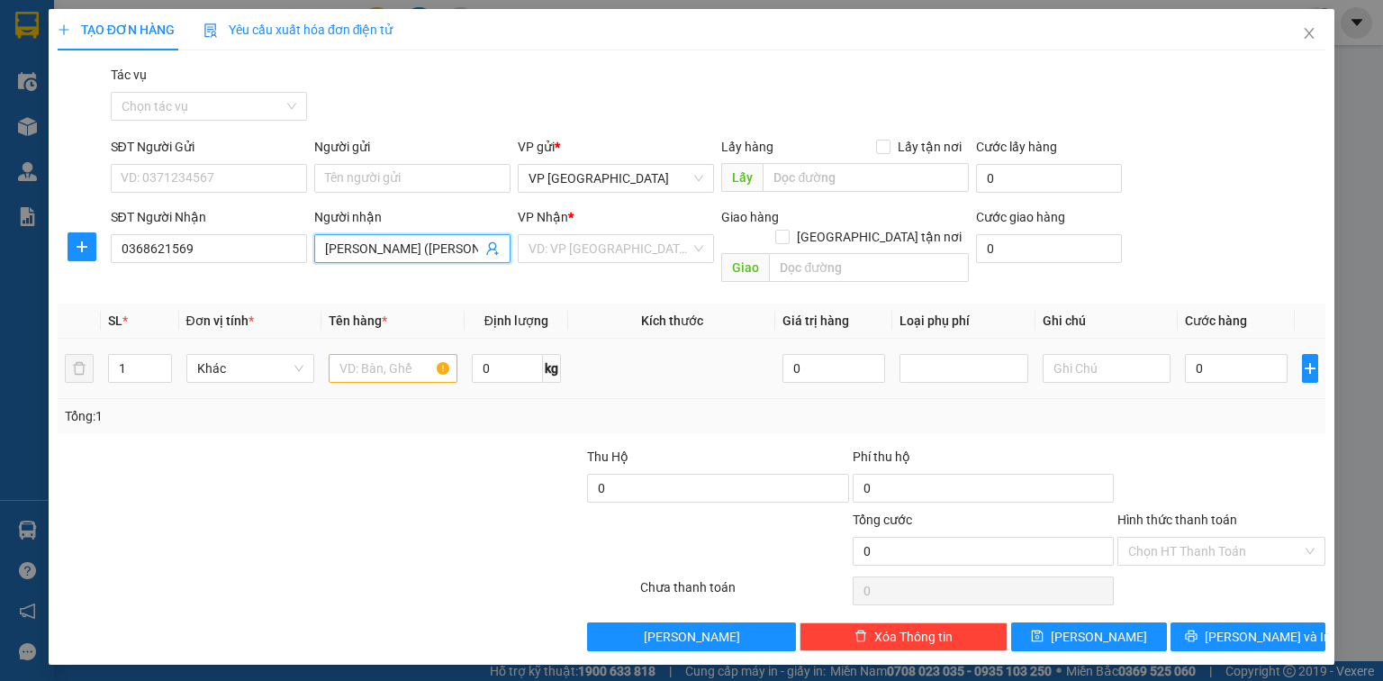
type input "Dì Nguyệt (Thành Na)"
click at [368, 354] on input "text" at bounding box center [393, 368] width 129 height 29
type input "bọc đen"
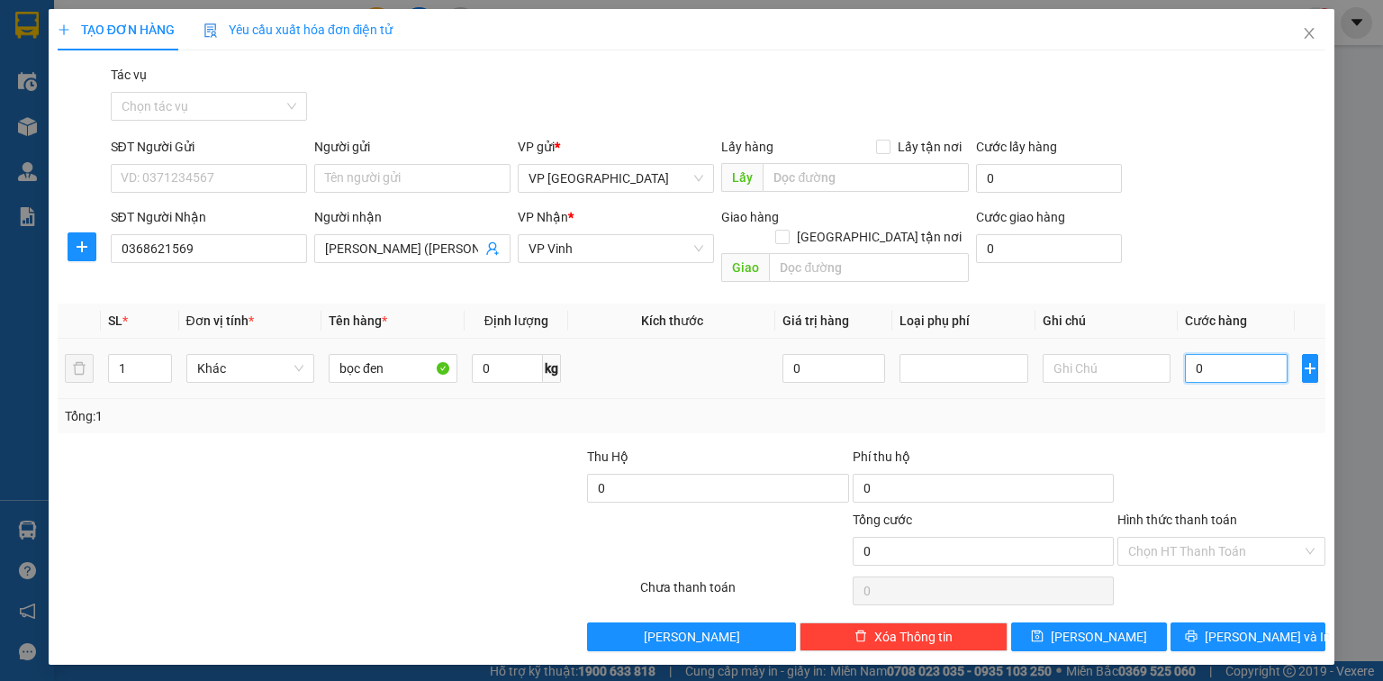
click at [1229, 358] on input "0" at bounding box center [1236, 368] width 103 height 29
click at [1257, 627] on span "Lưu và In" at bounding box center [1268, 637] width 126 height 20
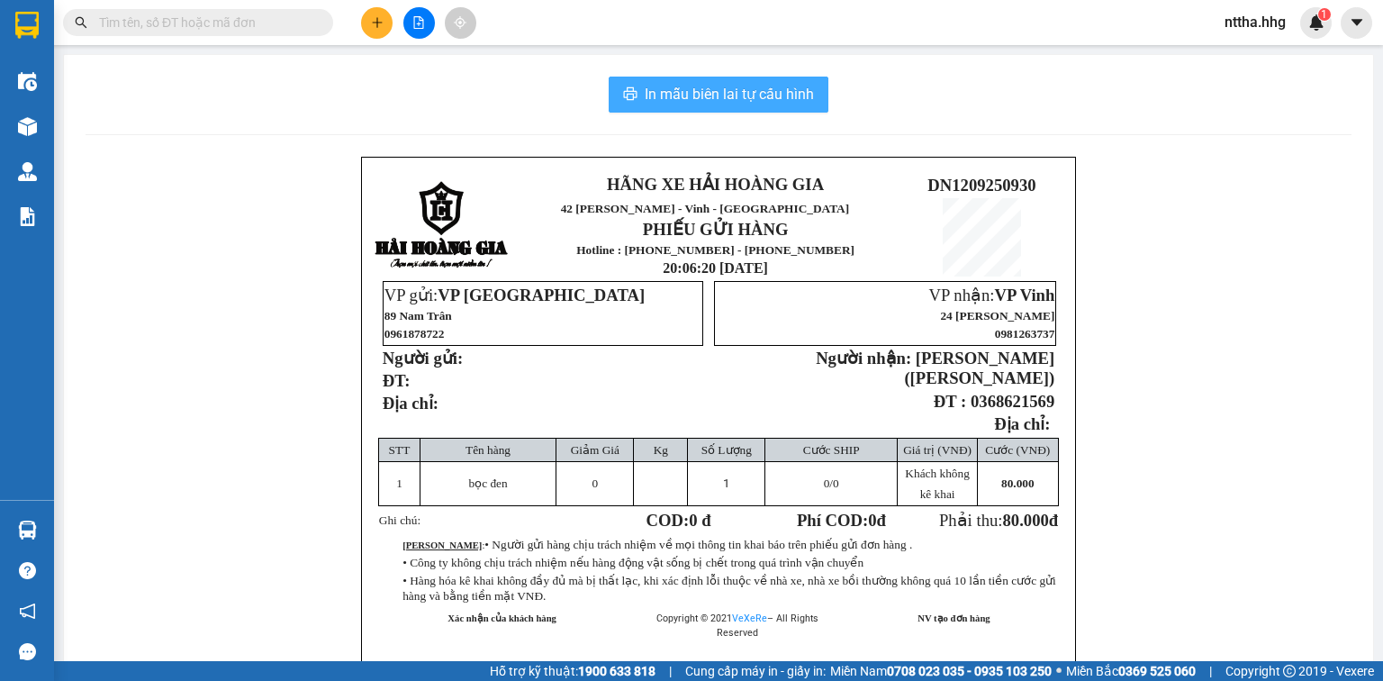
click at [739, 92] on span "In mẫu biên lai tự cấu hình" at bounding box center [729, 94] width 169 height 23
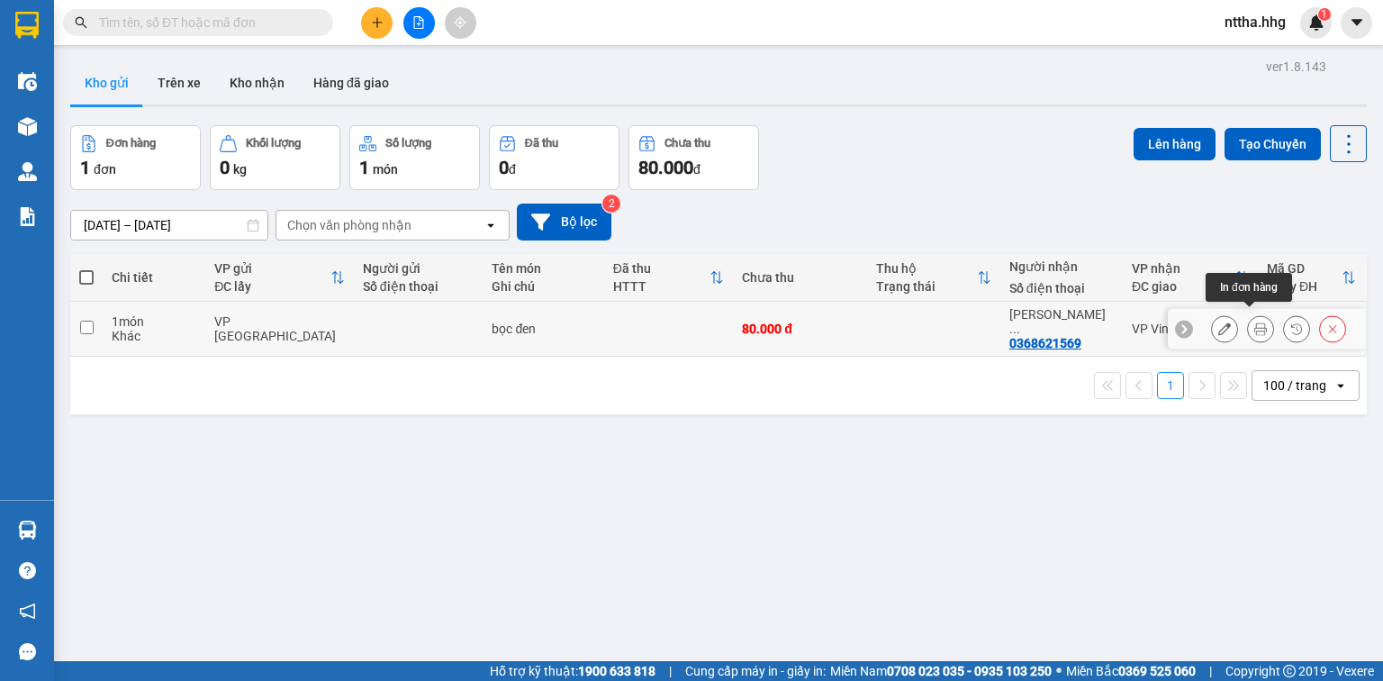
click at [1255, 322] on icon at bounding box center [1261, 328] width 13 height 13
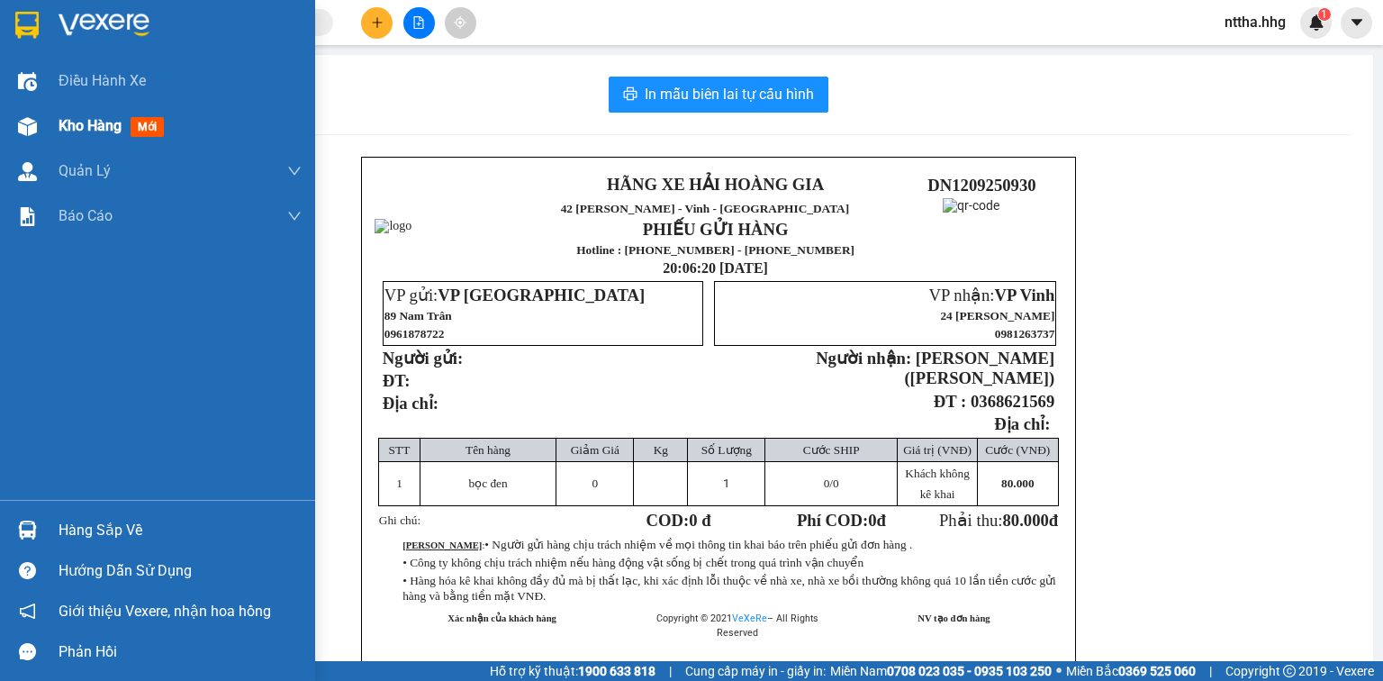
click at [37, 136] on div at bounding box center [28, 127] width 32 height 32
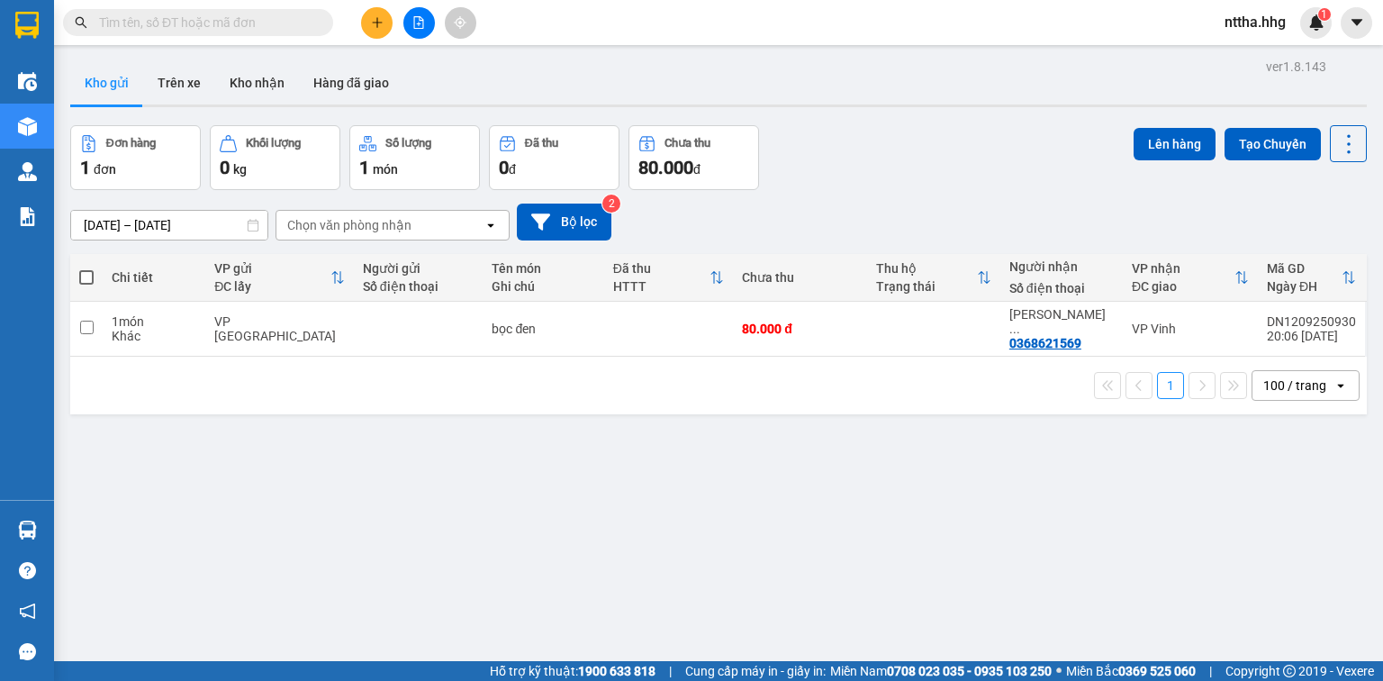
click at [85, 280] on span at bounding box center [86, 277] width 14 height 14
click at [86, 268] on input "checkbox" at bounding box center [86, 268] width 0 height 0
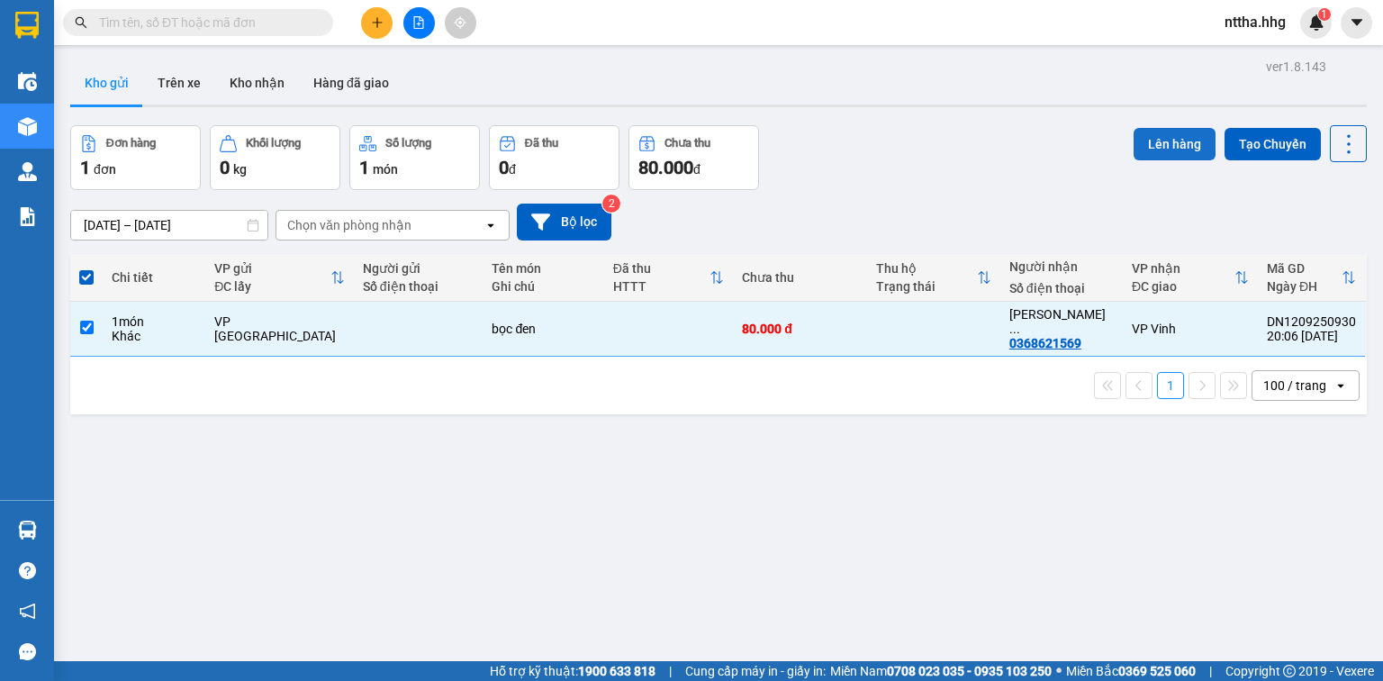
click at [1157, 145] on button "Lên hàng" at bounding box center [1175, 144] width 82 height 32
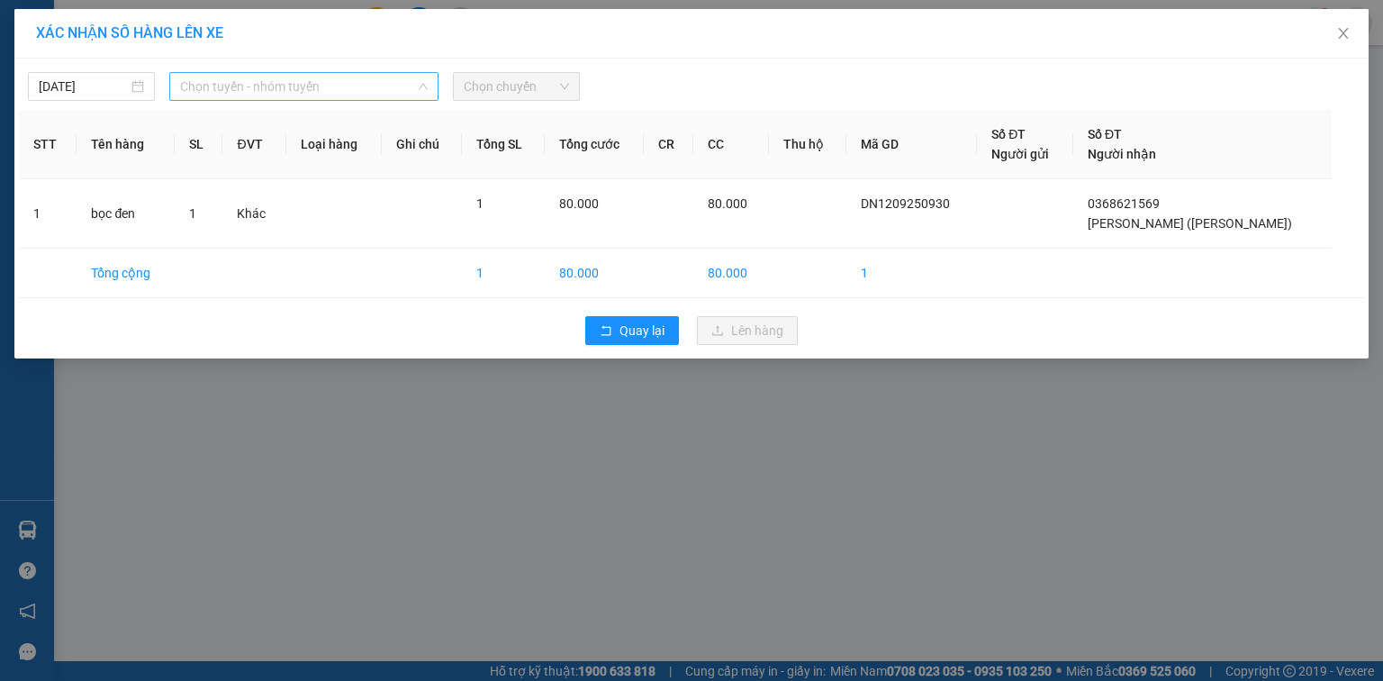
click at [356, 76] on span "Chọn tuyến - nhóm tuyến" at bounding box center [304, 86] width 248 height 27
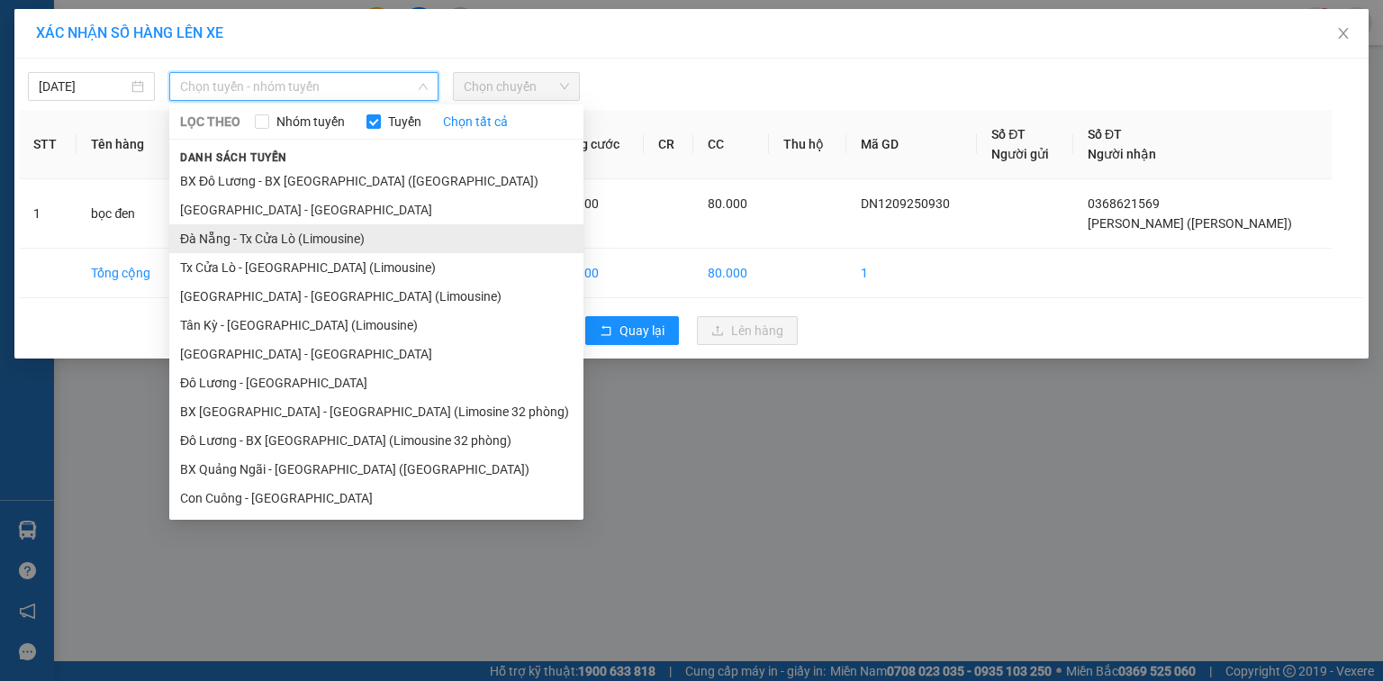
click at [293, 238] on li "Đà Nẵng - Tx Cửa Lò (Limousine)" at bounding box center [376, 238] width 414 height 29
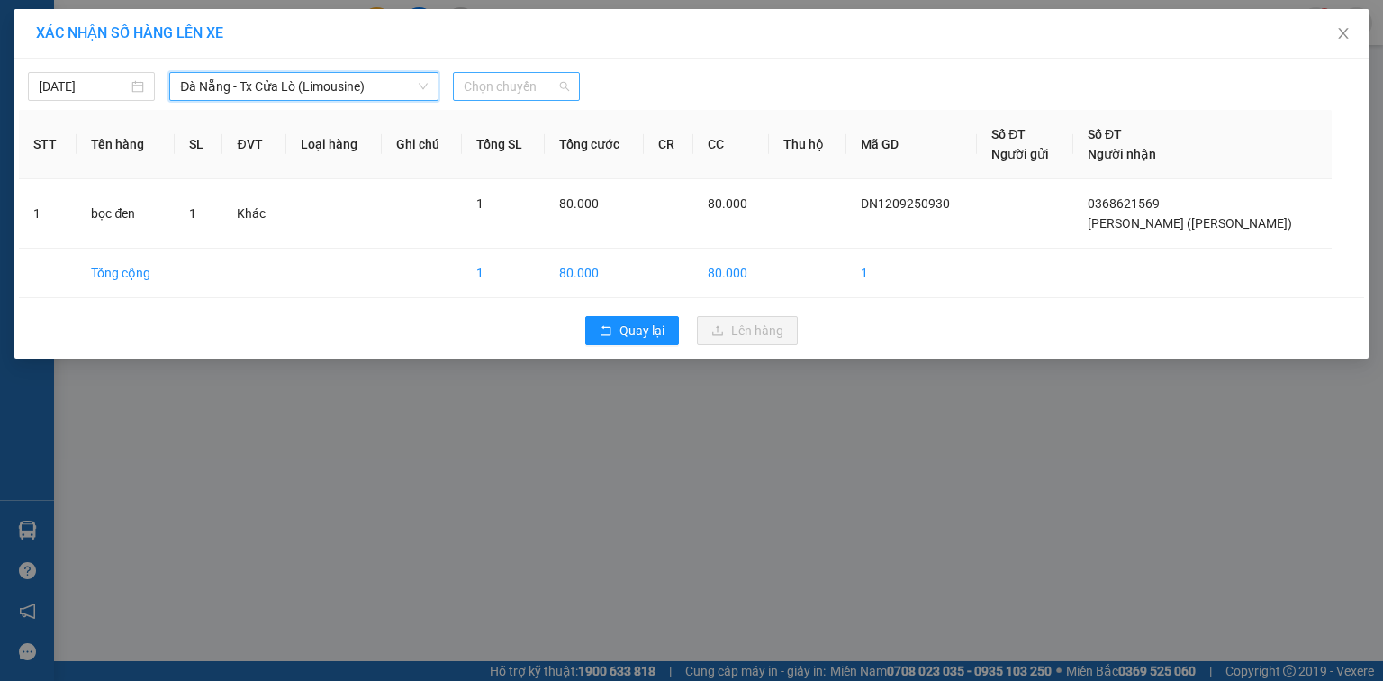
click at [508, 83] on span "Chọn chuyến" at bounding box center [516, 86] width 105 height 27
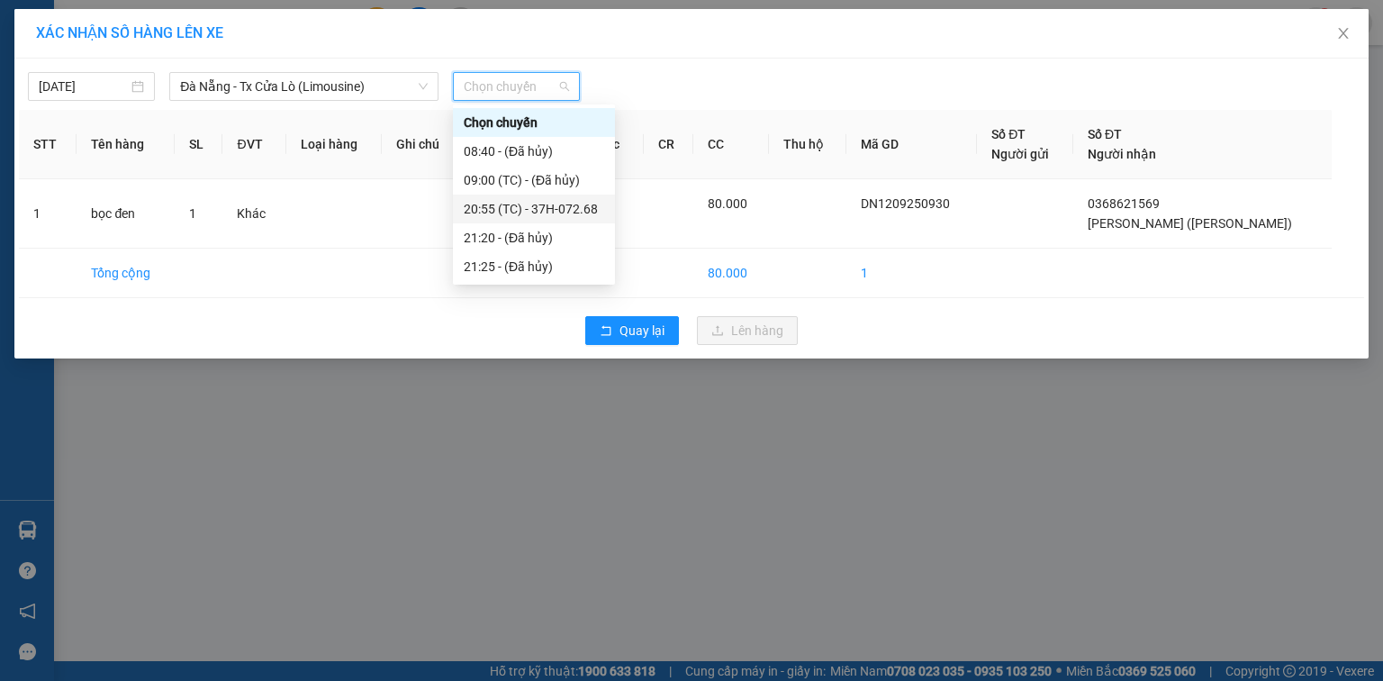
click at [501, 204] on div "20:55 (TC) - 37H-072.68" at bounding box center [534, 209] width 141 height 20
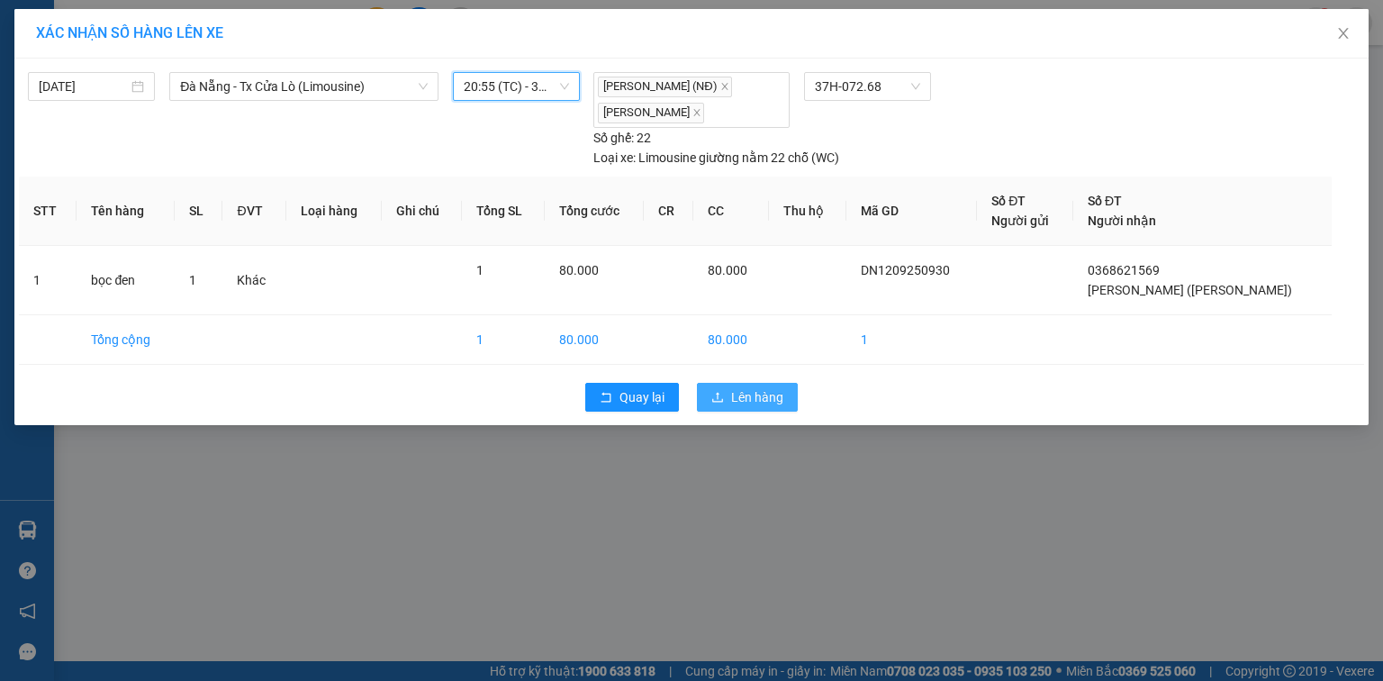
click at [753, 389] on span "Lên hàng" at bounding box center [757, 397] width 52 height 20
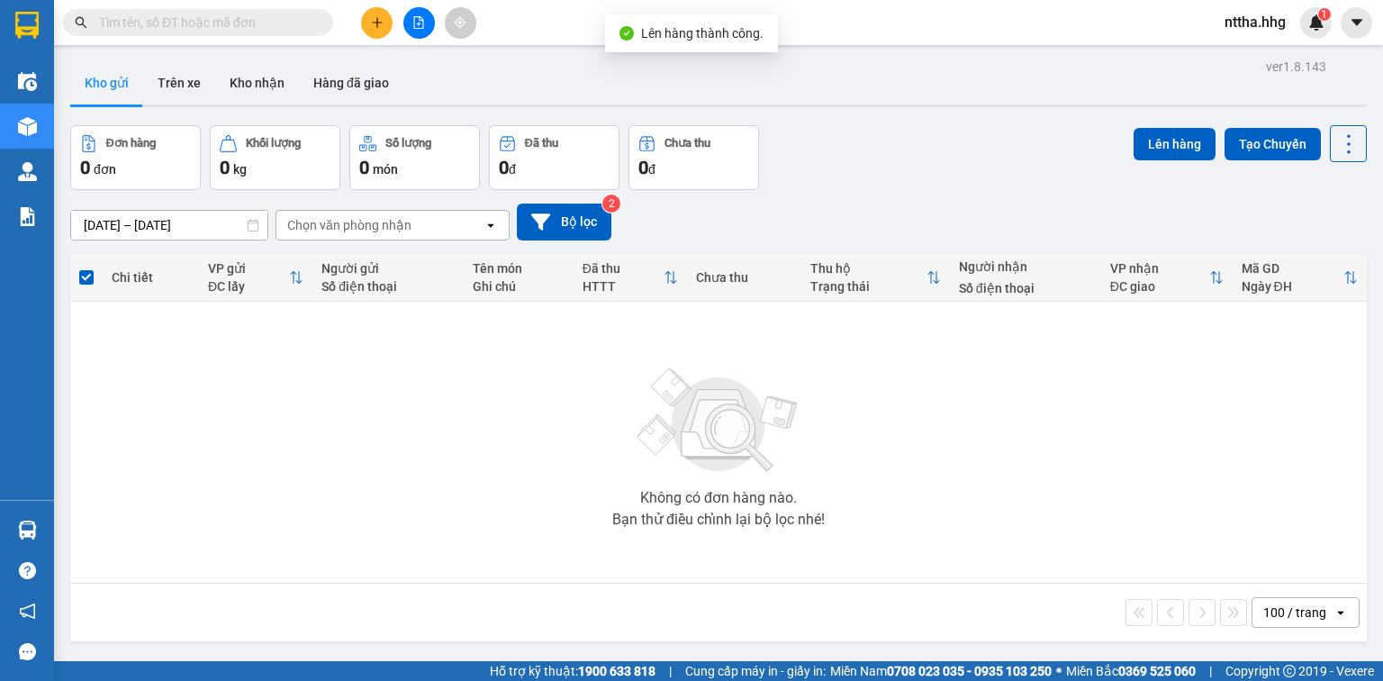
click at [411, 18] on button at bounding box center [420, 23] width 32 height 32
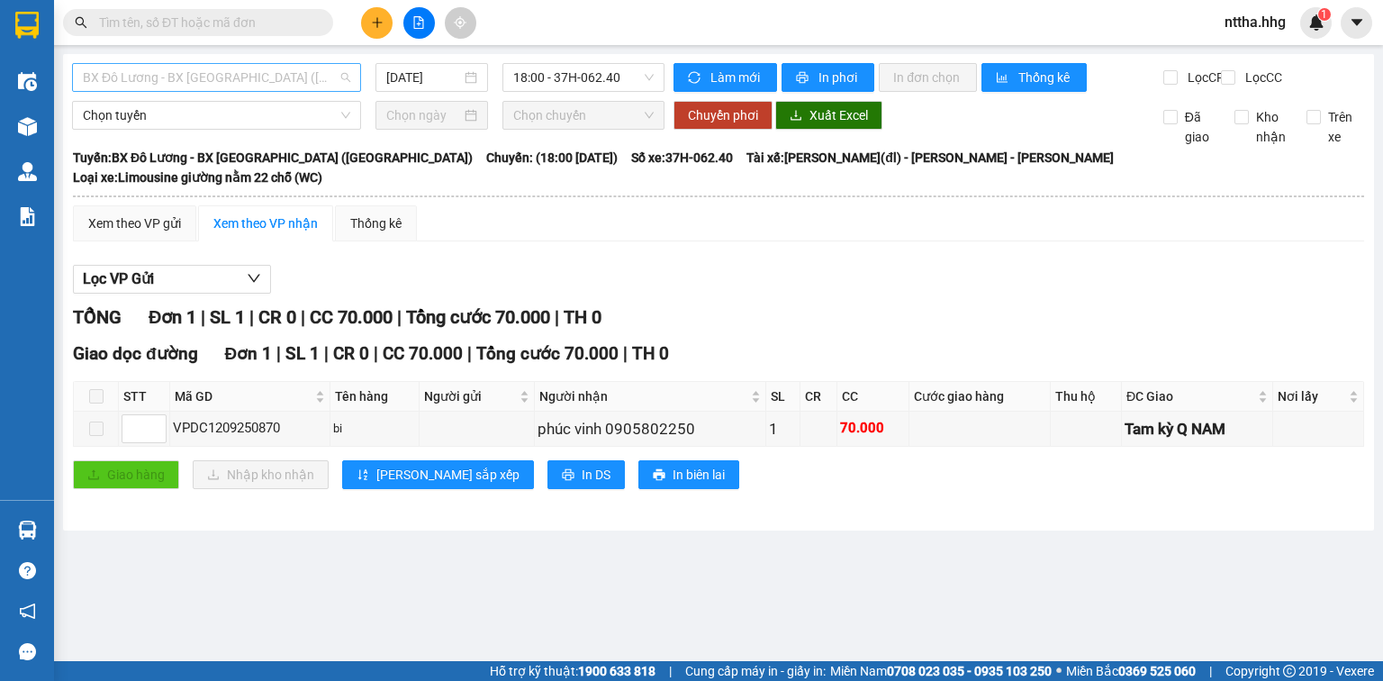
click at [277, 79] on span "BX Đô Lương - BX Quảng Ngãi (Limousine)" at bounding box center [217, 77] width 268 height 27
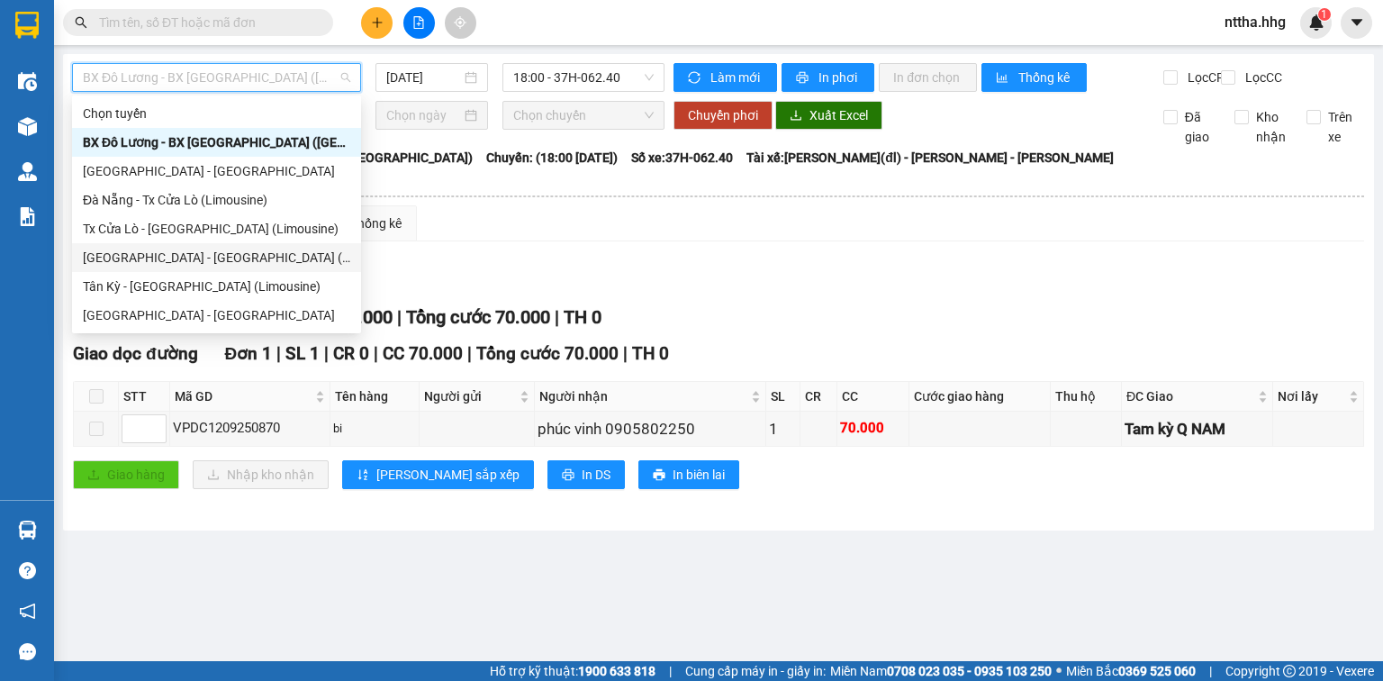
click at [213, 256] on div "Đà Nẵng - Tân Kỳ (Limousine)" at bounding box center [217, 258] width 268 height 20
type input "12/09/2025"
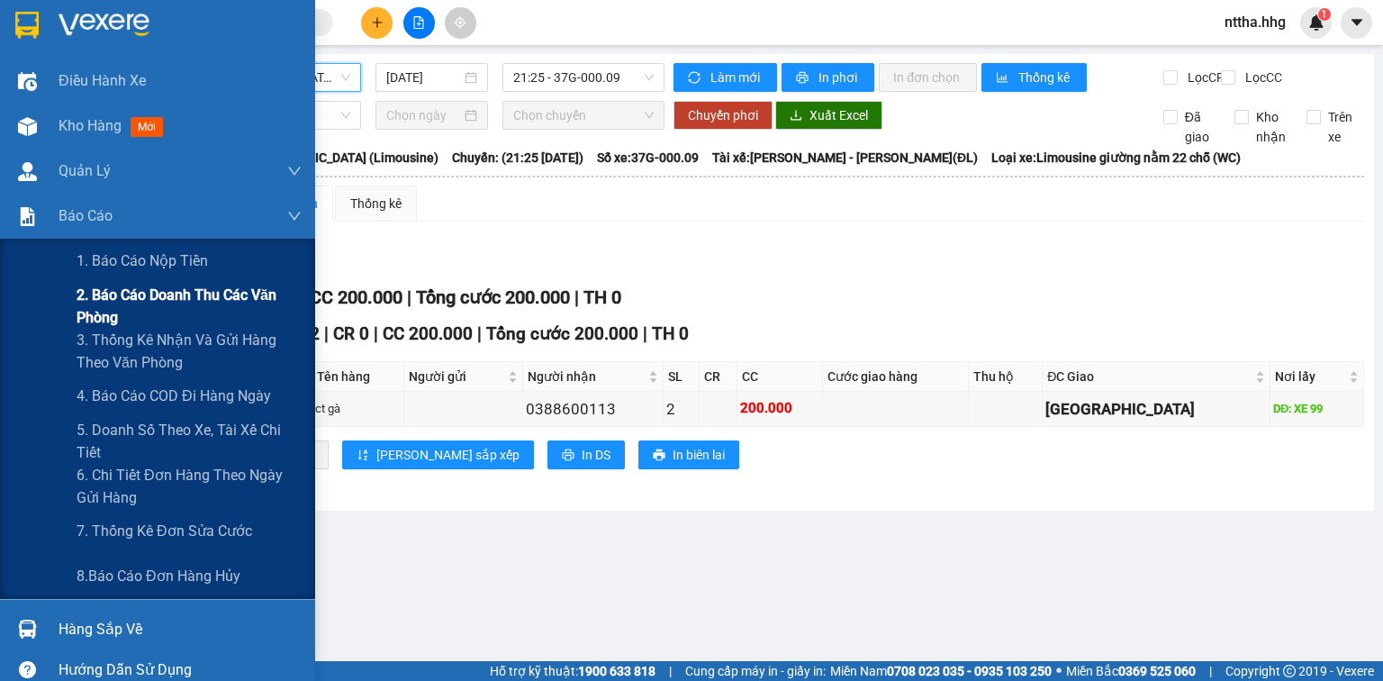
click at [121, 301] on span "2. Báo cáo doanh thu các văn phòng" at bounding box center [189, 306] width 225 height 45
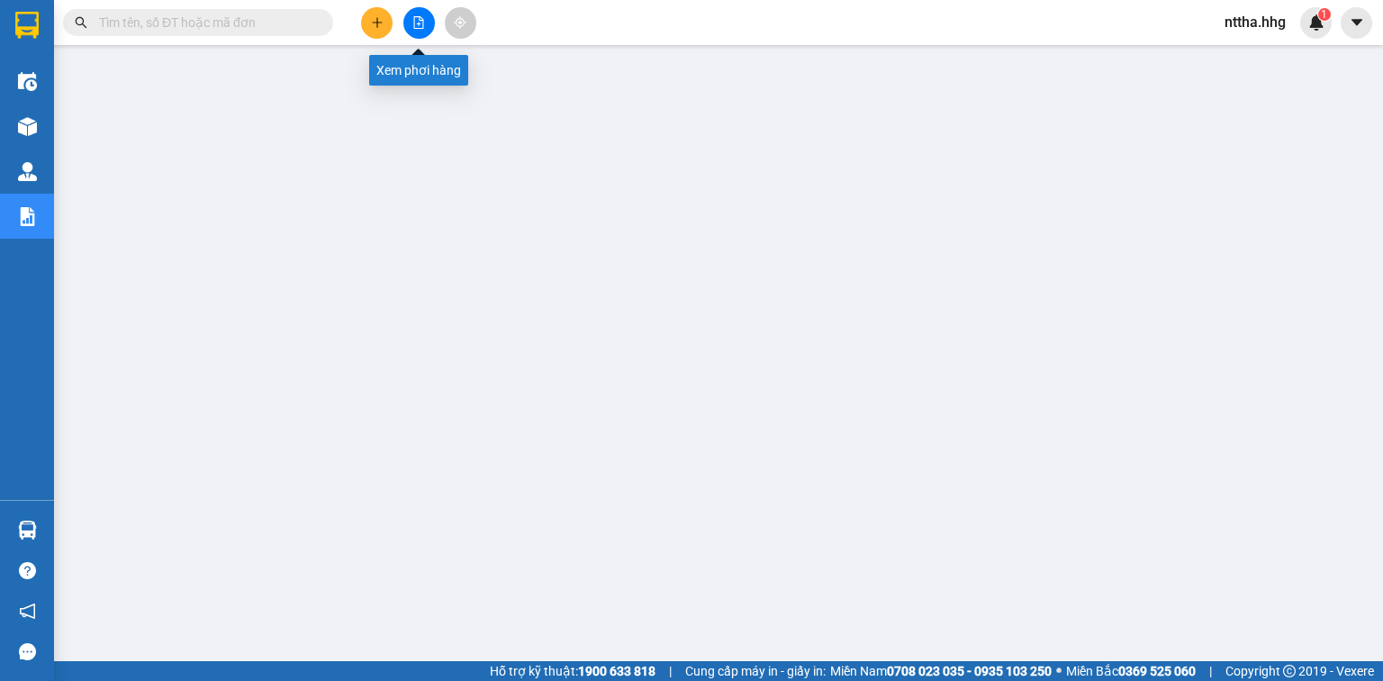
click at [417, 14] on button at bounding box center [420, 23] width 32 height 32
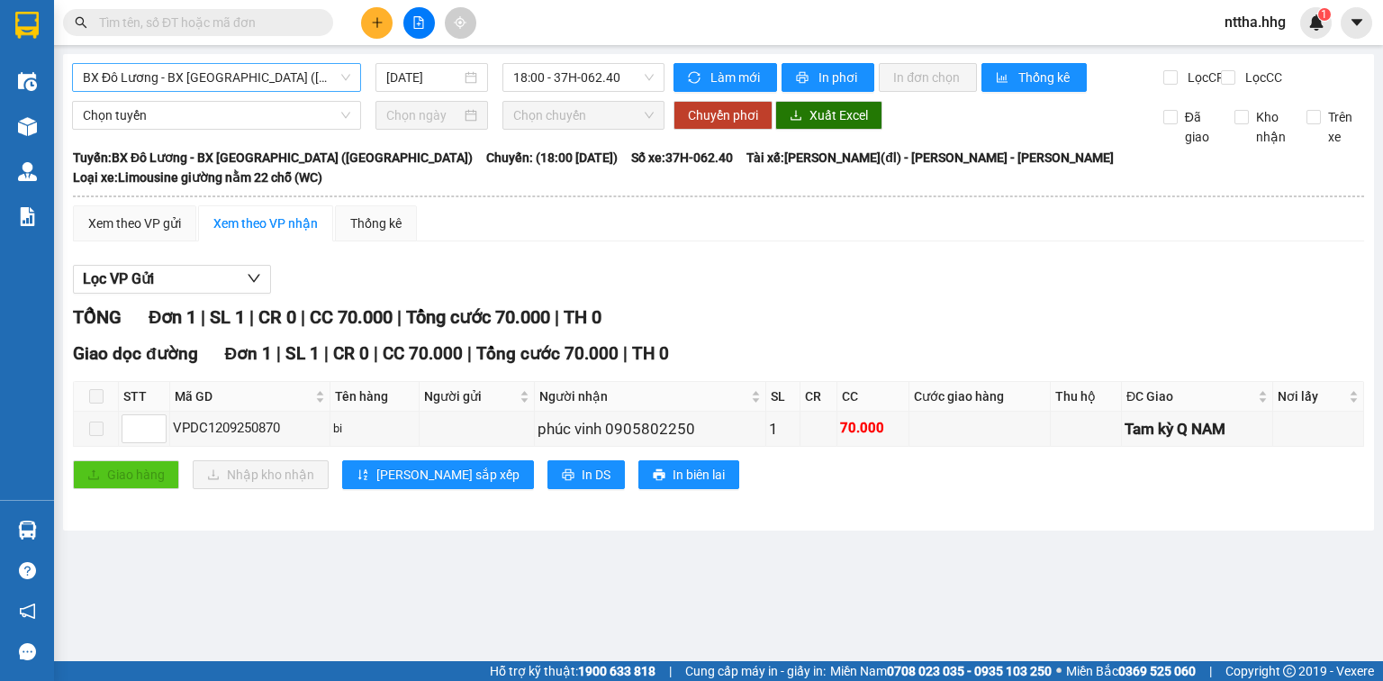
click at [263, 76] on span "BX Đô Lương - BX Quảng Ngãi (Limousine)" at bounding box center [217, 77] width 268 height 27
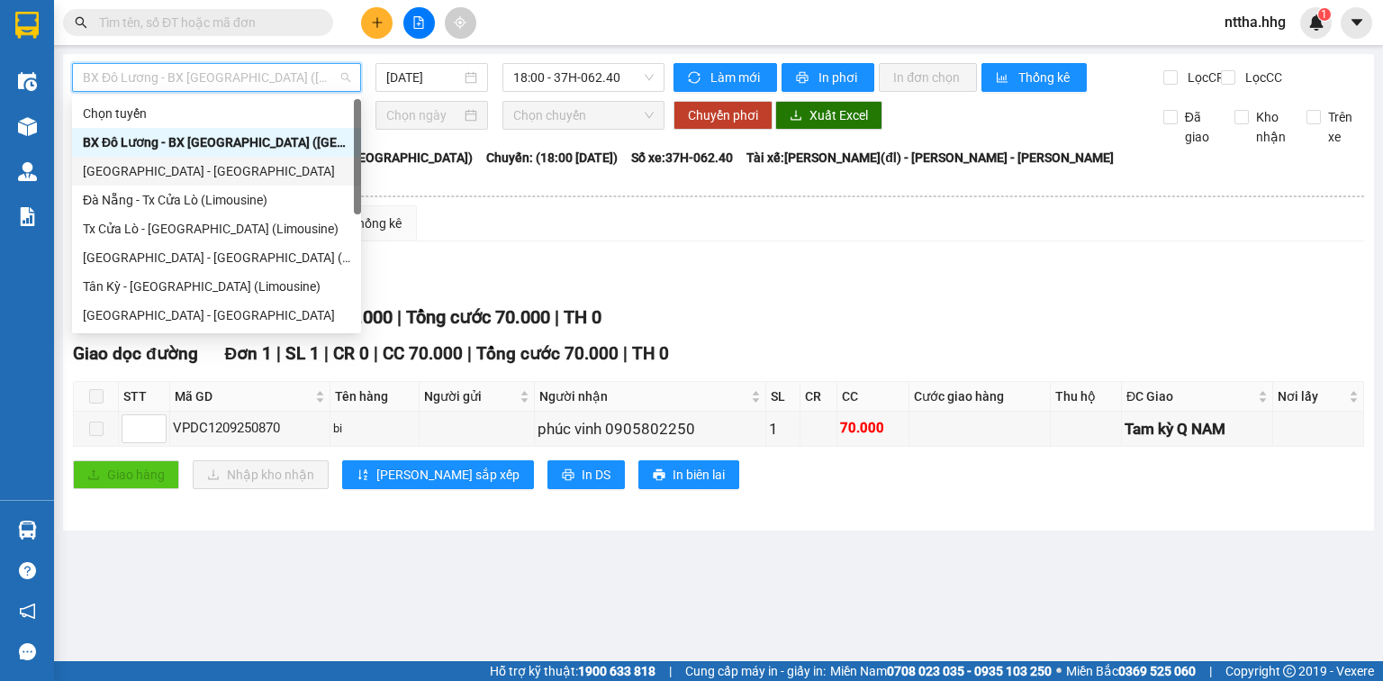
click at [212, 183] on div "Quảng Ngãi - Con Cuông" at bounding box center [216, 171] width 289 height 29
type input "12/09/2025"
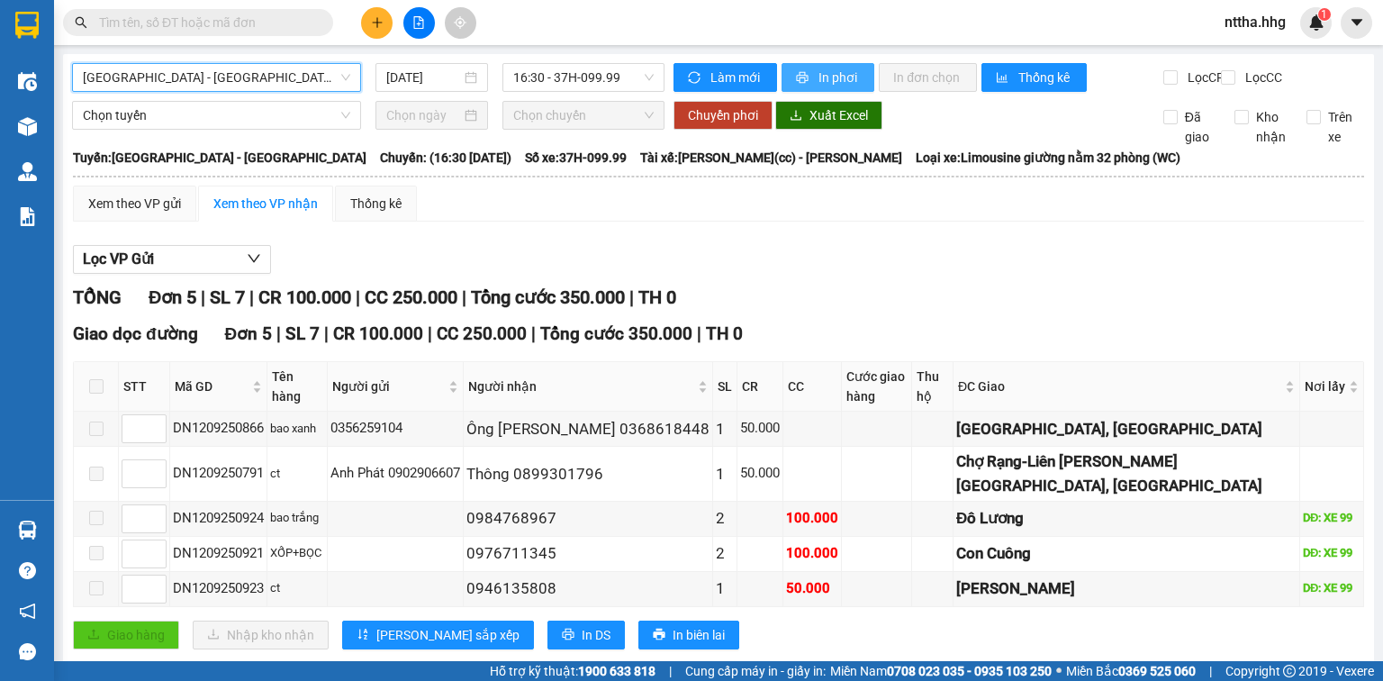
click at [821, 84] on span "In phơi" at bounding box center [839, 78] width 41 height 20
click at [313, 81] on span "Quảng Ngãi - Con Cuông" at bounding box center [217, 77] width 268 height 27
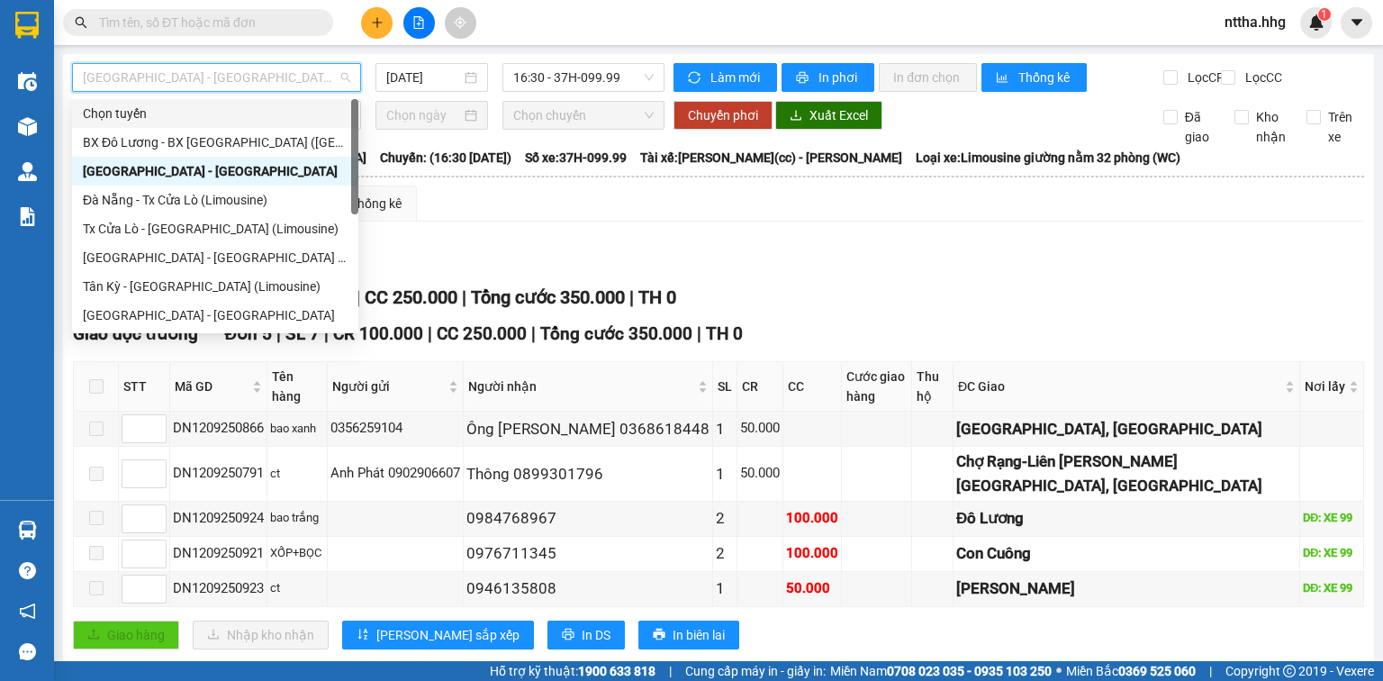
click at [289, 77] on span "Quảng Ngãi - Con Cuông" at bounding box center [217, 77] width 268 height 27
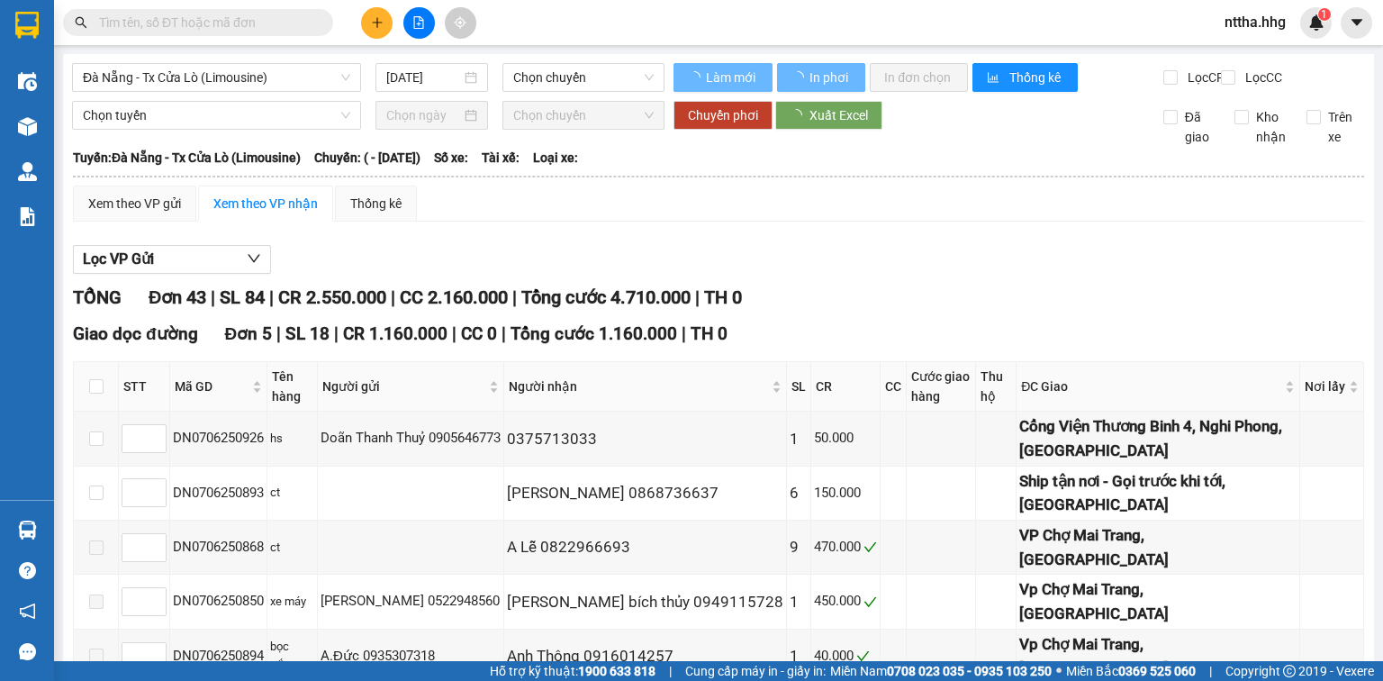
type input "07/06/2025"
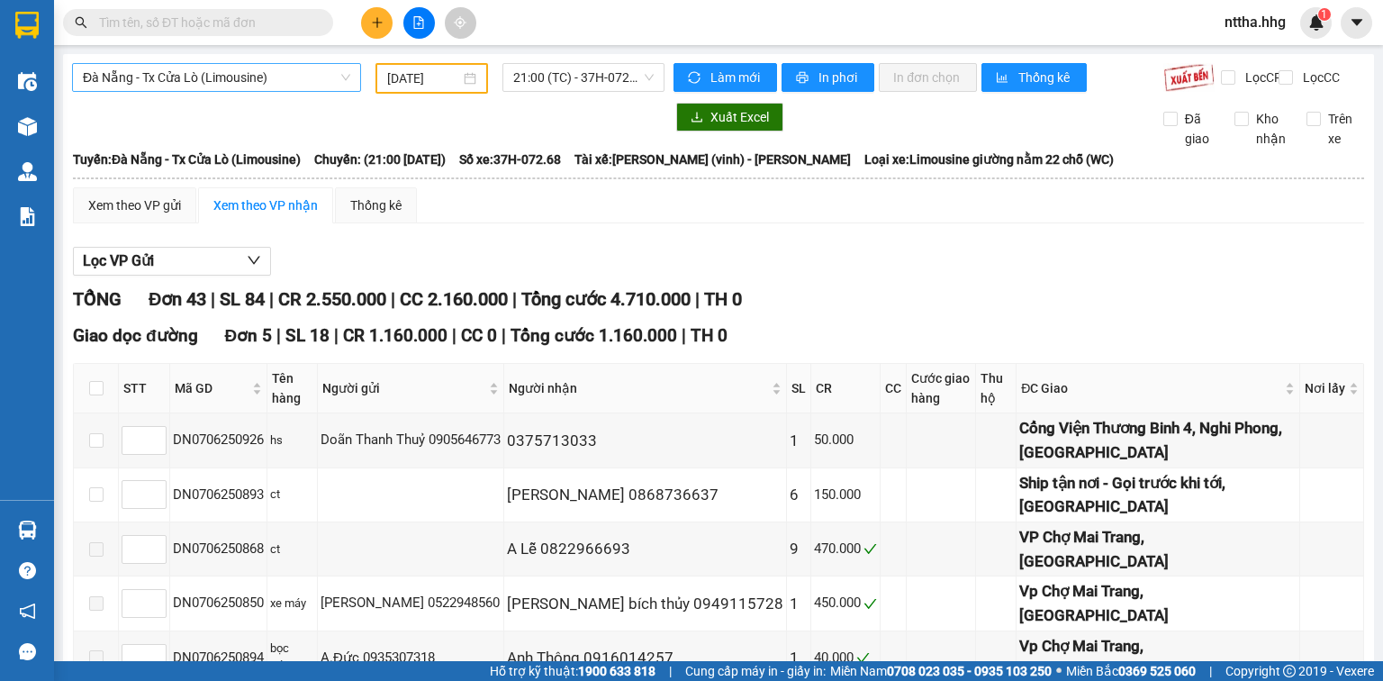
click at [281, 82] on span "Đà Nẵng - Tx Cửa Lò (Limousine)" at bounding box center [217, 77] width 268 height 27
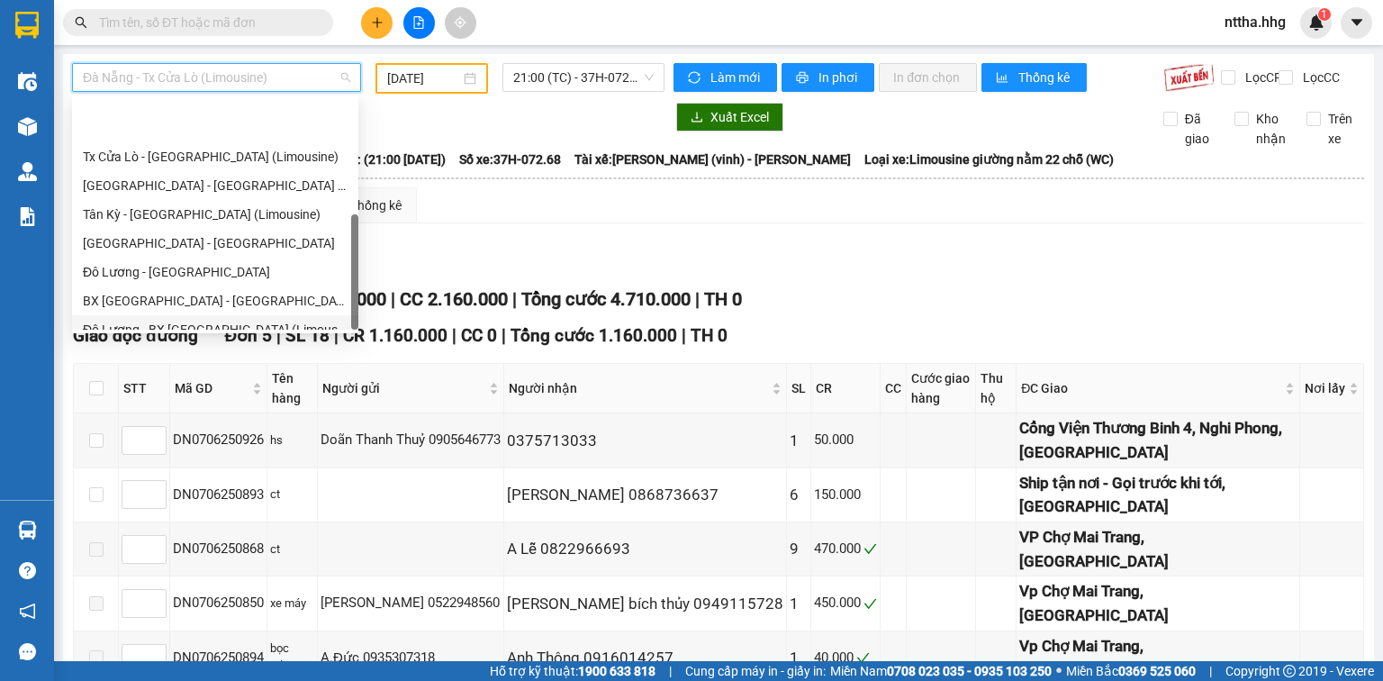
scroll to position [144, 0]
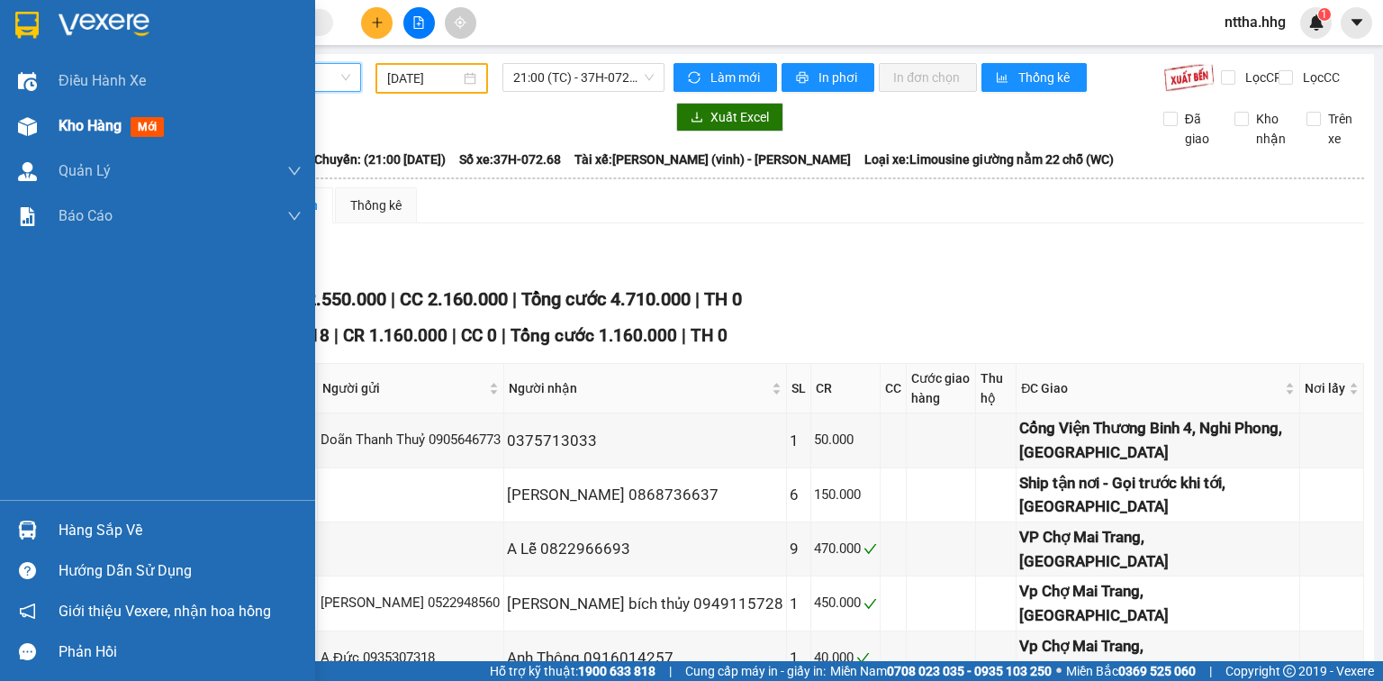
click at [25, 121] on img at bounding box center [27, 126] width 19 height 19
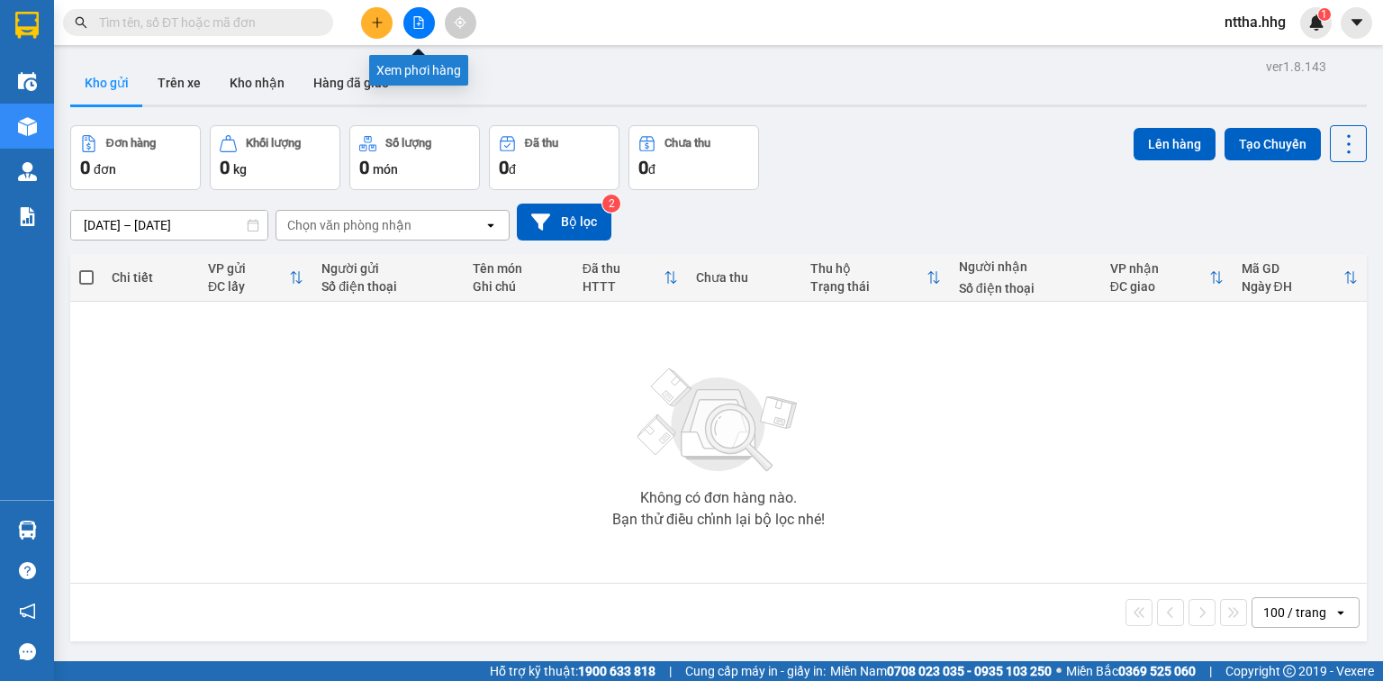
click at [422, 19] on icon "file-add" at bounding box center [419, 22] width 10 height 13
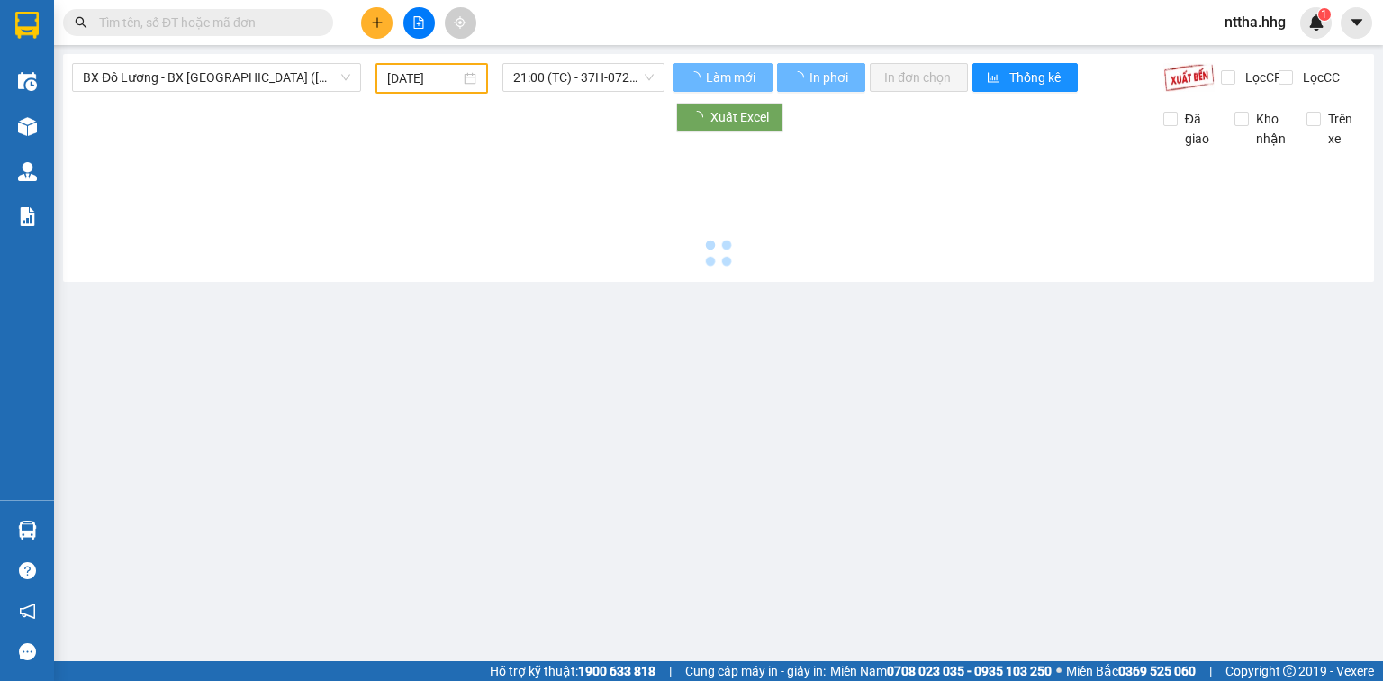
type input "12/09/2025"
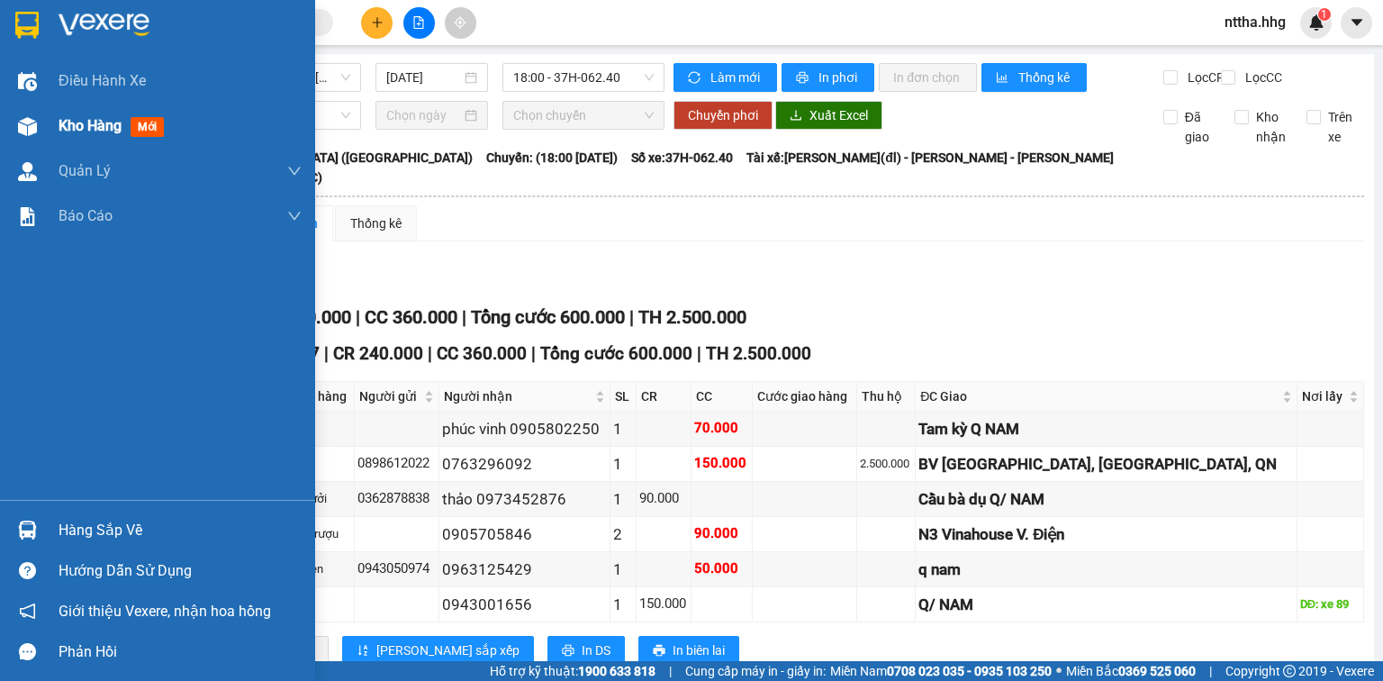
click at [41, 126] on div at bounding box center [28, 127] width 32 height 32
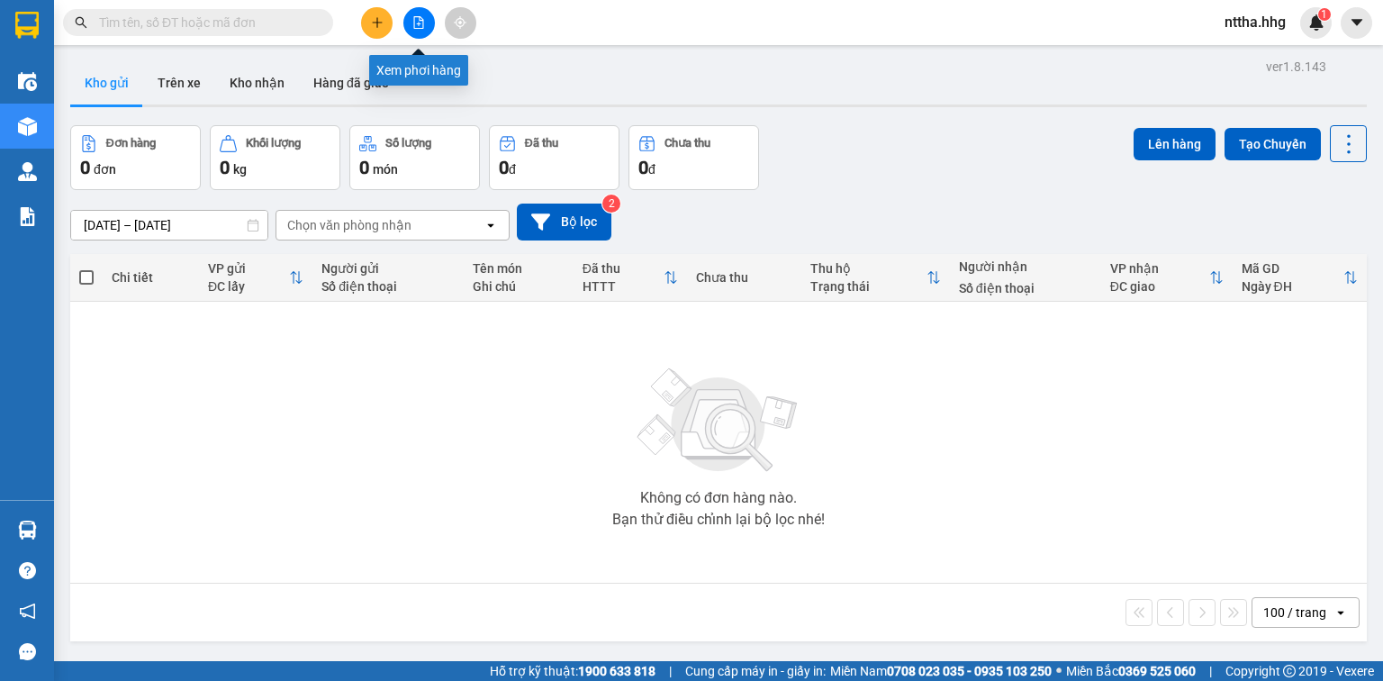
click at [418, 23] on icon "file-add" at bounding box center [419, 22] width 10 height 13
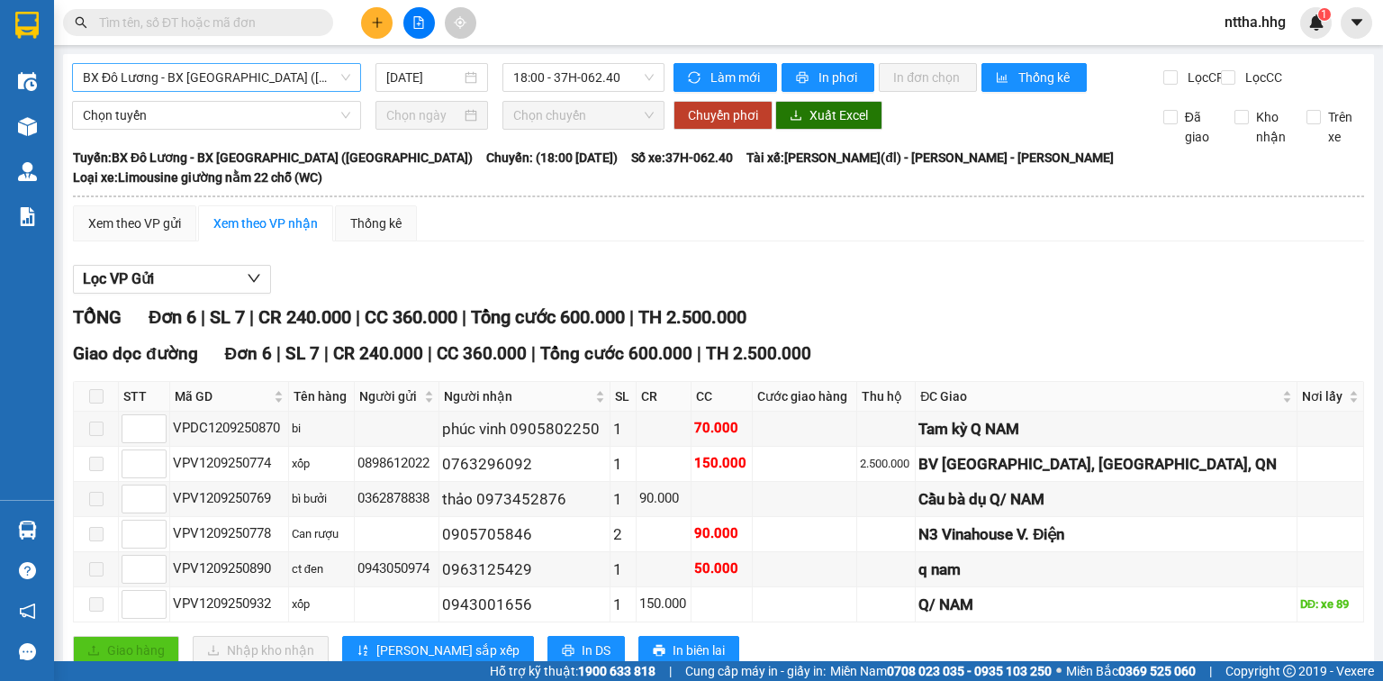
click at [329, 71] on span "BX Đô Lương - BX Quảng Ngãi (Limousine)" at bounding box center [217, 77] width 268 height 27
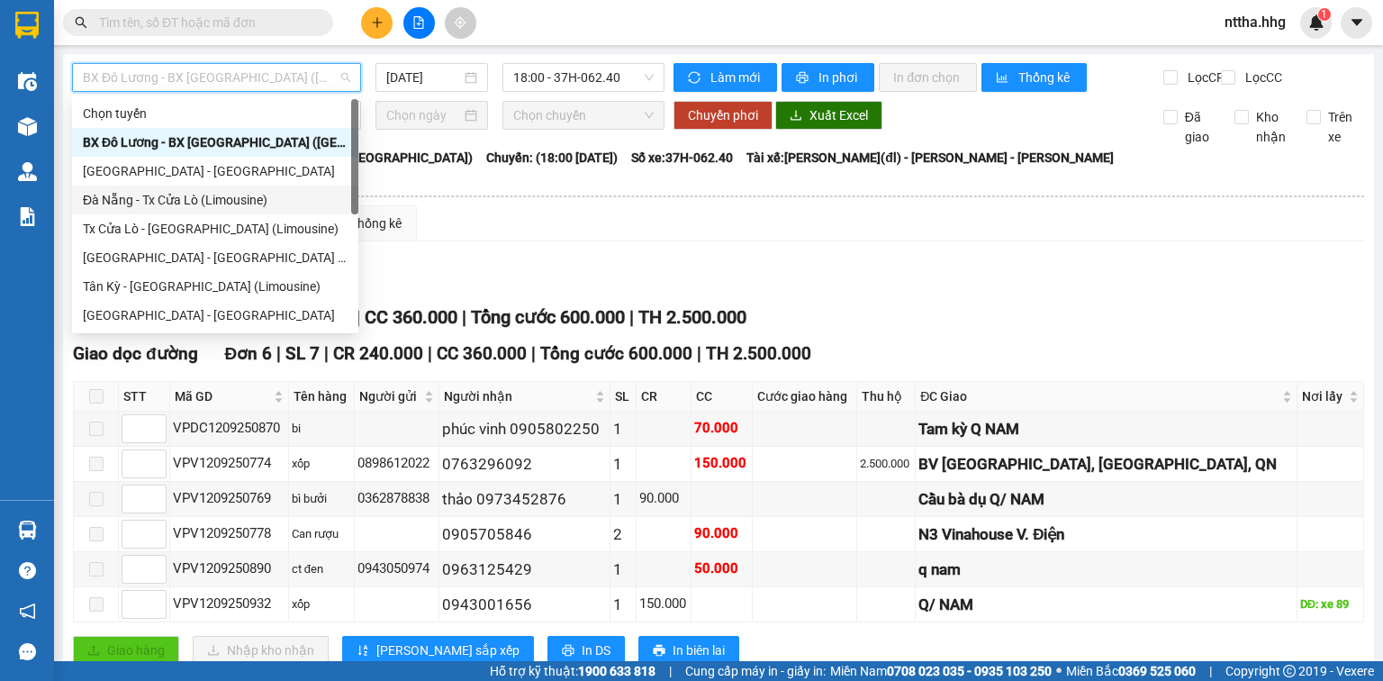
click at [220, 202] on div "Đà Nẵng - Tx Cửa Lò (Limousine)" at bounding box center [215, 200] width 265 height 20
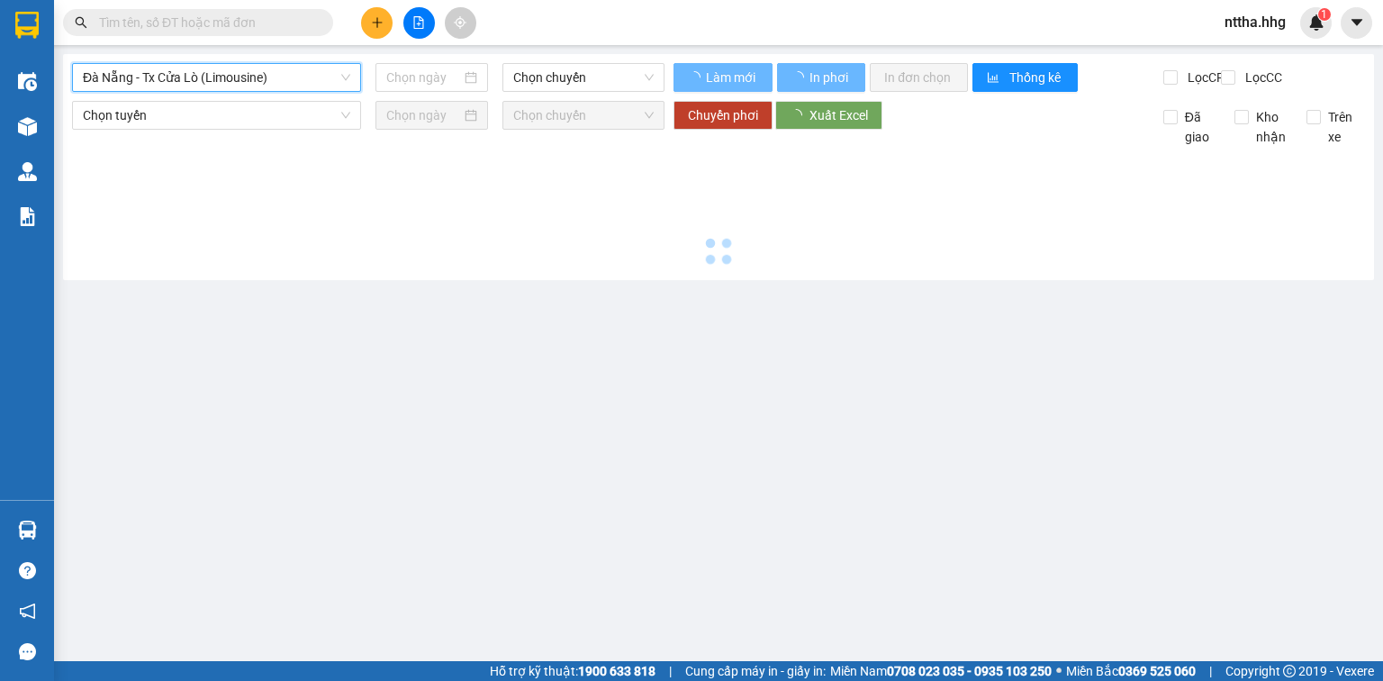
type input "12/09/2025"
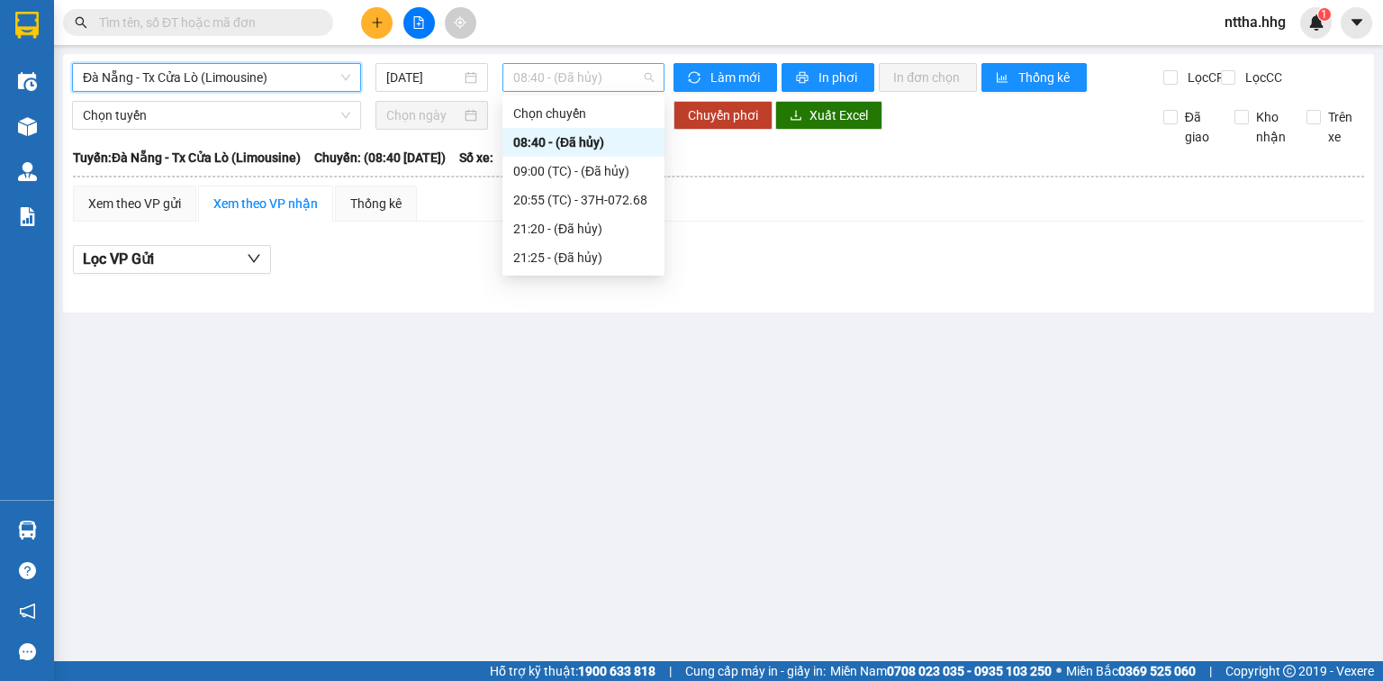
click at [565, 77] on span "08:40 - (Đã hủy)" at bounding box center [583, 77] width 141 height 27
click at [579, 198] on div "20:55 (TC) - 37H-072.68" at bounding box center [583, 200] width 141 height 20
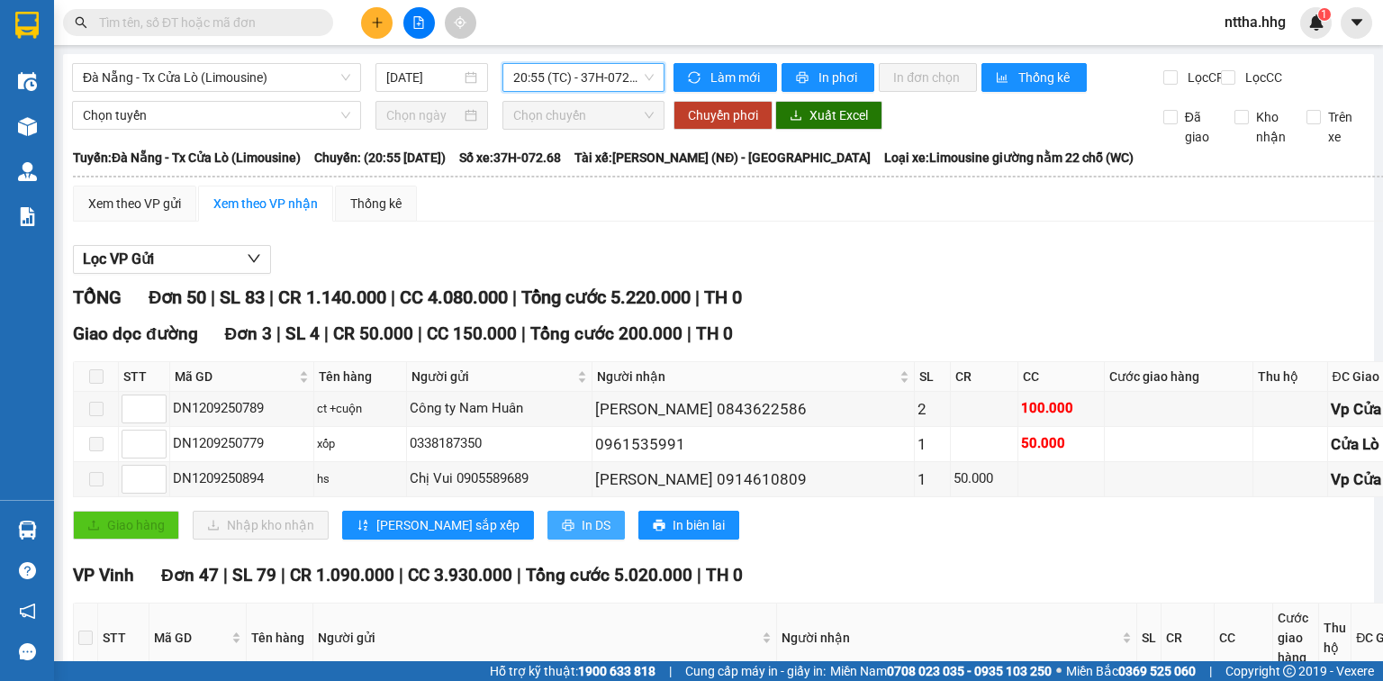
click at [582, 535] on span "In DS" at bounding box center [596, 525] width 29 height 20
click at [292, 78] on span "Đà Nẵng - Tx Cửa Lò (Limousine)" at bounding box center [217, 77] width 268 height 27
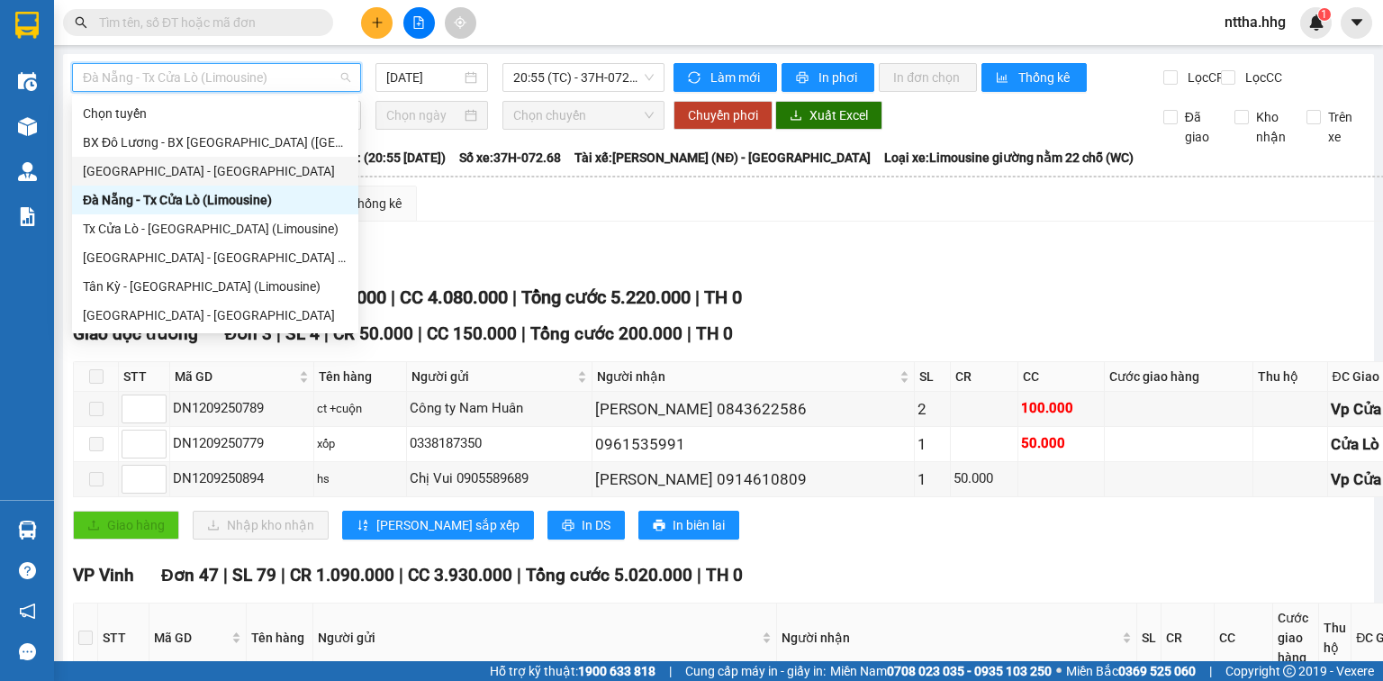
click at [191, 173] on div "Quảng Ngãi - Con Cuông" at bounding box center [215, 171] width 265 height 20
type input "12/09/2025"
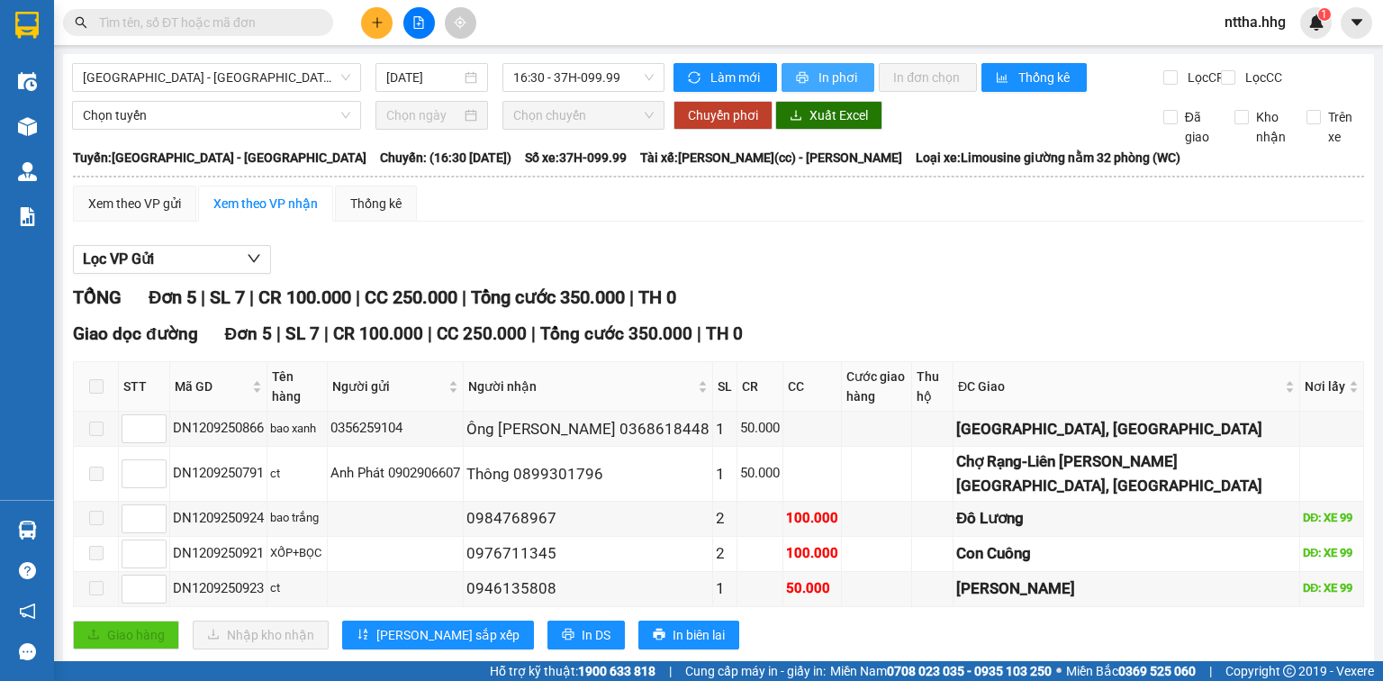
click at [820, 70] on span "In phơi" at bounding box center [839, 78] width 41 height 20
click at [335, 77] on span "Quảng Ngãi - Con Cuông" at bounding box center [217, 77] width 268 height 27
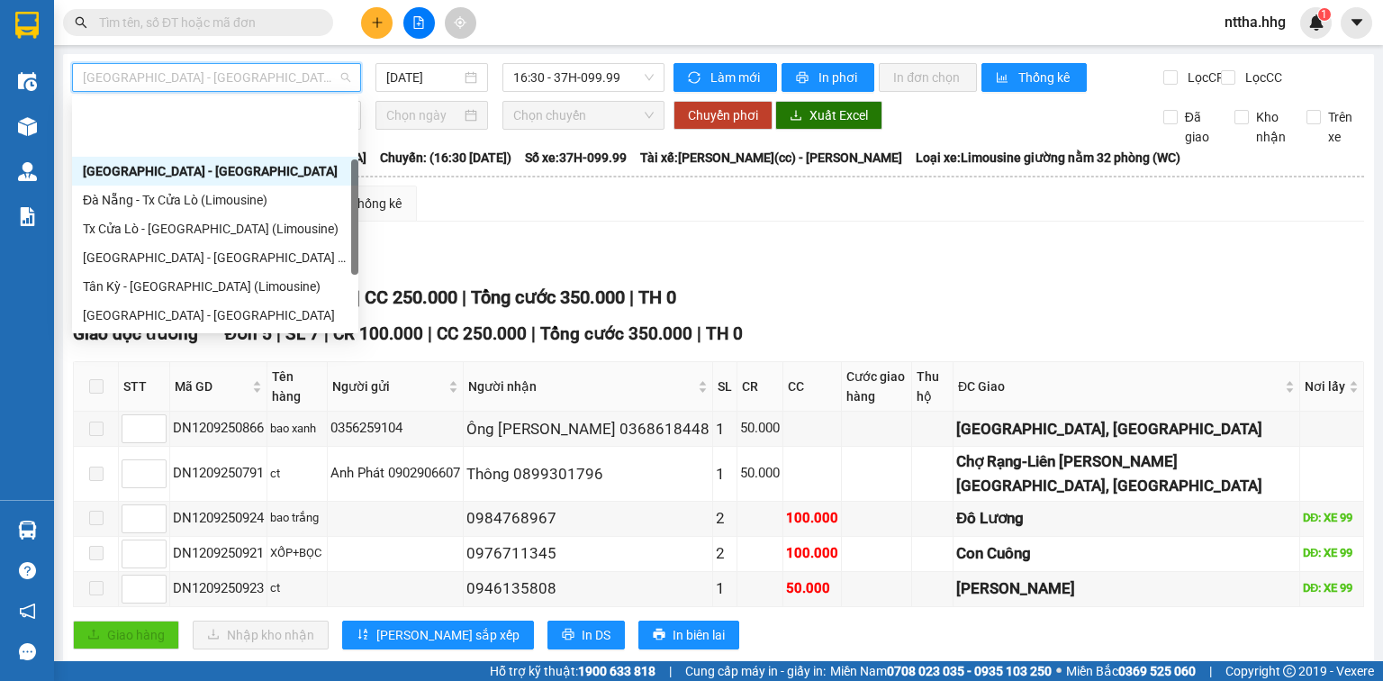
scroll to position [72, 0]
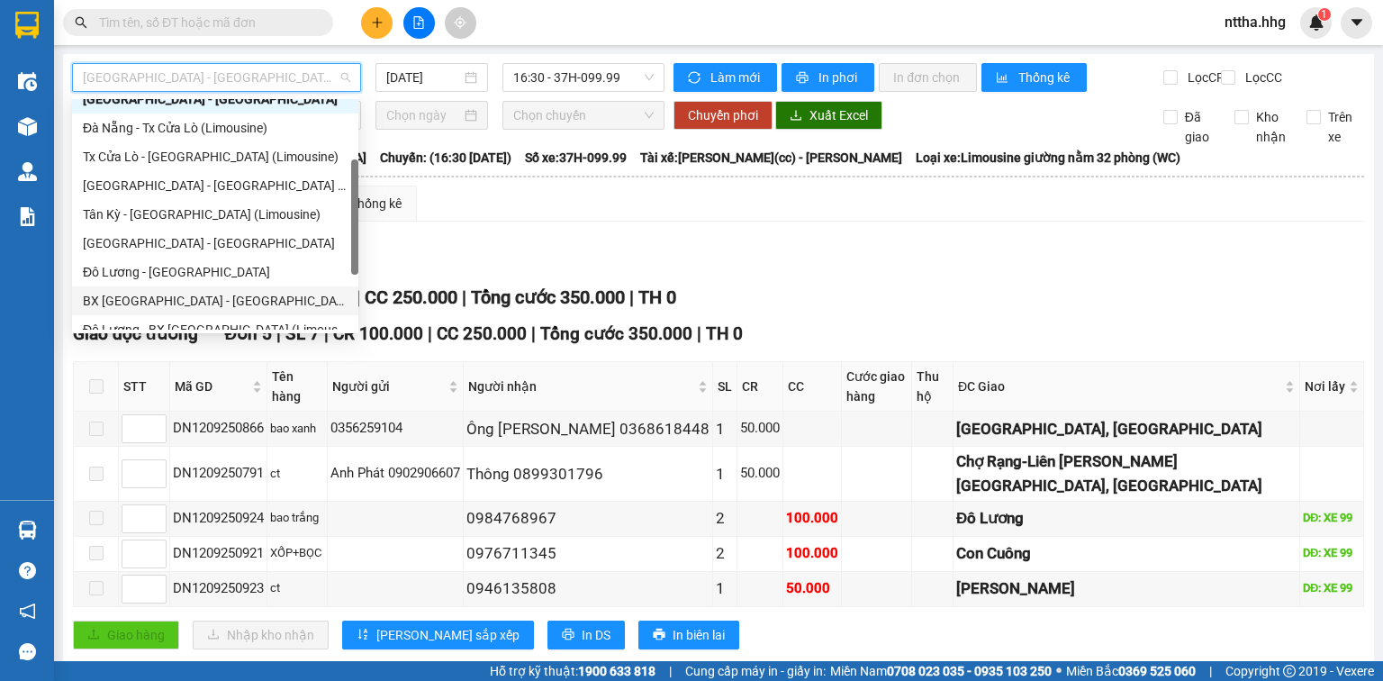
click at [227, 292] on div "BX Đà Nẵng - Đô Lương (Limosine 32 phòng)" at bounding box center [215, 301] width 265 height 20
type input "12/09/2025"
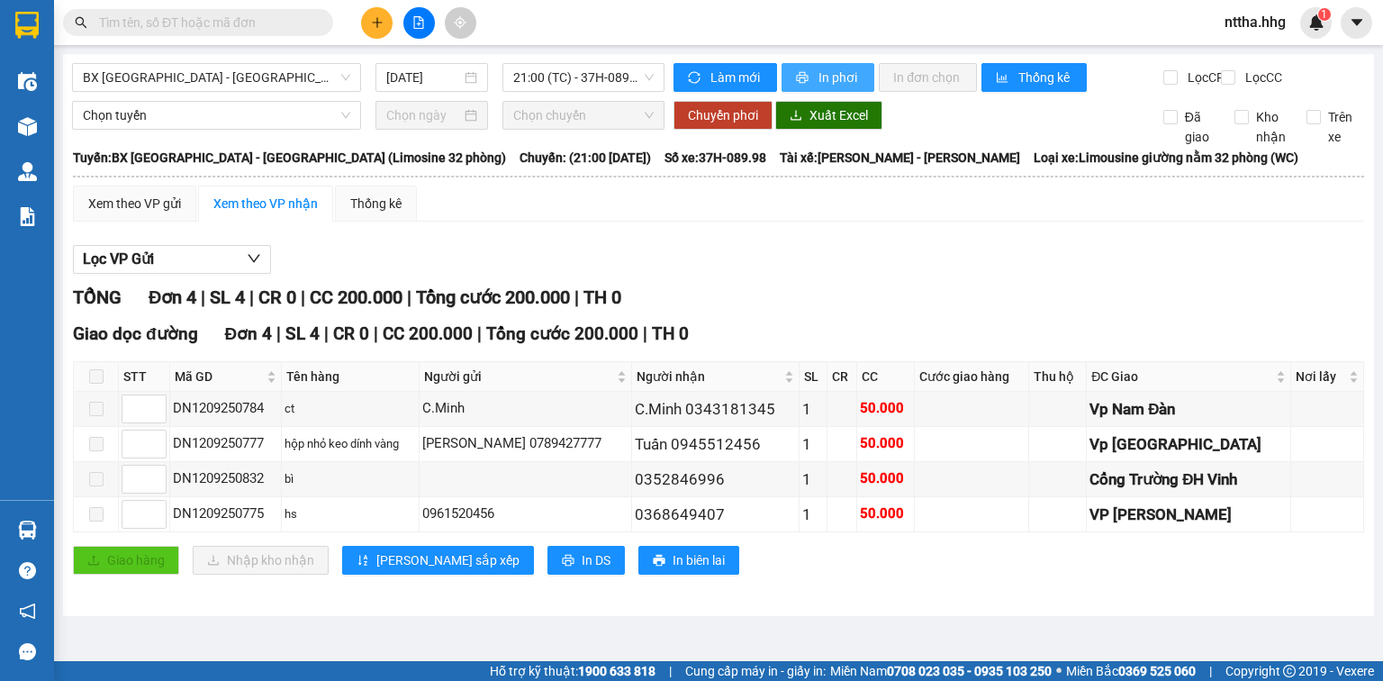
click at [811, 64] on button "In phơi" at bounding box center [828, 77] width 93 height 29
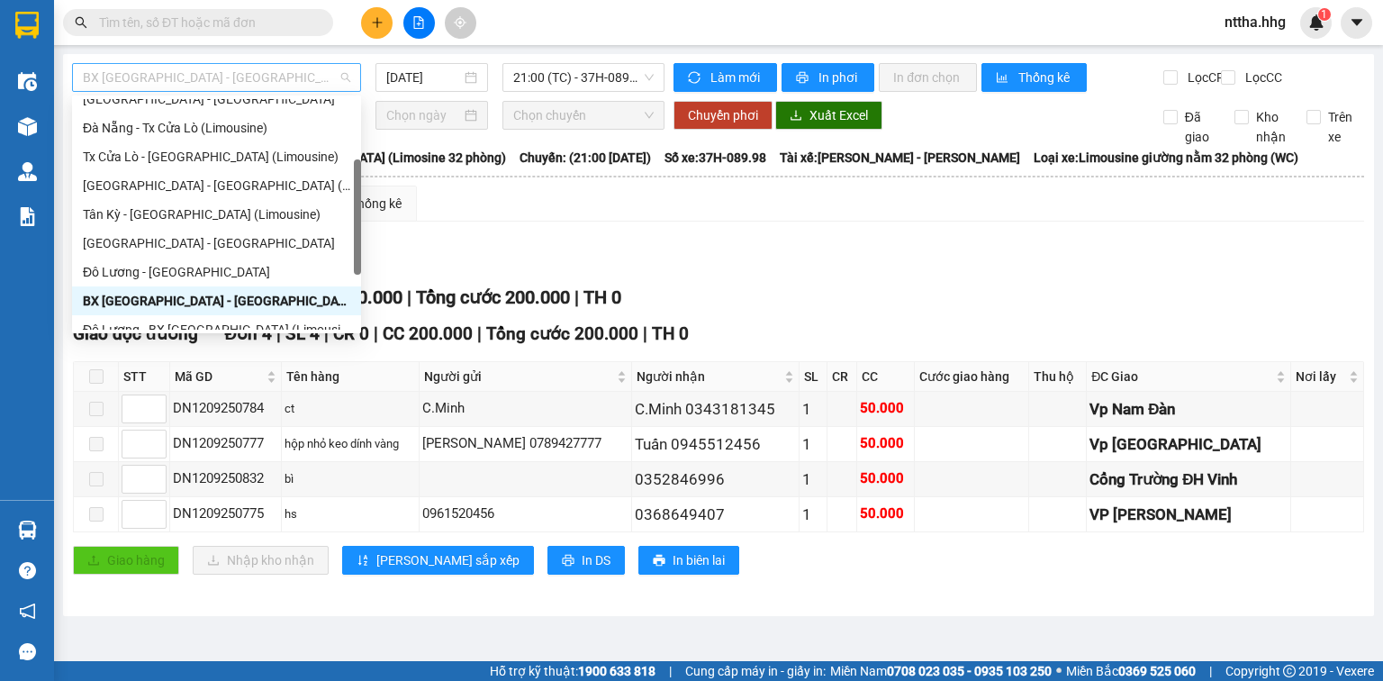
click at [273, 76] on span "BX Đà Nẵng - Đô Lương (Limosine 32 phòng)" at bounding box center [217, 77] width 268 height 27
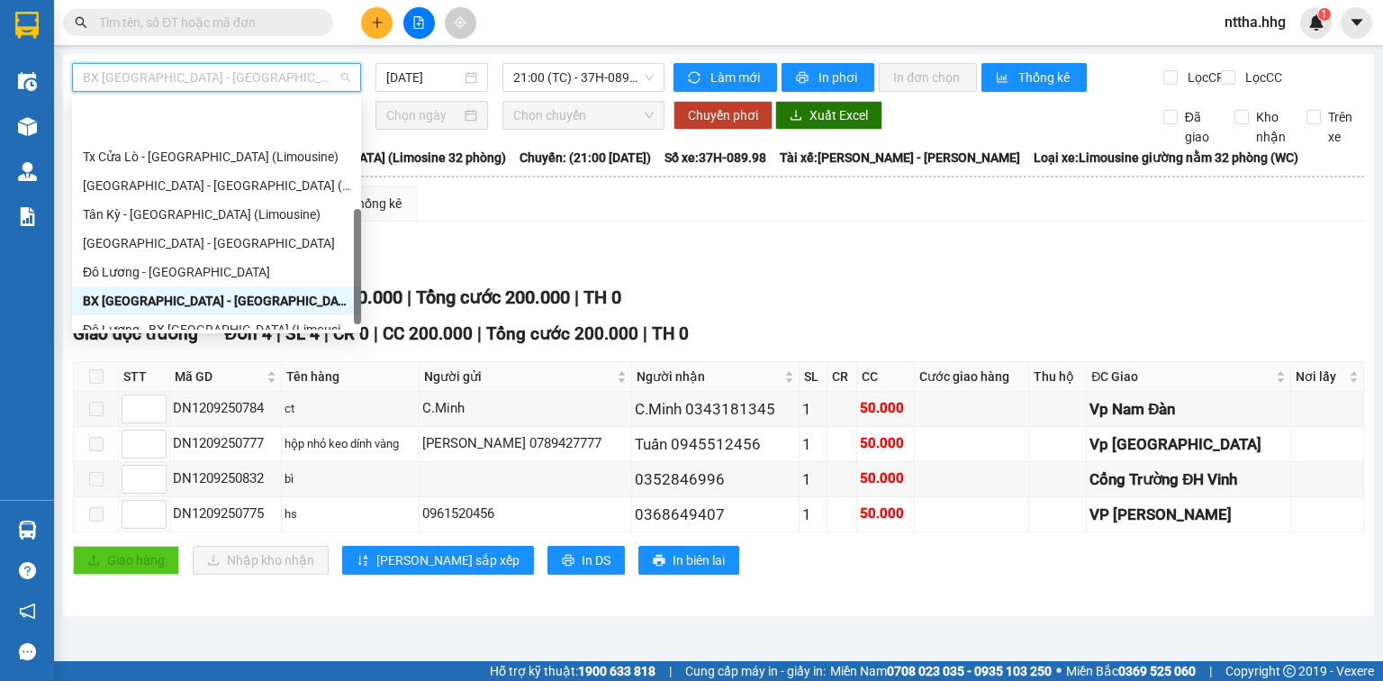
scroll to position [144, 0]
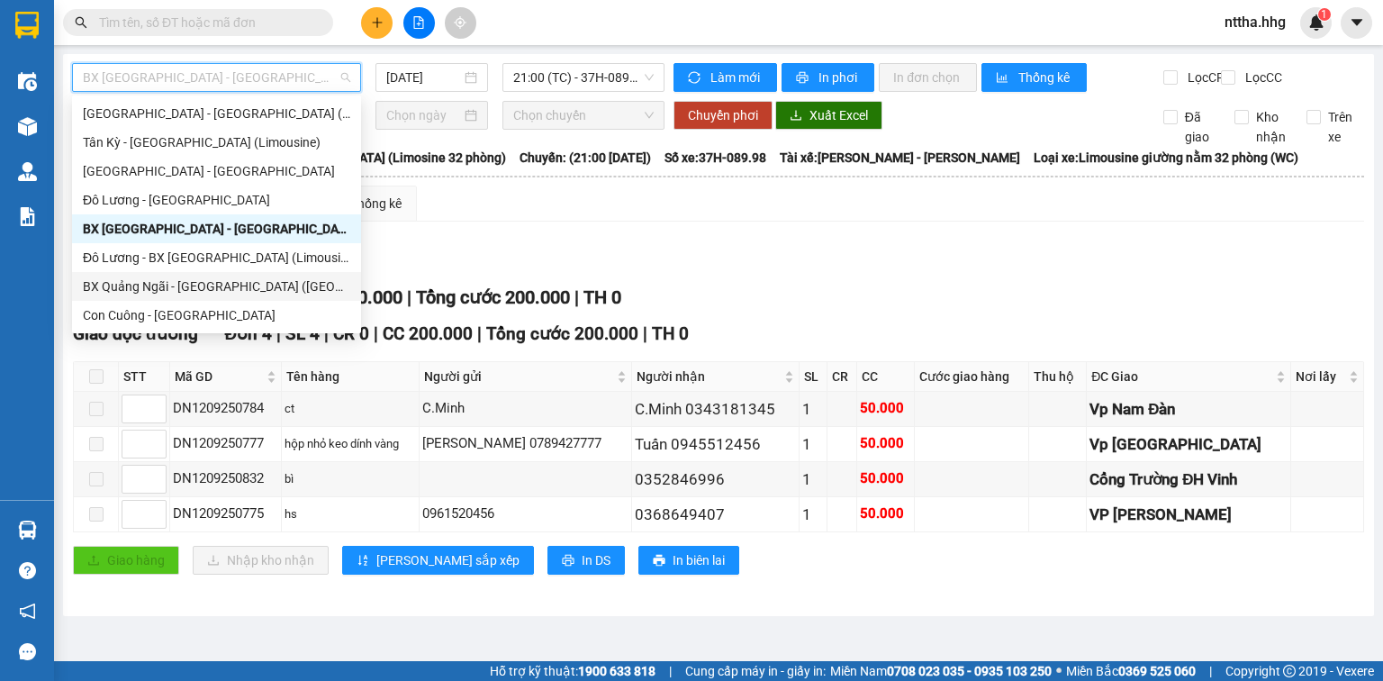
click at [213, 286] on div "BX Quảng Ngãi - BX Đô Lương (Limousine)" at bounding box center [217, 287] width 268 height 20
type input "12/09/2025"
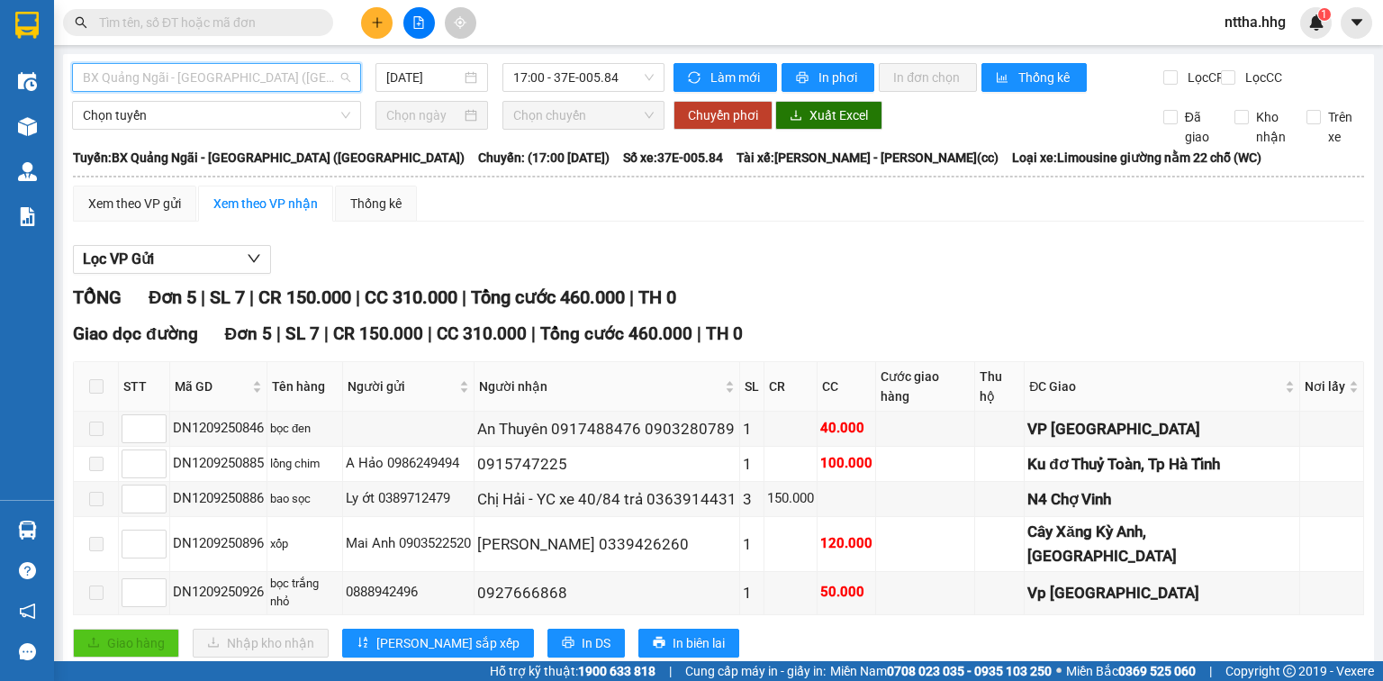
click at [287, 79] on span "BX Quảng Ngãi - BX Đô Lương (Limousine)" at bounding box center [217, 77] width 268 height 27
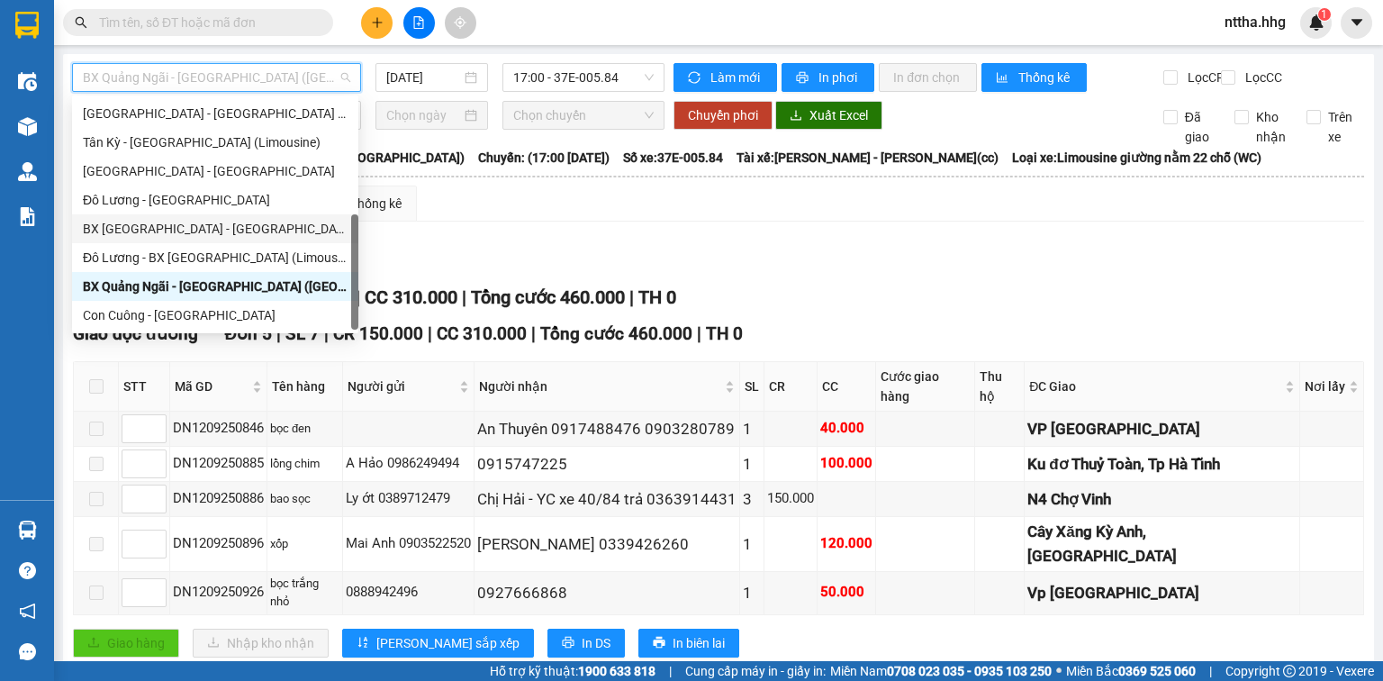
click at [256, 228] on div "BX Đà Nẵng - Đô Lương (Limosine 32 phòng)" at bounding box center [215, 229] width 265 height 20
type input "12/09/2025"
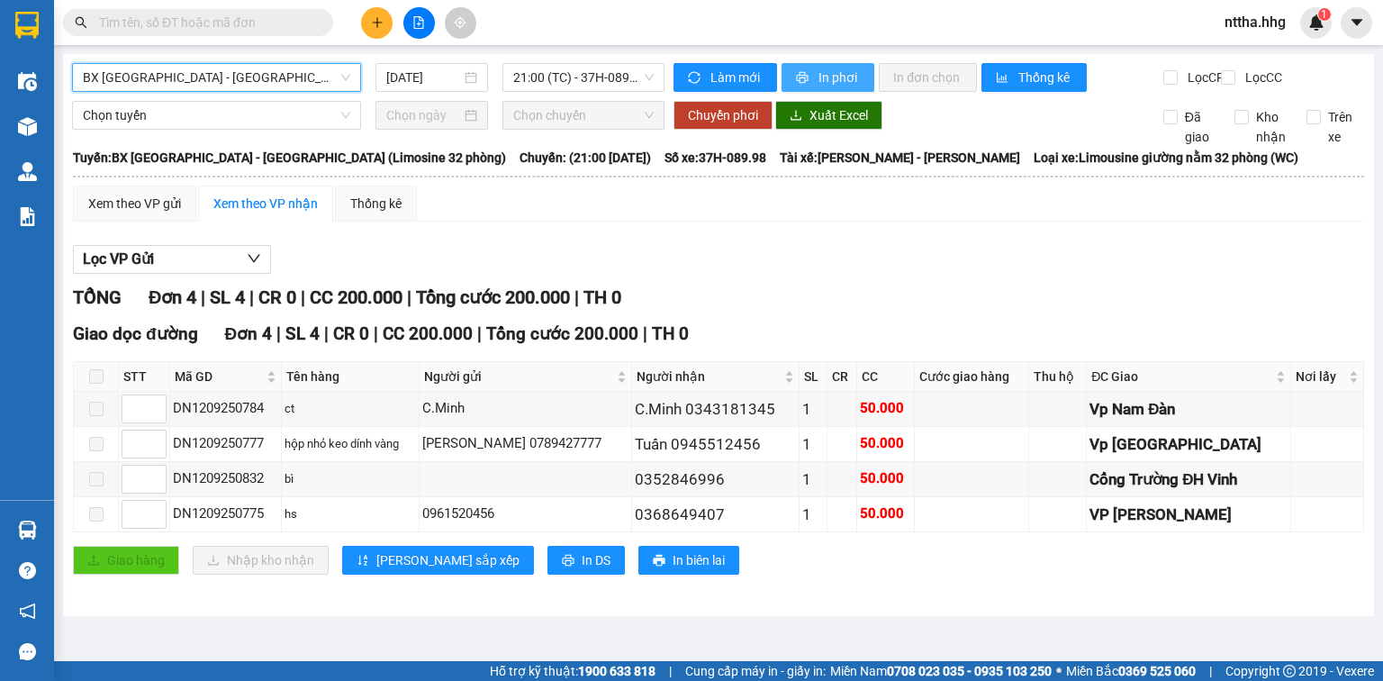
click at [815, 71] on button "In phơi" at bounding box center [828, 77] width 93 height 29
click at [306, 79] on span "BX Đà Nẵng - Đô Lương (Limosine 32 phòng)" at bounding box center [217, 77] width 268 height 27
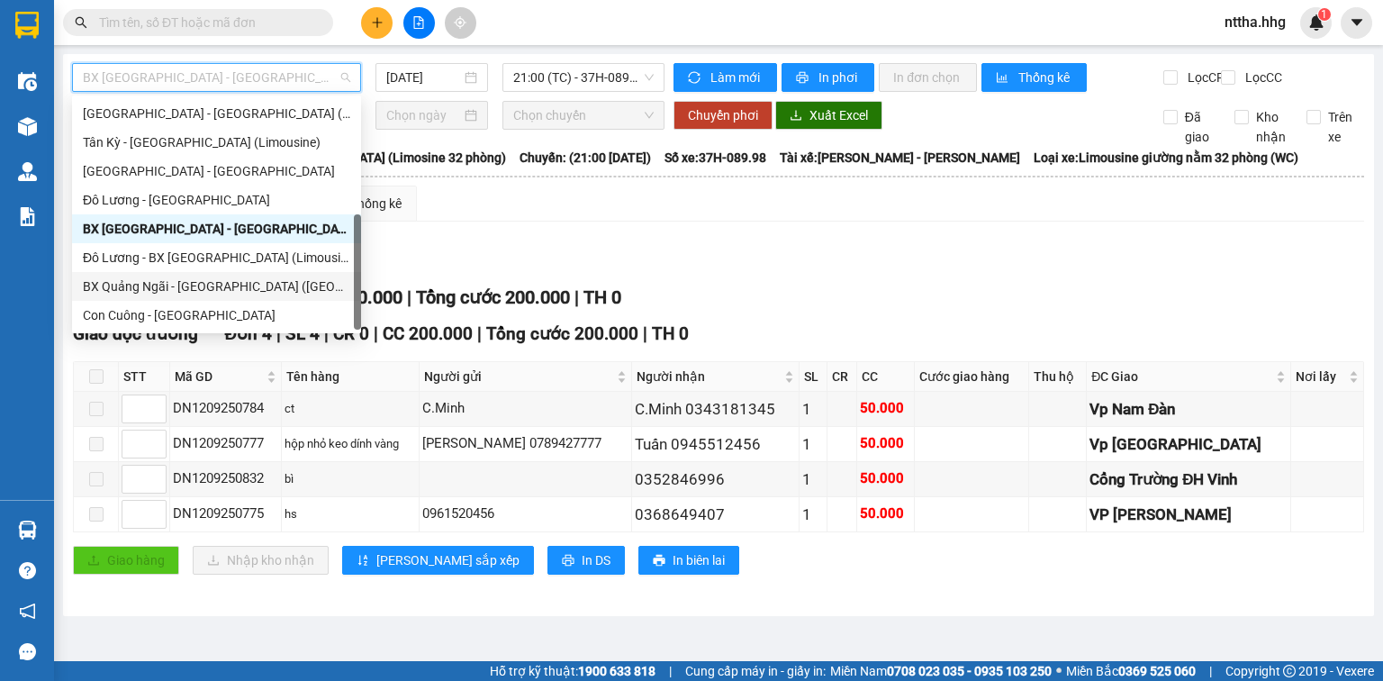
drag, startPoint x: 222, startPoint y: 284, endPoint x: 234, endPoint y: 286, distance: 12.9
click at [222, 285] on div "BX Quảng Ngãi - BX Đô Lương (Limousine)" at bounding box center [217, 287] width 268 height 20
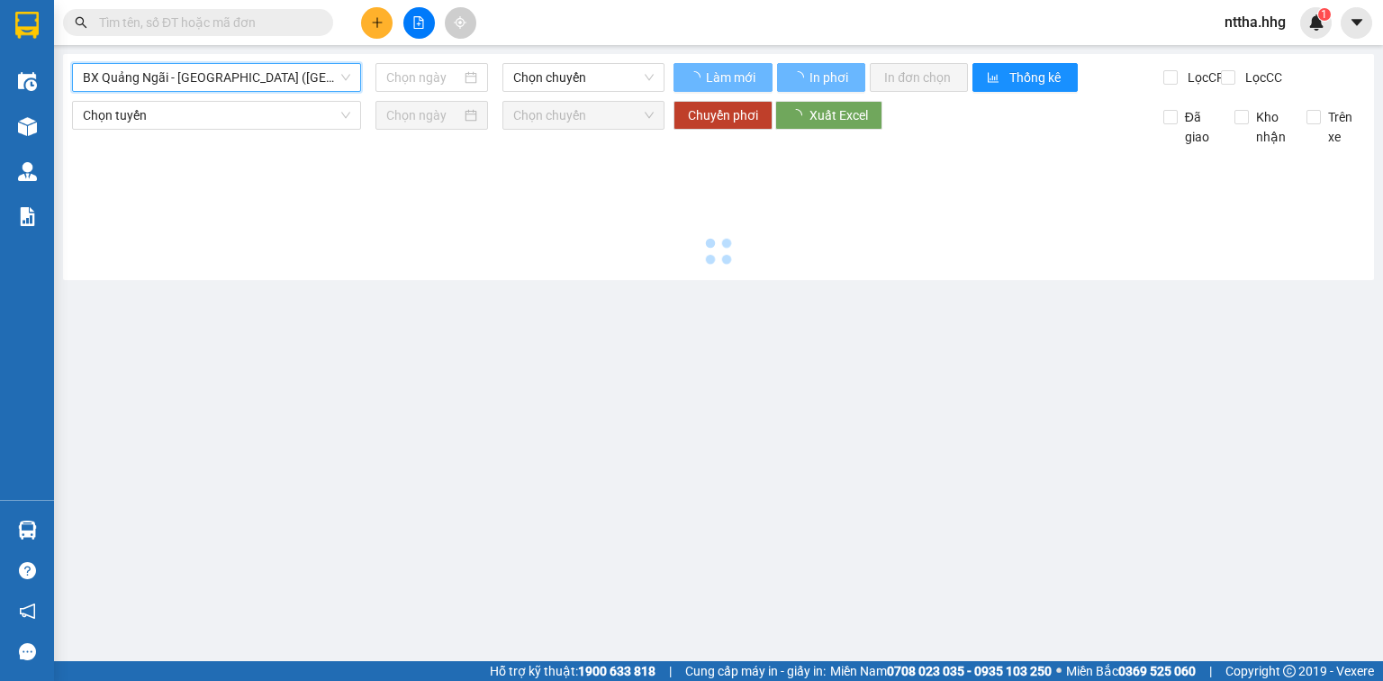
type input "12/09/2025"
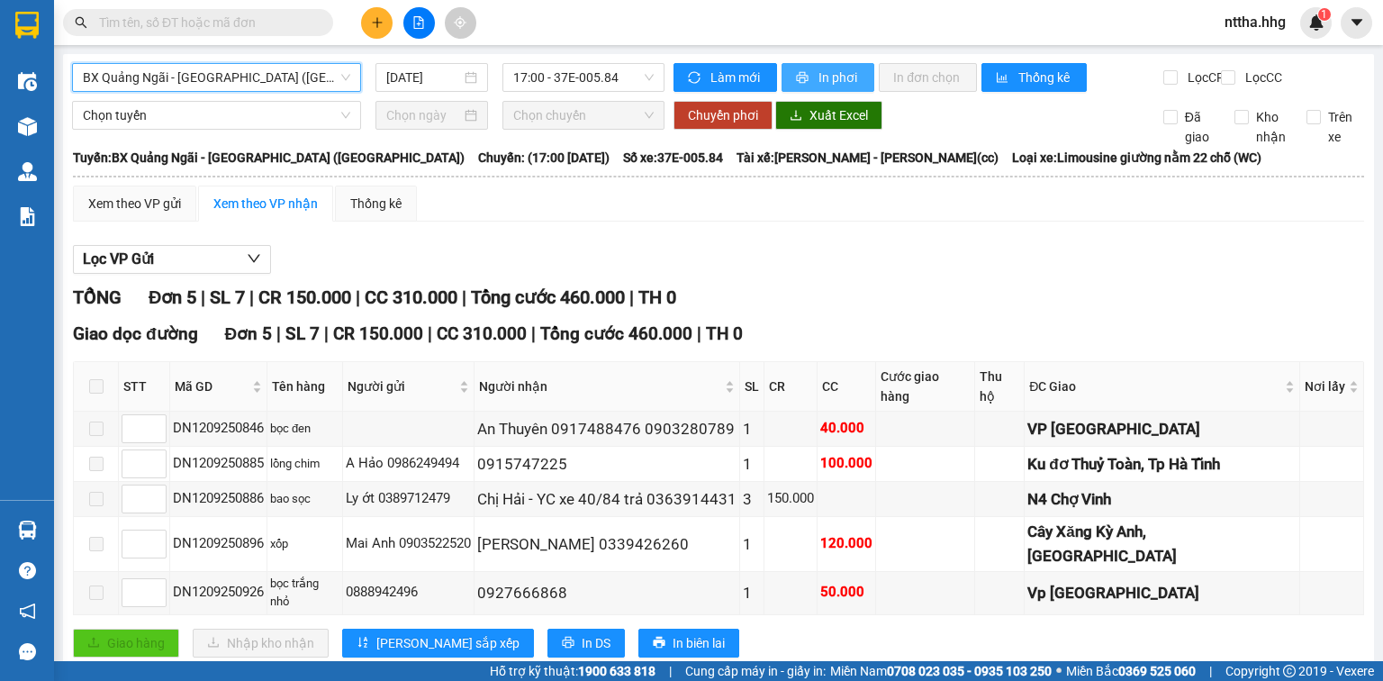
click at [819, 83] on span "In phơi" at bounding box center [839, 78] width 41 height 20
click at [258, 72] on span "BX Quảng Ngãi - BX Đô Lương (Limousine)" at bounding box center [217, 77] width 268 height 27
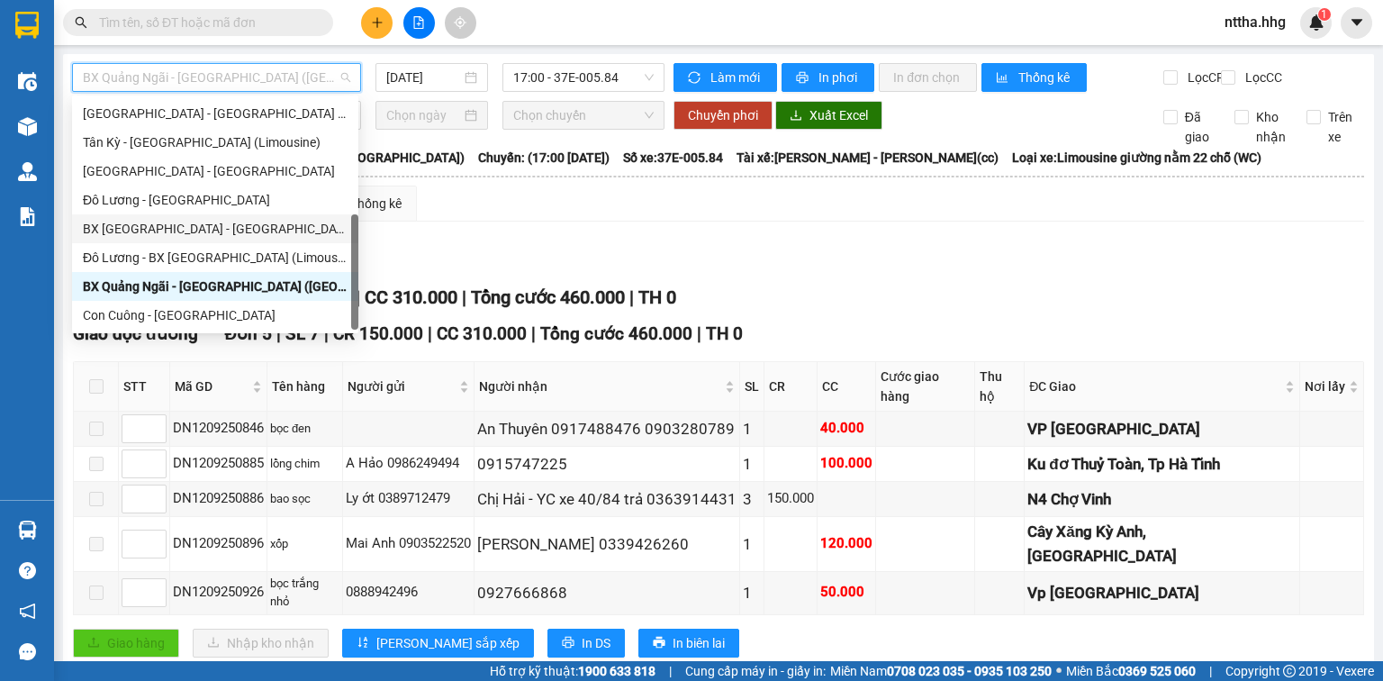
click at [220, 227] on div "BX Đà Nẵng - Đô Lương (Limosine 32 phòng)" at bounding box center [215, 229] width 265 height 20
type input "12/09/2025"
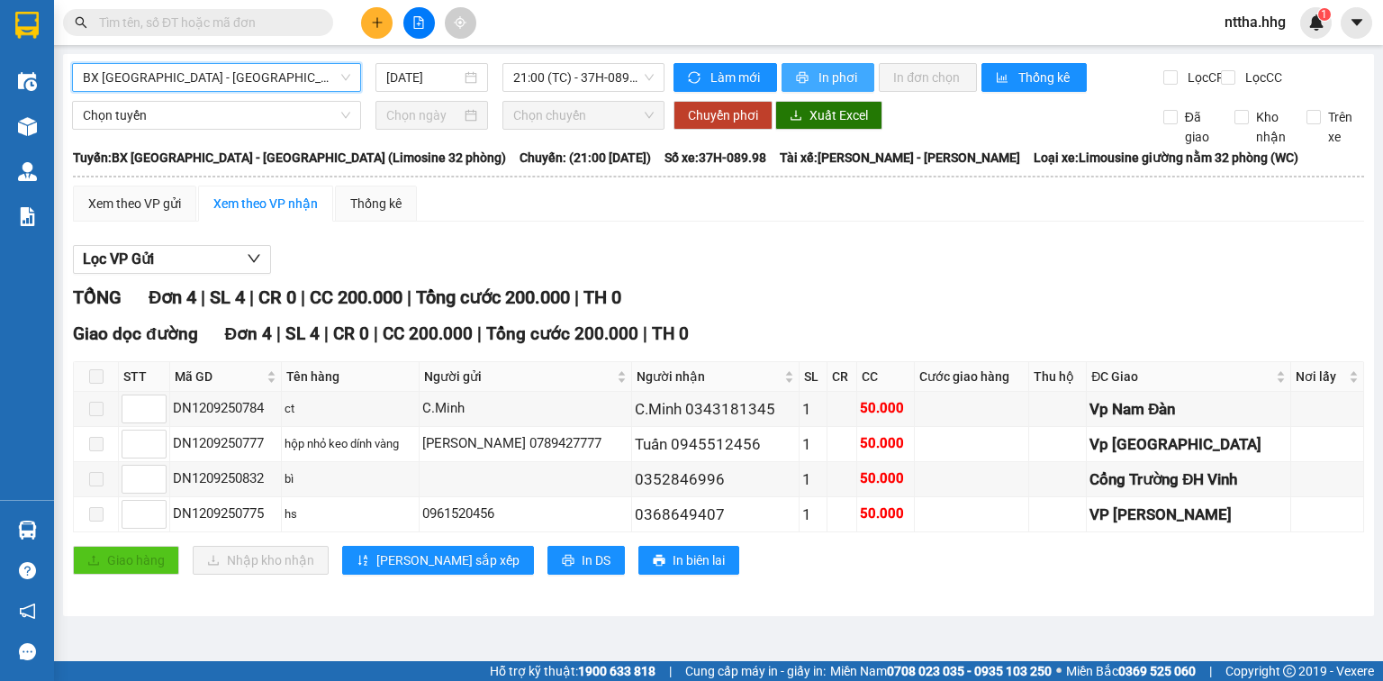
click at [814, 77] on button "In phơi" at bounding box center [828, 77] width 93 height 29
click at [207, 71] on span "BX Đà Nẵng - Đô Lương (Limosine 32 phòng)" at bounding box center [217, 77] width 268 height 27
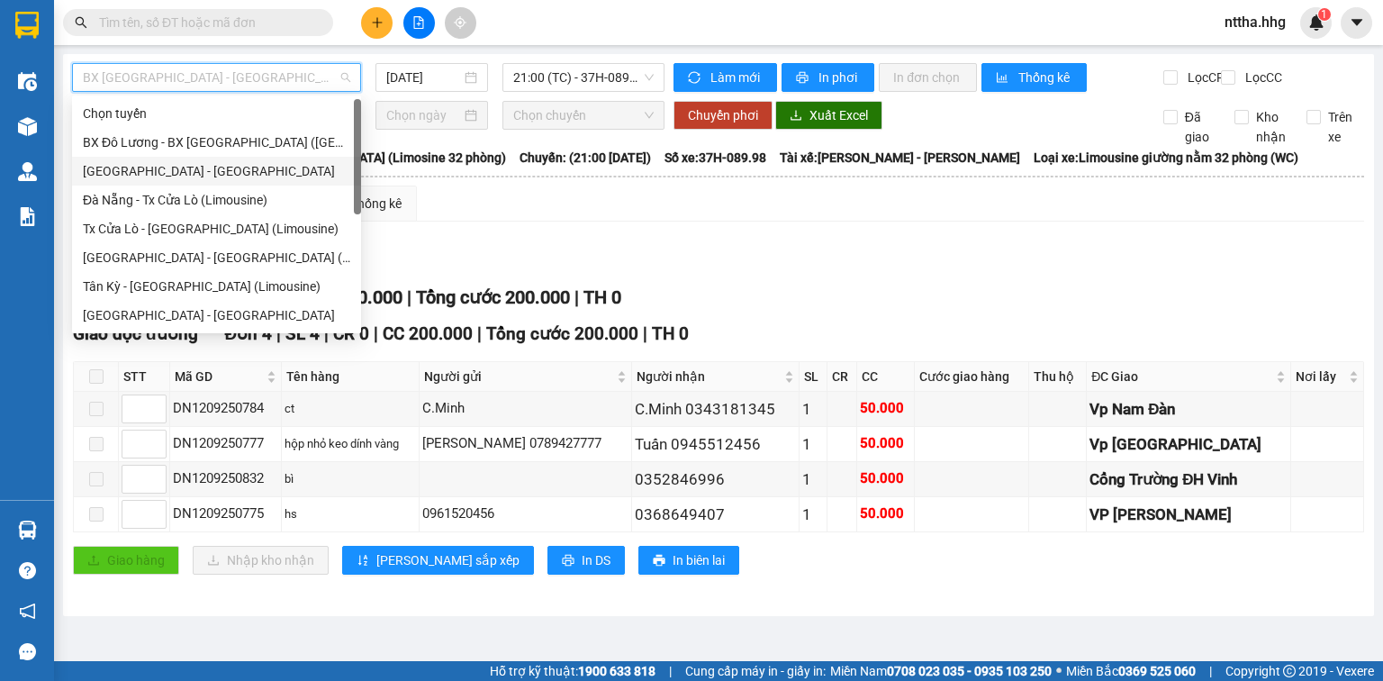
click at [180, 173] on div "Quảng Ngãi - Con Cuông" at bounding box center [217, 171] width 268 height 20
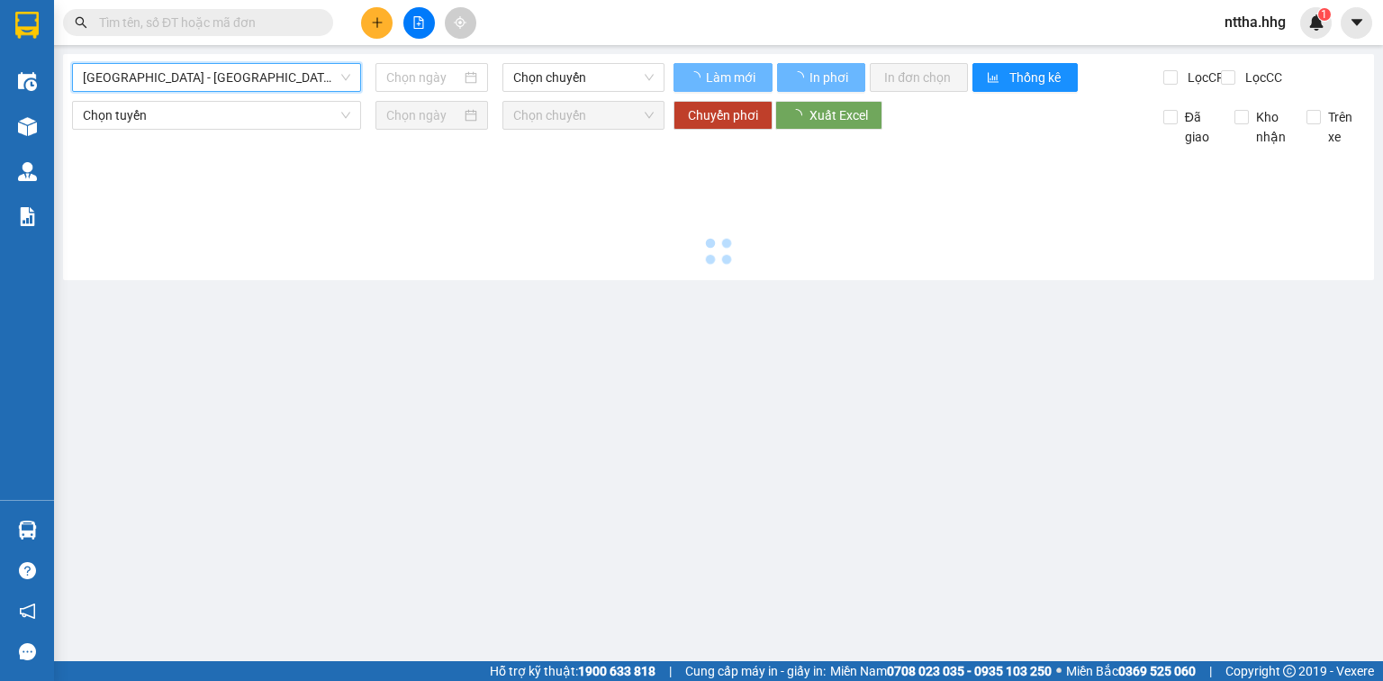
type input "12/09/2025"
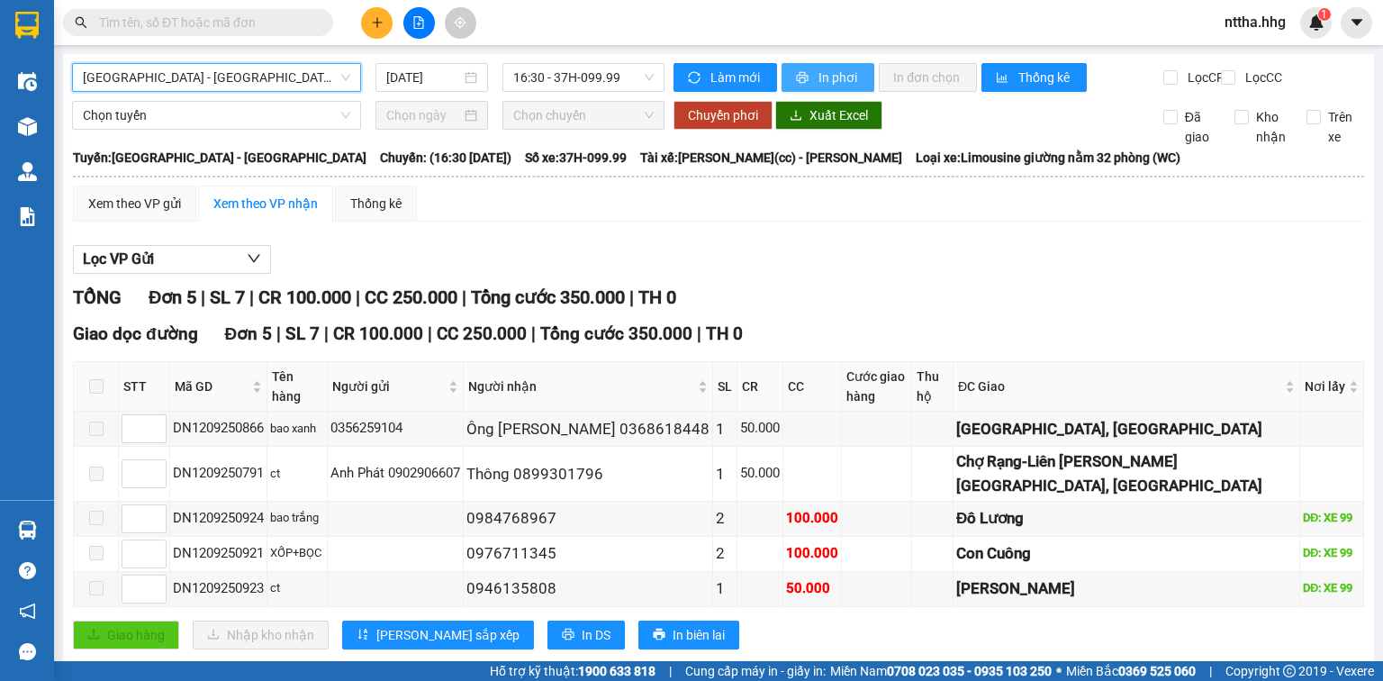
click at [801, 73] on icon "printer" at bounding box center [802, 77] width 13 height 13
click at [213, 79] on span "Quảng Ngãi - Con Cuông" at bounding box center [217, 77] width 268 height 27
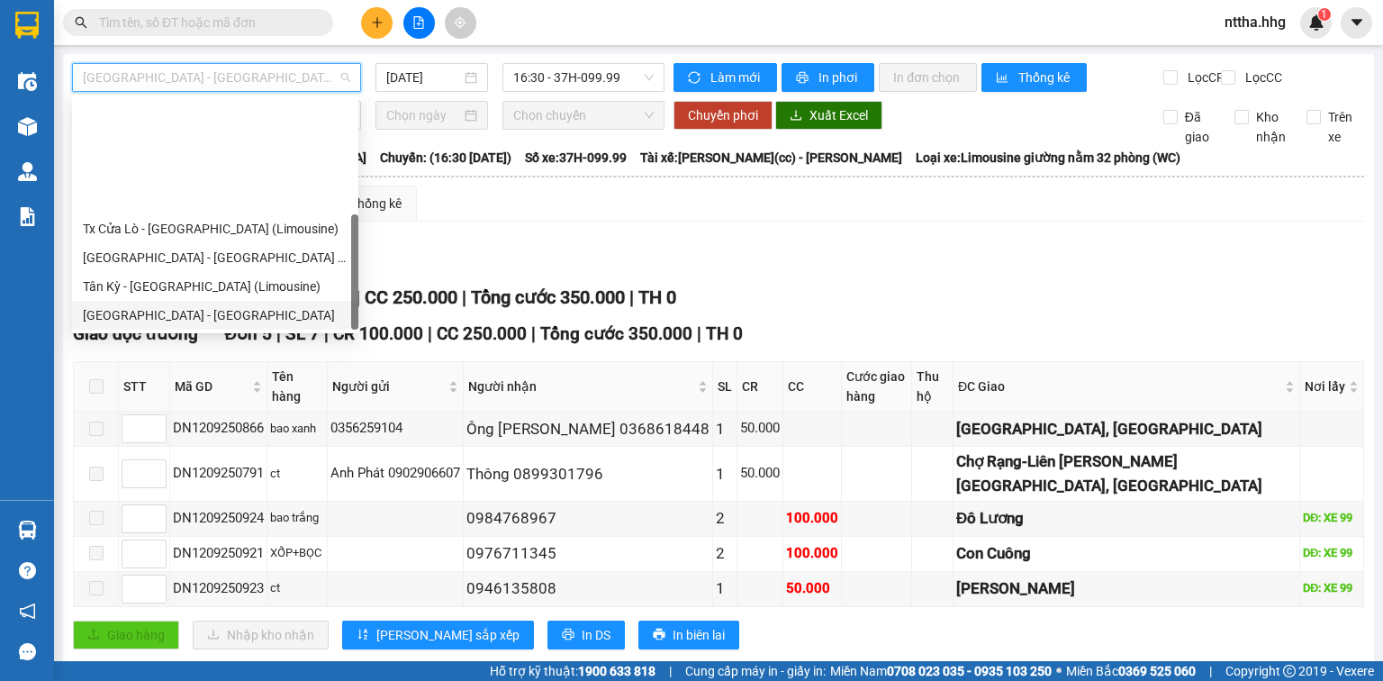
scroll to position [144, 0]
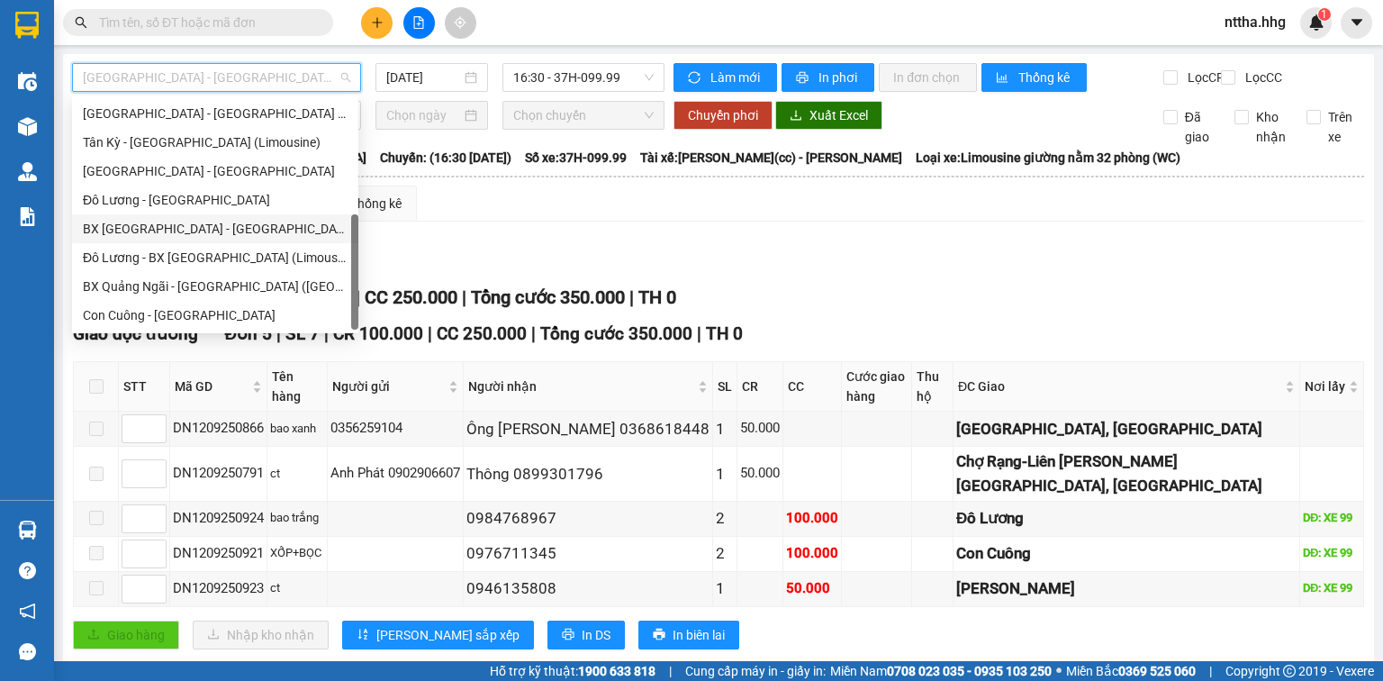
click at [213, 229] on div "BX Đà Nẵng - Đô Lương (Limosine 32 phòng)" at bounding box center [215, 229] width 265 height 20
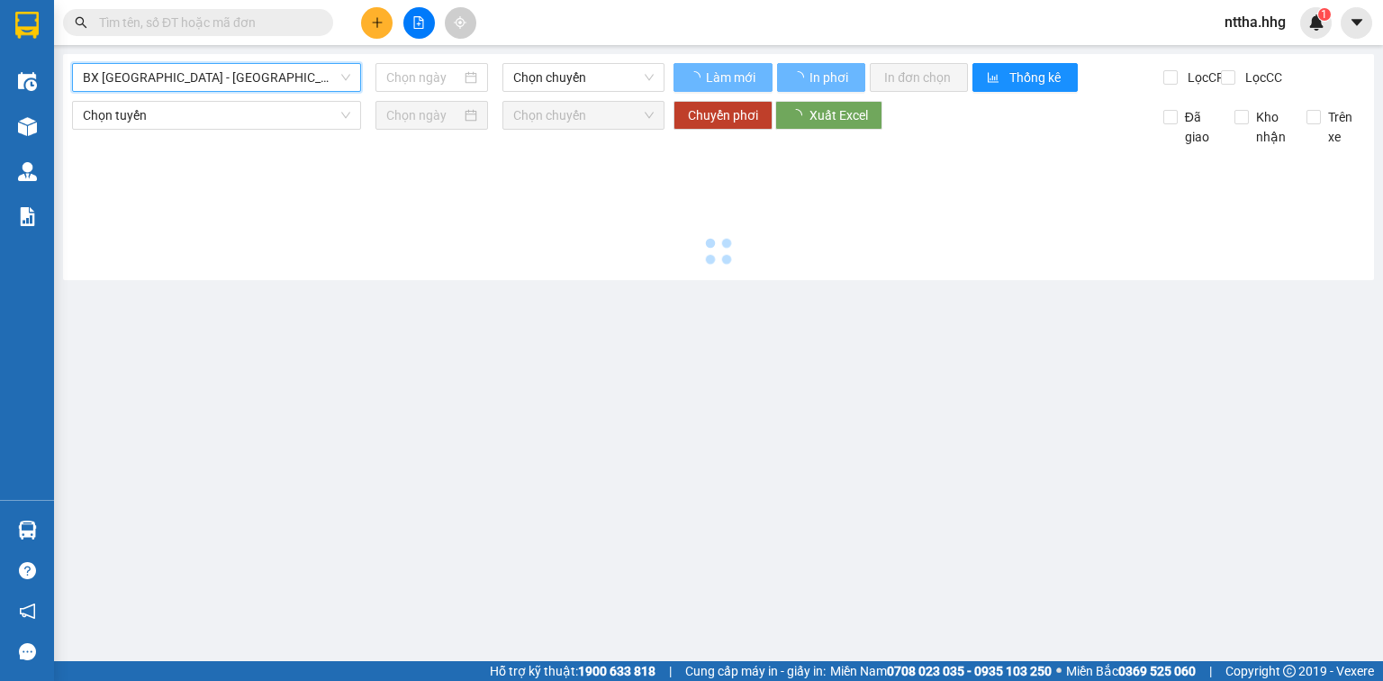
type input "12/09/2025"
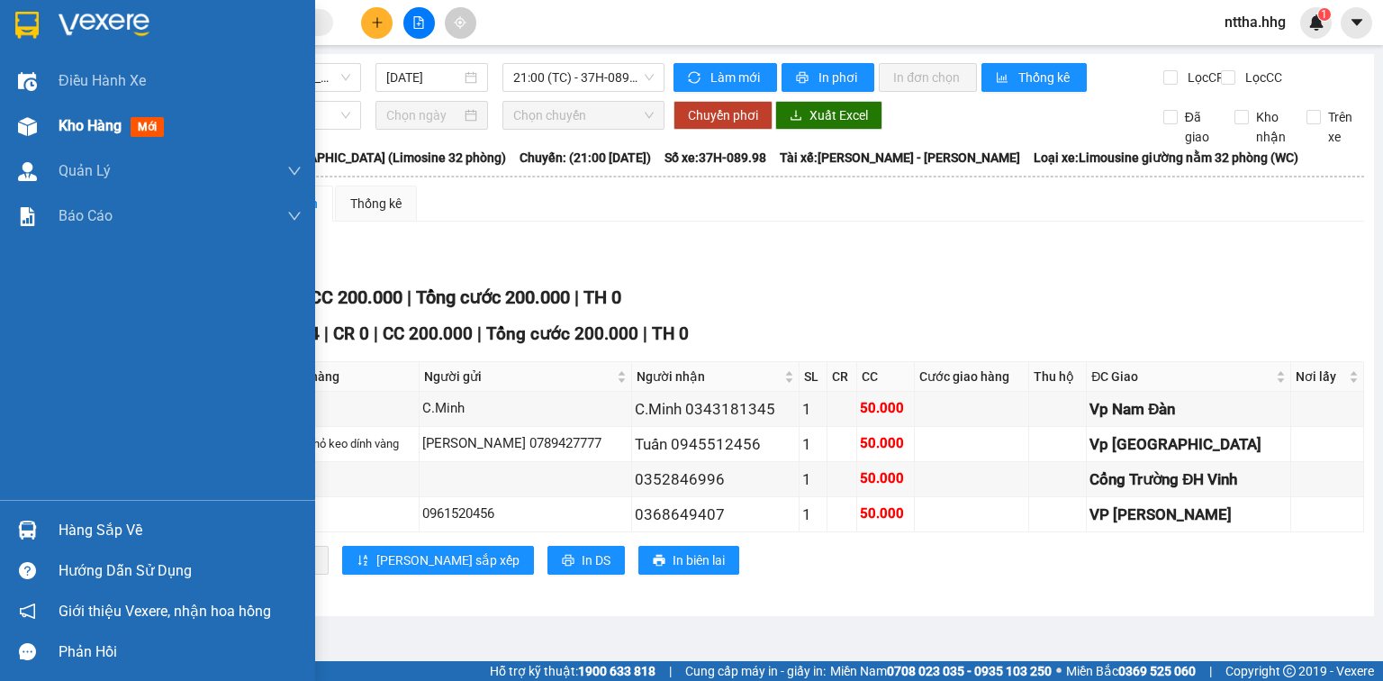
click at [68, 122] on span "Kho hàng" at bounding box center [90, 125] width 63 height 17
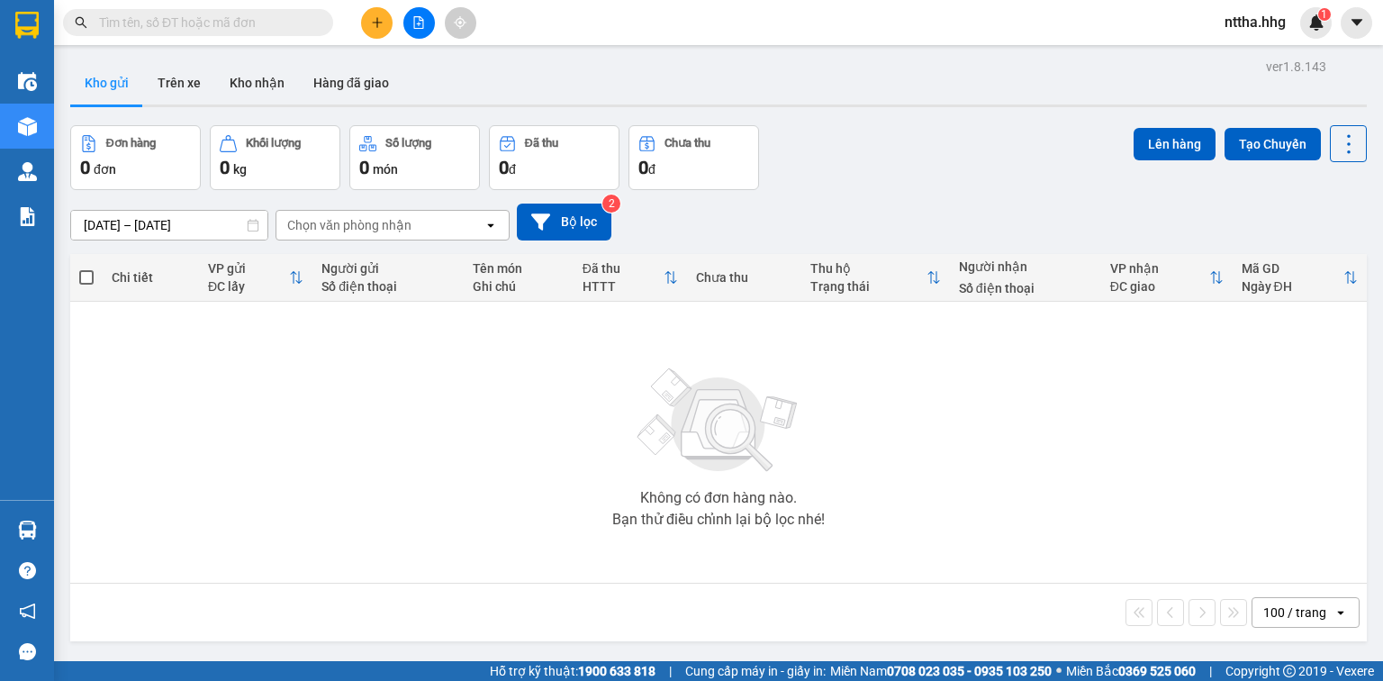
click at [1261, 21] on span "nttha.hhg" at bounding box center [1256, 22] width 90 height 23
click at [1255, 54] on span "Đăng xuất" at bounding box center [1275, 56] width 76 height 20
